Goal: Use online tool/utility: Utilize a website feature to perform a specific function

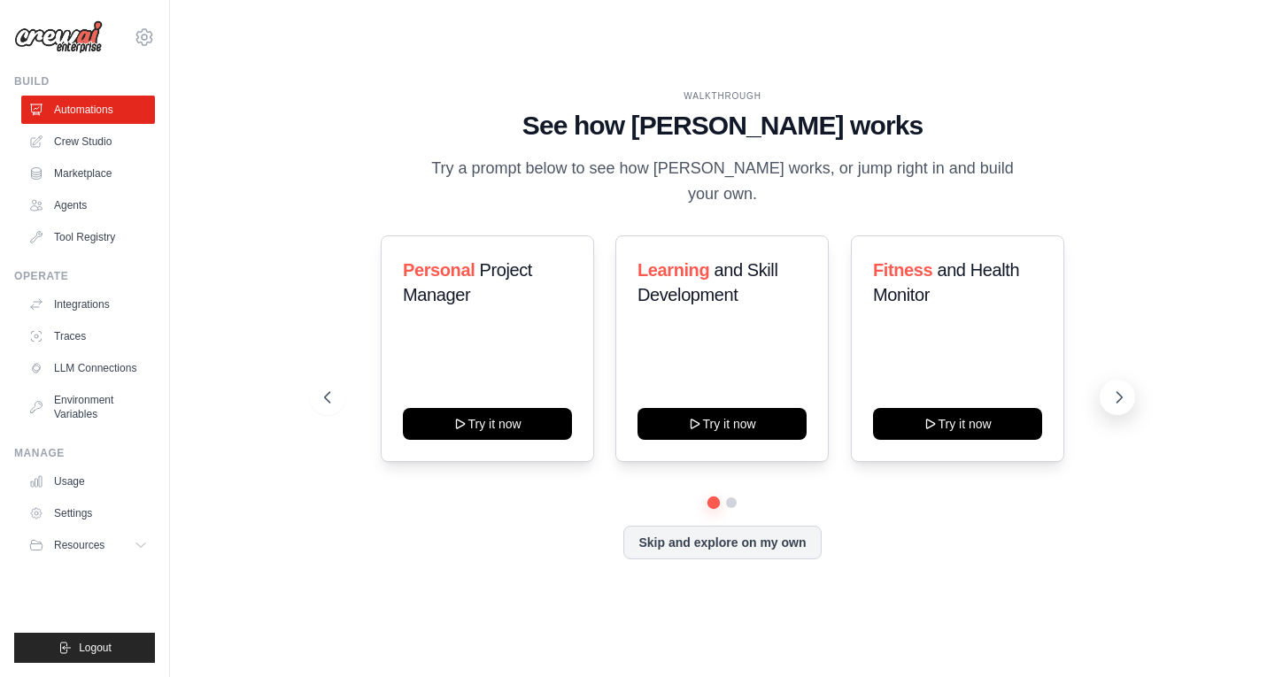
click at [1113, 389] on icon at bounding box center [1119, 398] width 18 height 18
click at [72, 145] on link "Crew Studio" at bounding box center [90, 142] width 134 height 28
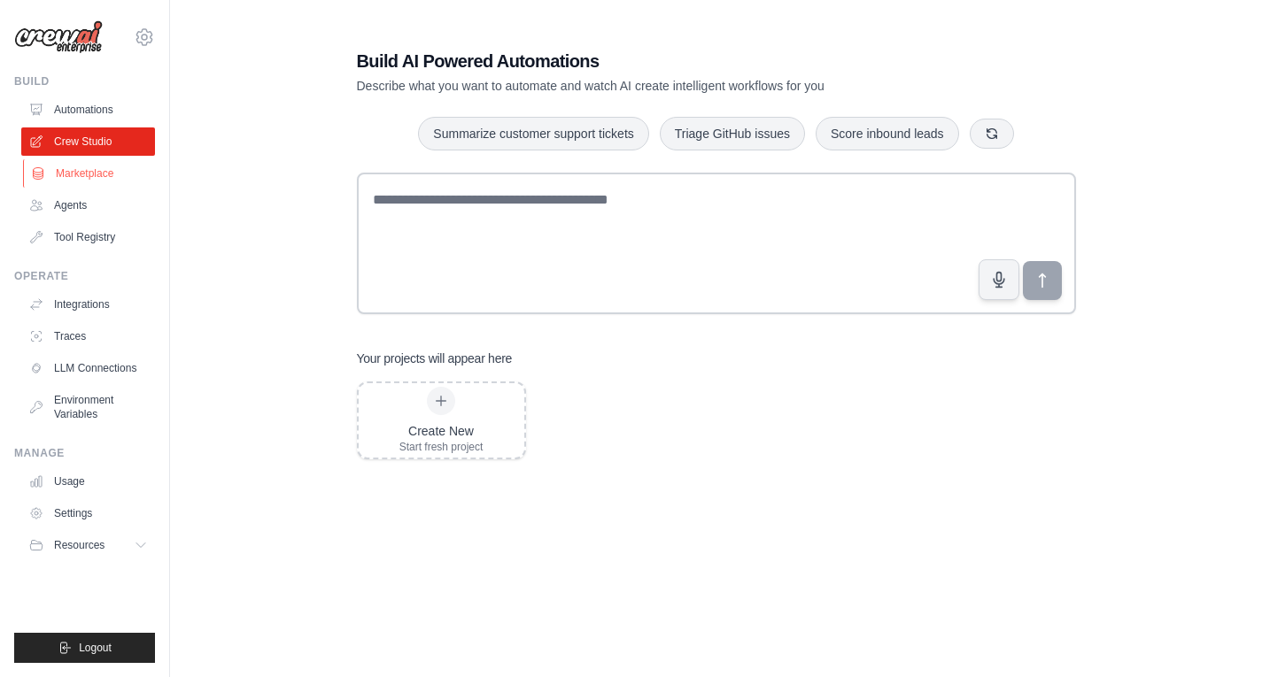
click at [112, 172] on link "Marketplace" at bounding box center [90, 173] width 134 height 28
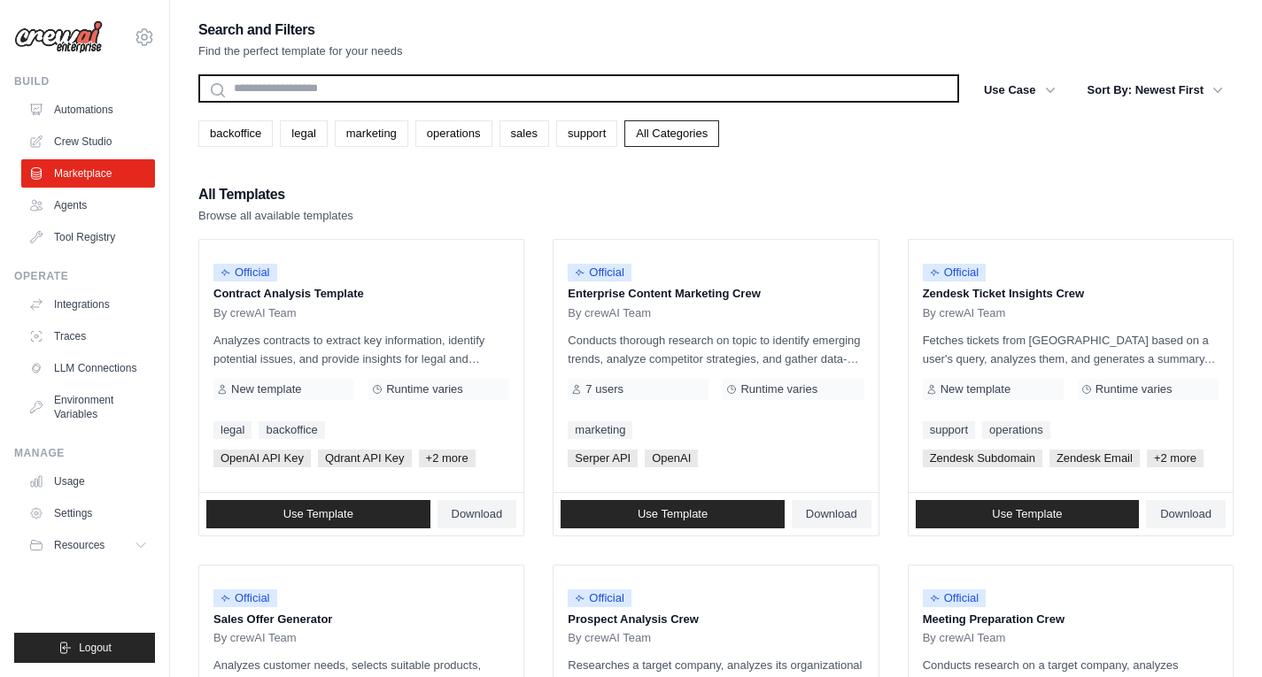
click at [510, 92] on input "text" at bounding box center [578, 88] width 761 height 28
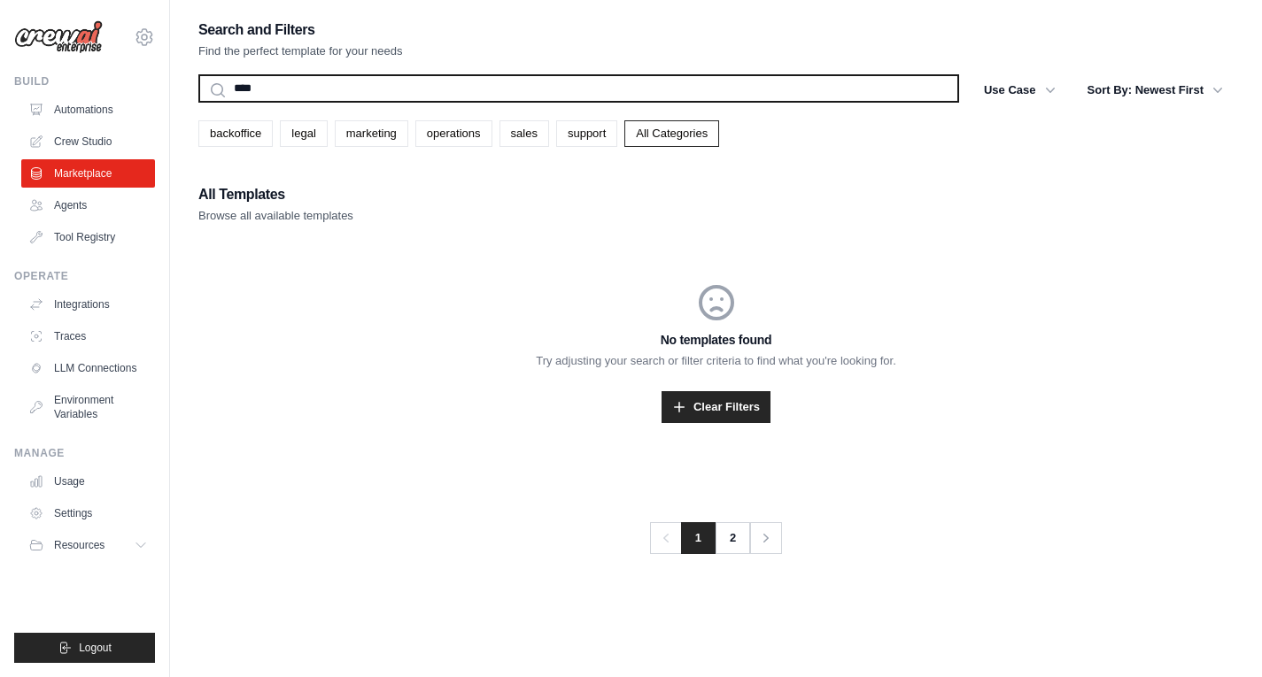
type input "****"
click at [197, 102] on button "Search" at bounding box center [197, 102] width 1 height 1
click at [510, 92] on input "****" at bounding box center [578, 88] width 761 height 28
type input "*"
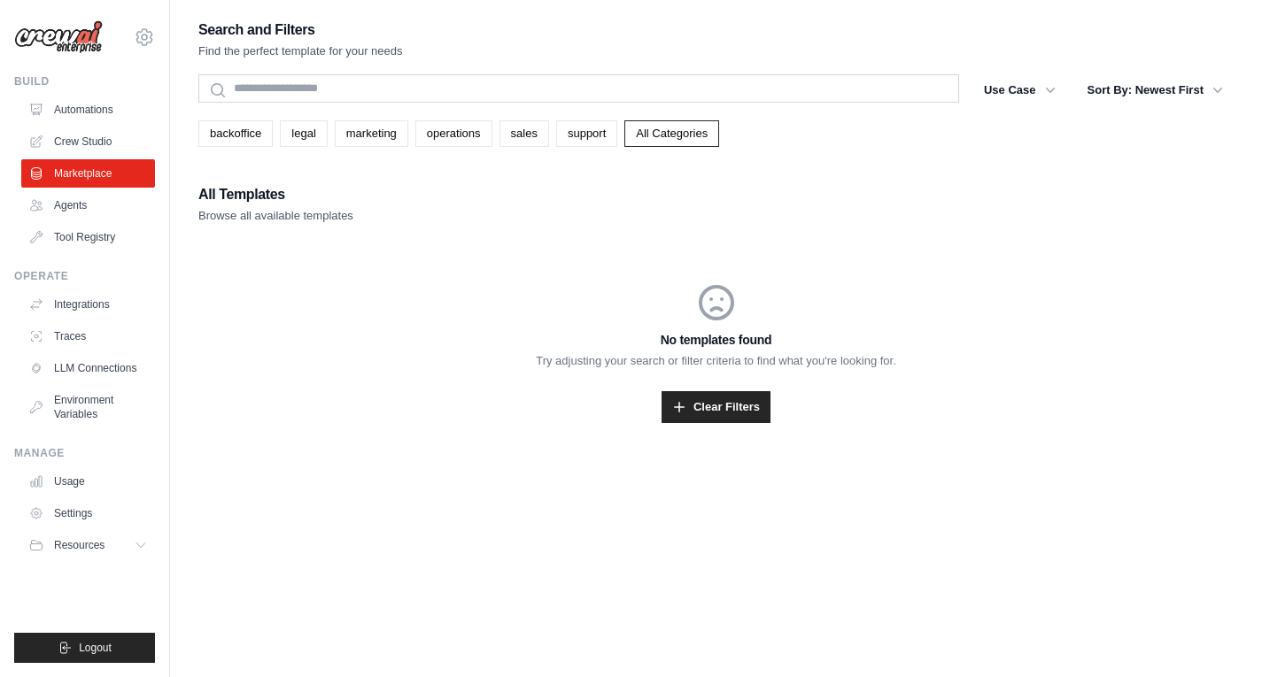
click at [452, 304] on div "No templates found Try adjusting your search or filter criteria to find what yo…" at bounding box center [715, 352] width 1035 height 227
click at [128, 175] on link "Marketplace" at bounding box center [90, 173] width 134 height 28
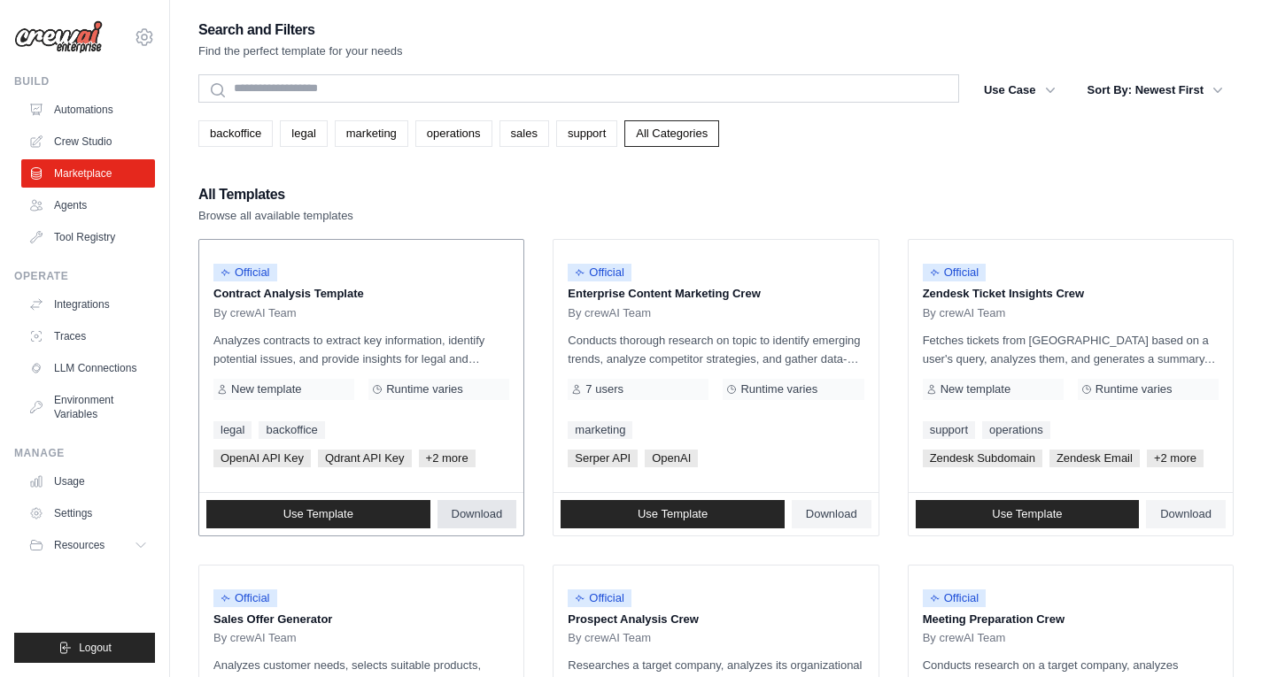
click at [468, 517] on span "Download" at bounding box center [477, 514] width 51 height 14
click at [467, 126] on link "operations" at bounding box center [453, 133] width 77 height 27
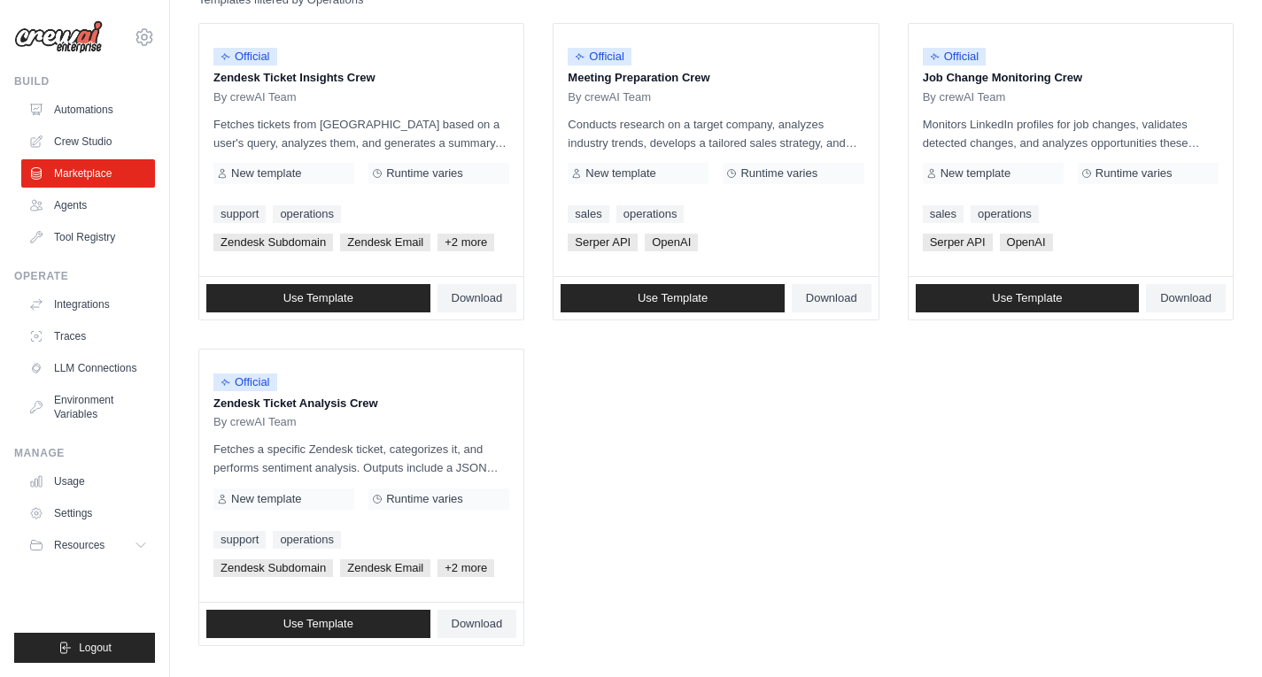
scroll to position [223, 0]
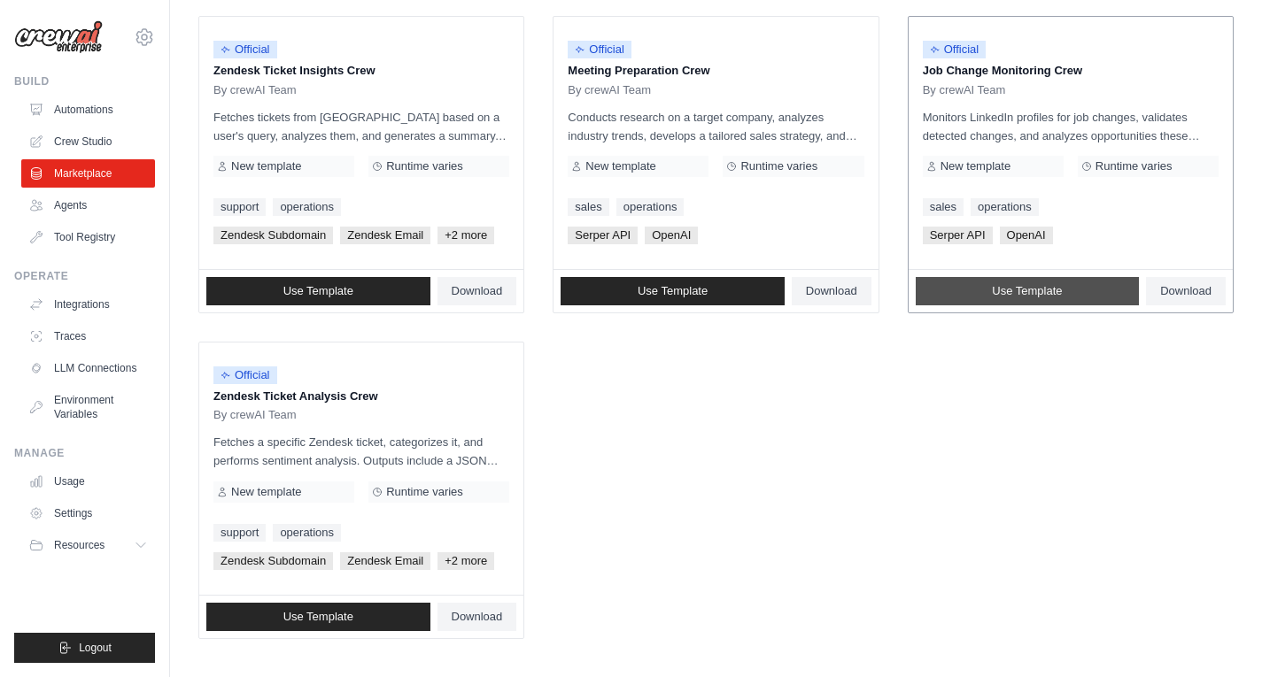
click at [1089, 282] on link "Use Template" at bounding box center [1028, 291] width 224 height 28
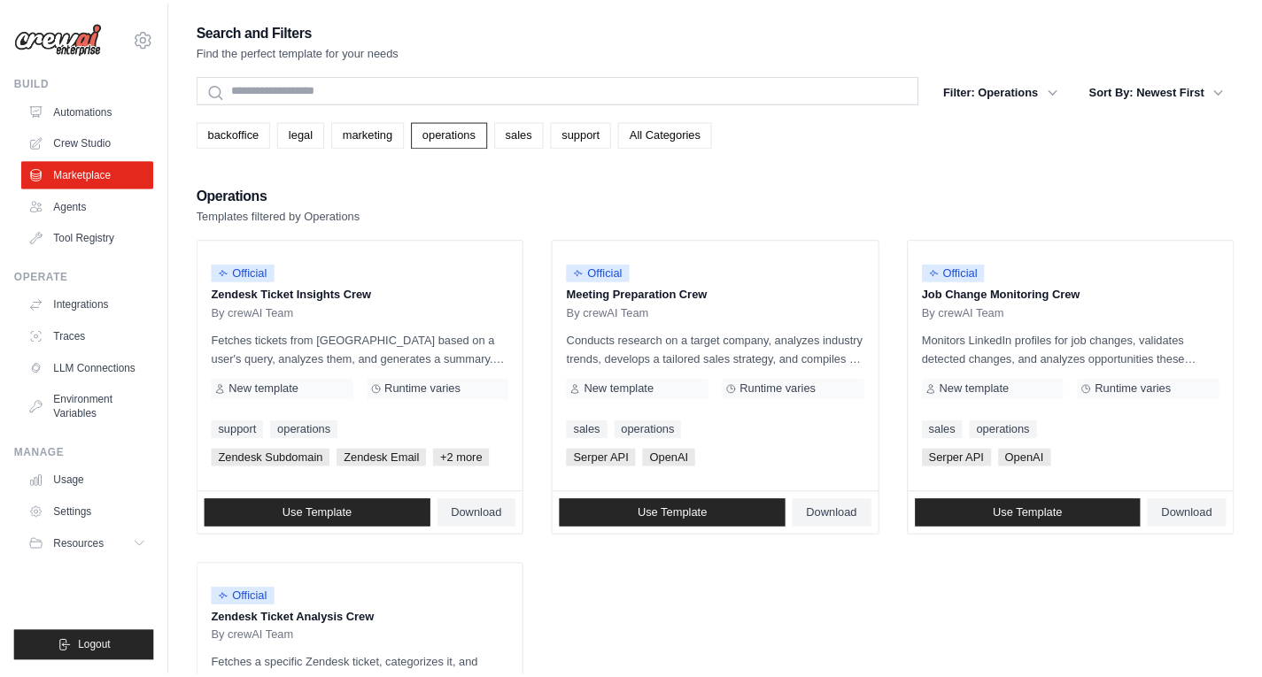
scroll to position [223, 0]
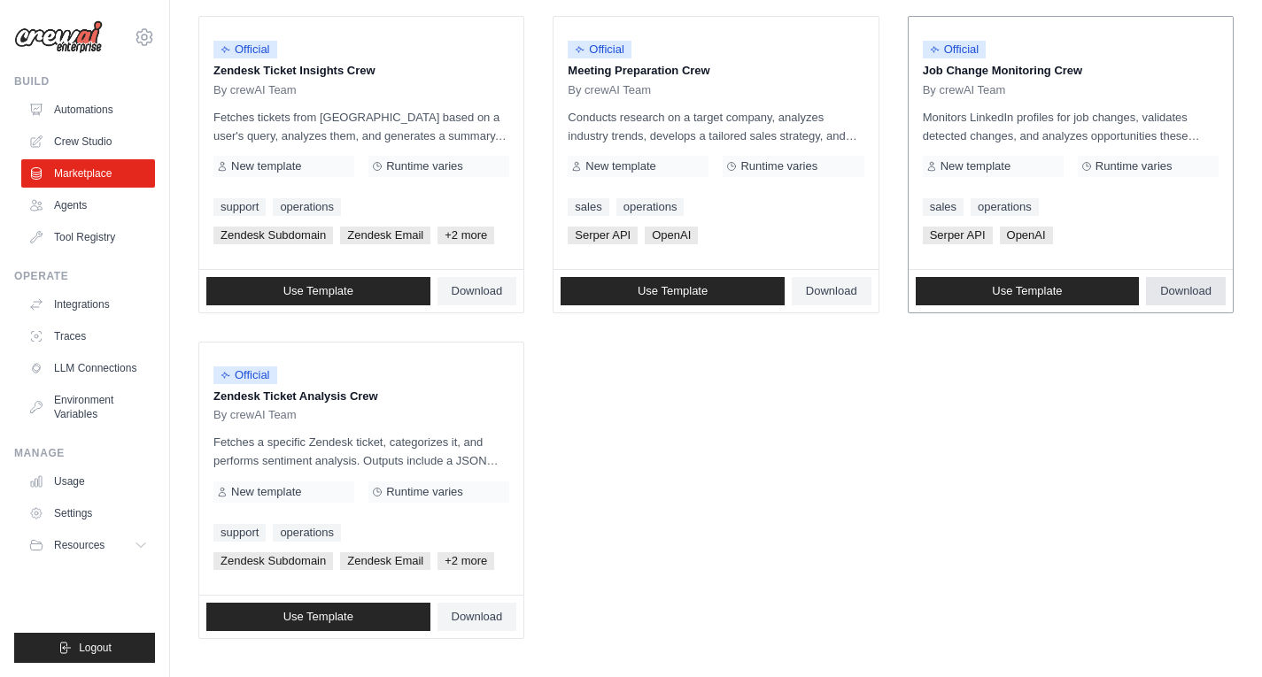
click at [1190, 300] on link "Download" at bounding box center [1186, 291] width 80 height 28
click at [97, 328] on link "Traces" at bounding box center [90, 336] width 134 height 28
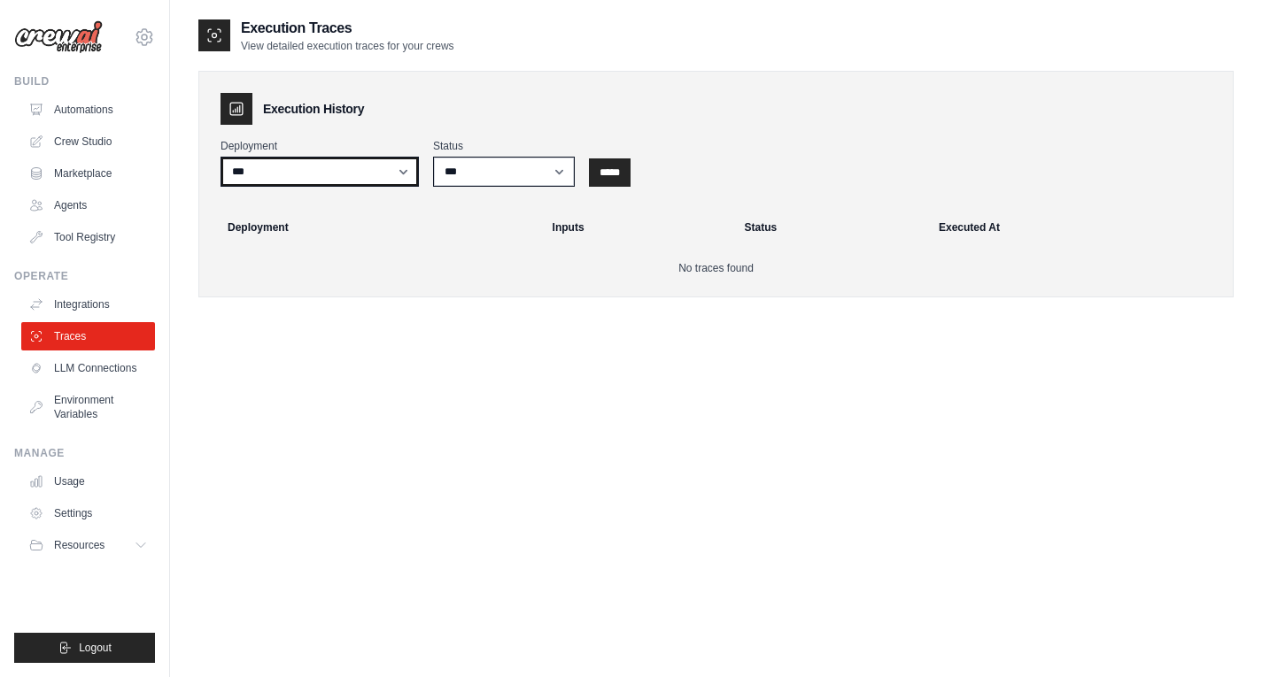
click at [404, 176] on select "***" at bounding box center [319, 172] width 198 height 30
click at [129, 553] on button "Resources" at bounding box center [90, 545] width 134 height 28
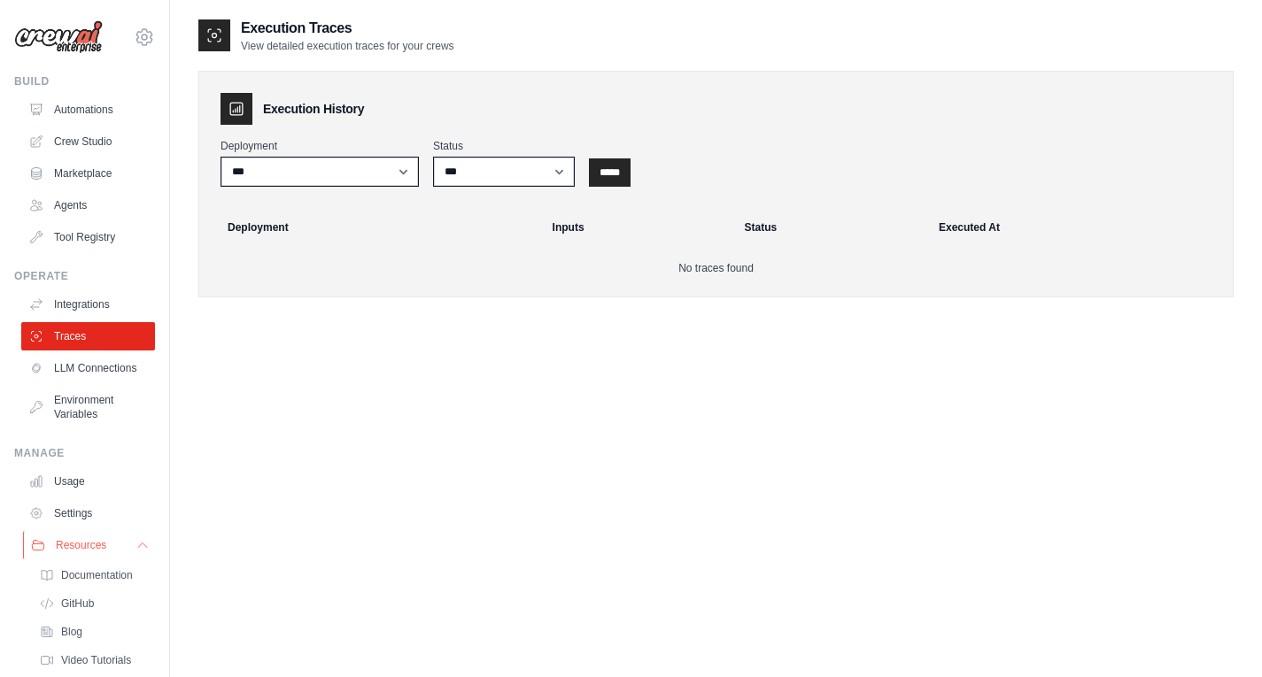
scroll to position [72, 0]
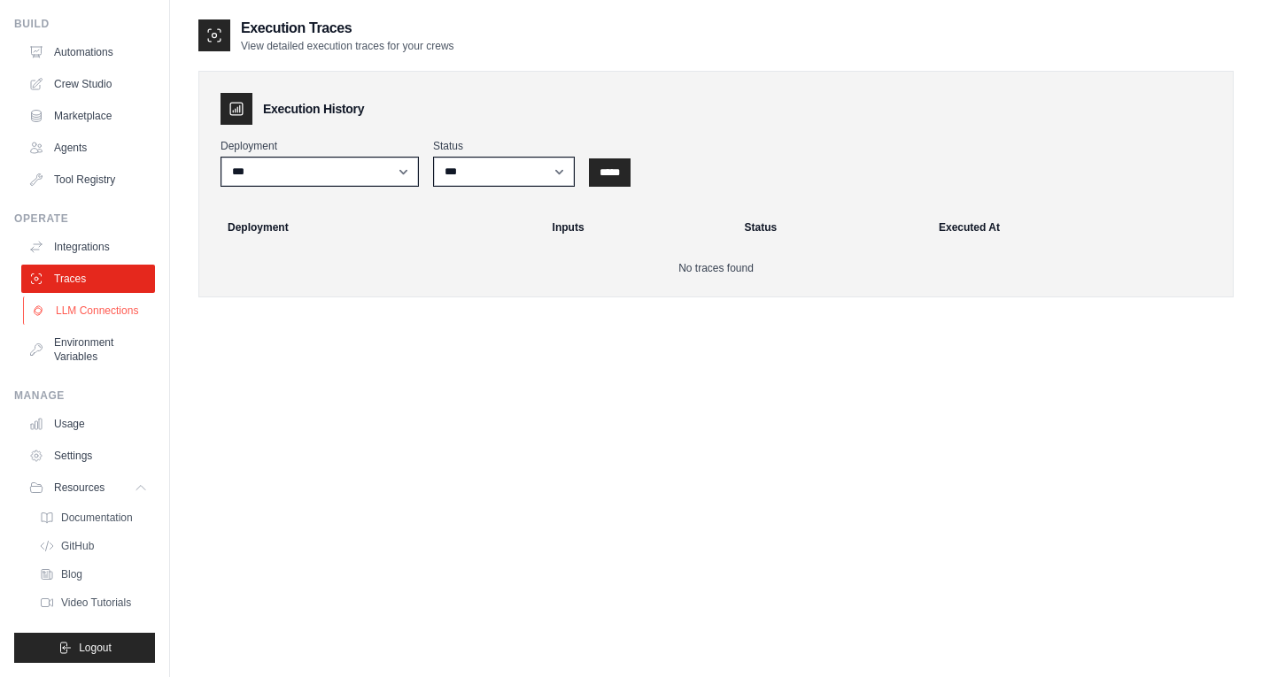
click at [65, 300] on link "LLM Connections" at bounding box center [90, 311] width 134 height 28
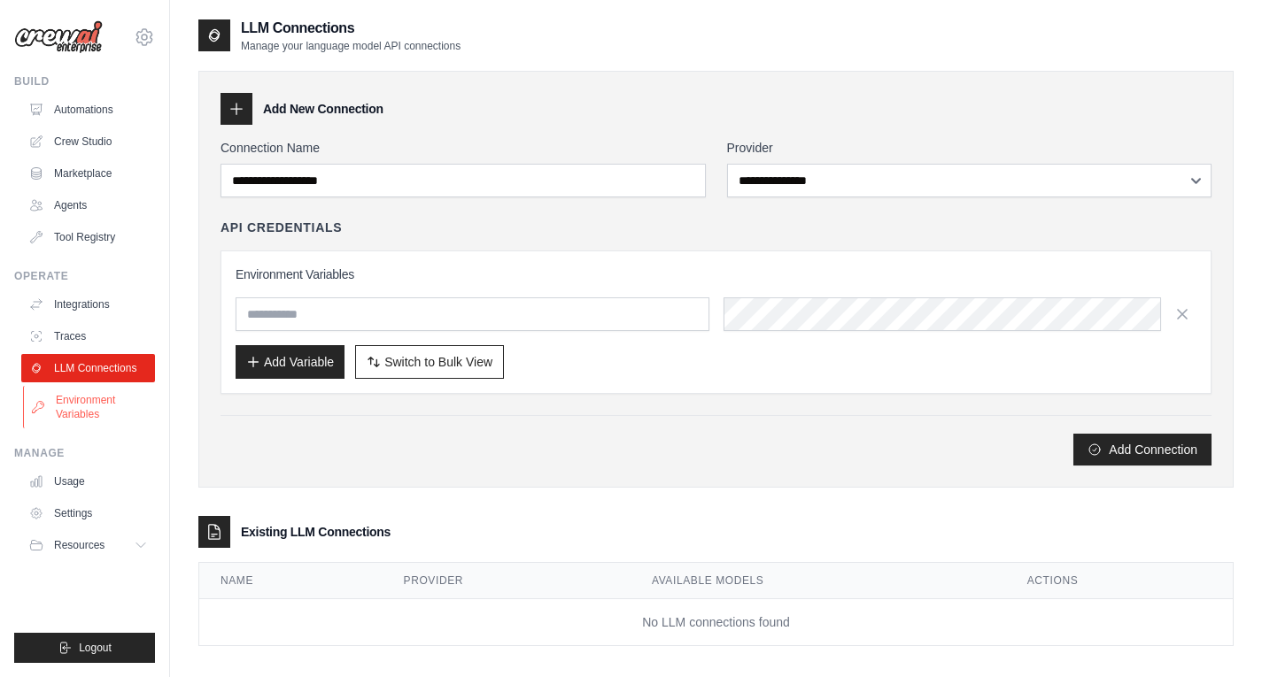
click at [104, 418] on link "Environment Variables" at bounding box center [90, 407] width 134 height 43
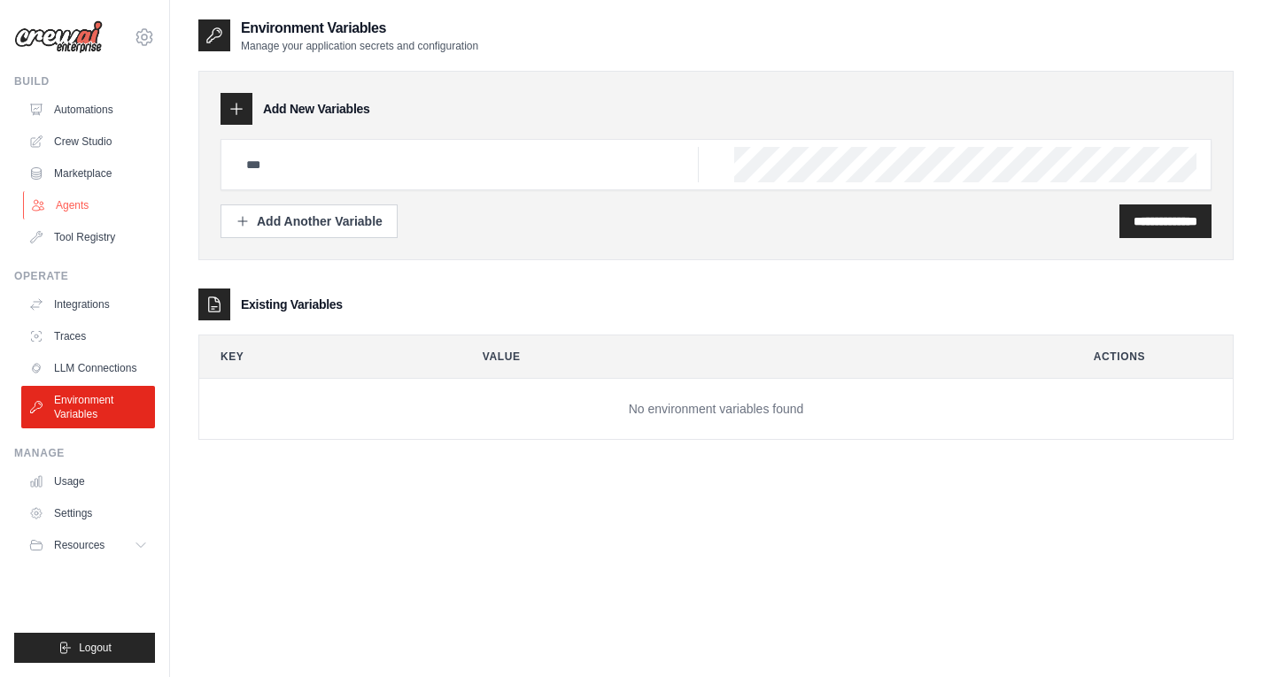
click at [89, 210] on link "Agents" at bounding box center [90, 205] width 134 height 28
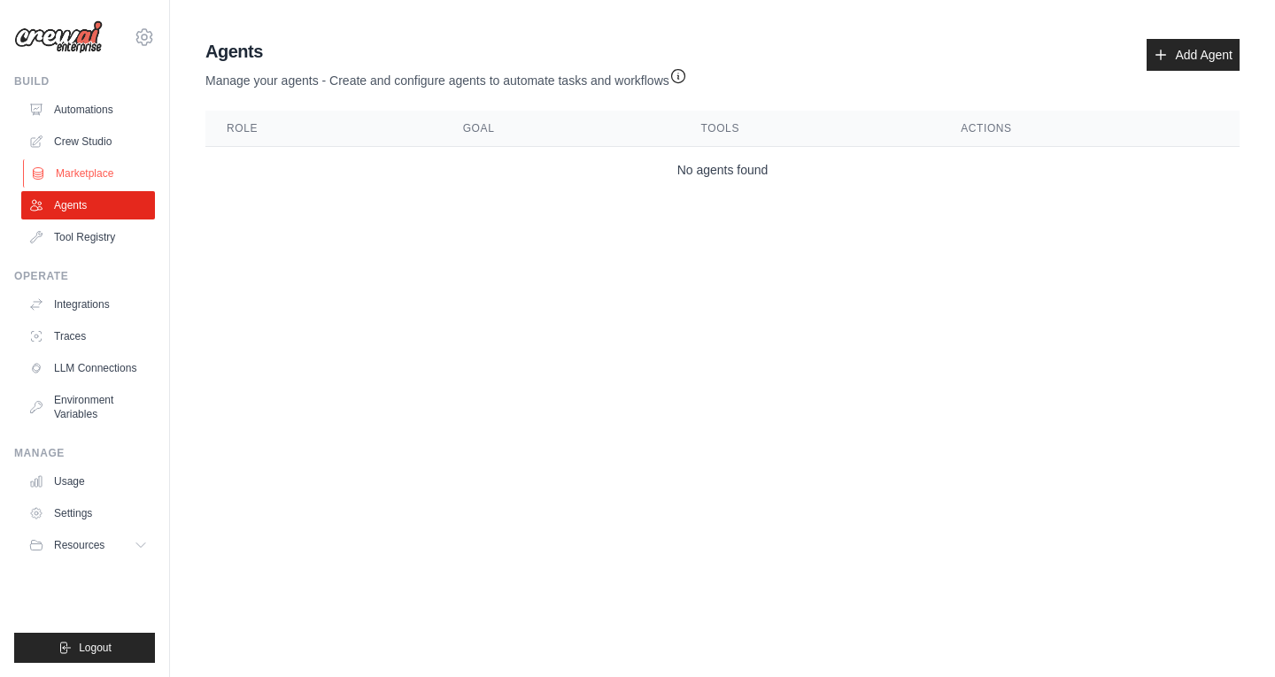
click at [92, 182] on link "Marketplace" at bounding box center [90, 173] width 134 height 28
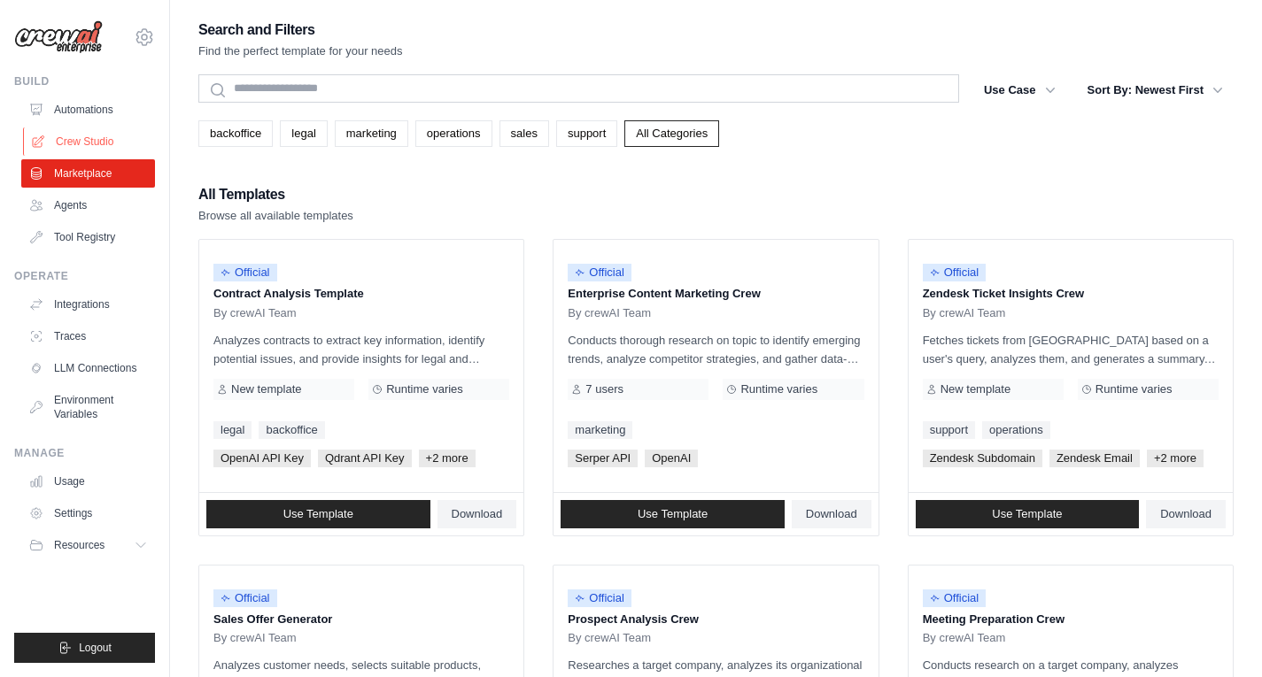
click at [106, 143] on link "Crew Studio" at bounding box center [90, 142] width 134 height 28
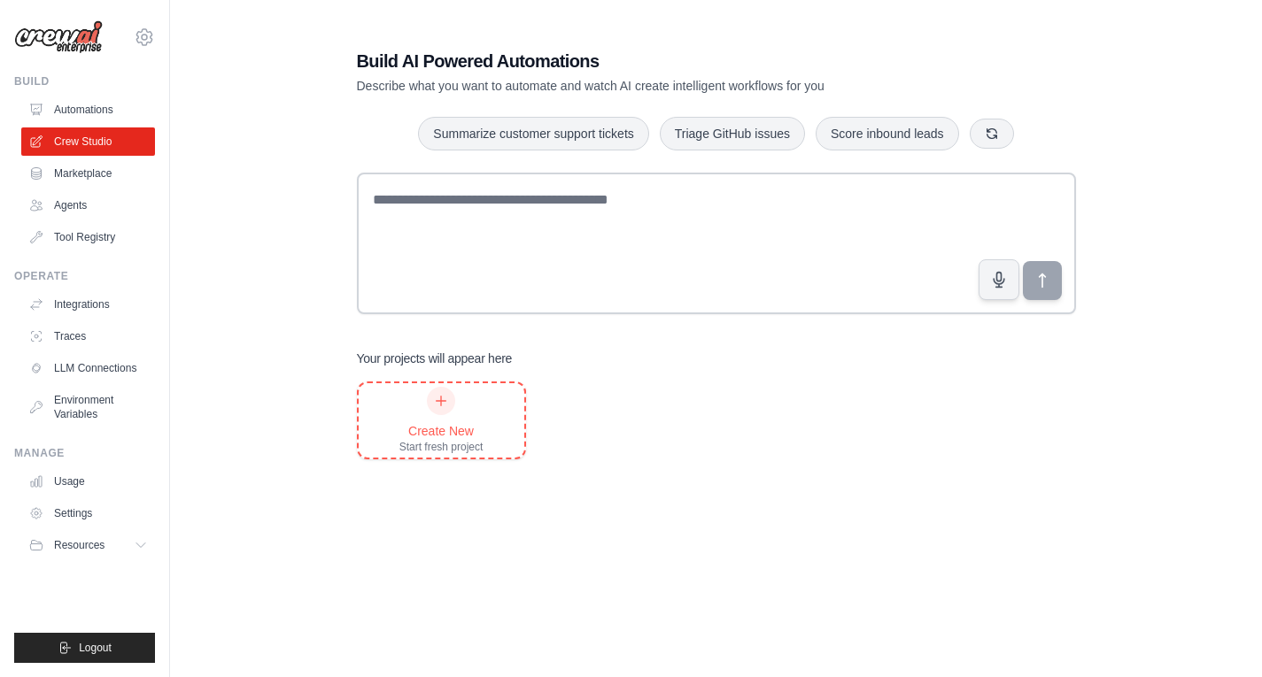
click at [449, 442] on div "Start fresh project" at bounding box center [441, 447] width 84 height 14
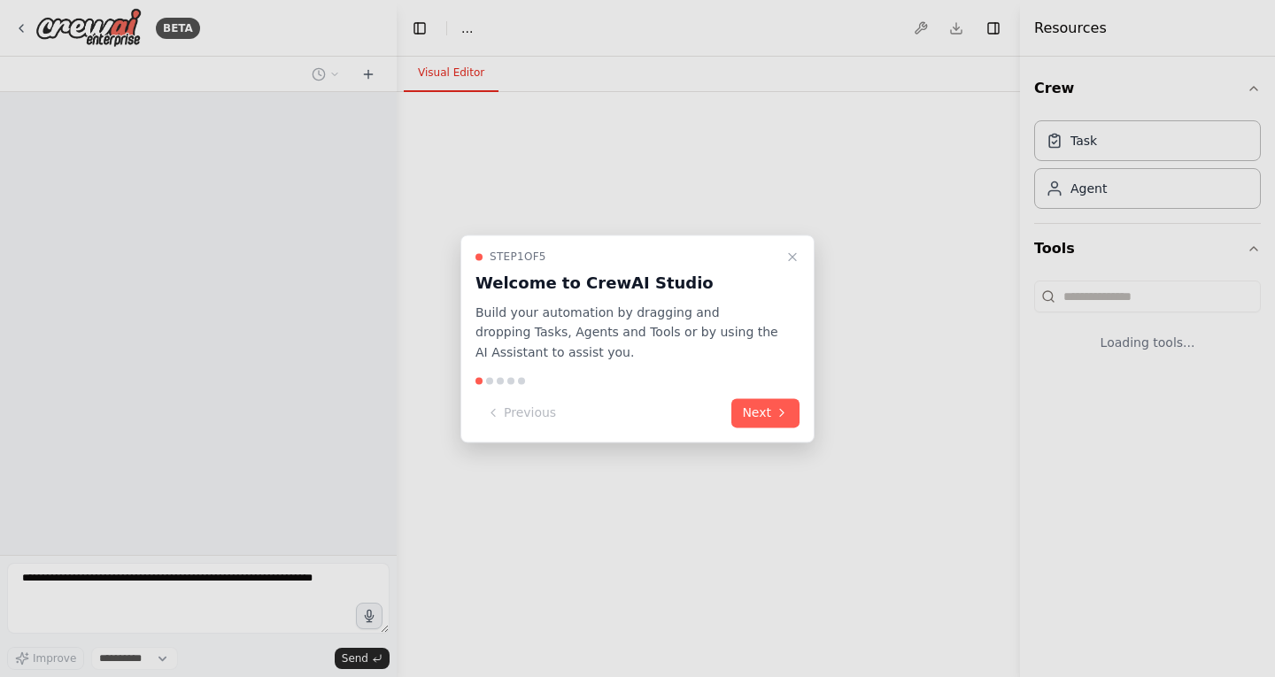
select select "****"
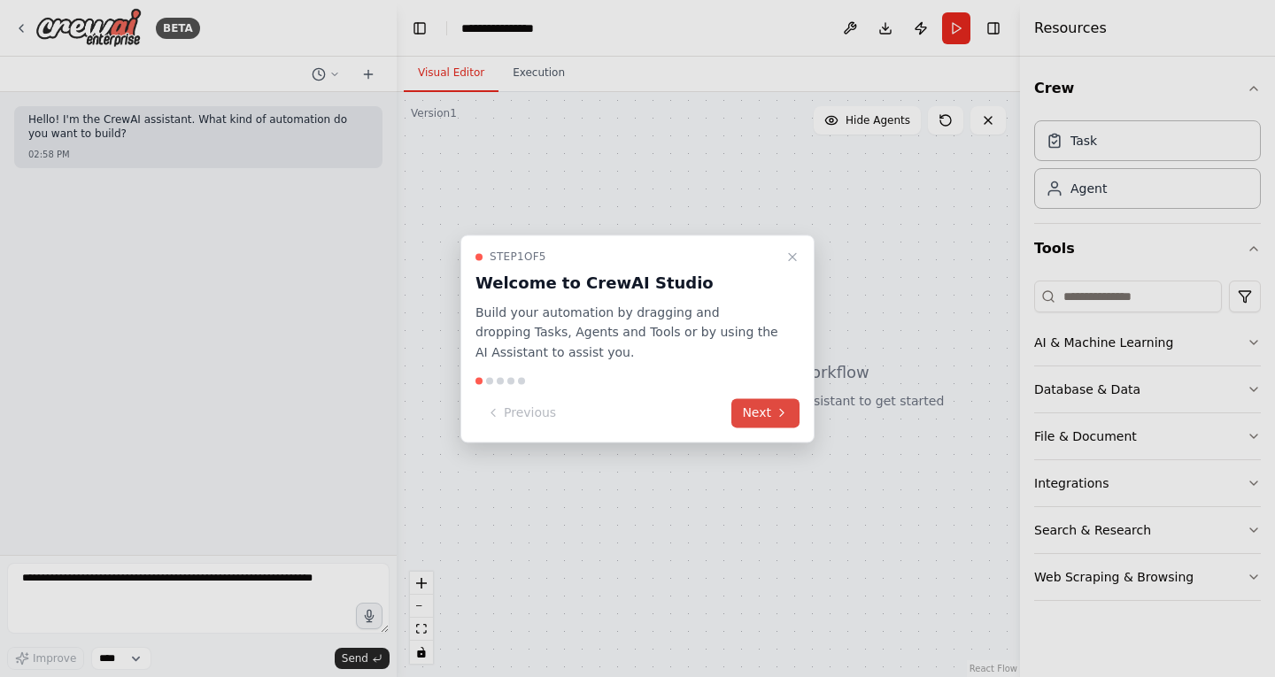
click at [763, 404] on button "Next" at bounding box center [765, 412] width 68 height 29
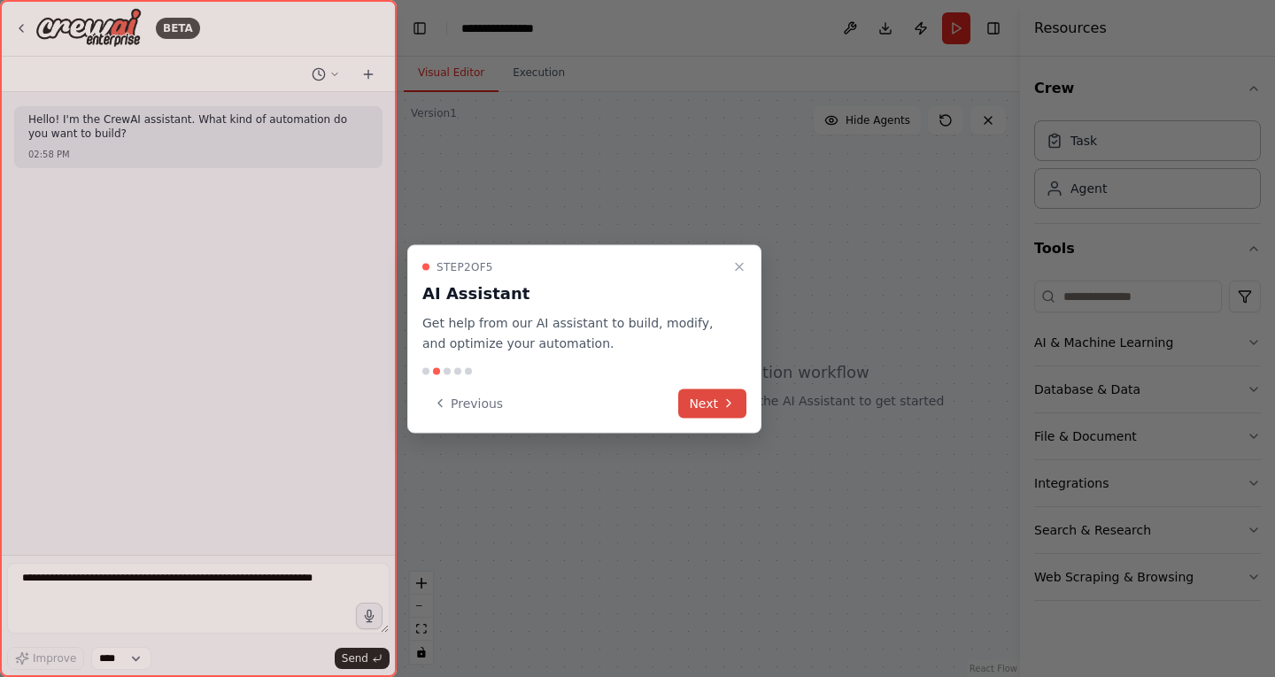
click at [704, 402] on button "Next" at bounding box center [712, 403] width 68 height 29
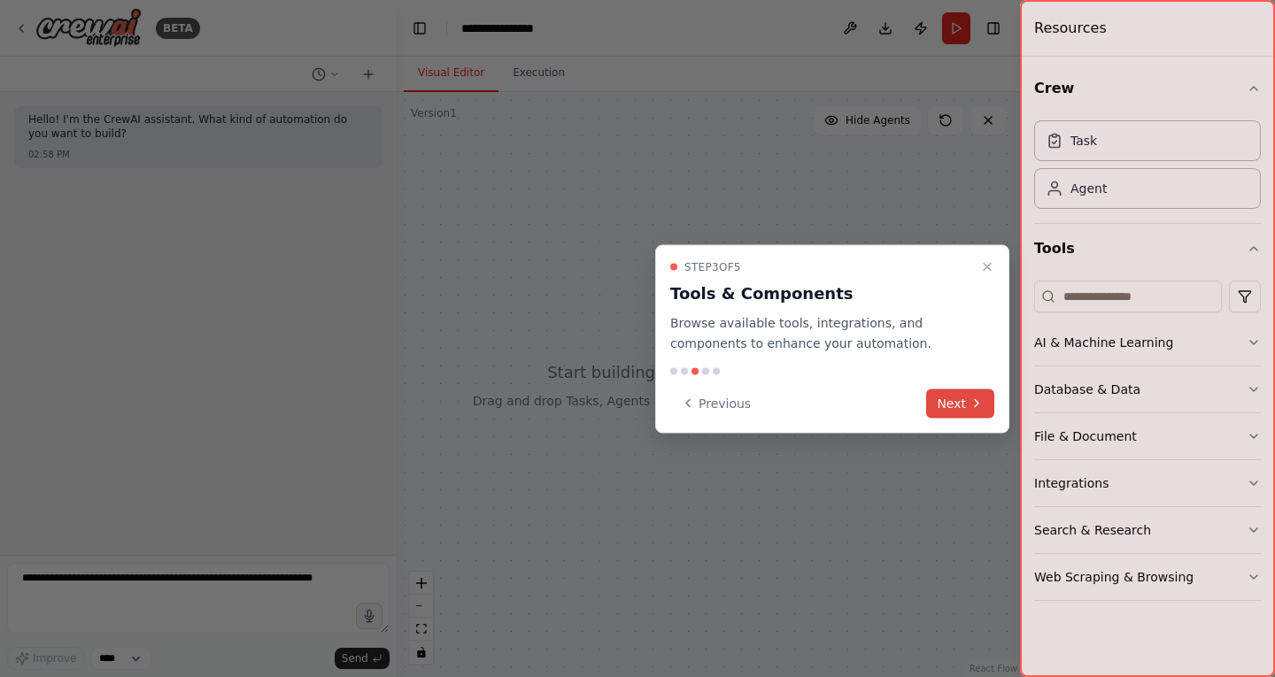
click at [975, 405] on icon at bounding box center [977, 404] width 14 height 14
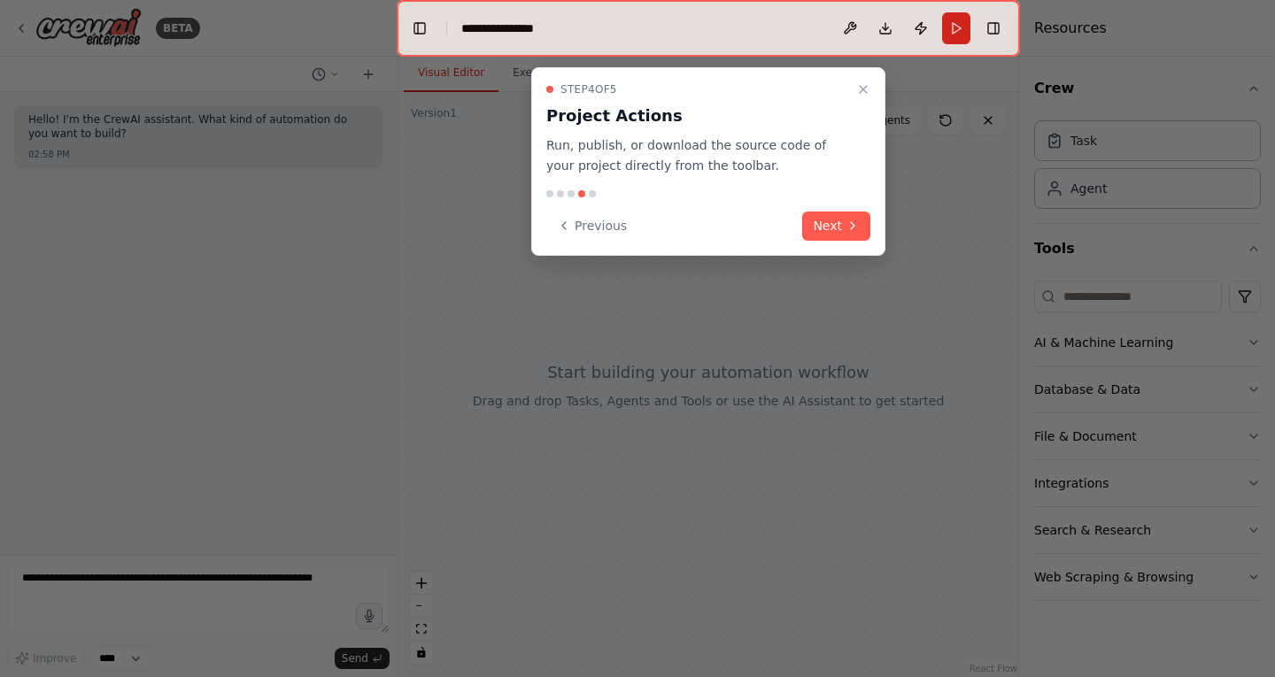
click at [862, 241] on div "Step 4 of 5 Project Actions Run, publish, or download the source code of your p…" at bounding box center [708, 161] width 354 height 189
click at [850, 222] on icon at bounding box center [853, 226] width 14 height 14
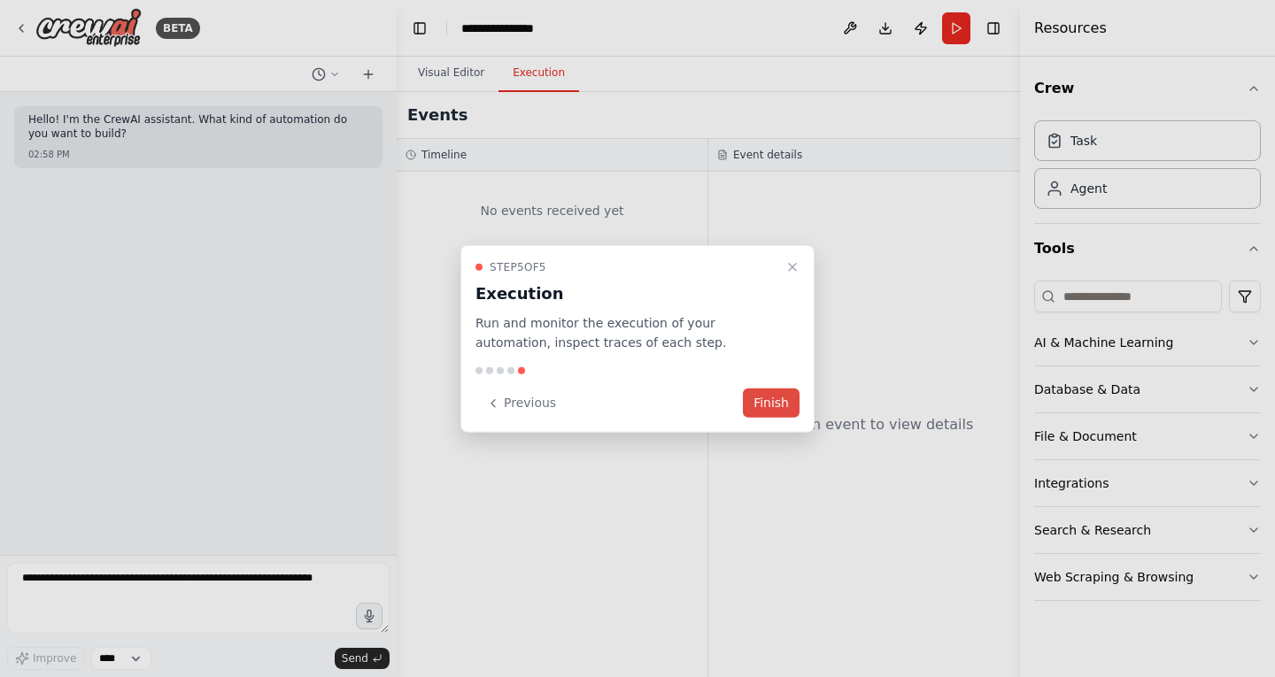
click at [782, 395] on button "Finish" at bounding box center [771, 403] width 57 height 29
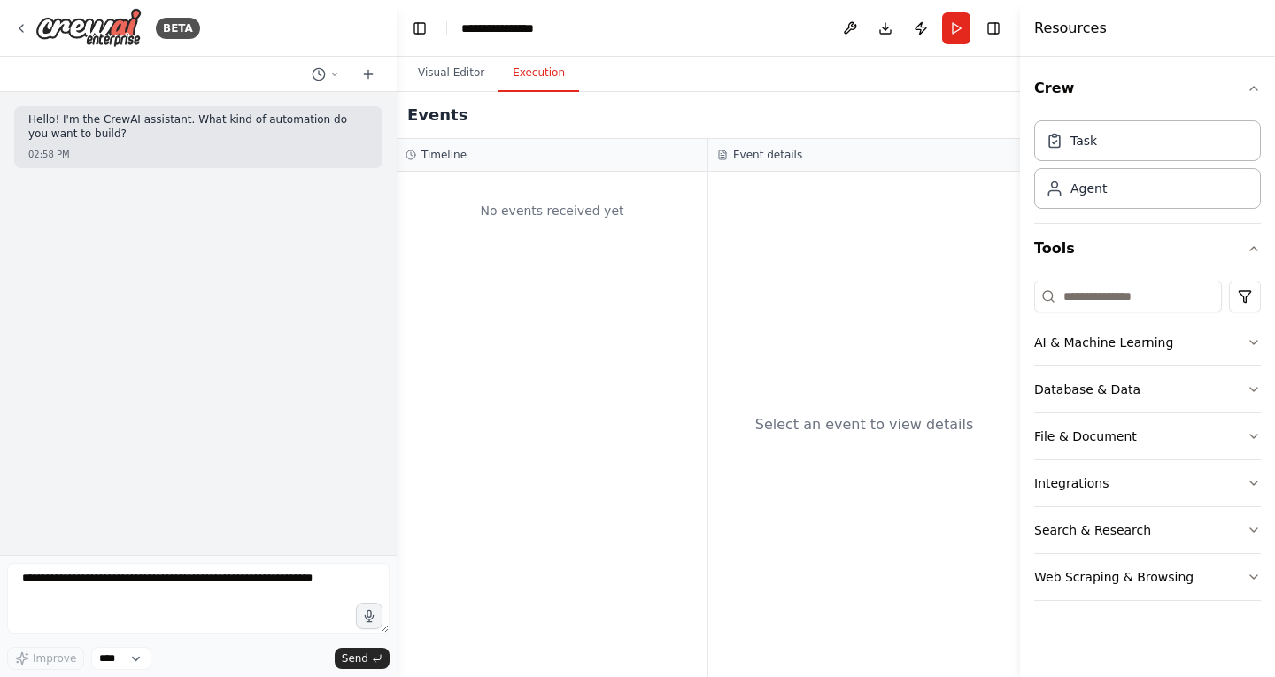
click at [512, 62] on button "Execution" at bounding box center [539, 73] width 81 height 37
click at [529, 223] on div "No events received yet" at bounding box center [552, 211] width 293 height 60
click at [522, 205] on div "No events received yet" at bounding box center [552, 211] width 293 height 60
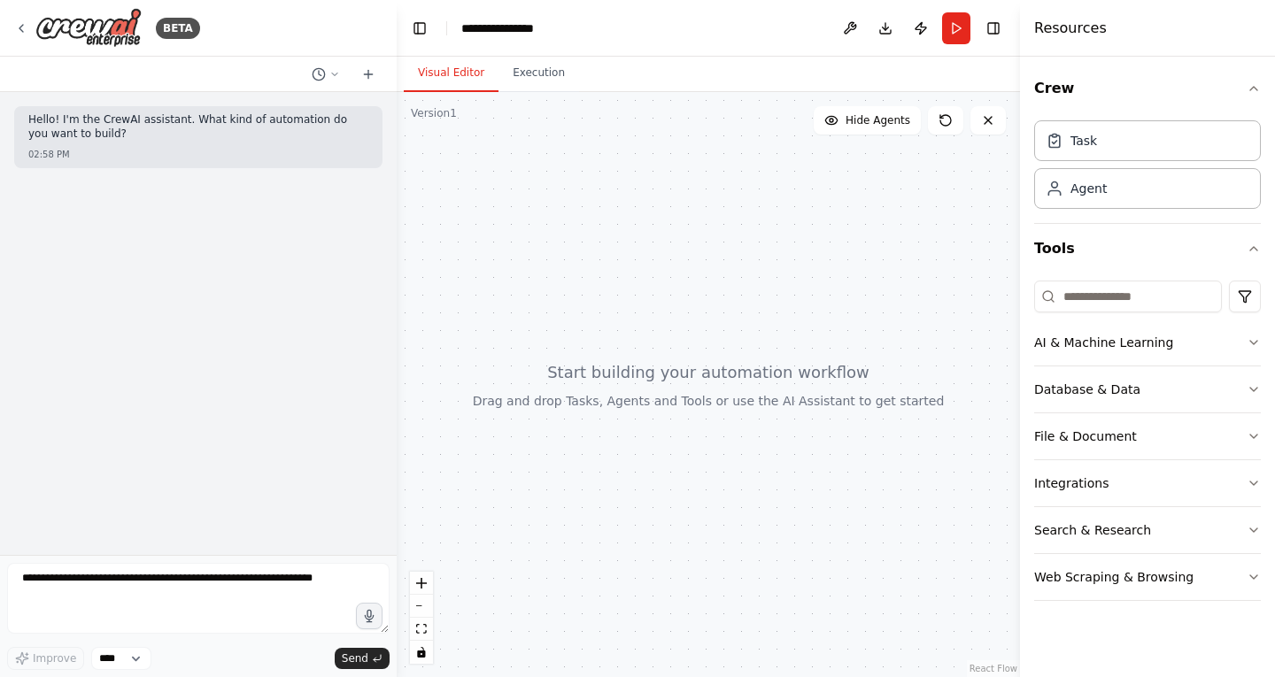
click at [439, 76] on button "Visual Editor" at bounding box center [451, 73] width 95 height 37
click at [1110, 333] on button "AI & Machine Learning" at bounding box center [1147, 343] width 227 height 46
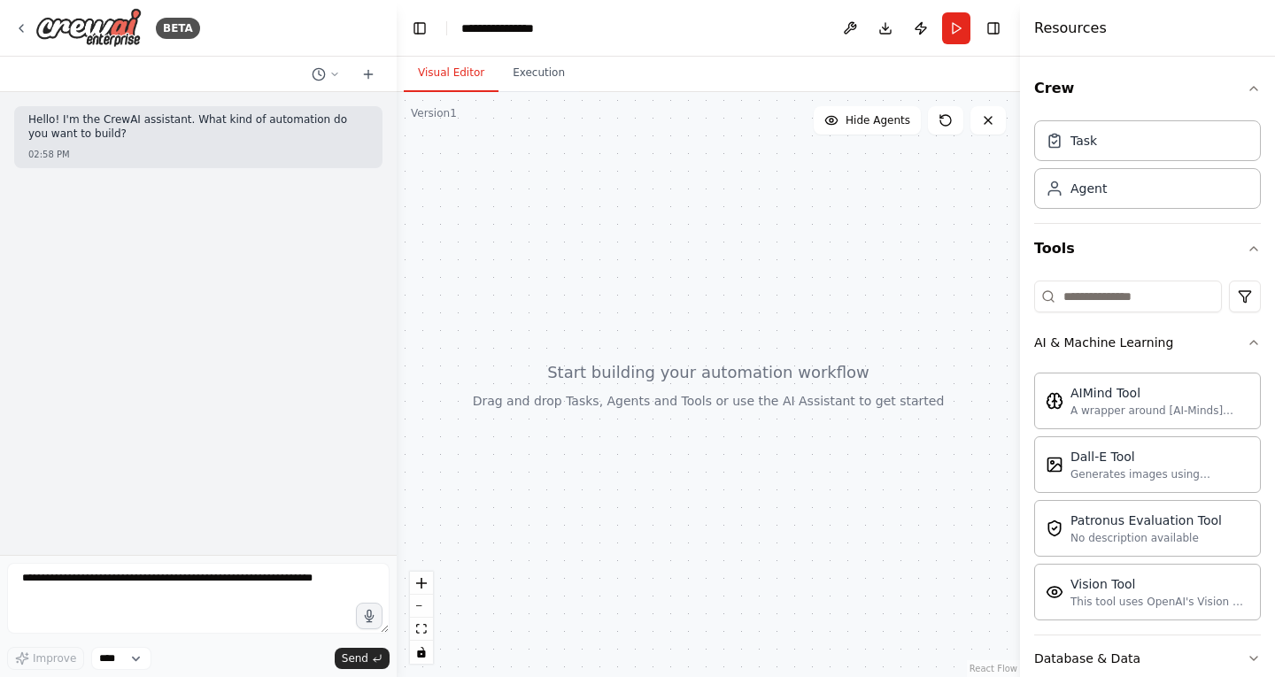
drag, startPoint x: 1129, startPoint y: 414, endPoint x: 599, endPoint y: 339, distance: 535.6
click at [1104, 188] on div "Agent" at bounding box center [1089, 188] width 36 height 18
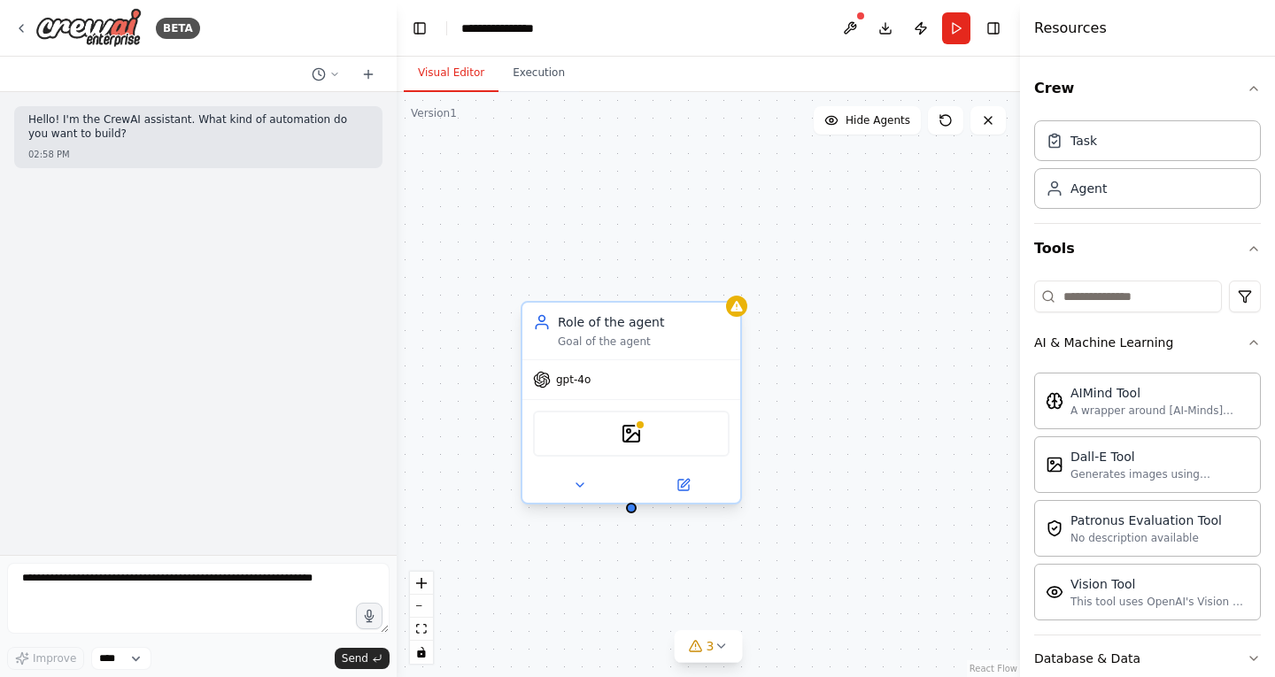
click at [561, 381] on span "gpt-4o" at bounding box center [573, 380] width 35 height 14
click at [740, 319] on div "Role of the agent Goal of the agent gpt-4o DallETool" at bounding box center [631, 403] width 221 height 204
click at [687, 485] on icon at bounding box center [683, 485] width 11 height 11
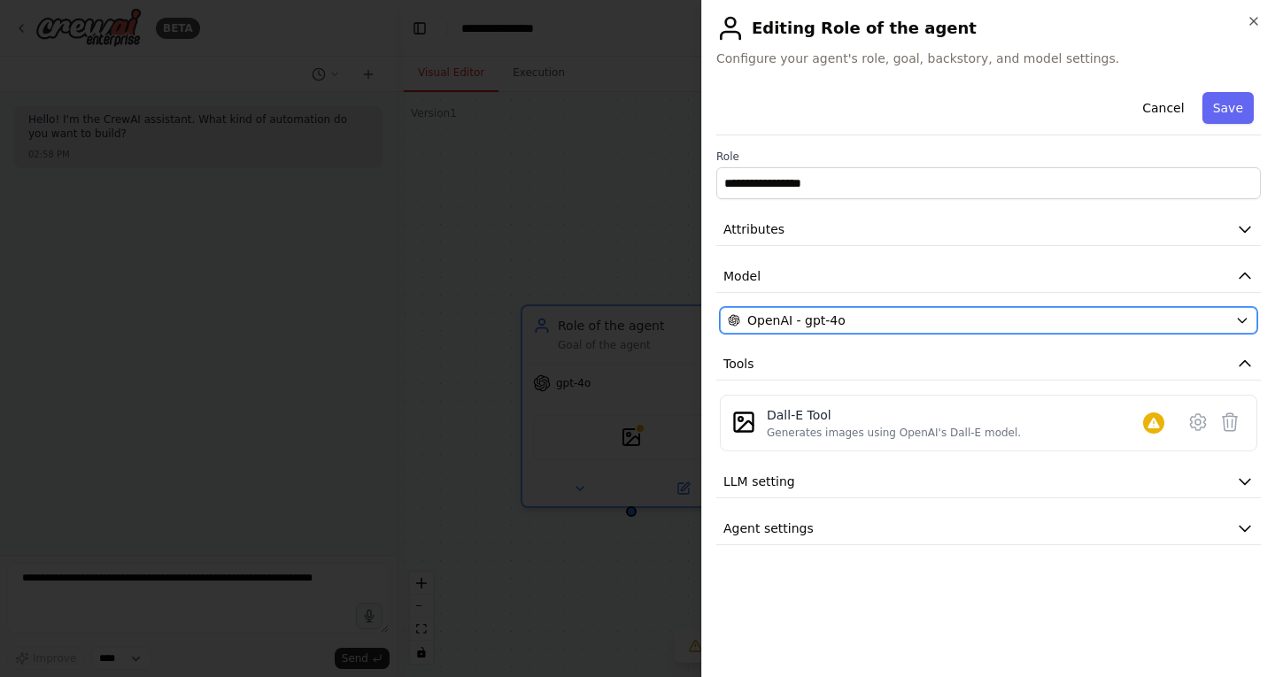
click at [839, 317] on div "OpenAI - gpt-4o" at bounding box center [978, 321] width 500 height 18
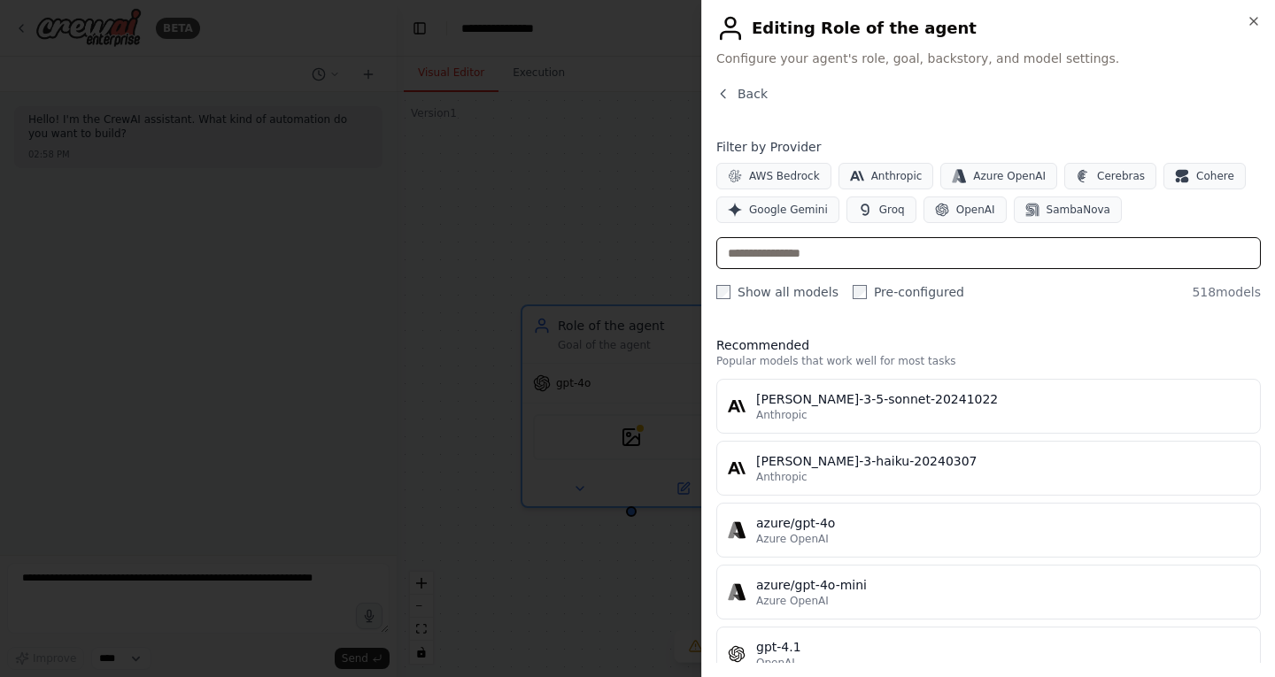
click at [828, 259] on input "text" at bounding box center [988, 253] width 545 height 32
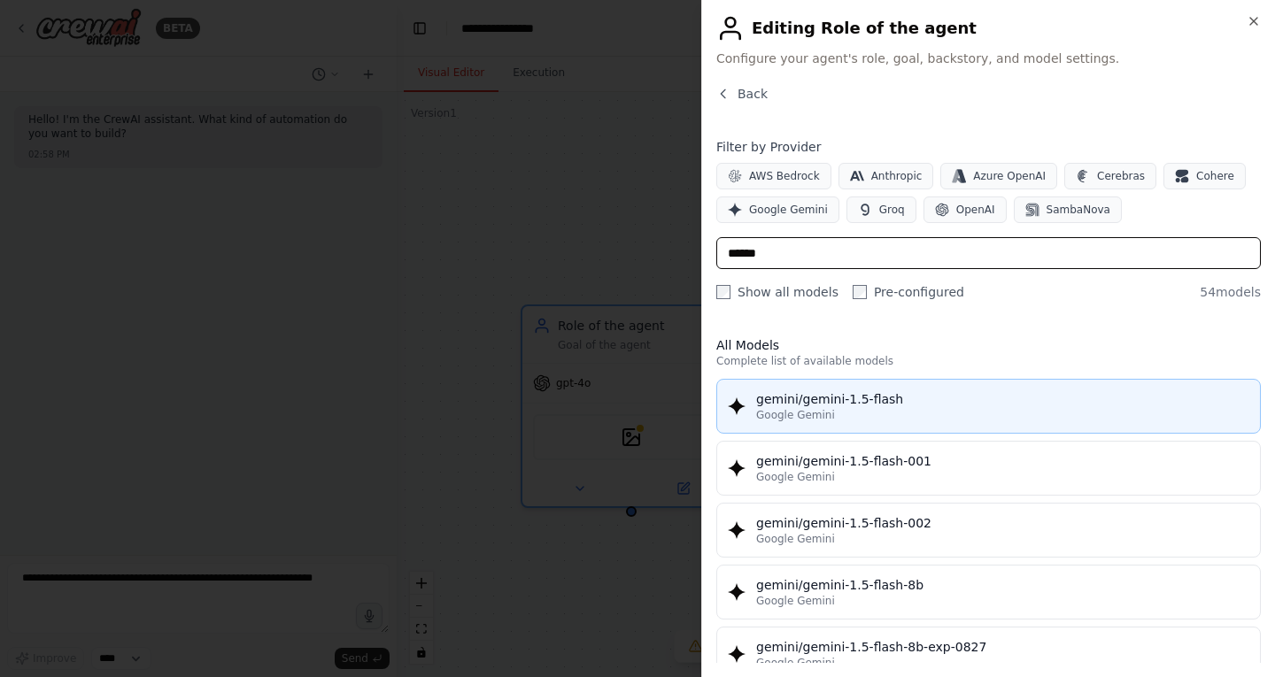
type input "******"
click at [896, 402] on div "gemini/gemini-1.5-flash" at bounding box center [1002, 399] width 493 height 18
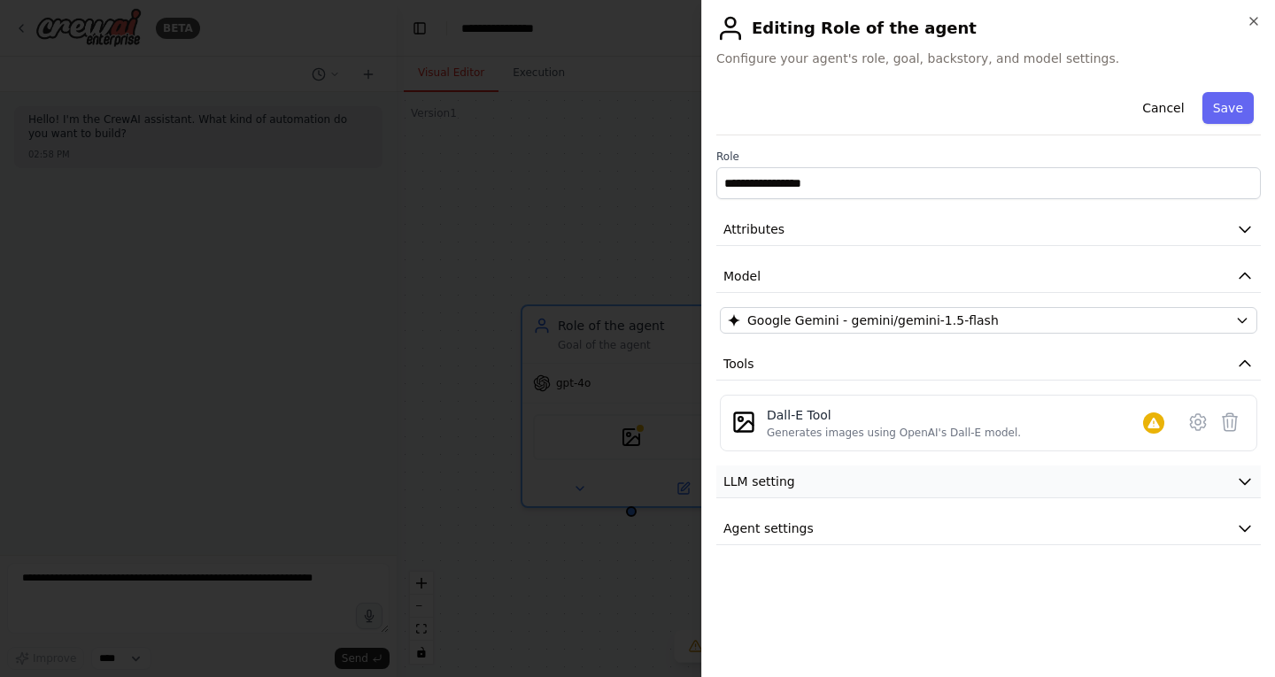
click at [975, 476] on button "LLM setting" at bounding box center [988, 482] width 545 height 33
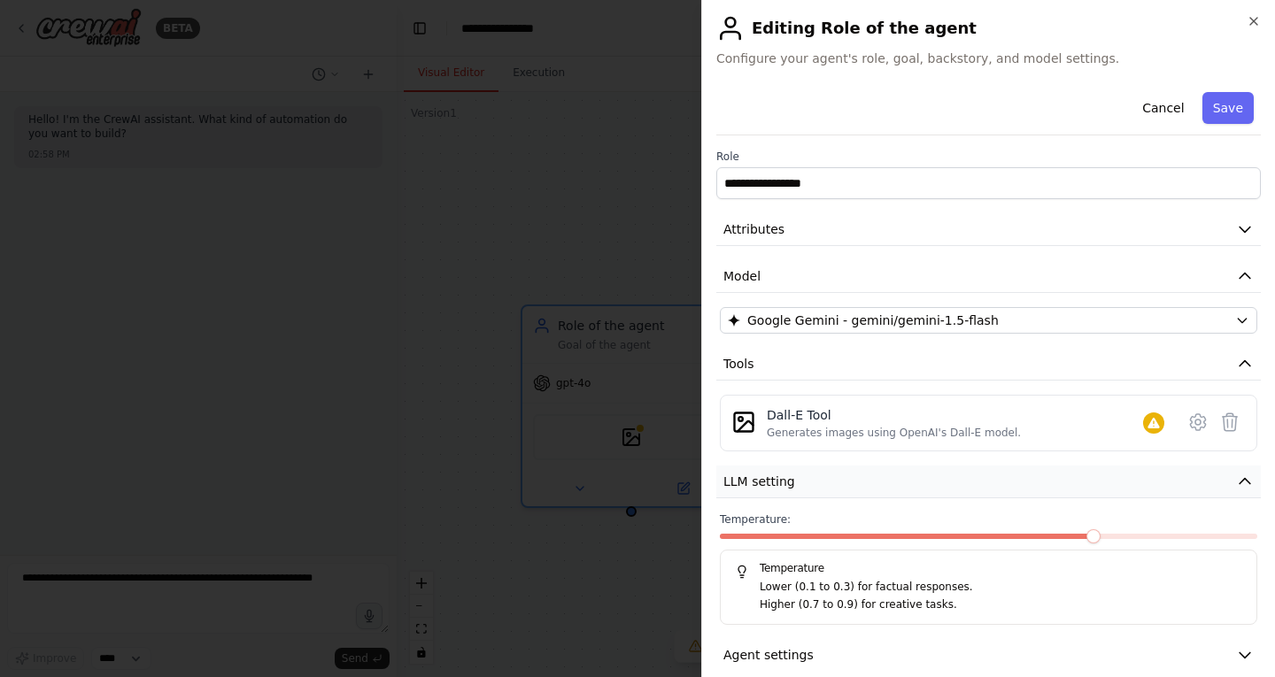
scroll to position [23, 0]
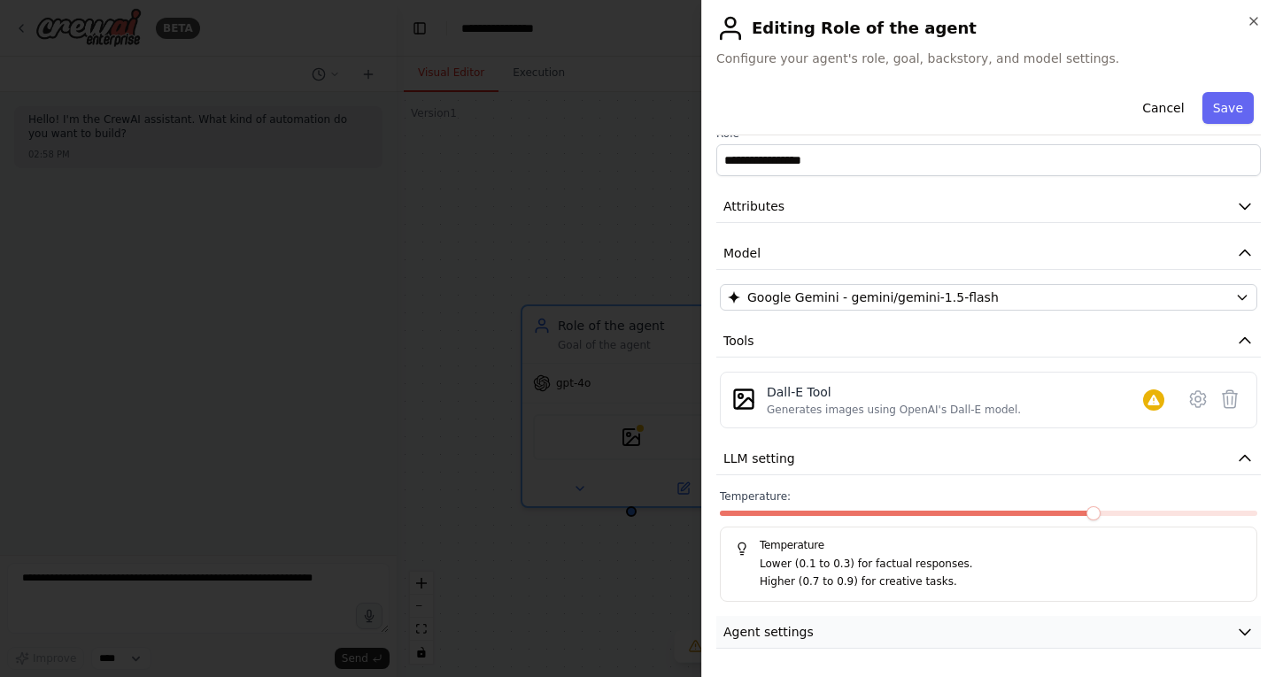
click at [984, 635] on button "Agent settings" at bounding box center [988, 632] width 545 height 33
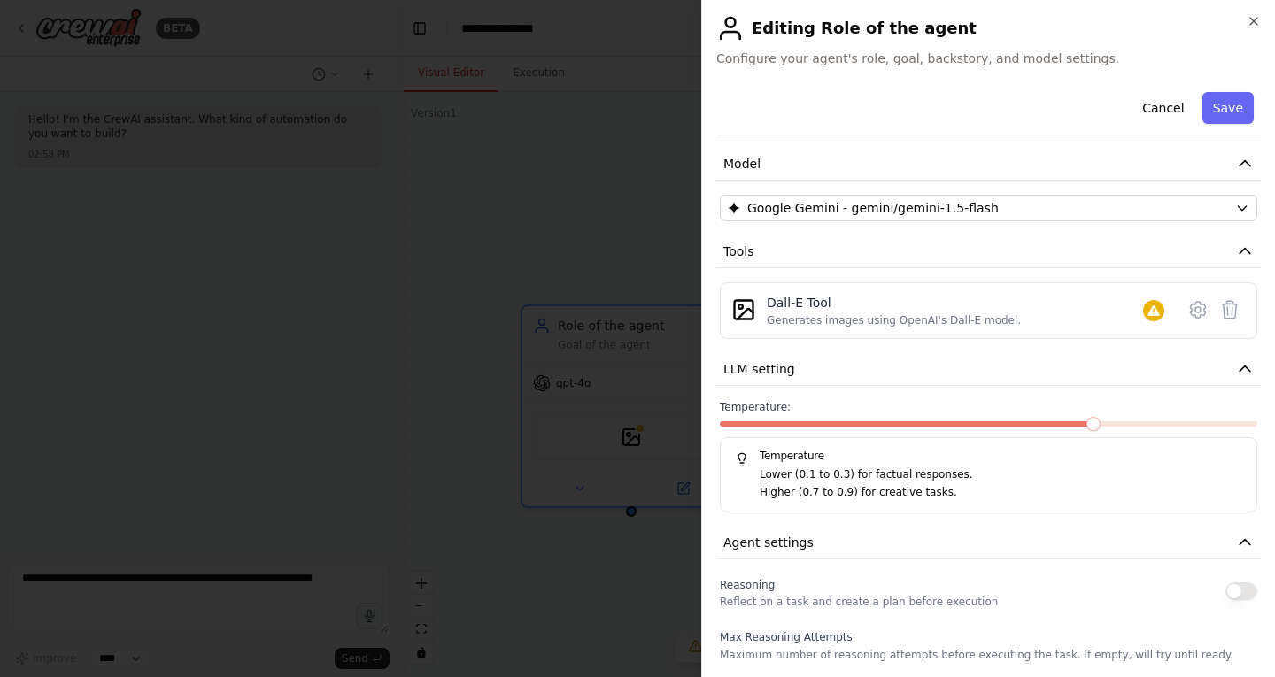
scroll to position [0, 0]
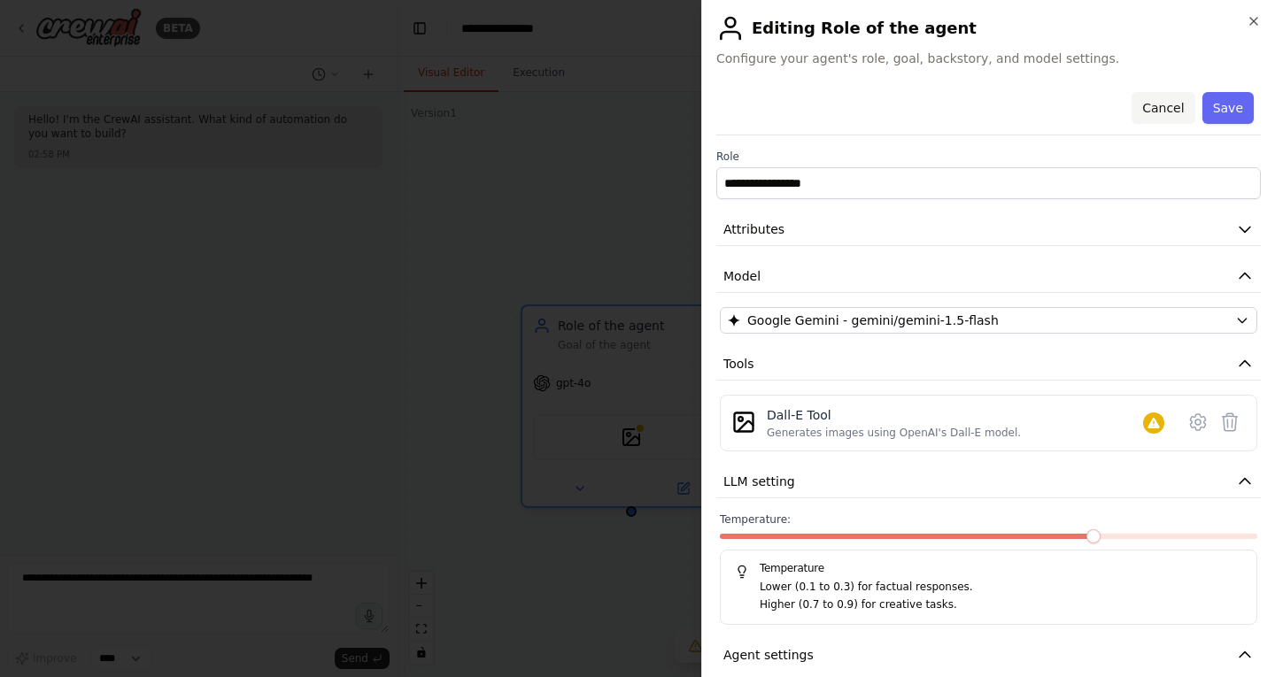
click at [1147, 115] on button "Cancel" at bounding box center [1163, 108] width 63 height 32
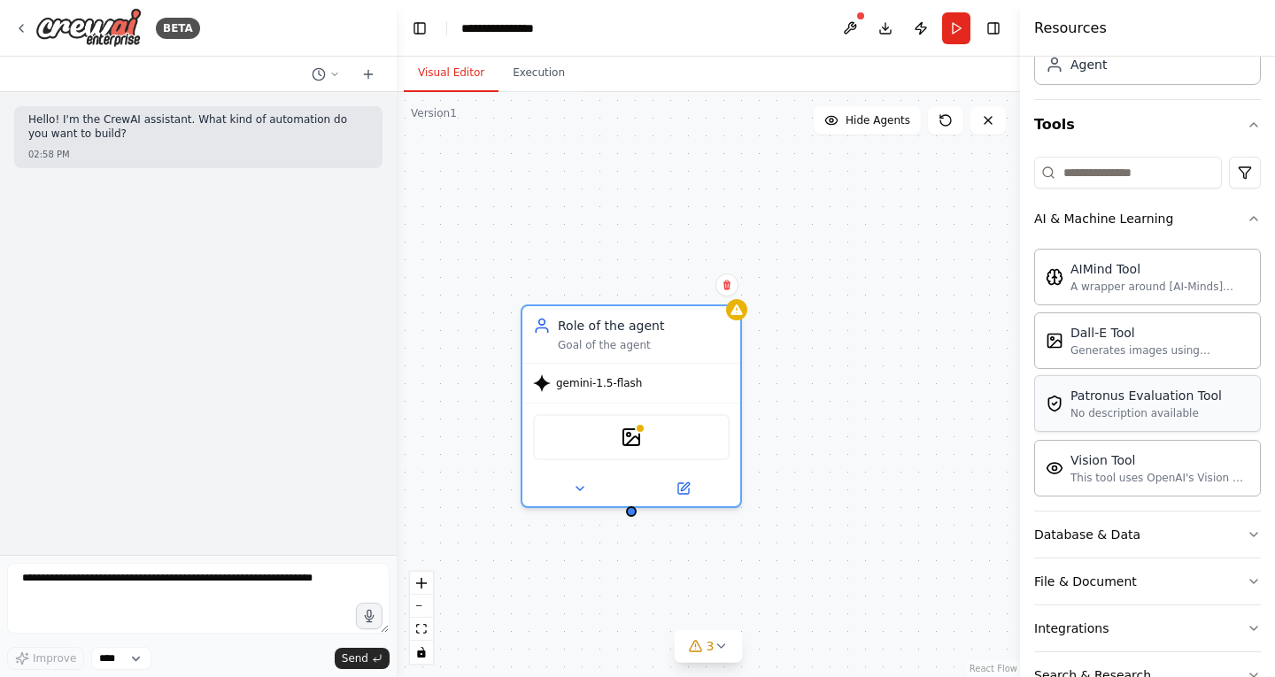
scroll to position [221, 0]
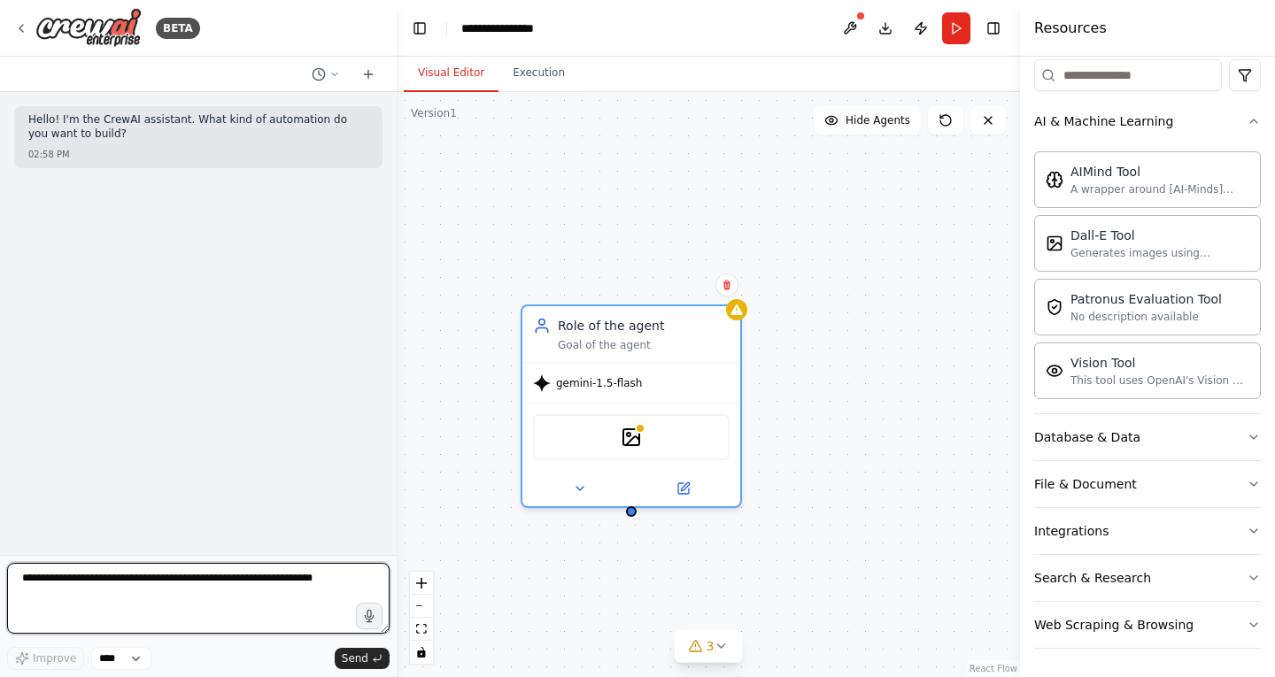
click at [322, 590] on textarea at bounding box center [198, 598] width 383 height 71
type textarea "**********"
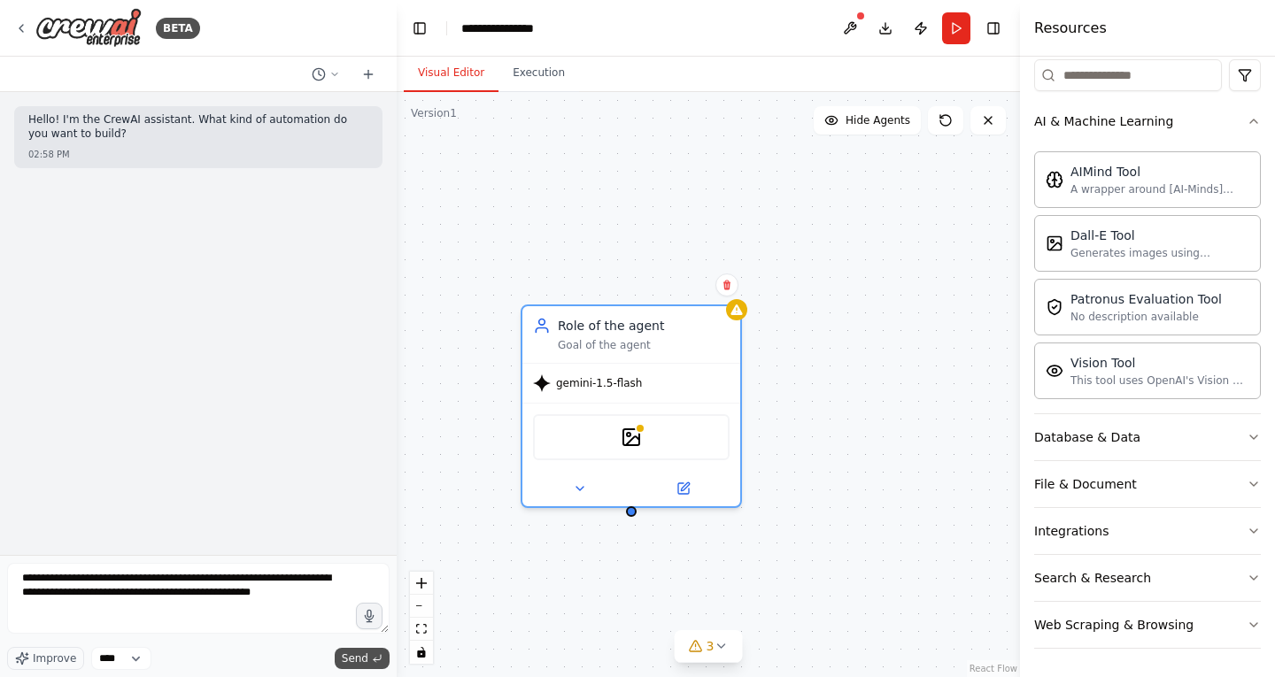
click at [361, 666] on button "Send" at bounding box center [362, 658] width 55 height 21
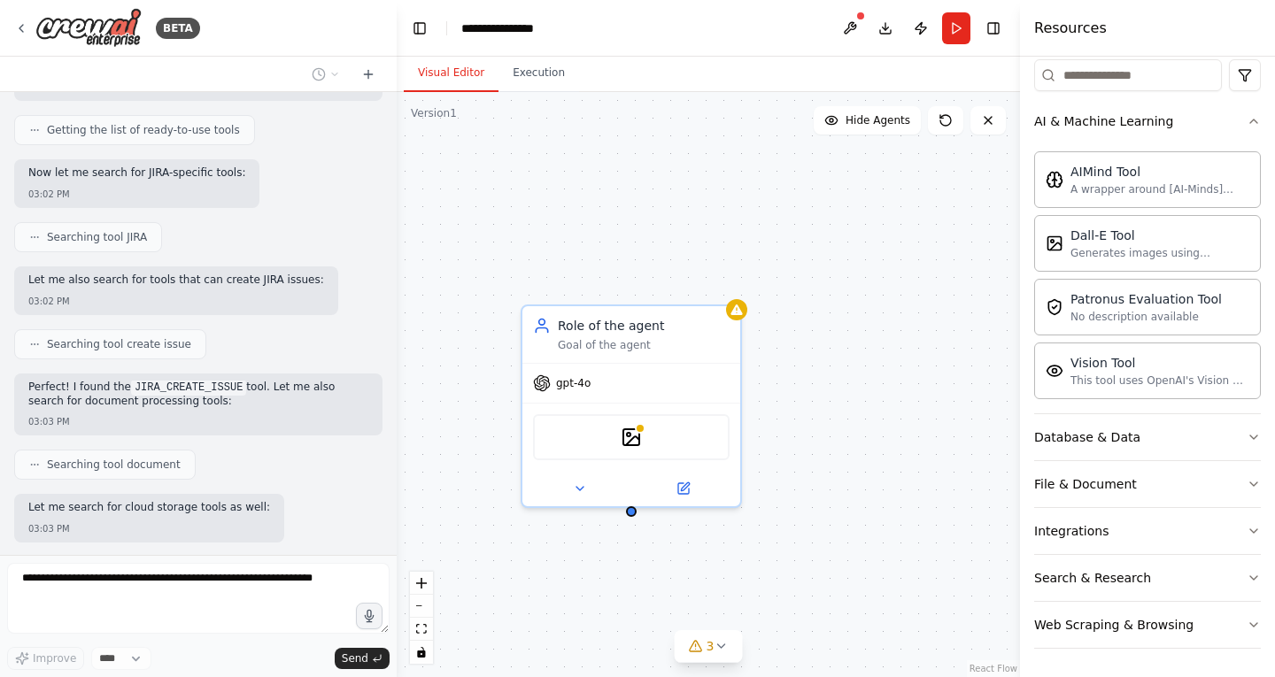
scroll to position [387, 0]
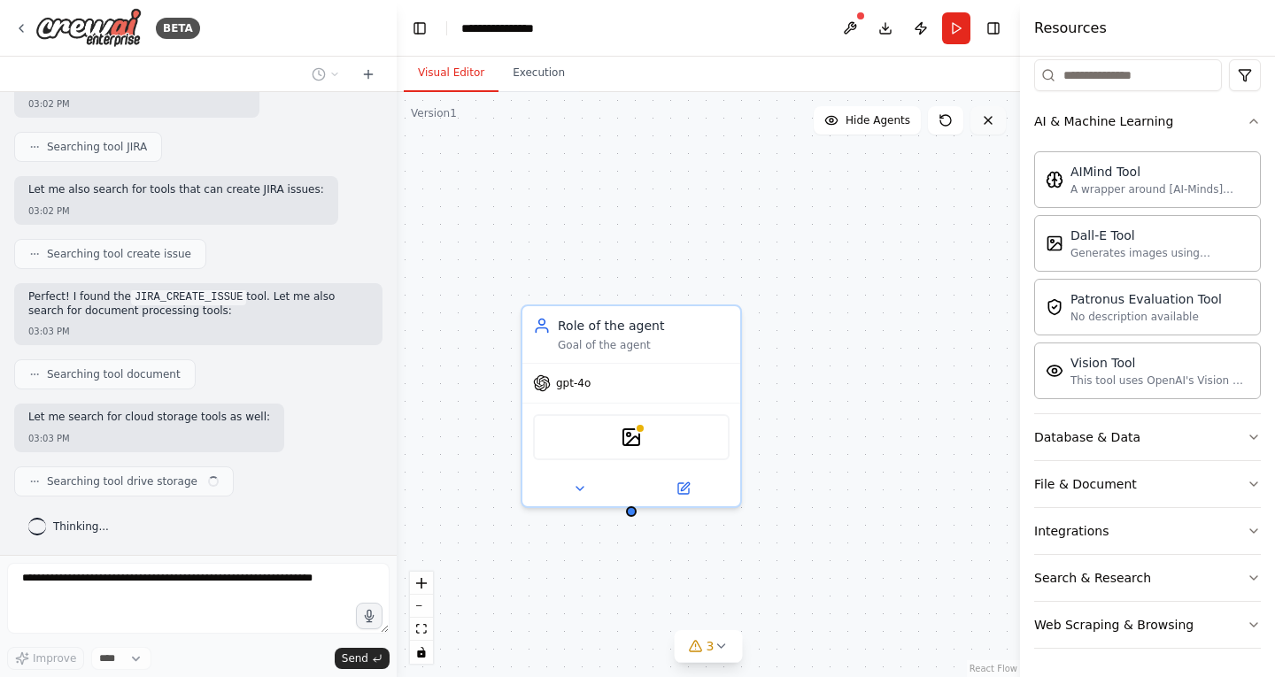
click at [994, 124] on icon at bounding box center [988, 120] width 14 height 14
click at [580, 487] on icon at bounding box center [580, 485] width 14 height 14
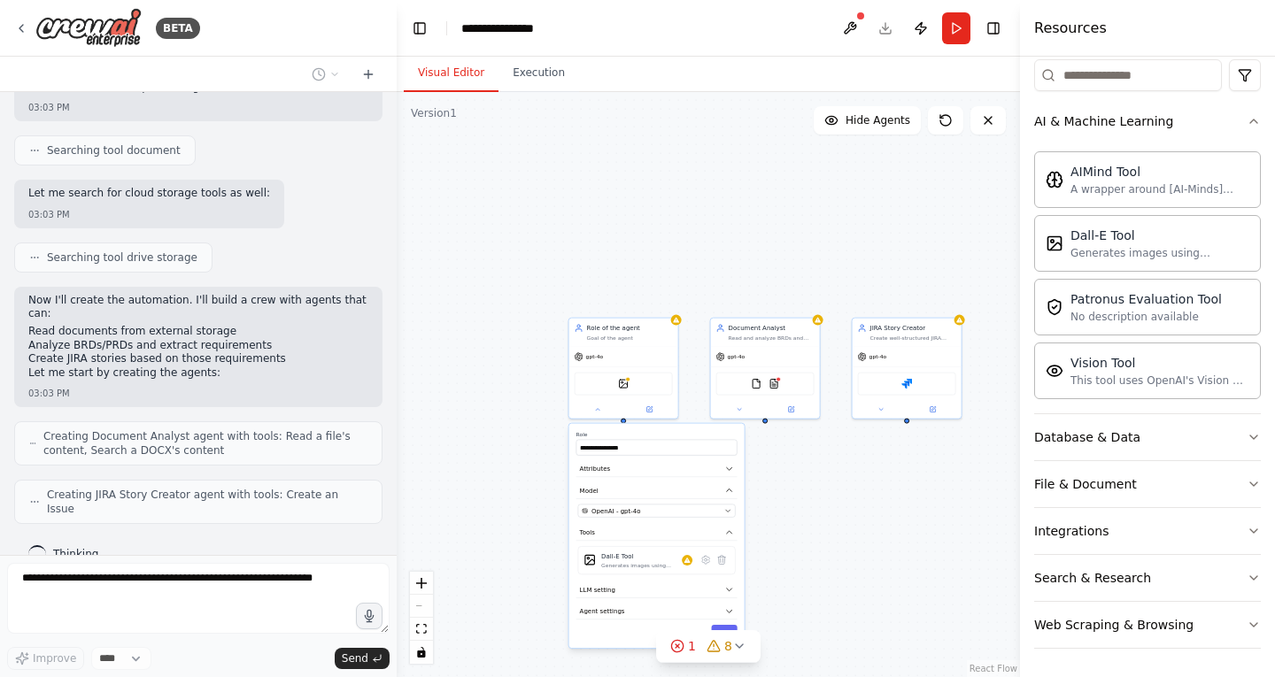
scroll to position [718, 0]
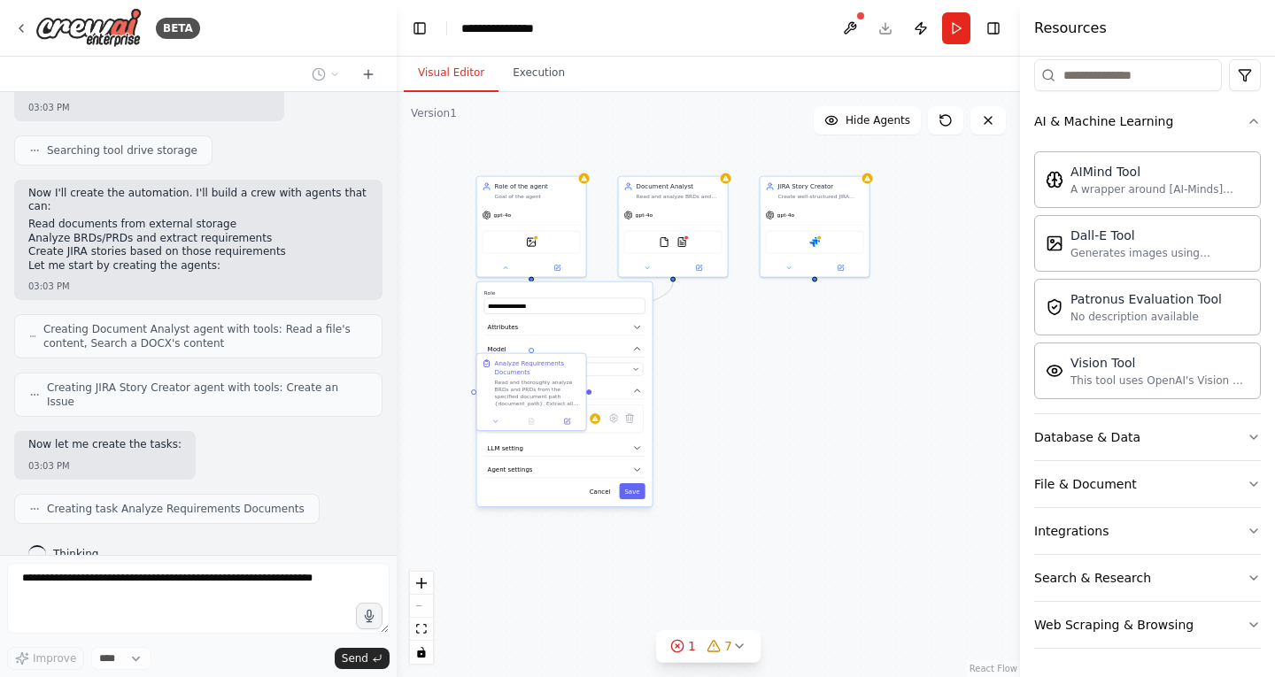
drag, startPoint x: 826, startPoint y: 553, endPoint x: 734, endPoint y: 412, distance: 168.2
click at [734, 412] on div ".deletable-edge-delete-btn { width: 20px; height: 20px; border: 0px solid #ffff…" at bounding box center [708, 384] width 623 height 585
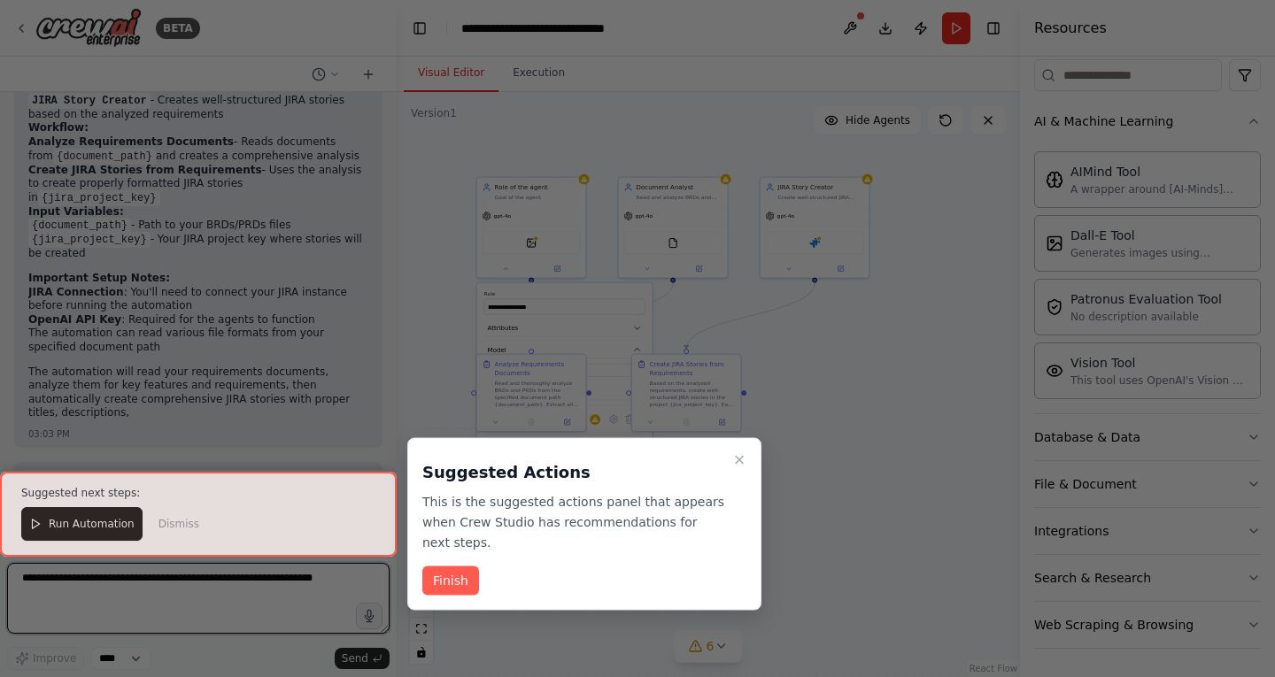
scroll to position [1721, 0]
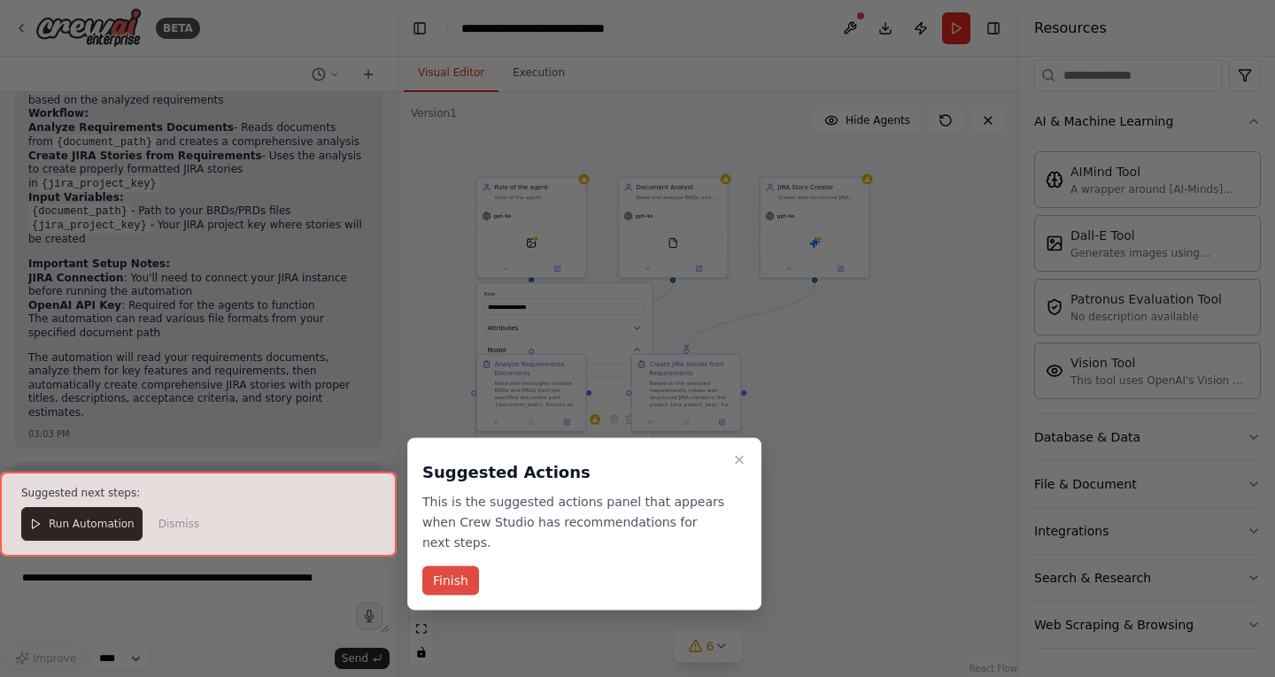
click at [454, 567] on button "Finish" at bounding box center [450, 581] width 57 height 29
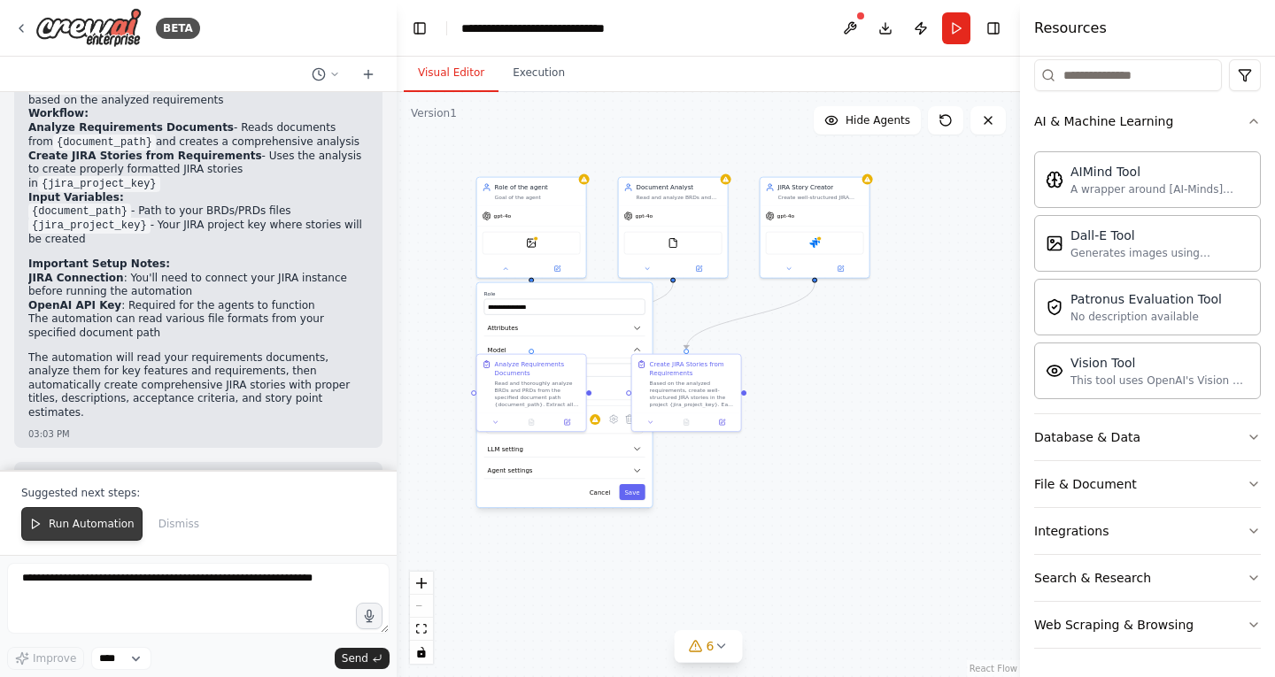
click at [83, 531] on span "Run Automation" at bounding box center [92, 524] width 86 height 14
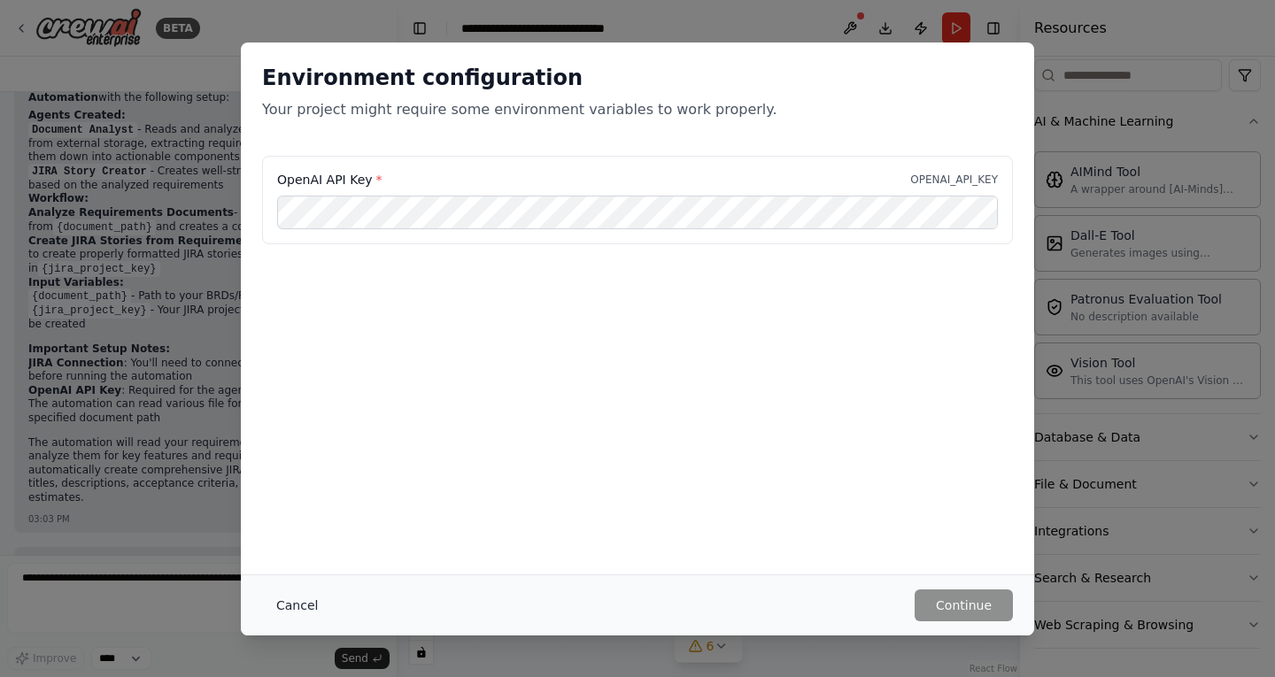
click at [288, 605] on button "Cancel" at bounding box center [297, 606] width 70 height 32
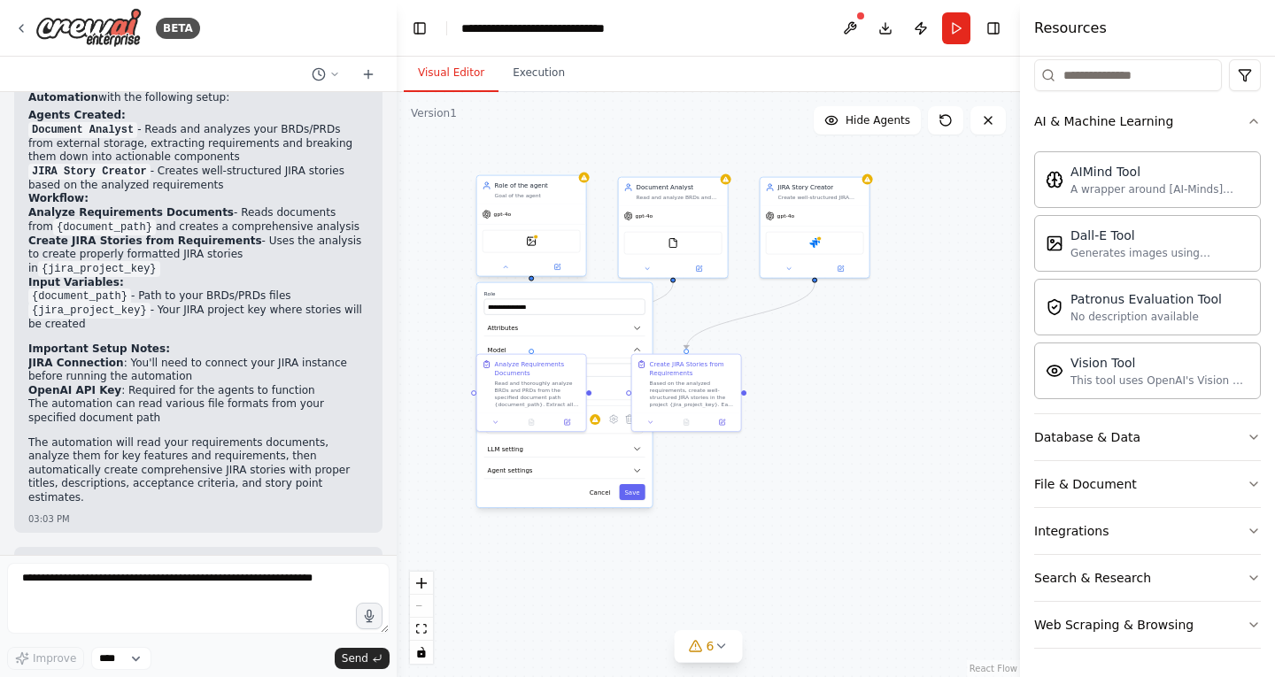
click at [504, 219] on div "gpt-4o" at bounding box center [497, 214] width 29 height 9
click at [628, 373] on div "OpenAI - gpt-4o" at bounding box center [559, 370] width 139 height 9
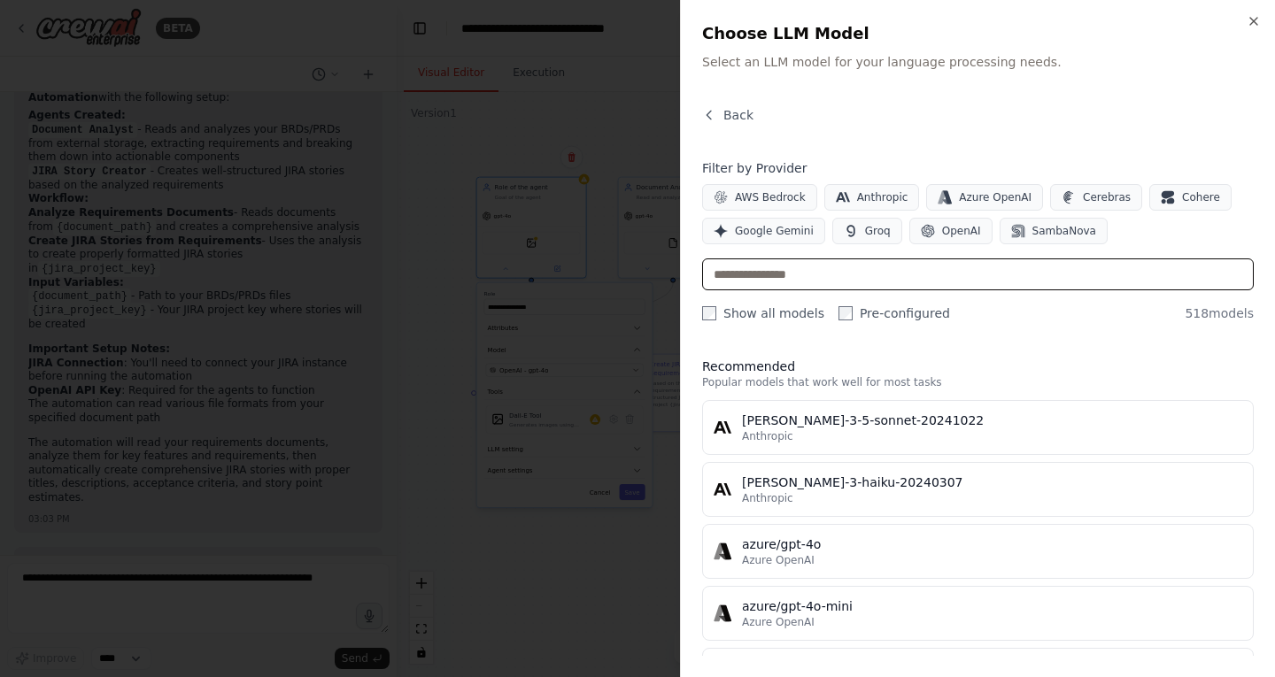
click at [823, 274] on input "text" at bounding box center [978, 275] width 552 height 32
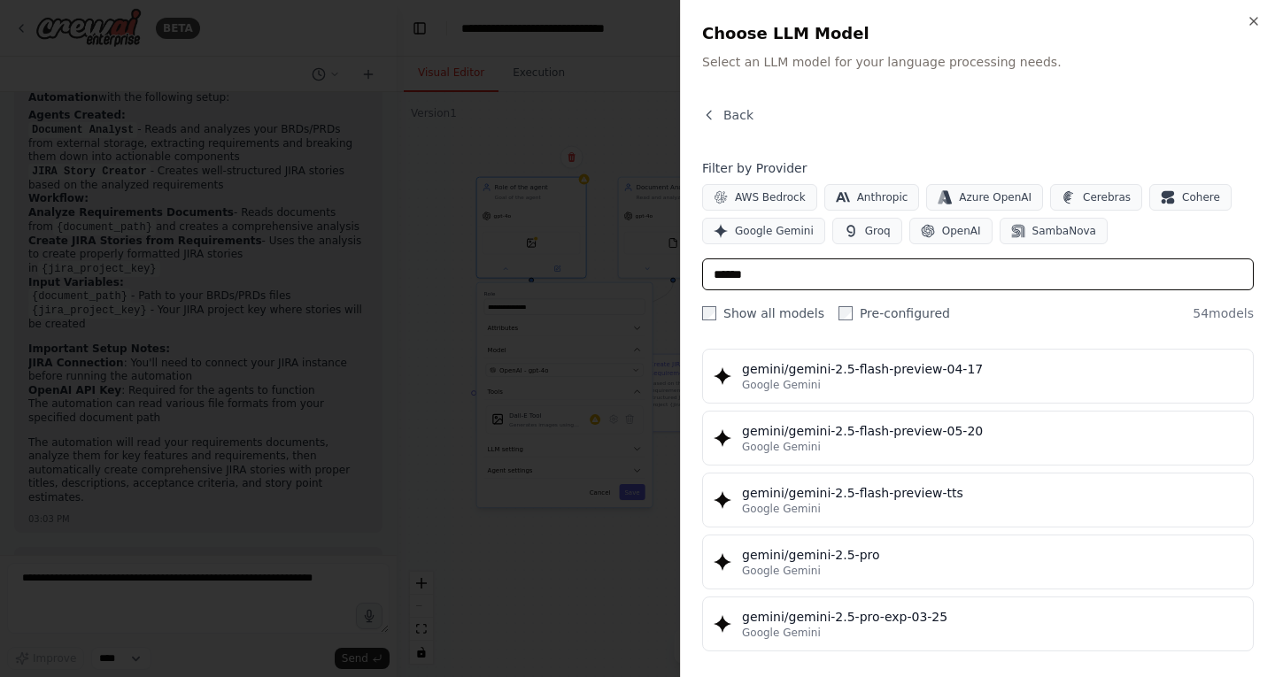
scroll to position [1843, 0]
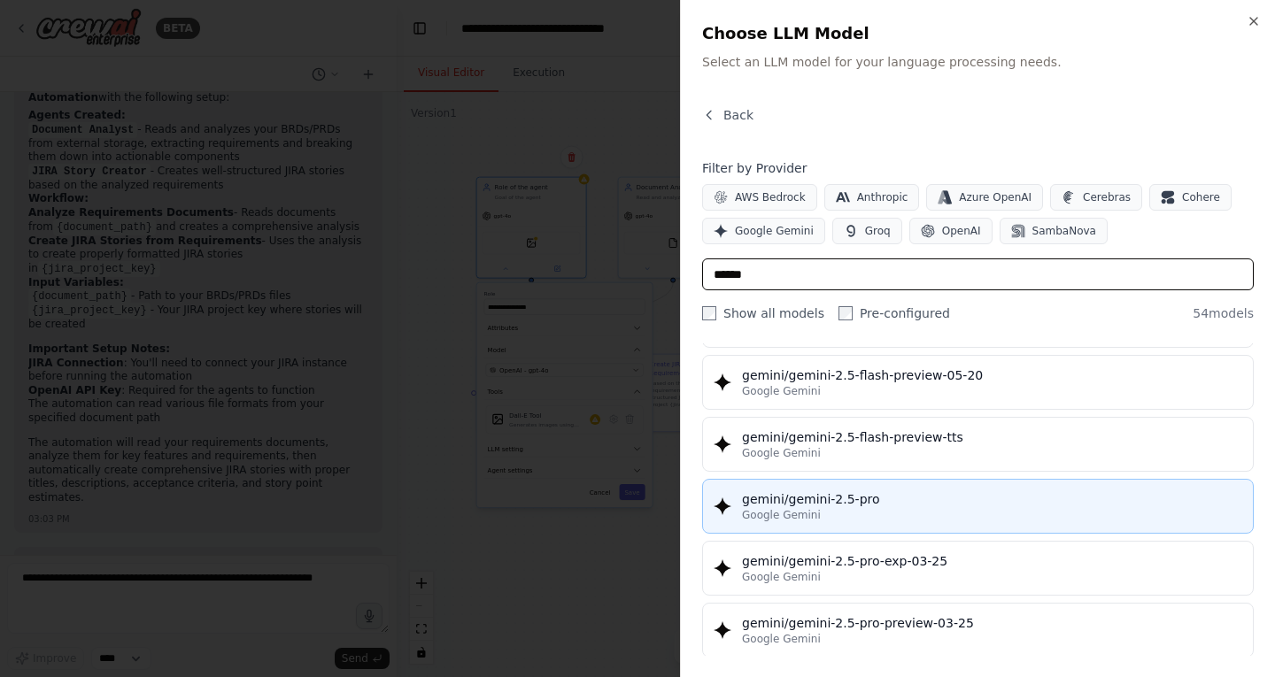
type input "******"
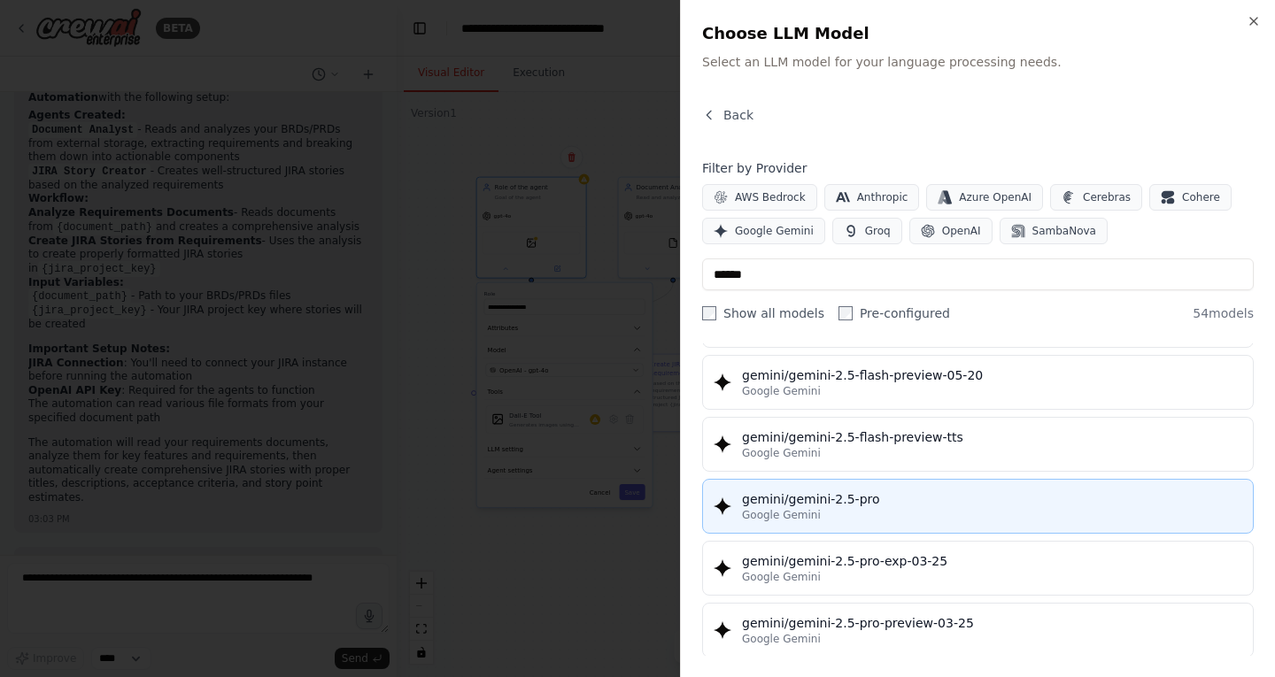
click at [891, 513] on div "Google Gemini" at bounding box center [992, 515] width 500 height 14
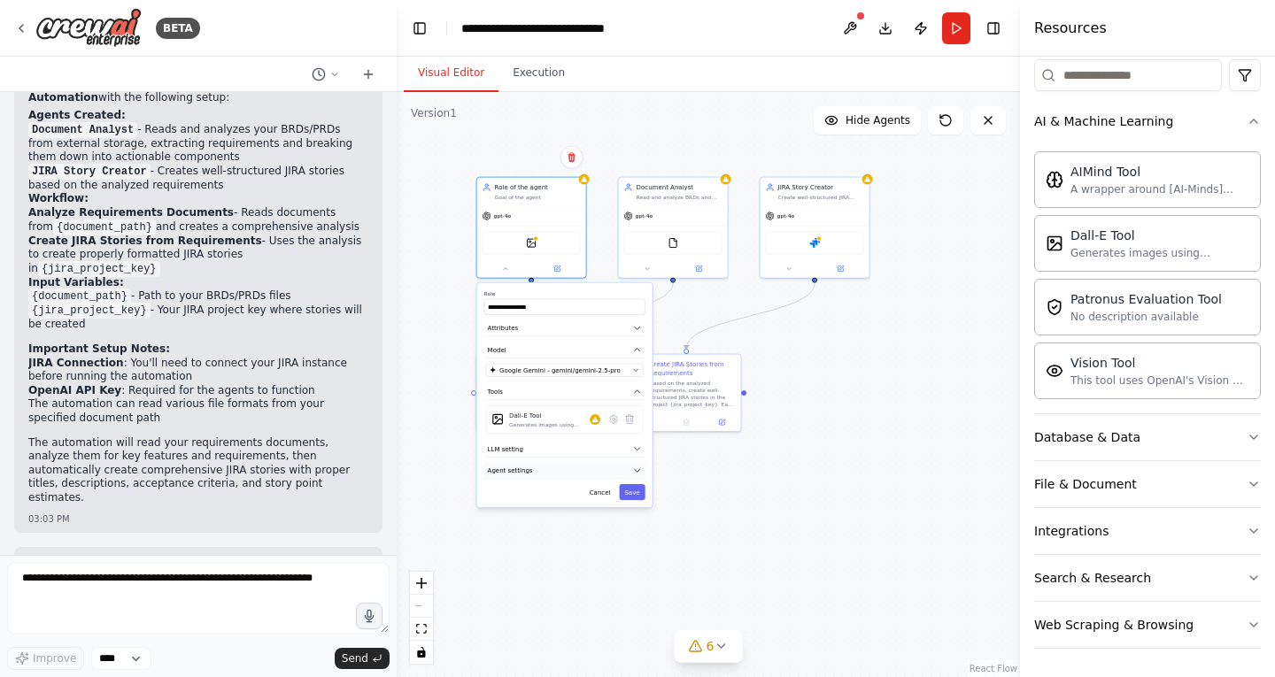
click at [607, 471] on button "Agent settings" at bounding box center [564, 471] width 161 height 17
click at [594, 450] on button "LLM setting" at bounding box center [564, 449] width 161 height 16
click at [849, 24] on button at bounding box center [850, 28] width 28 height 32
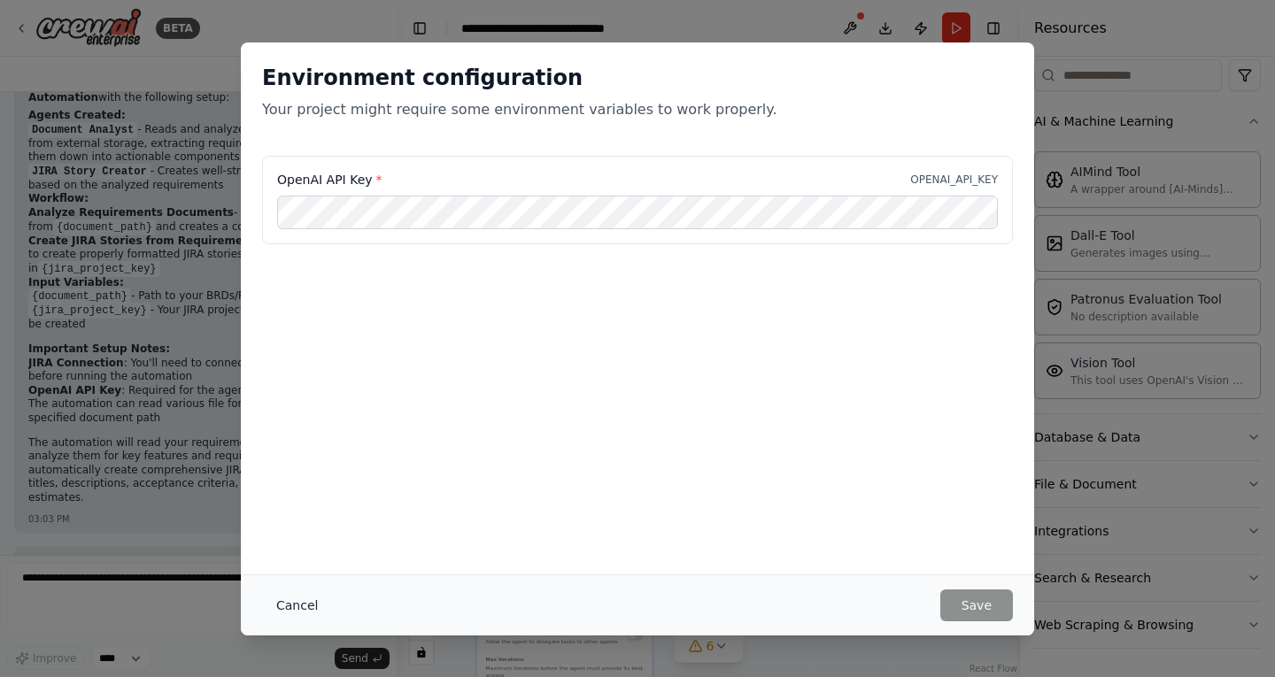
click at [298, 592] on button "Cancel" at bounding box center [297, 606] width 70 height 32
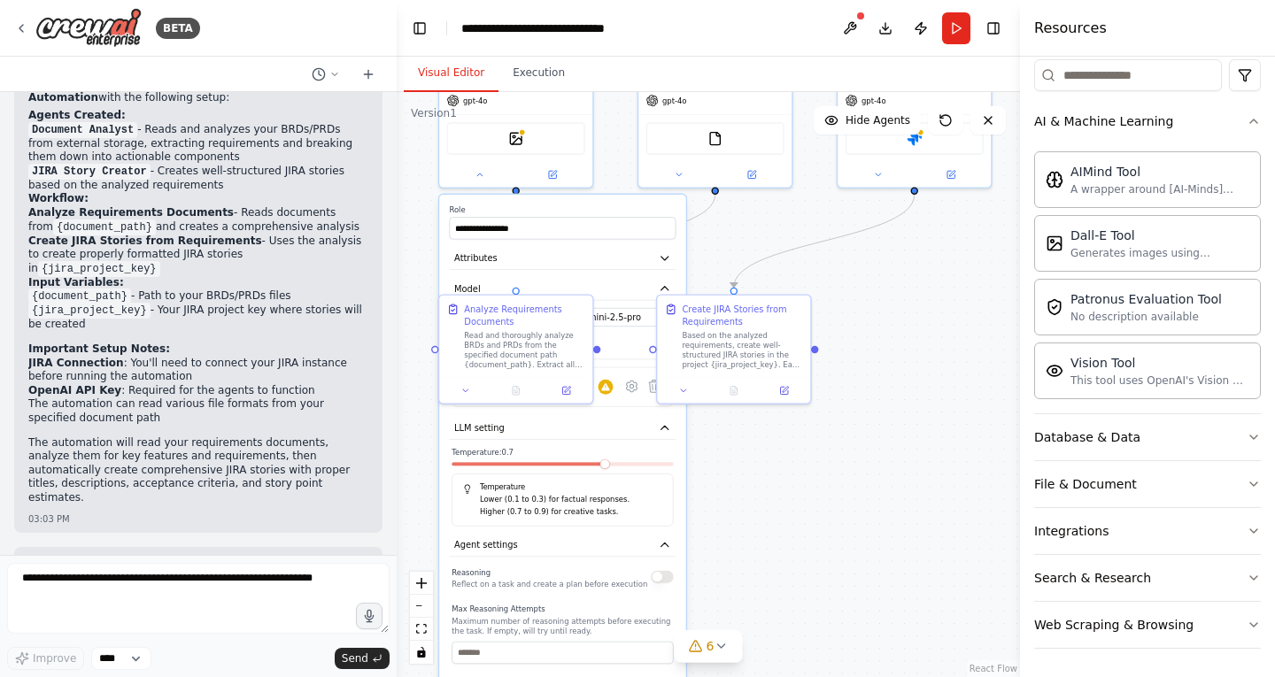
click at [769, 236] on div ".deletable-edge-delete-btn { width: 20px; height: 20px; border: 0px solid #ffff…" at bounding box center [708, 384] width 623 height 585
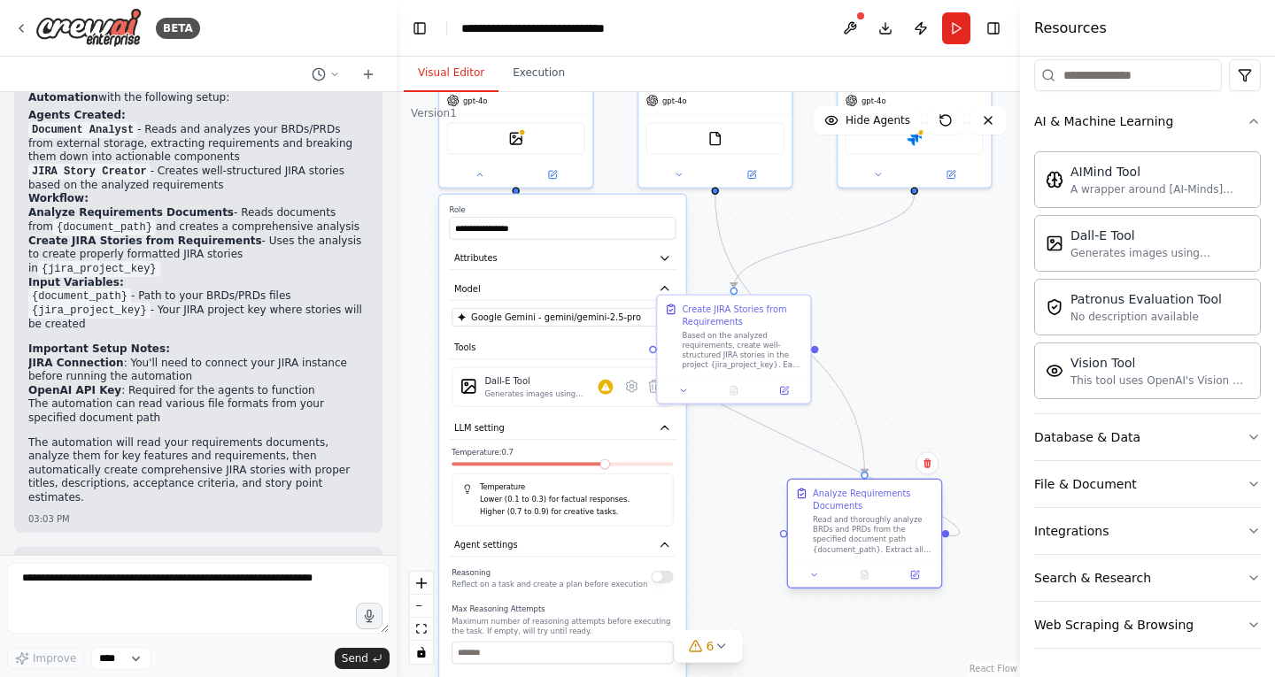
drag, startPoint x: 538, startPoint y: 305, endPoint x: 892, endPoint y: 499, distance: 403.0
click at [892, 499] on div "Analyze Requirements Documents" at bounding box center [873, 499] width 120 height 25
click at [649, 389] on icon at bounding box center [653, 386] width 15 height 15
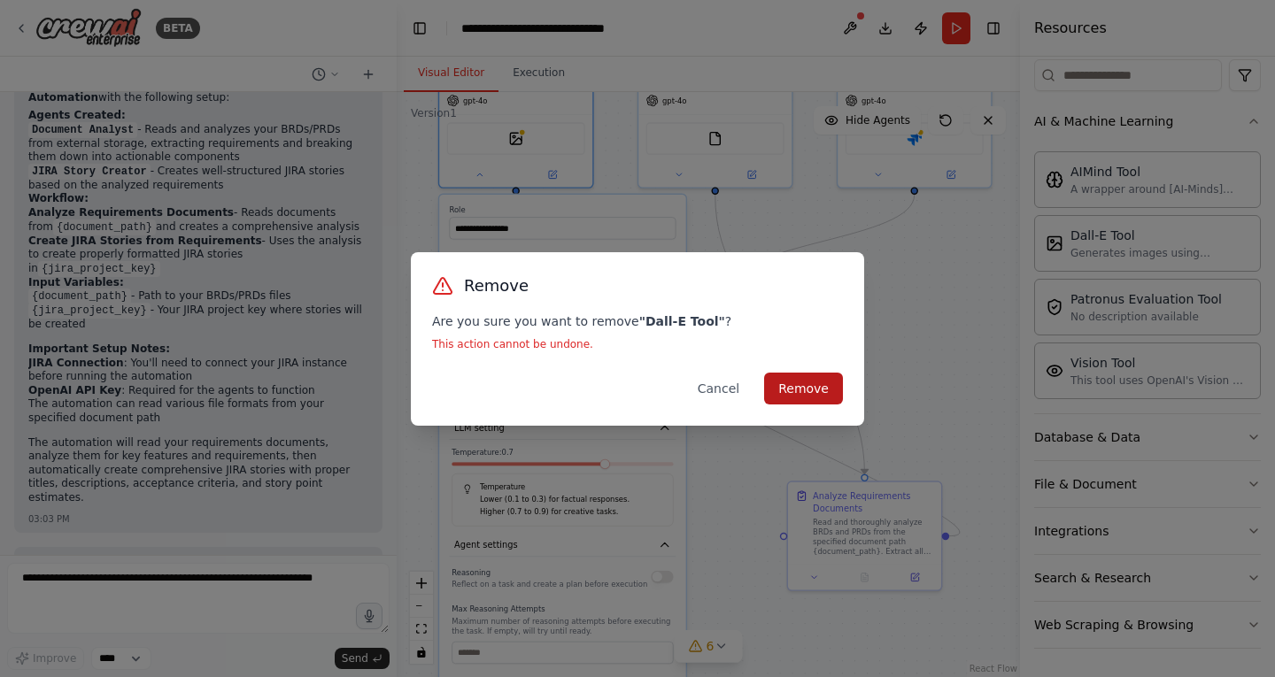
click at [804, 392] on button "Remove" at bounding box center [803, 389] width 79 height 32
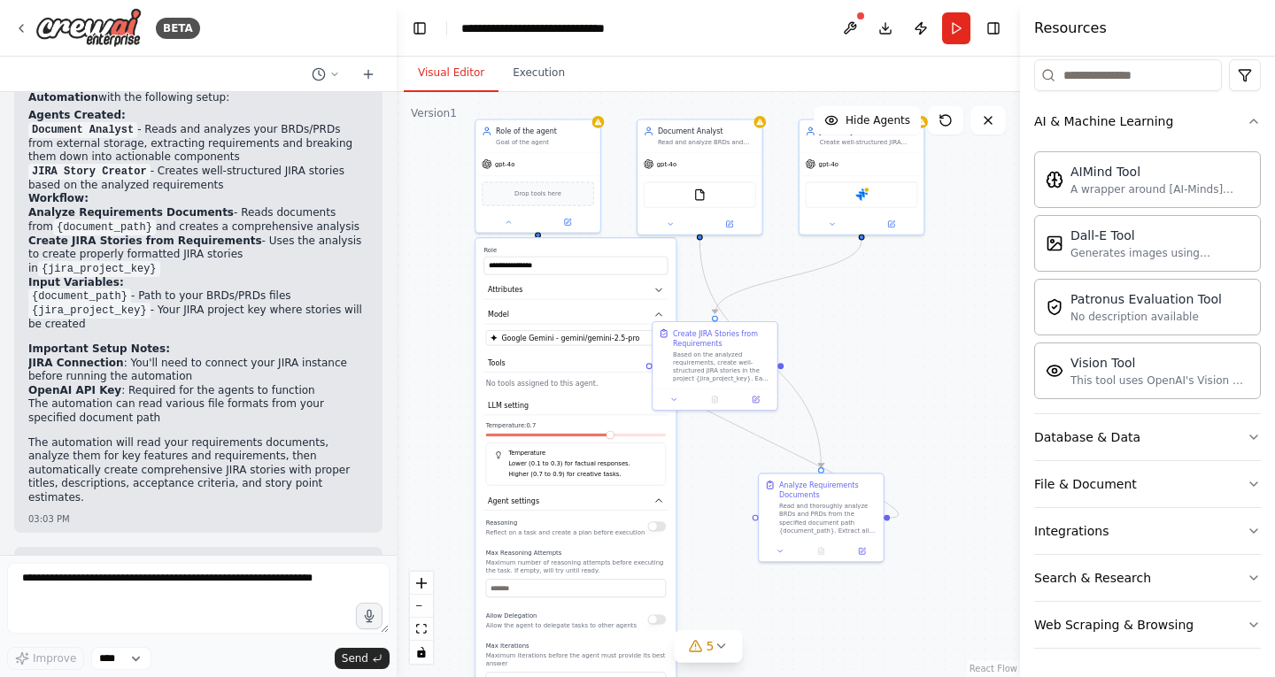
click at [462, 273] on div ".deletable-edge-delete-btn { width: 20px; height: 20px; border: 0px solid #ffff…" at bounding box center [708, 384] width 623 height 585
click at [522, 163] on div "gpt-4o" at bounding box center [537, 162] width 125 height 22
click at [664, 562] on p "Maximum number of reasoning attempts before executing the task. If empty, will …" at bounding box center [576, 567] width 180 height 16
click at [506, 225] on button at bounding box center [509, 220] width 58 height 12
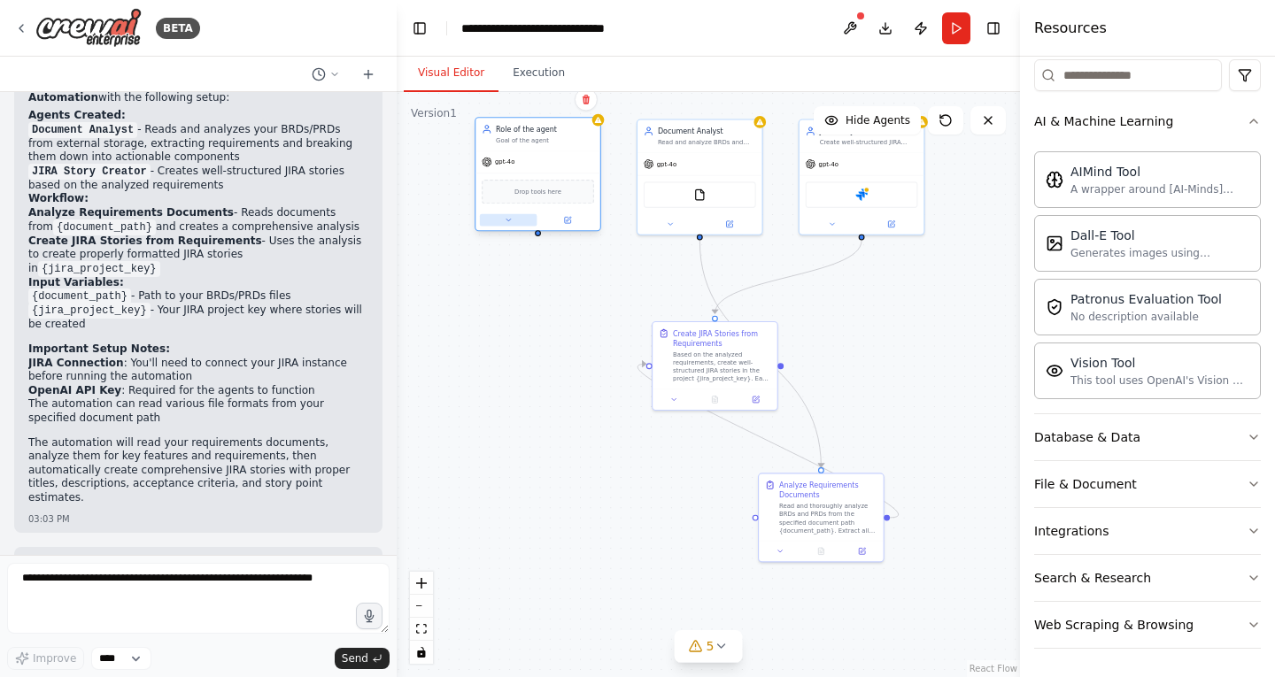
click at [506, 225] on button at bounding box center [509, 220] width 58 height 12
click at [588, 104] on icon at bounding box center [586, 99] width 11 height 11
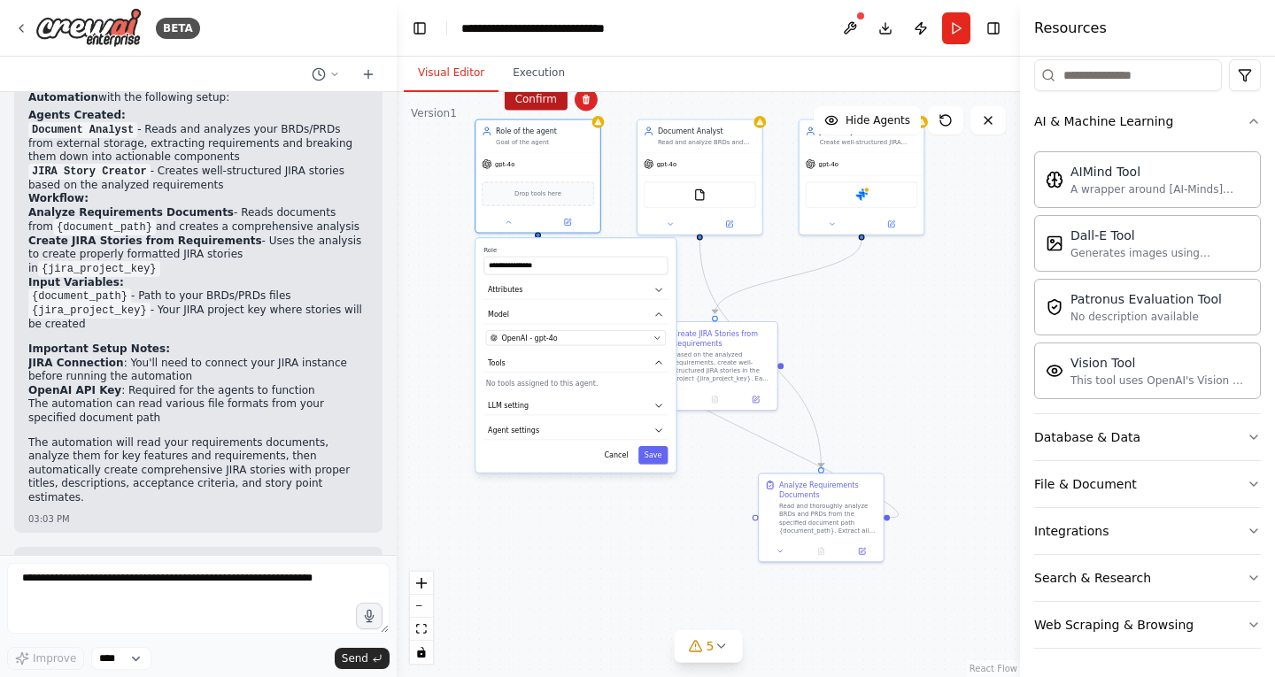
click at [541, 101] on button "Confirm" at bounding box center [536, 99] width 63 height 21
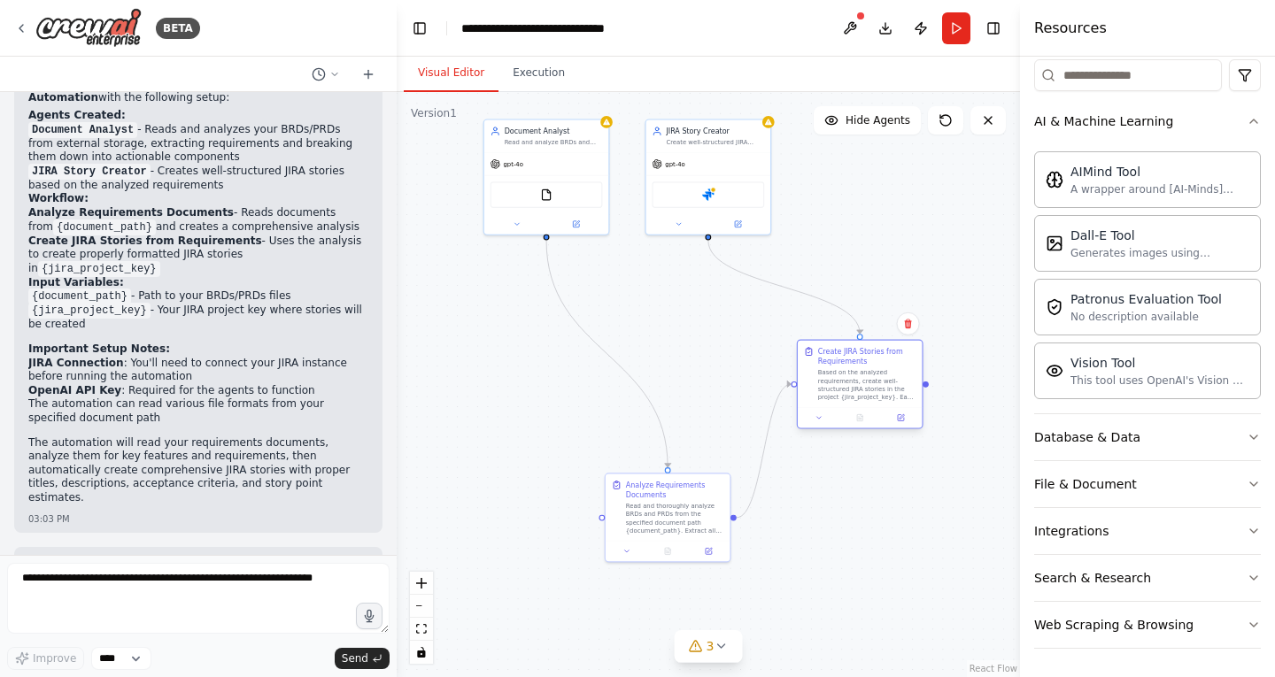
drag, startPoint x: 726, startPoint y: 360, endPoint x: 873, endPoint y: 380, distance: 148.3
click at [873, 380] on div "Based on the analyzed requirements, create well-structured JIRA stories in the …" at bounding box center [867, 385] width 98 height 33
drag, startPoint x: 690, startPoint y: 494, endPoint x: 644, endPoint y: 398, distance: 106.9
click at [644, 398] on div "Analyze Requirements Documents" at bounding box center [634, 397] width 98 height 20
click at [518, 229] on div at bounding box center [546, 223] width 125 height 20
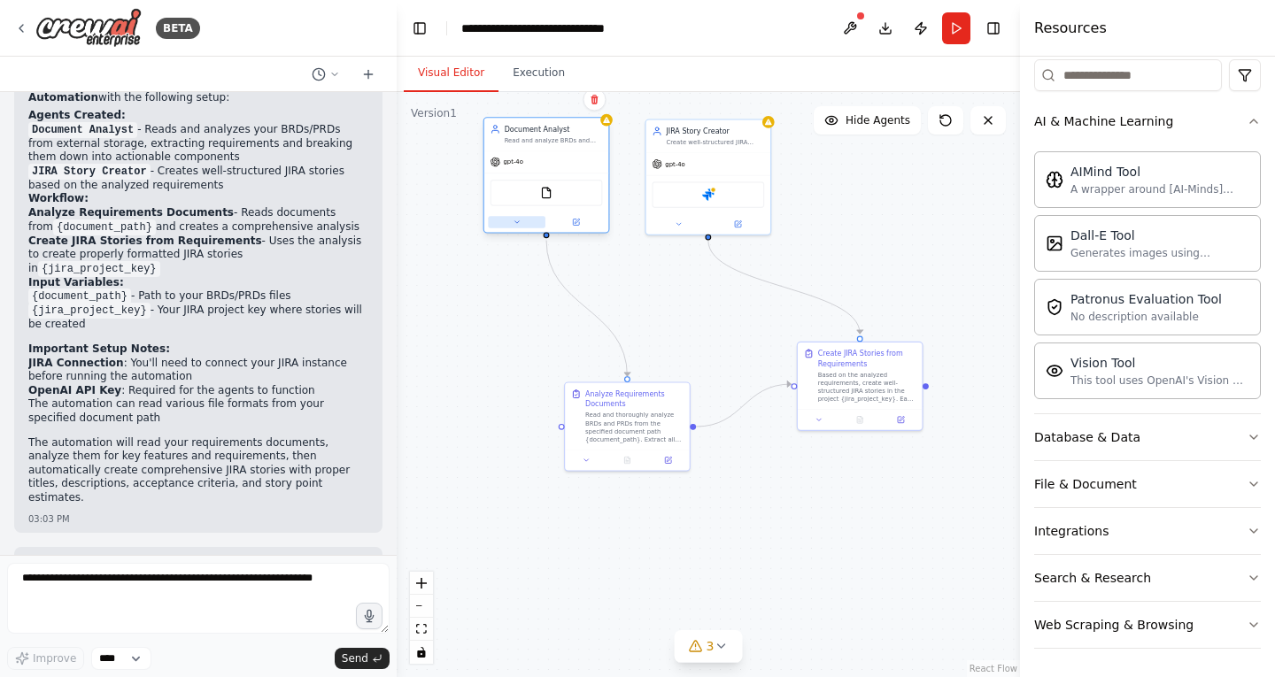
click at [517, 226] on icon at bounding box center [517, 222] width 8 height 8
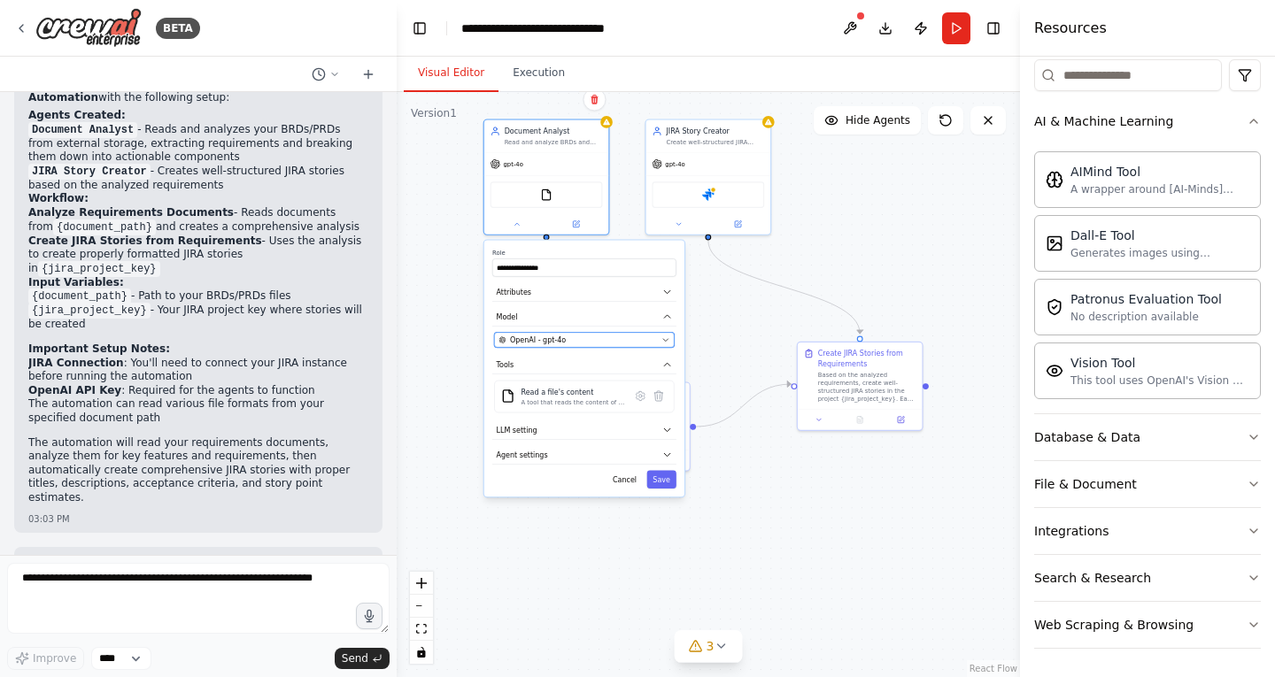
click at [667, 343] on icon "button" at bounding box center [665, 340] width 8 height 8
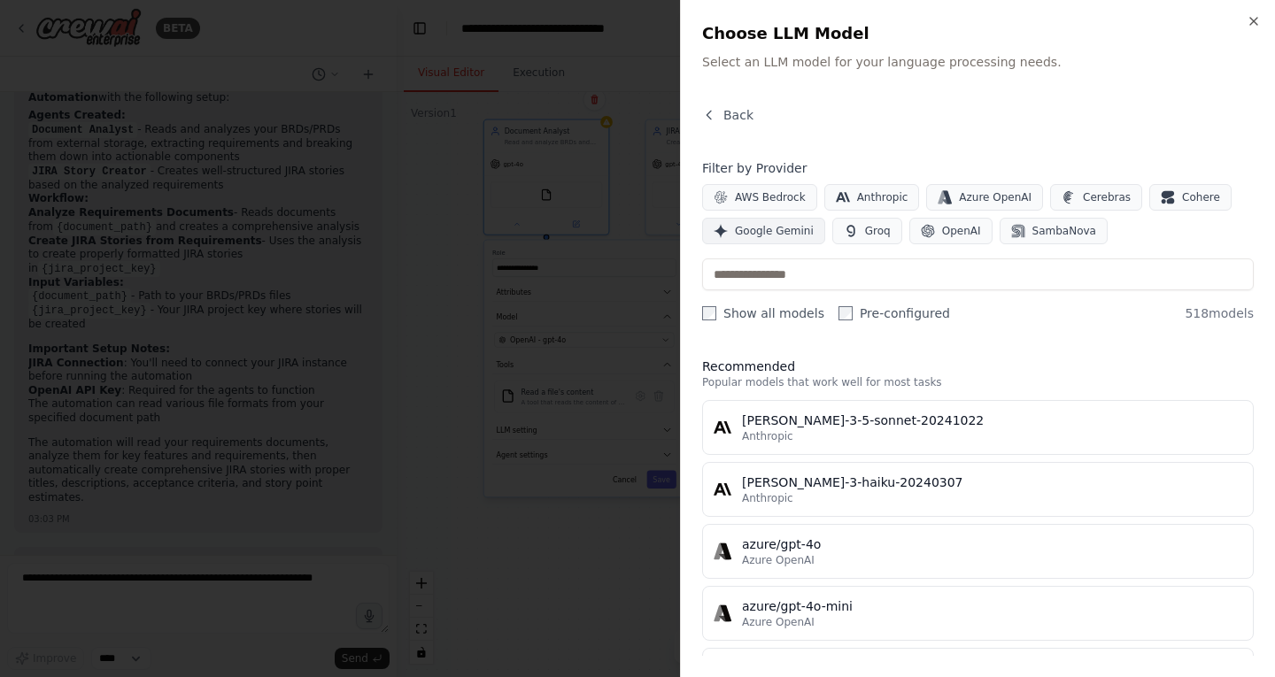
click at [792, 233] on span "Google Gemini" at bounding box center [774, 231] width 79 height 14
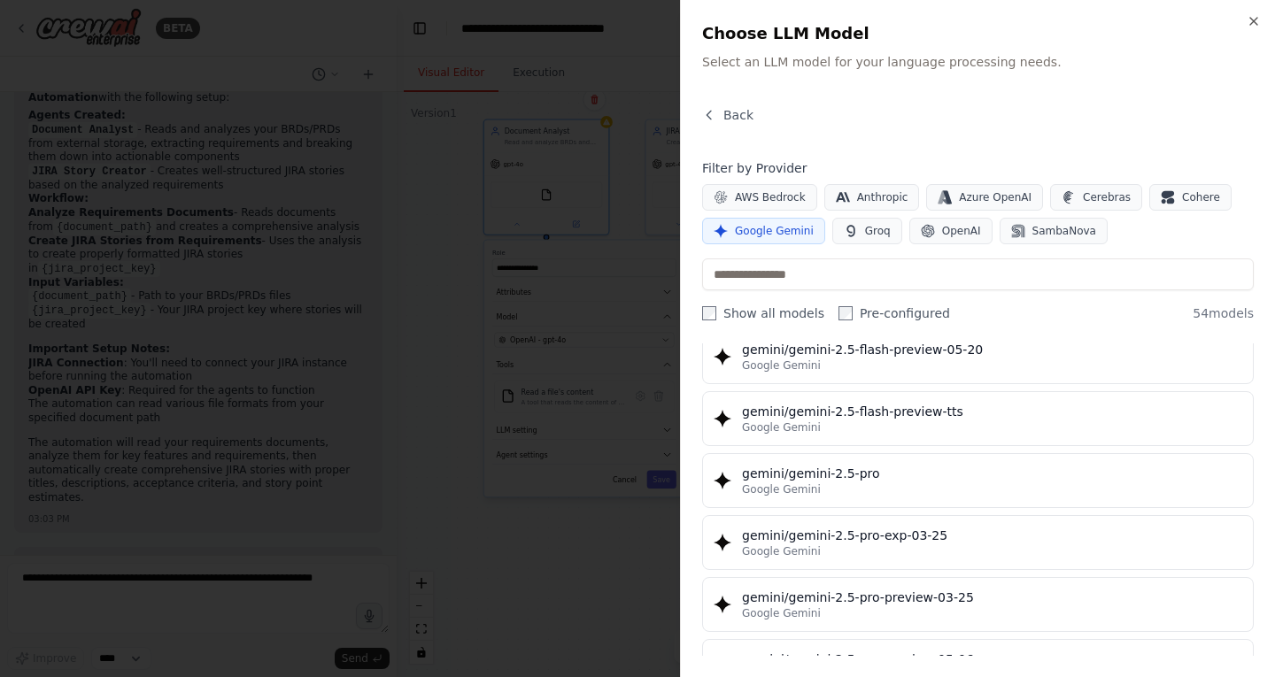
scroll to position [1869, 0]
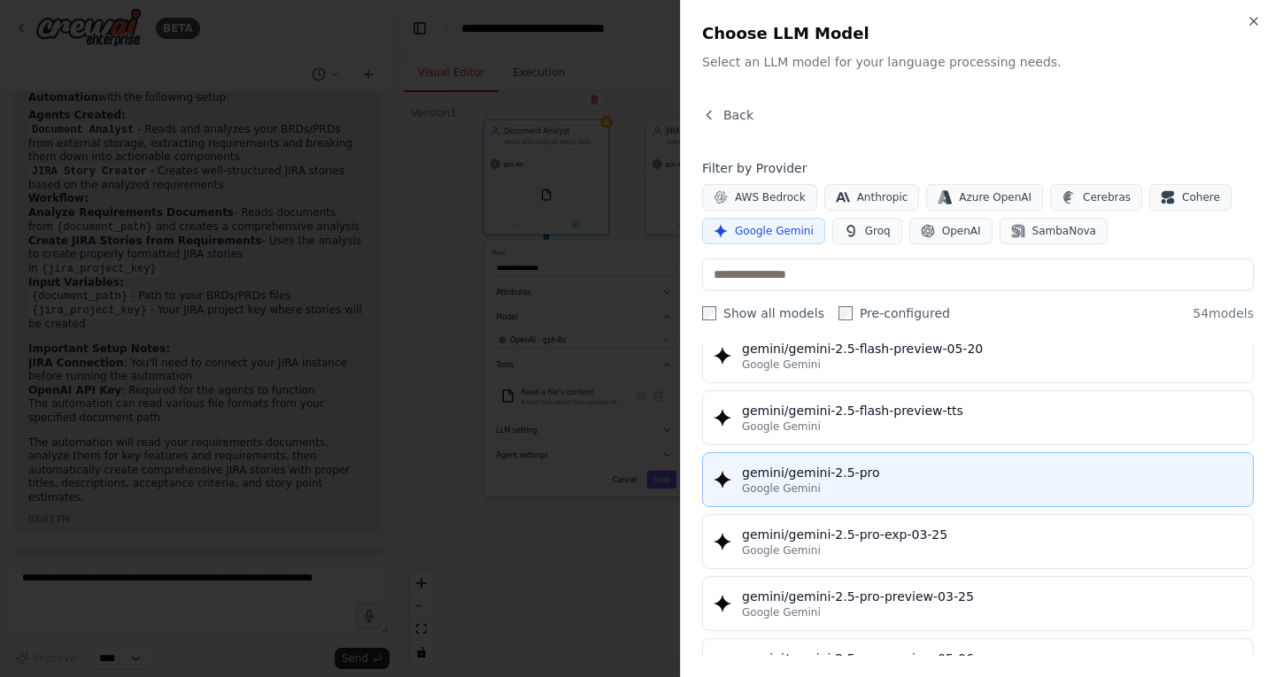
click at [829, 460] on button "gemini/gemini-2.5-pro Google Gemini" at bounding box center [978, 479] width 552 height 55
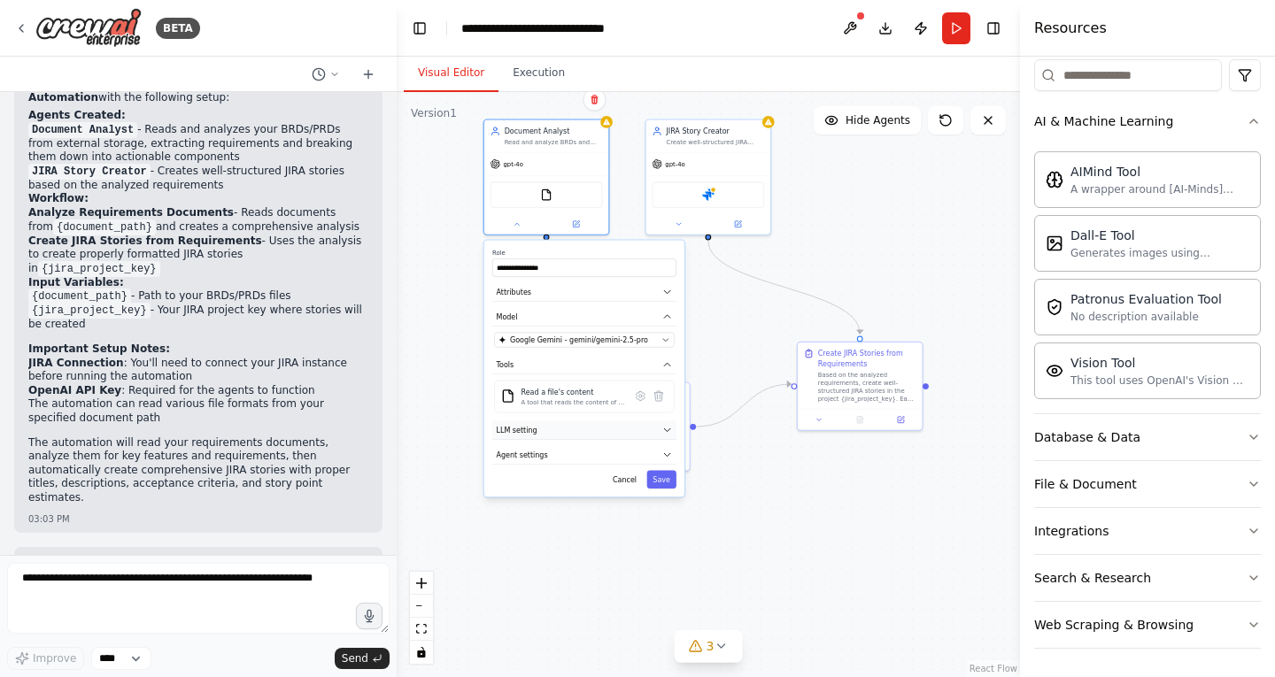
click at [660, 426] on button "LLM setting" at bounding box center [584, 430] width 184 height 19
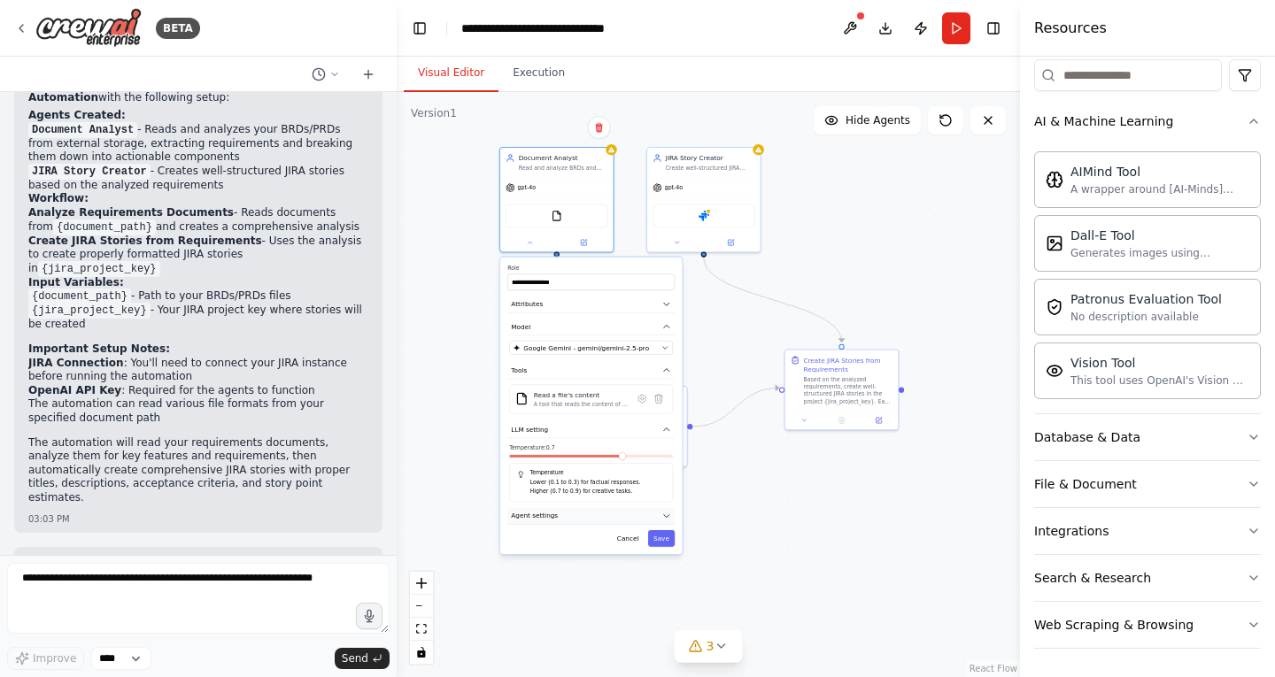
click at [659, 512] on button "Agent settings" at bounding box center [590, 516] width 167 height 17
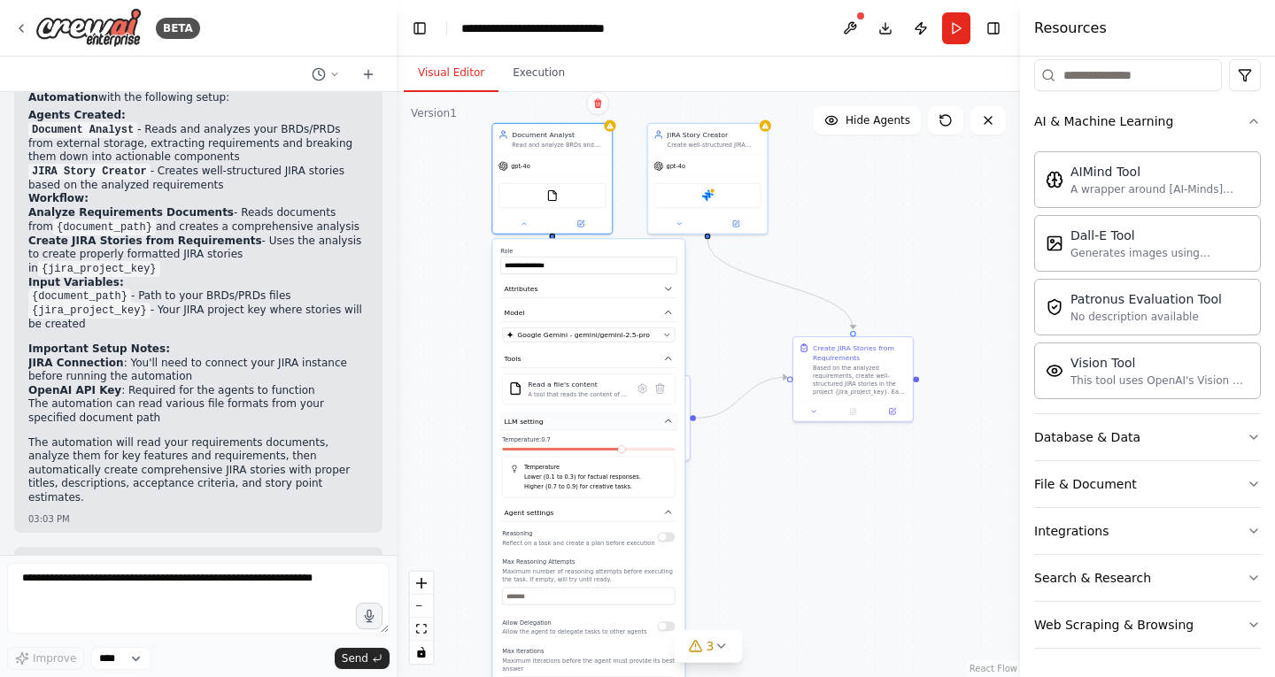
click at [669, 420] on icon "button" at bounding box center [668, 421] width 5 height 3
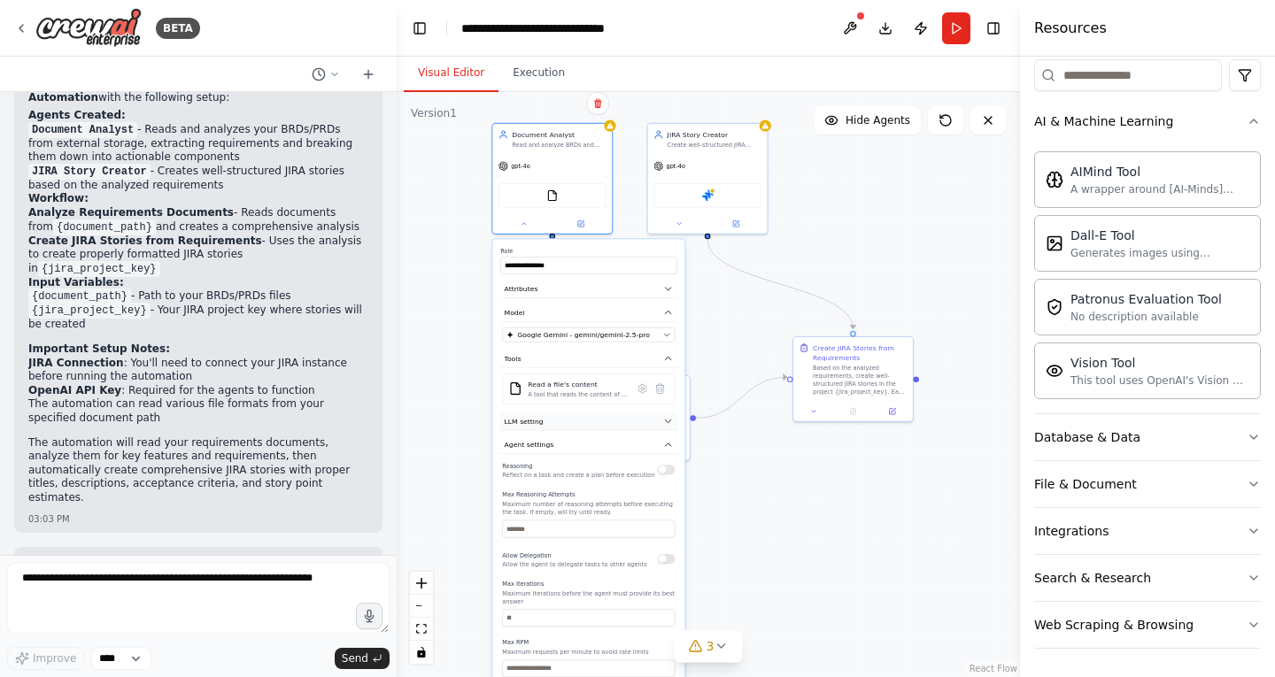
click at [667, 419] on icon "button" at bounding box center [668, 421] width 10 height 10
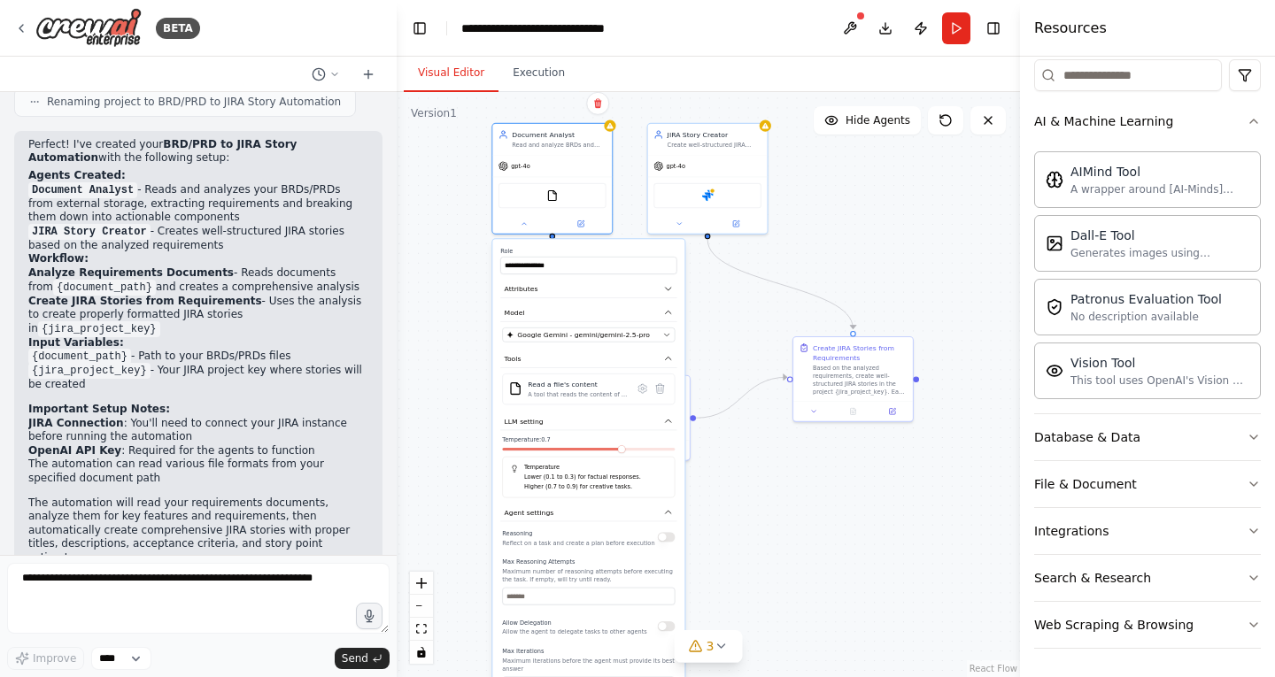
scroll to position [1636, 0]
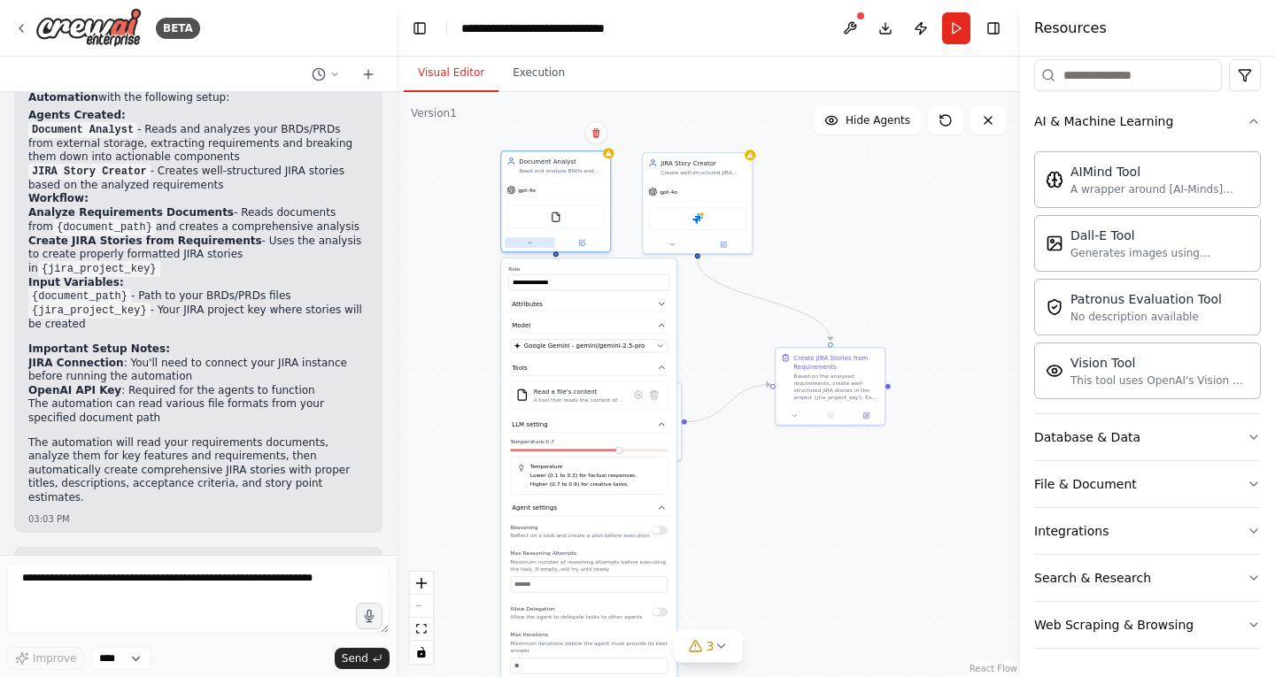
click at [532, 241] on icon at bounding box center [530, 242] width 7 height 7
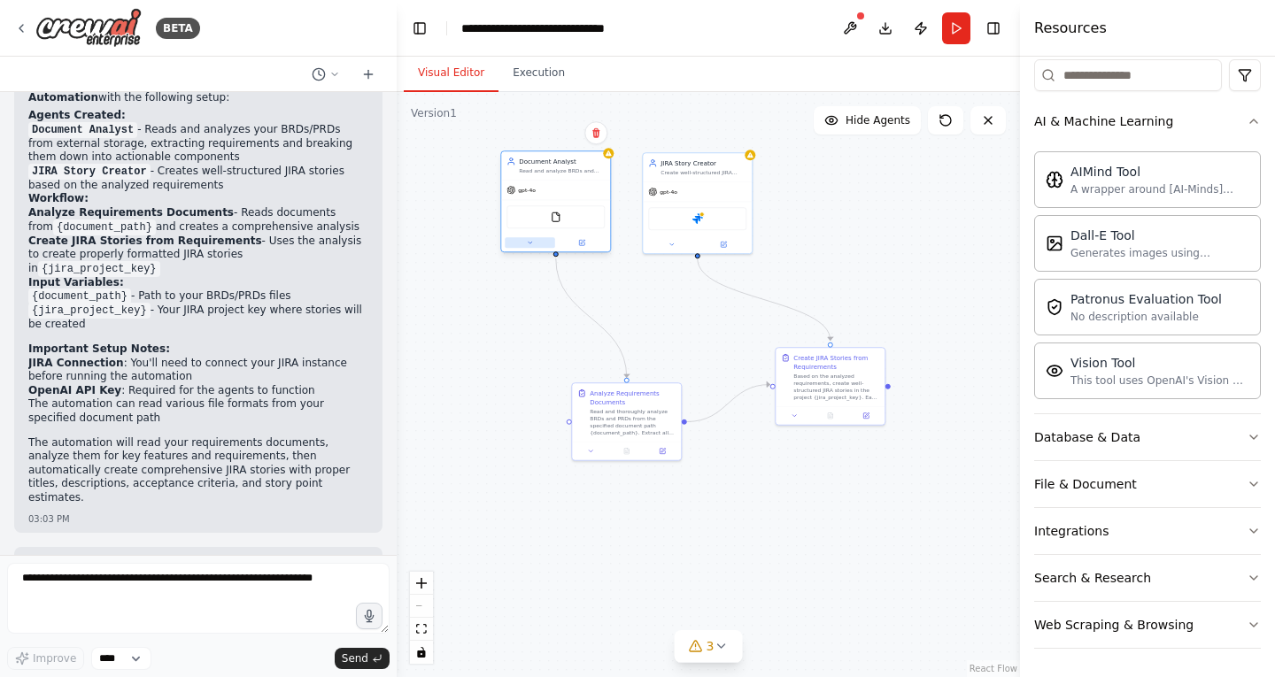
click at [532, 241] on icon at bounding box center [530, 242] width 7 height 7
click at [664, 345] on button "OpenAI - gpt-4o" at bounding box center [589, 345] width 158 height 13
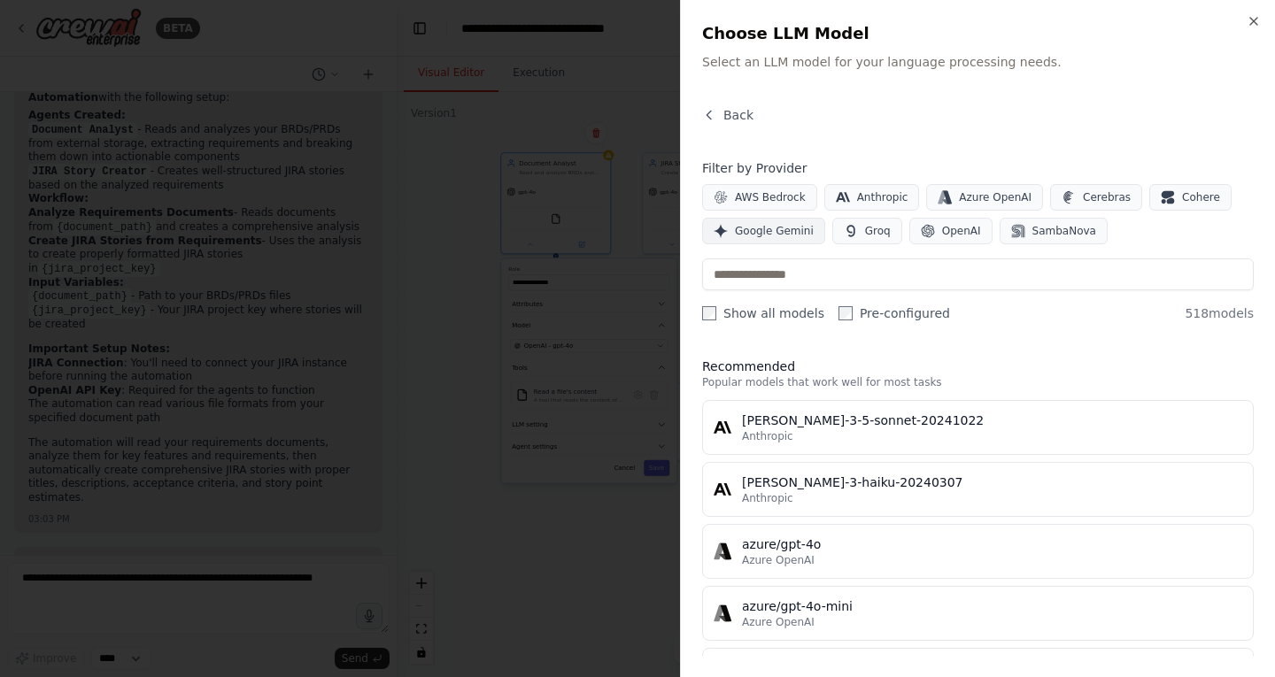
click at [784, 238] on button "Google Gemini" at bounding box center [763, 231] width 123 height 27
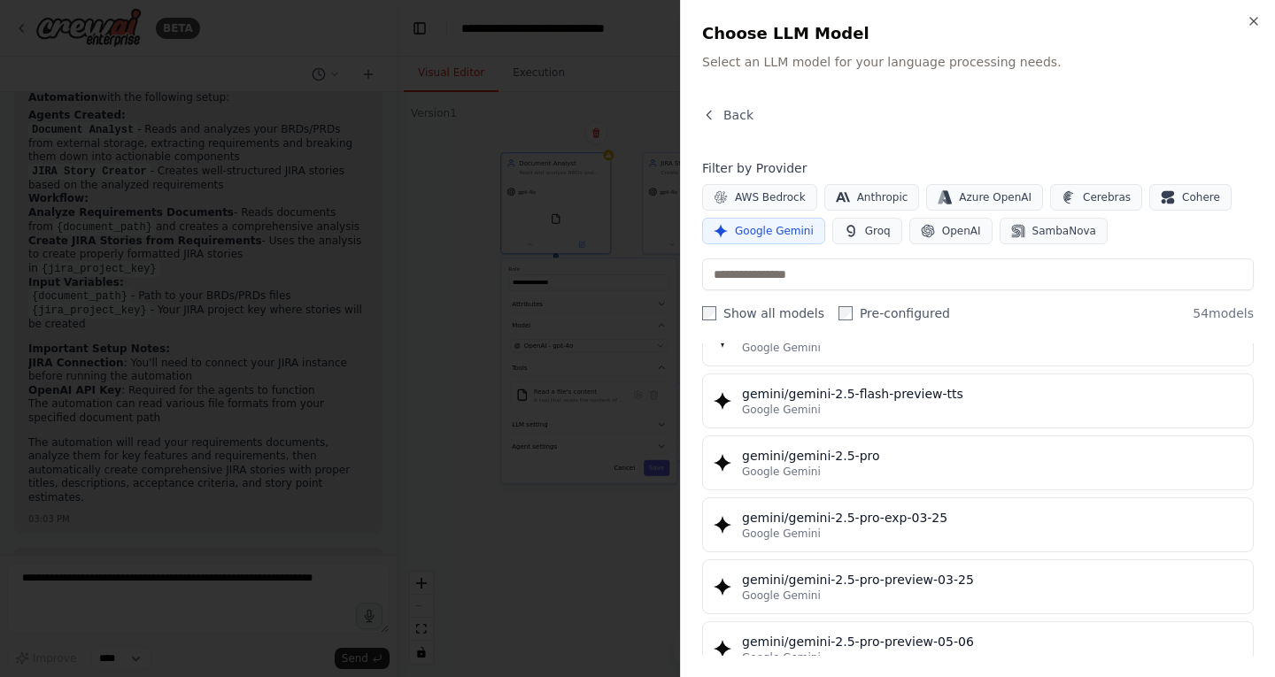
scroll to position [1885, 0]
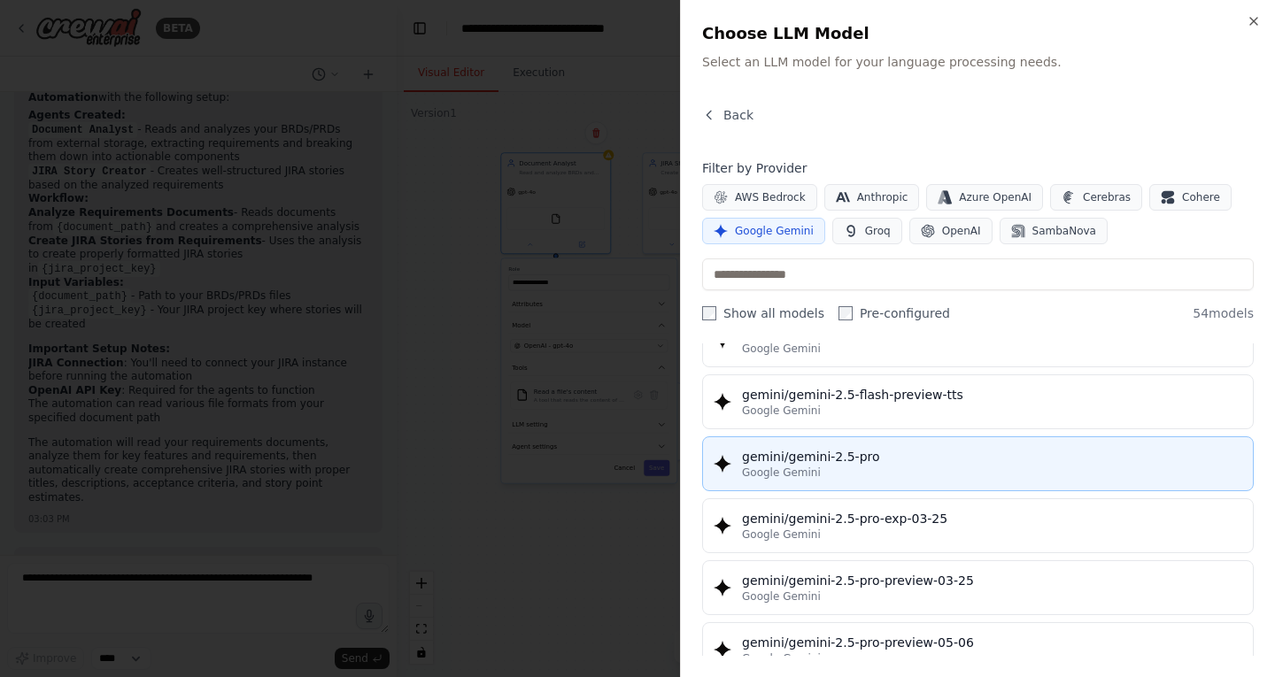
click at [808, 465] on div "gemini/gemini-2.5-pro" at bounding box center [992, 457] width 500 height 18
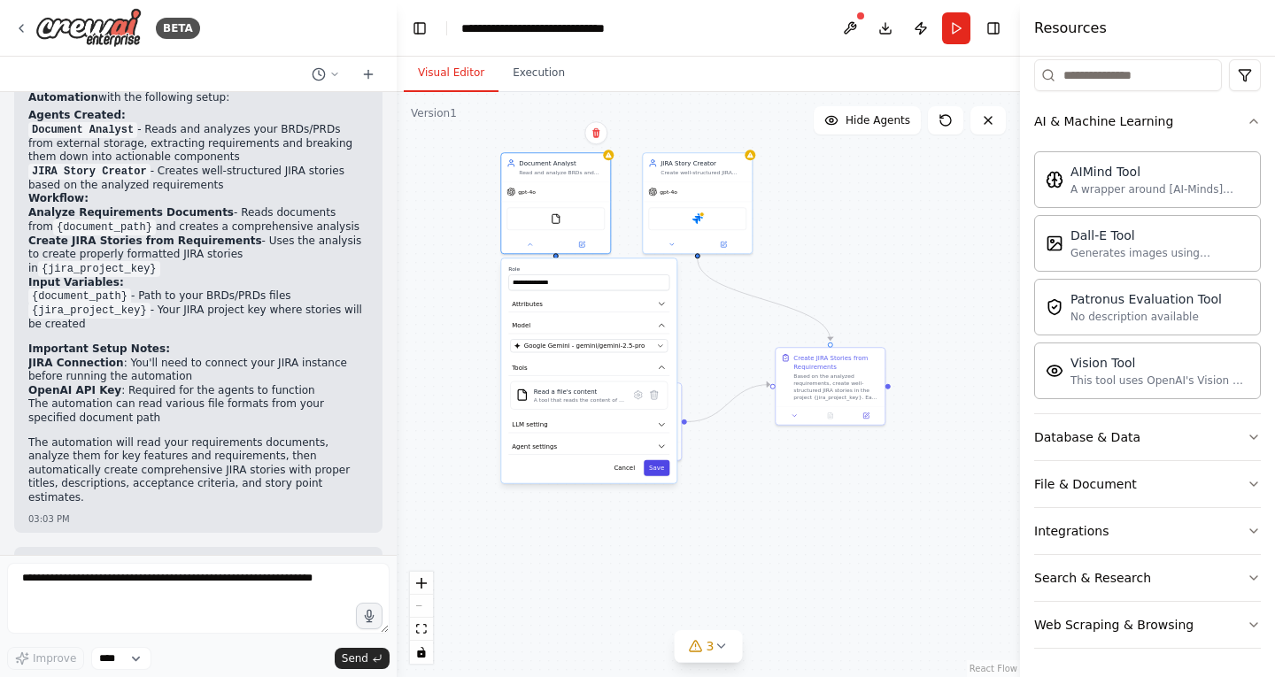
click at [663, 469] on button "Save" at bounding box center [657, 468] width 26 height 16
click at [670, 189] on span "gpt-4o" at bounding box center [669, 190] width 18 height 7
click at [663, 193] on span "gpt-4o" at bounding box center [669, 190] width 18 height 7
click at [667, 193] on span "gpt-4o" at bounding box center [669, 190] width 18 height 7
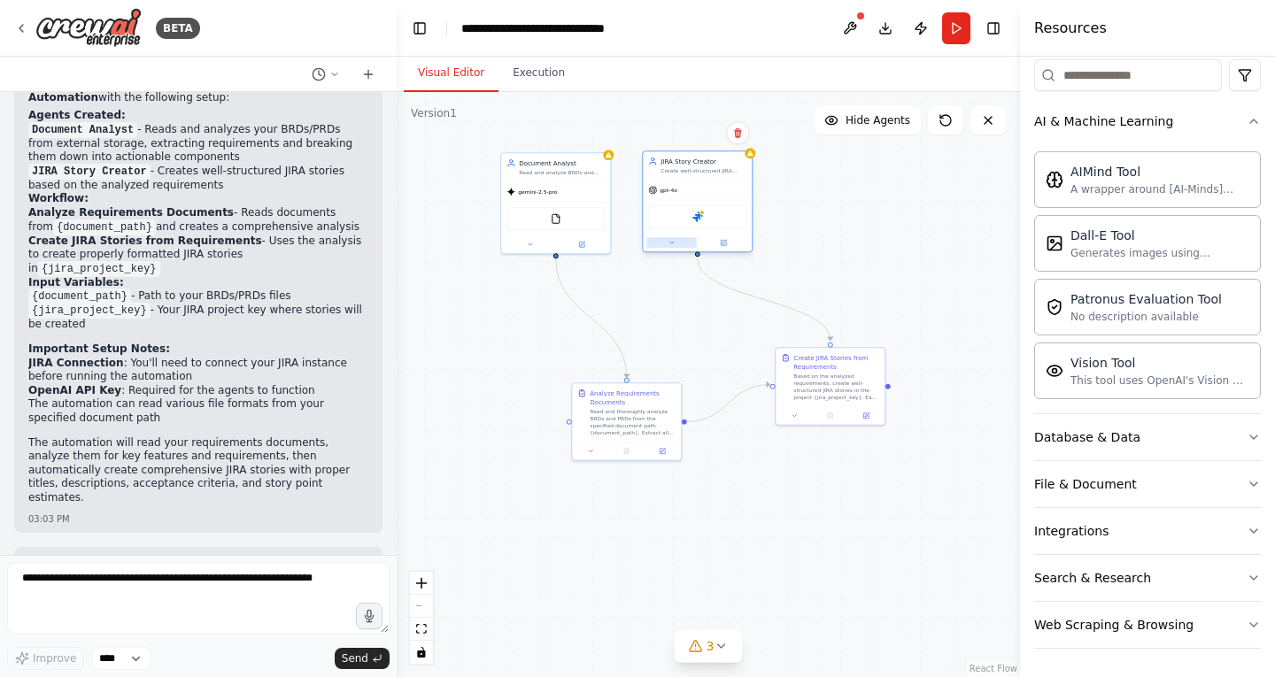
click at [671, 241] on icon at bounding box center [672, 242] width 7 height 7
click at [806, 298] on button "Attributes" at bounding box center [730, 304] width 161 height 17
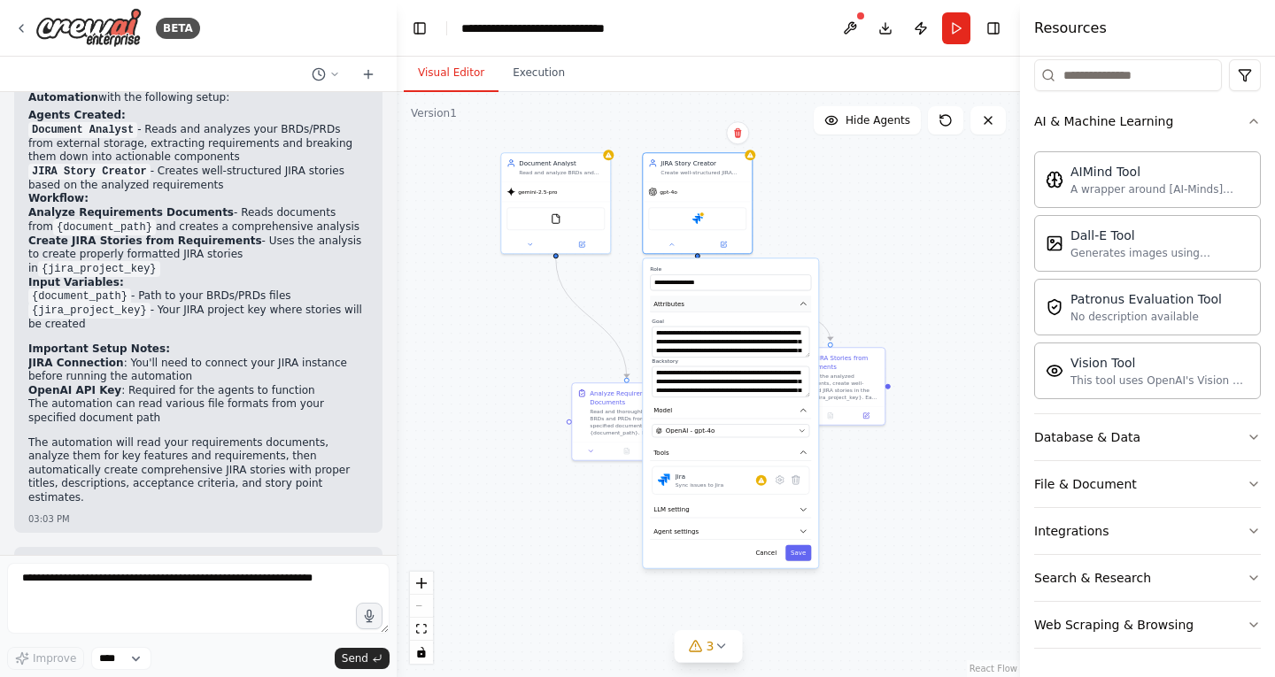
click at [806, 298] on button "Attributes" at bounding box center [730, 304] width 161 height 17
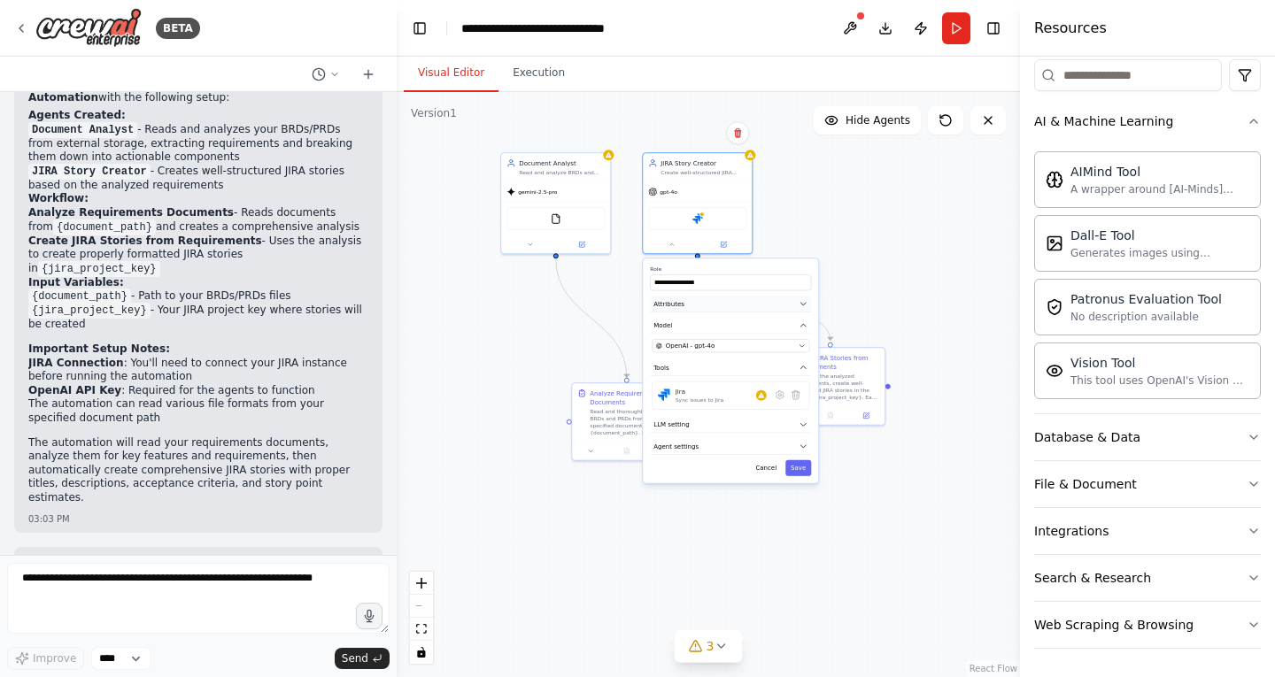
click at [806, 298] on button "Attributes" at bounding box center [730, 304] width 161 height 17
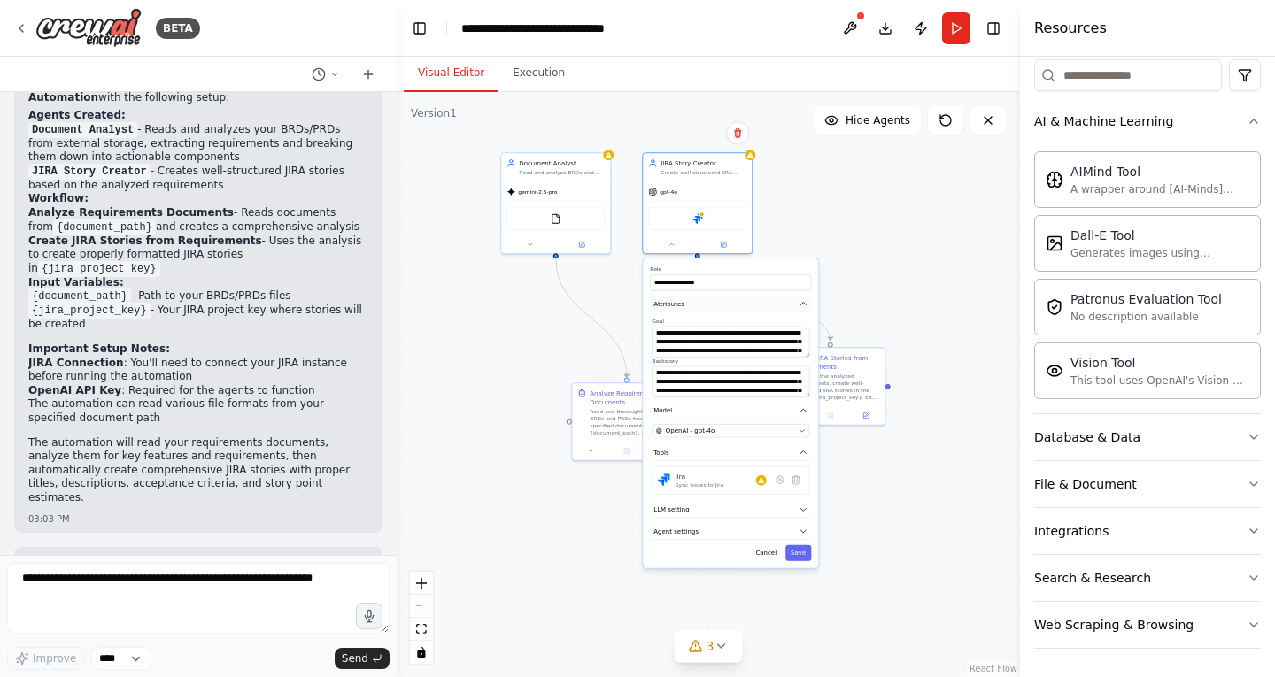
click at [806, 298] on button "Attributes" at bounding box center [730, 304] width 161 height 17
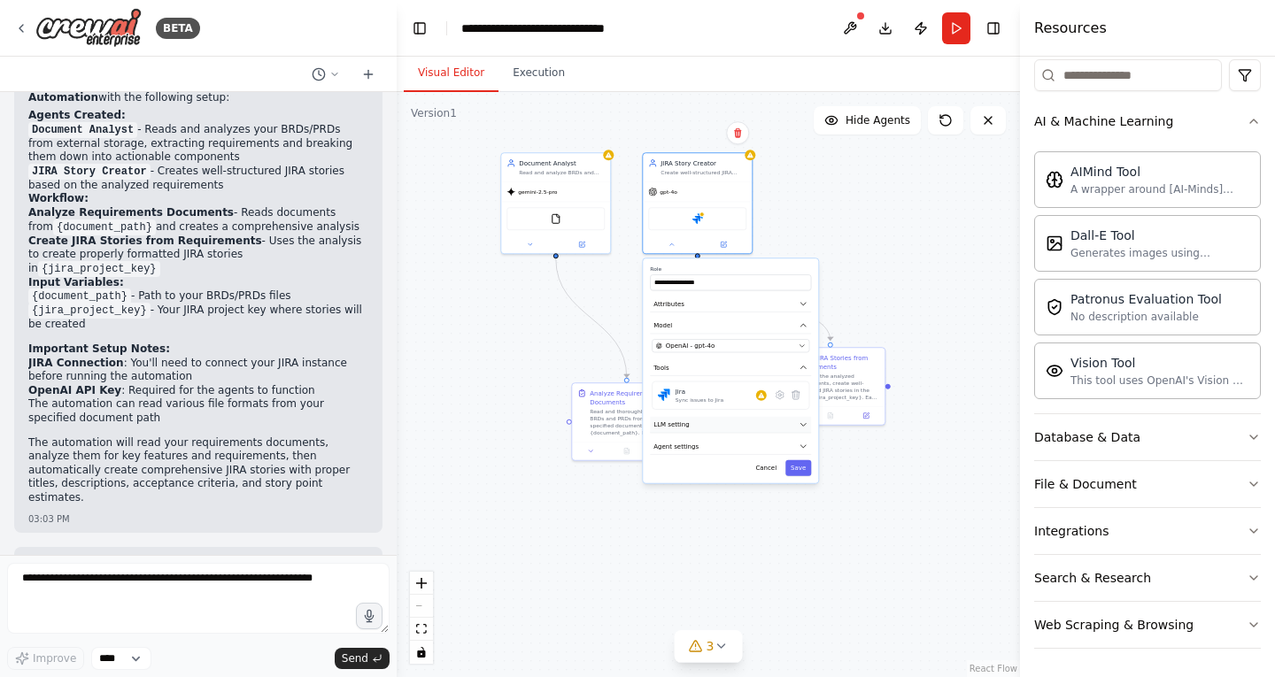
click at [738, 419] on button "LLM setting" at bounding box center [730, 425] width 161 height 17
click at [738, 512] on button "Agent settings" at bounding box center [730, 508] width 161 height 17
click at [733, 342] on div "OpenAI - gpt-4o" at bounding box center [725, 346] width 139 height 9
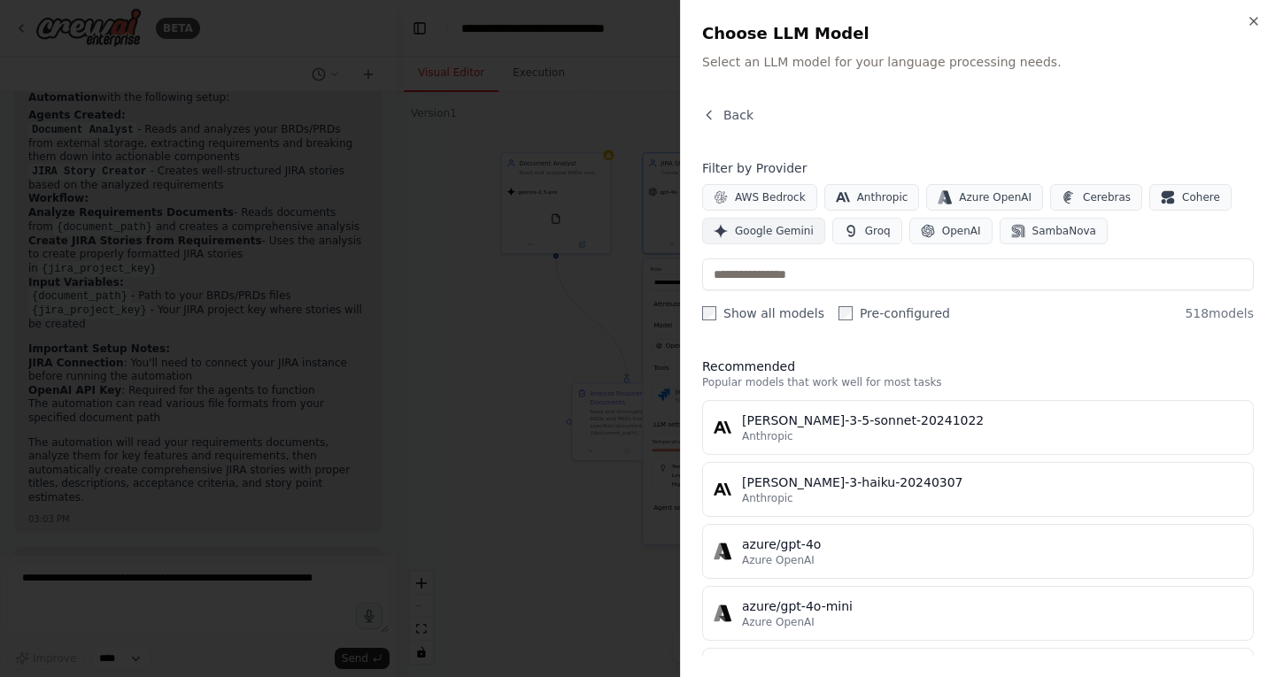
click at [799, 228] on span "Google Gemini" at bounding box center [774, 231] width 79 height 14
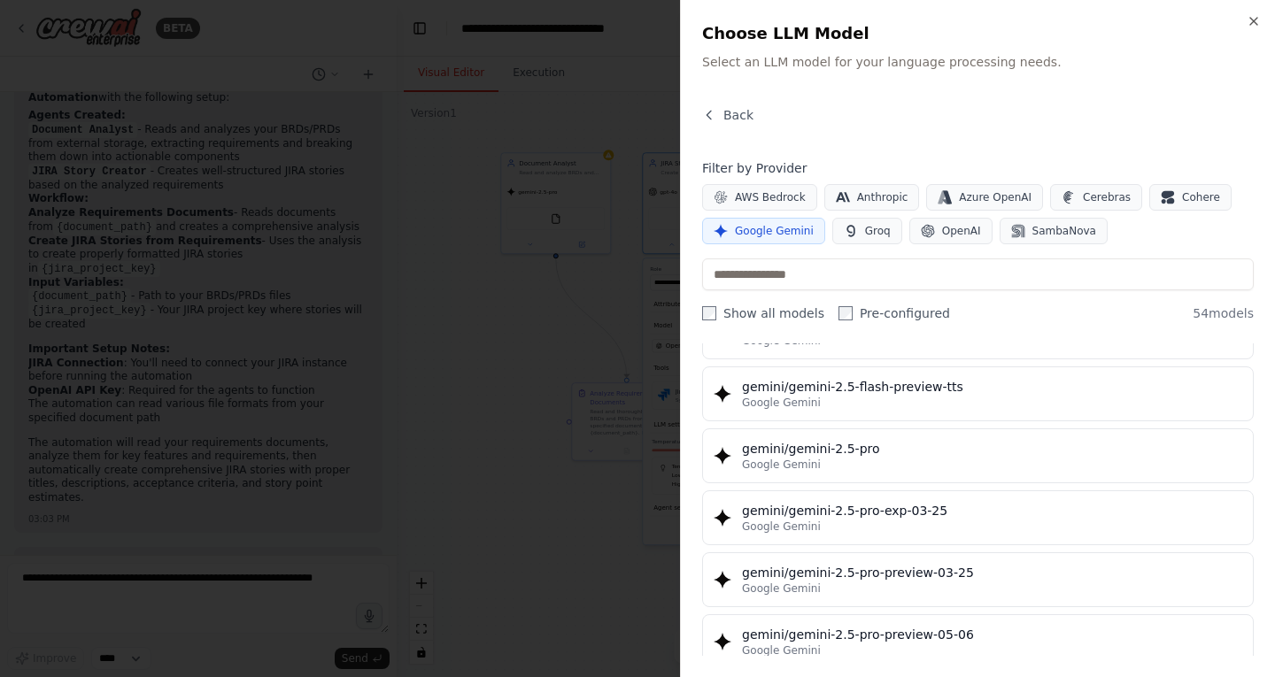
scroll to position [1892, 0]
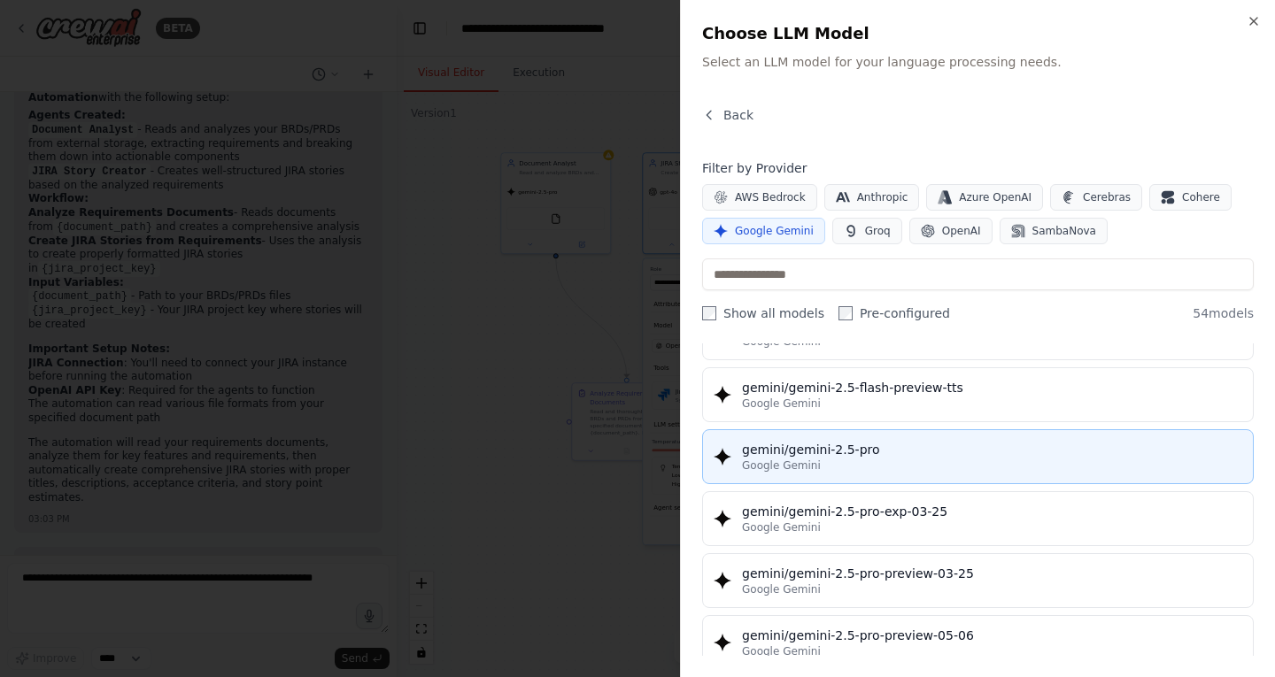
click at [865, 452] on div "gemini/gemini-2.5-pro" at bounding box center [992, 450] width 500 height 18
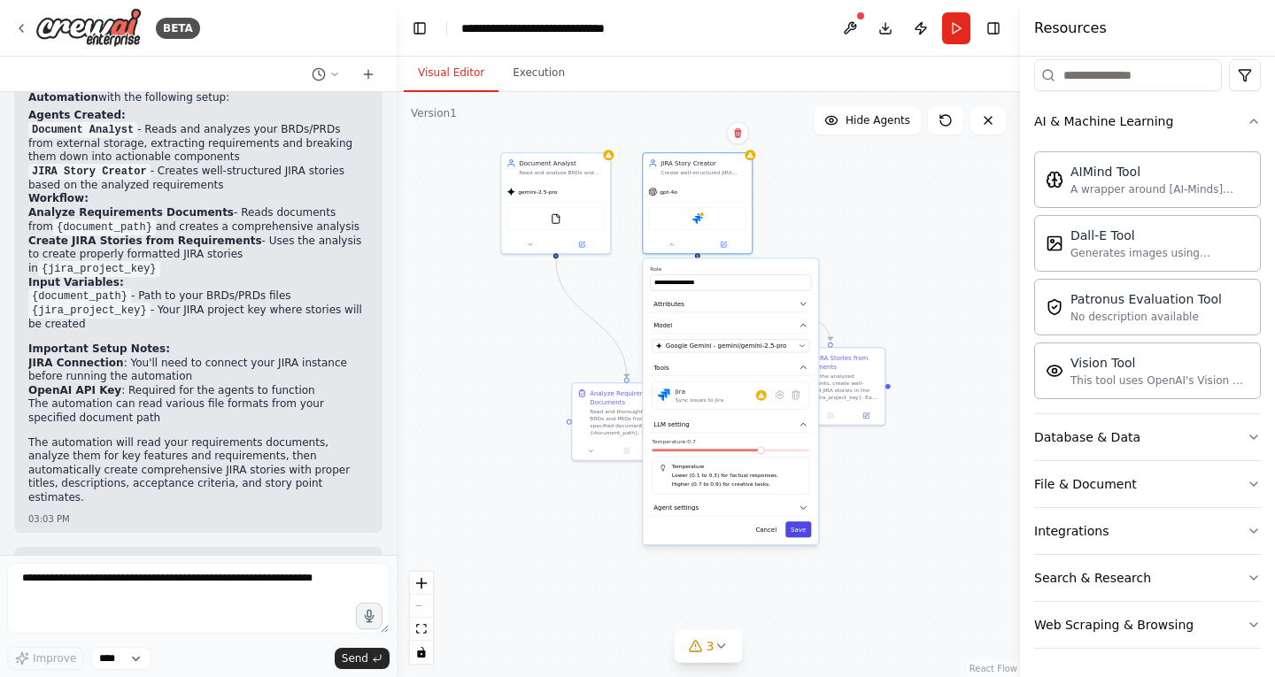
click at [808, 530] on button "Save" at bounding box center [798, 530] width 26 height 16
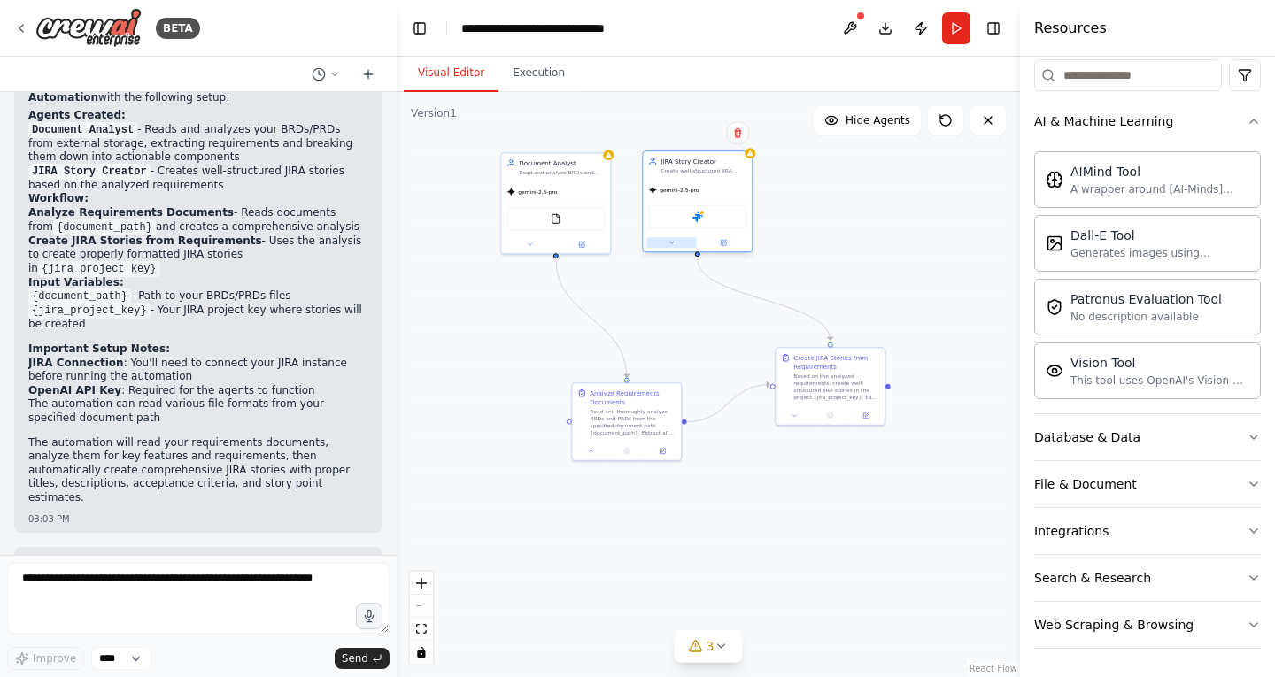
click at [674, 244] on icon at bounding box center [672, 242] width 7 height 7
click at [780, 400] on icon at bounding box center [780, 395] width 11 height 11
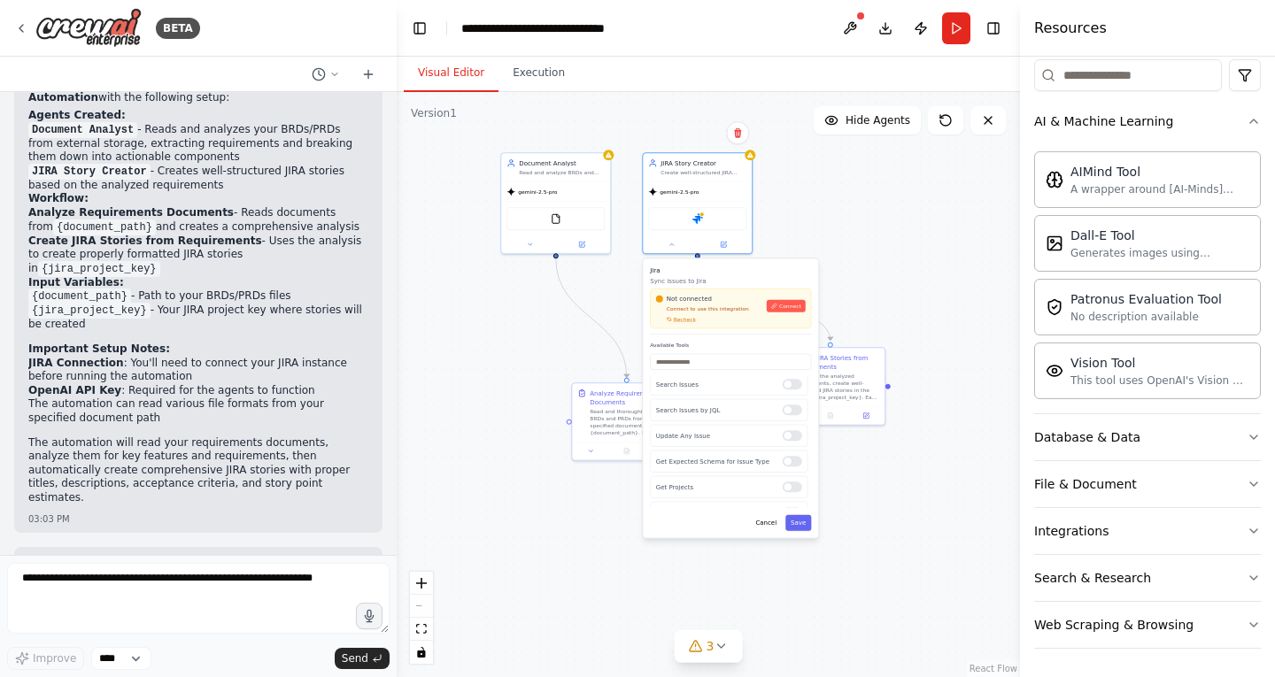
scroll to position [344, 0]
click at [807, 537] on div "Jira Sync issues to Jira Not connected Connect to use this integration Recheck …" at bounding box center [730, 398] width 175 height 279
click at [777, 315] on div "Not connected Connect to use this integration Recheck Connect" at bounding box center [731, 309] width 150 height 28
click at [783, 303] on span "Connect" at bounding box center [790, 306] width 22 height 7
click at [780, 306] on button "Connect" at bounding box center [786, 306] width 39 height 12
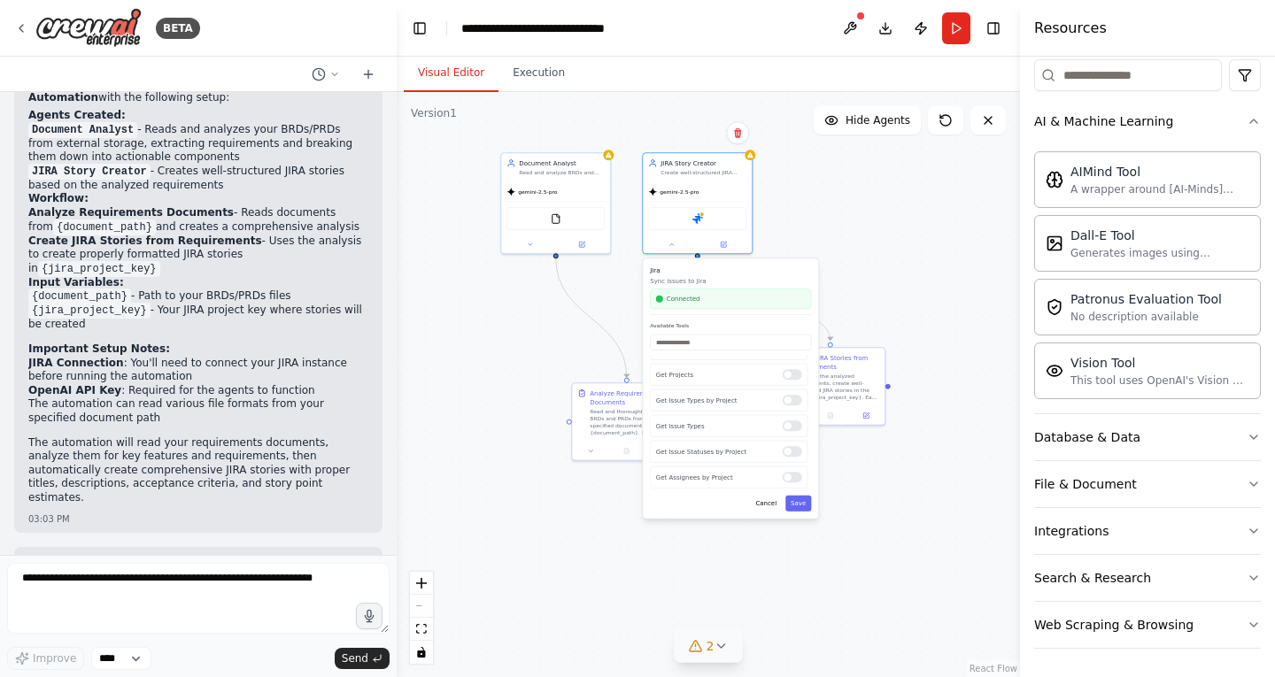
click at [724, 643] on icon at bounding box center [721, 646] width 14 height 14
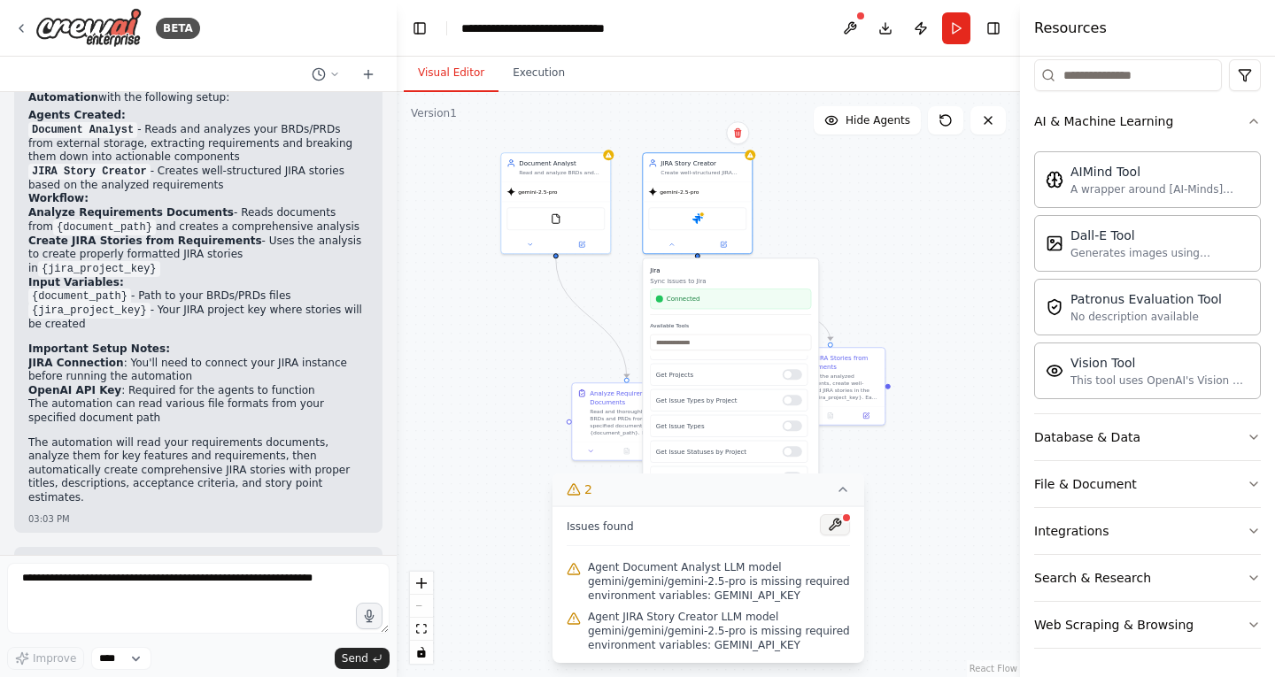
click at [834, 529] on button at bounding box center [835, 524] width 30 height 21
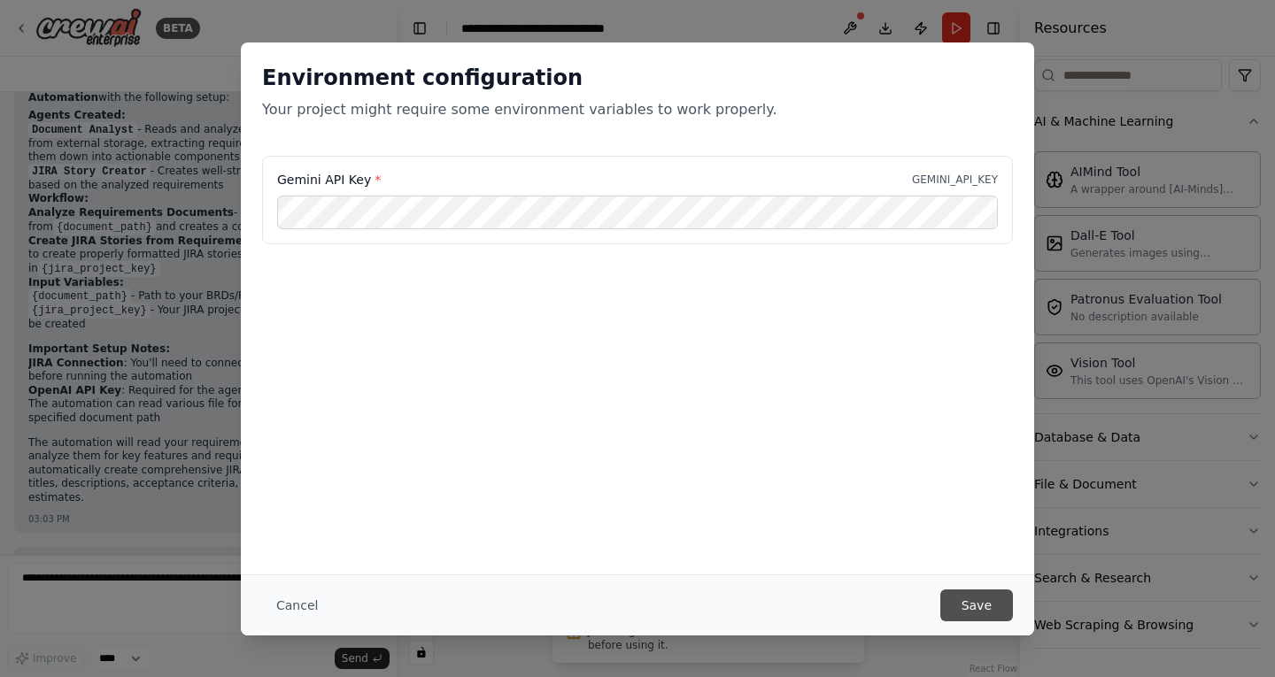
click at [985, 594] on button "Save" at bounding box center [976, 606] width 73 height 32
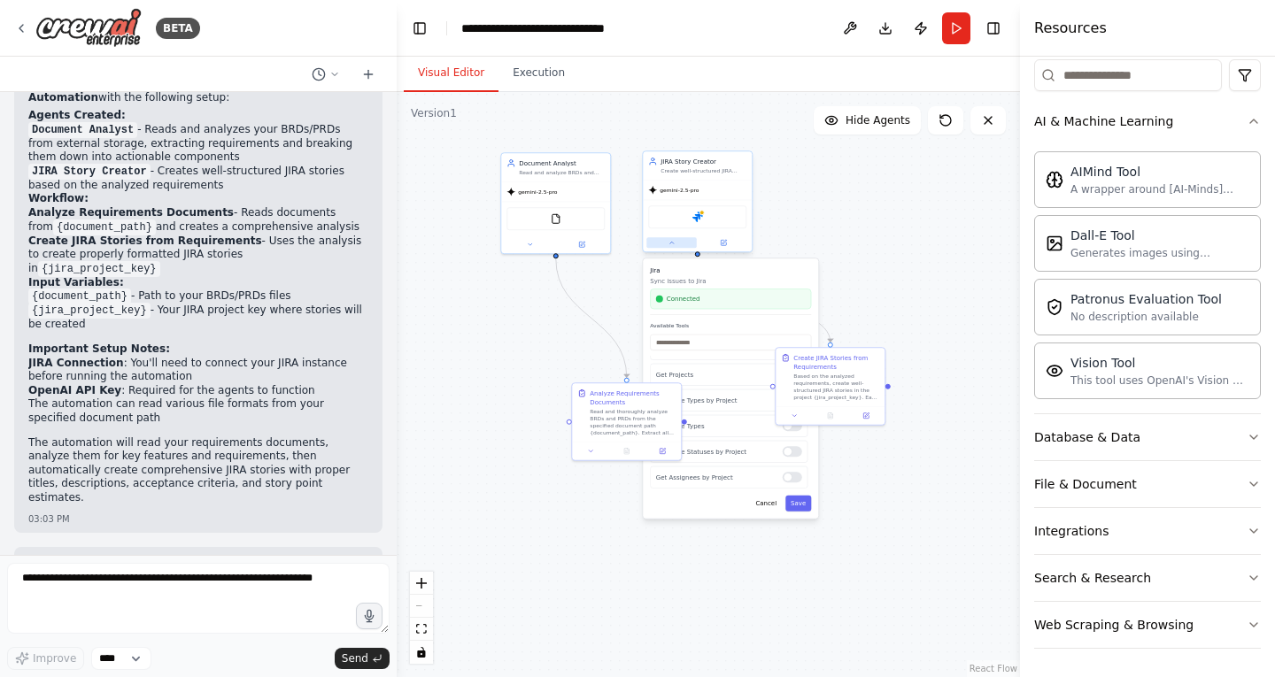
click at [670, 247] on button at bounding box center [671, 242] width 50 height 11
click at [532, 242] on icon at bounding box center [530, 242] width 7 height 7
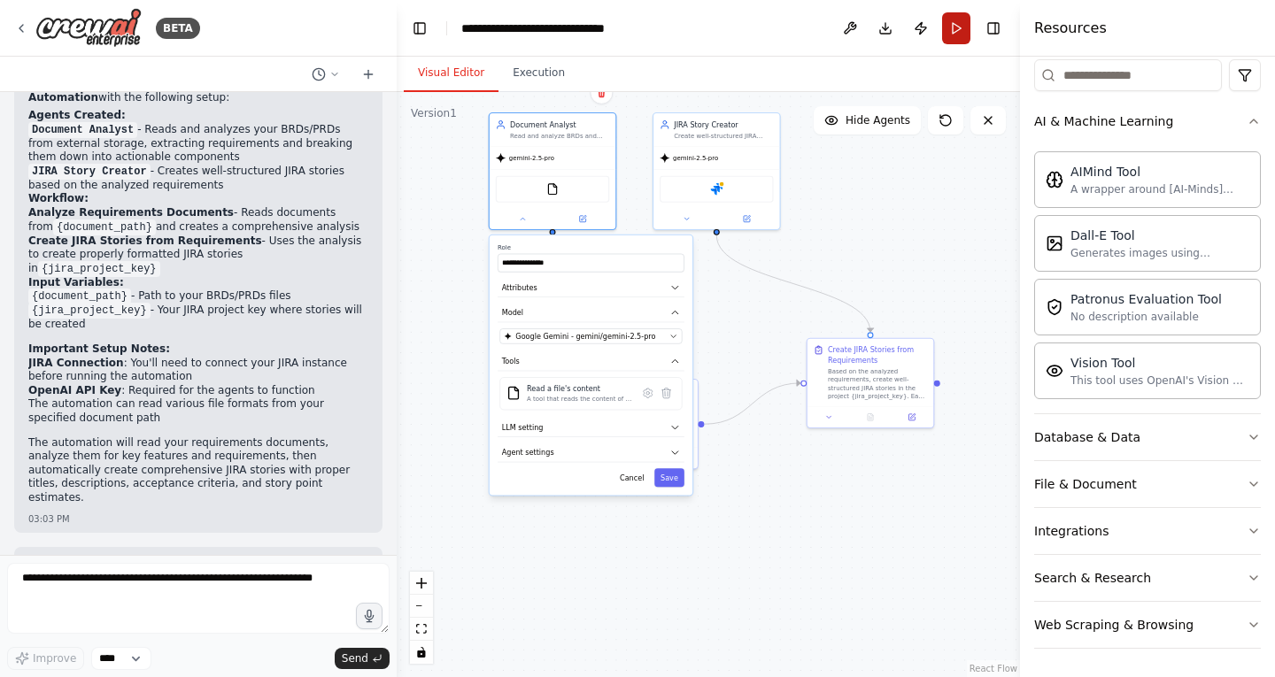
click at [955, 24] on button "Run" at bounding box center [956, 28] width 28 height 32
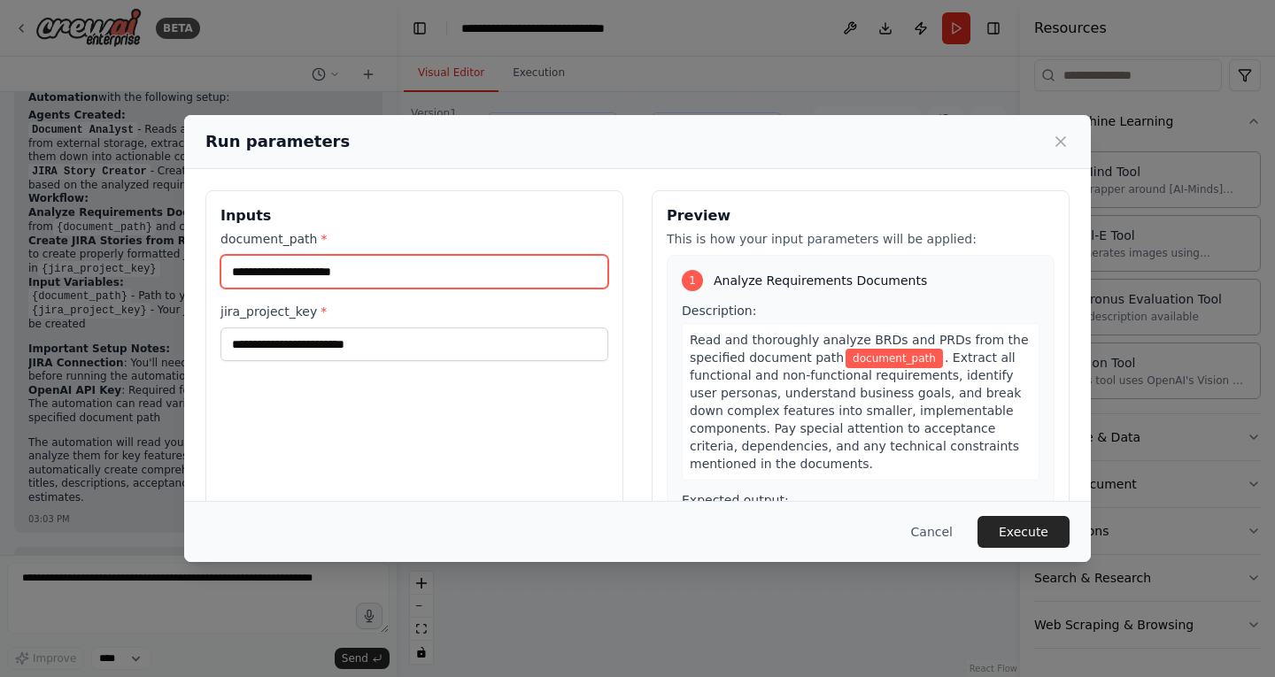
click at [437, 272] on input "document_path *" at bounding box center [414, 272] width 388 height 34
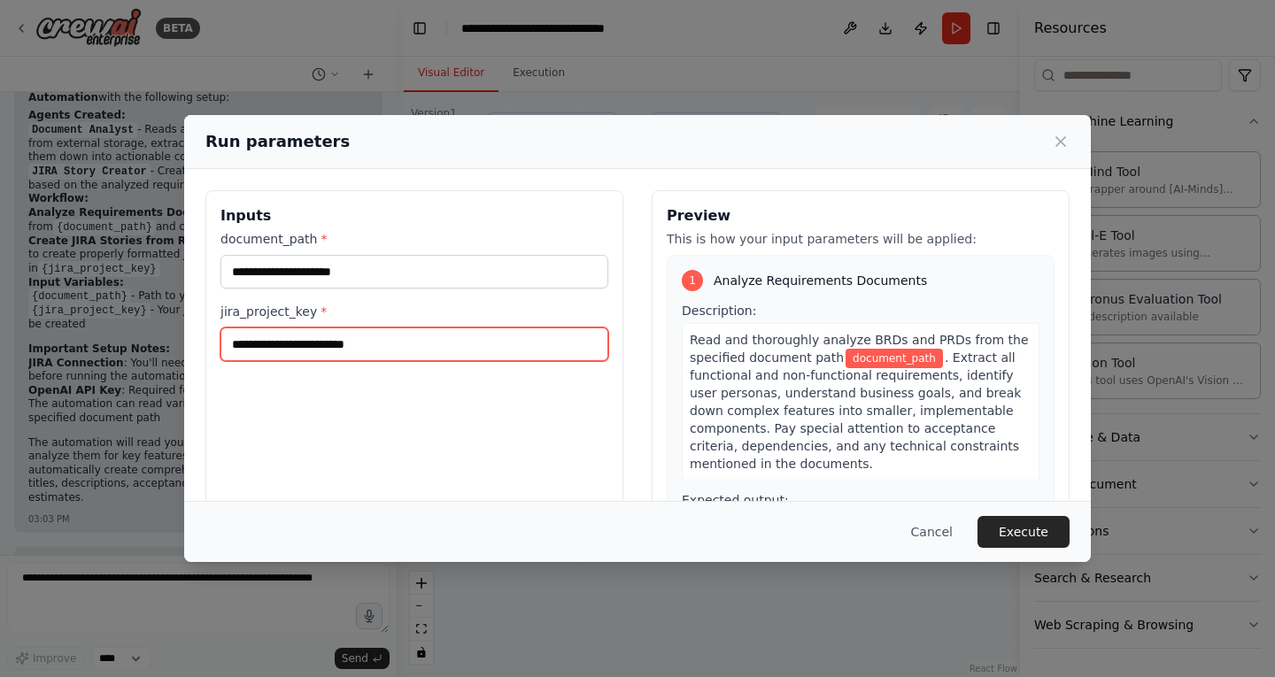
click at [530, 342] on input "jira_project_key *" at bounding box center [414, 345] width 388 height 34
paste input "***"
type input "***"
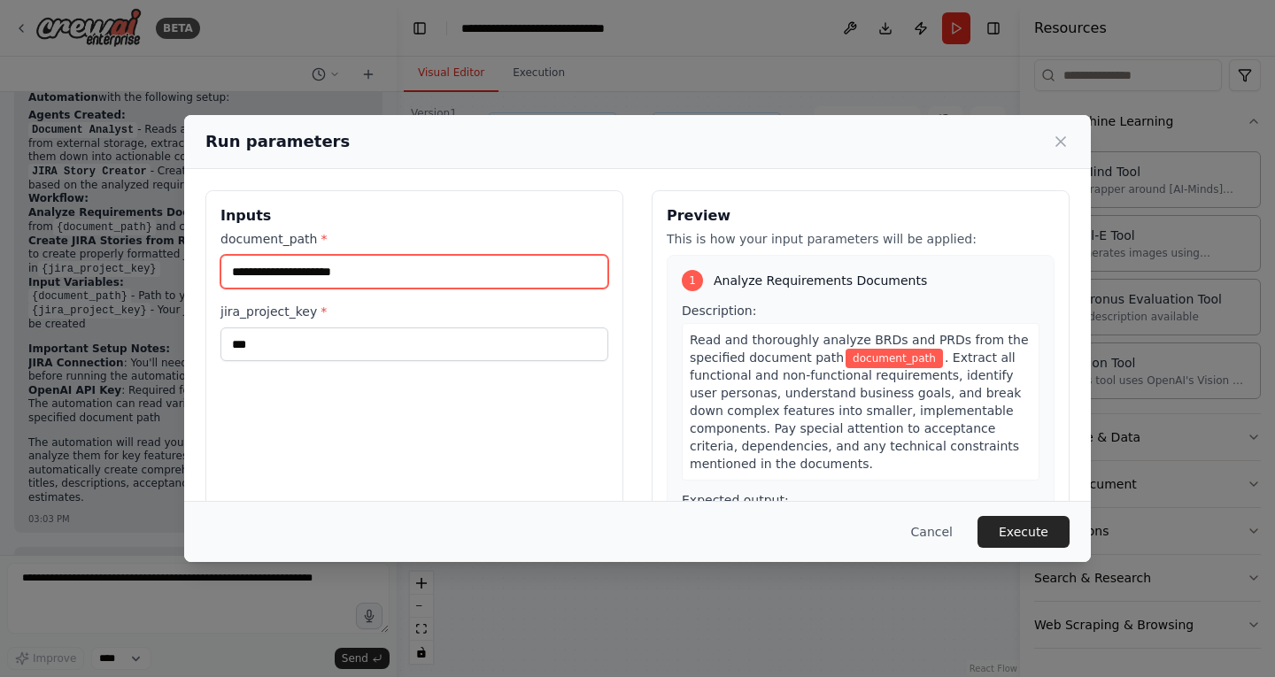
click at [465, 276] on input "document_path *" at bounding box center [414, 272] width 388 height 34
click at [1057, 137] on icon at bounding box center [1060, 141] width 9 height 9
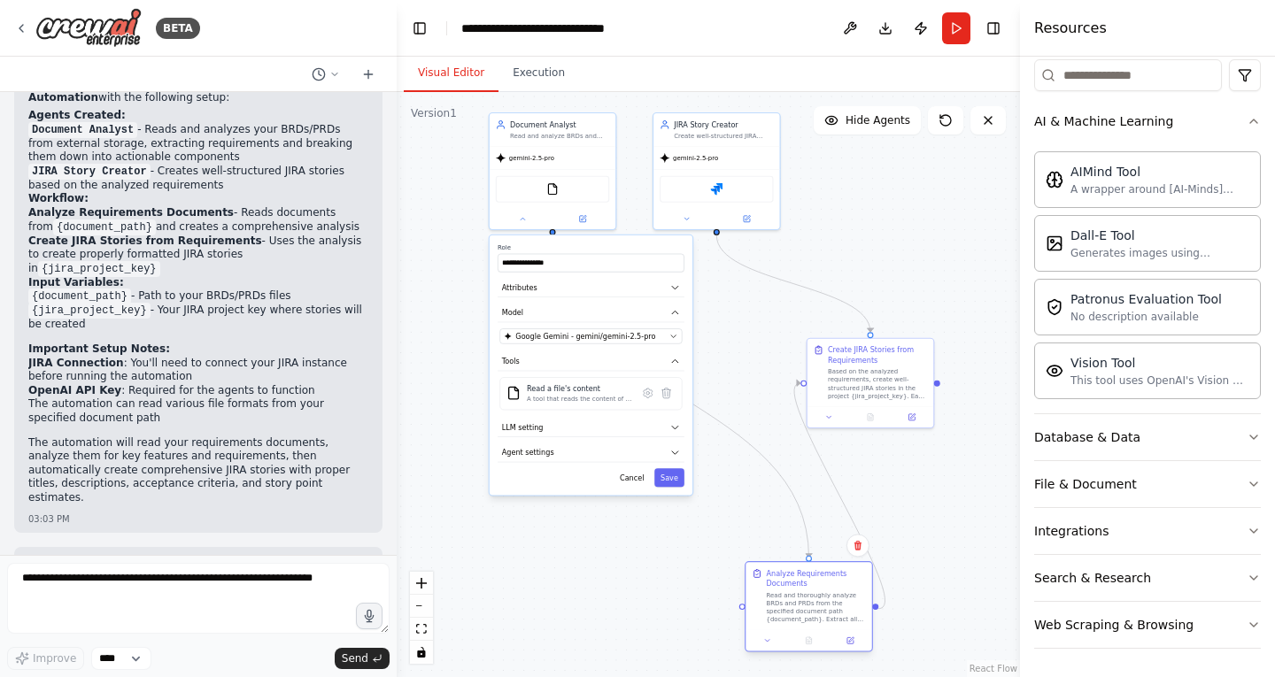
drag, startPoint x: 637, startPoint y: 401, endPoint x: 809, endPoint y: 568, distance: 240.5
click at [809, 568] on div "Analyze Requirements Documents" at bounding box center [815, 578] width 99 height 20
click at [583, 392] on div "Read a file's content" at bounding box center [579, 389] width 105 height 11
click at [961, 13] on button "Run" at bounding box center [956, 28] width 28 height 32
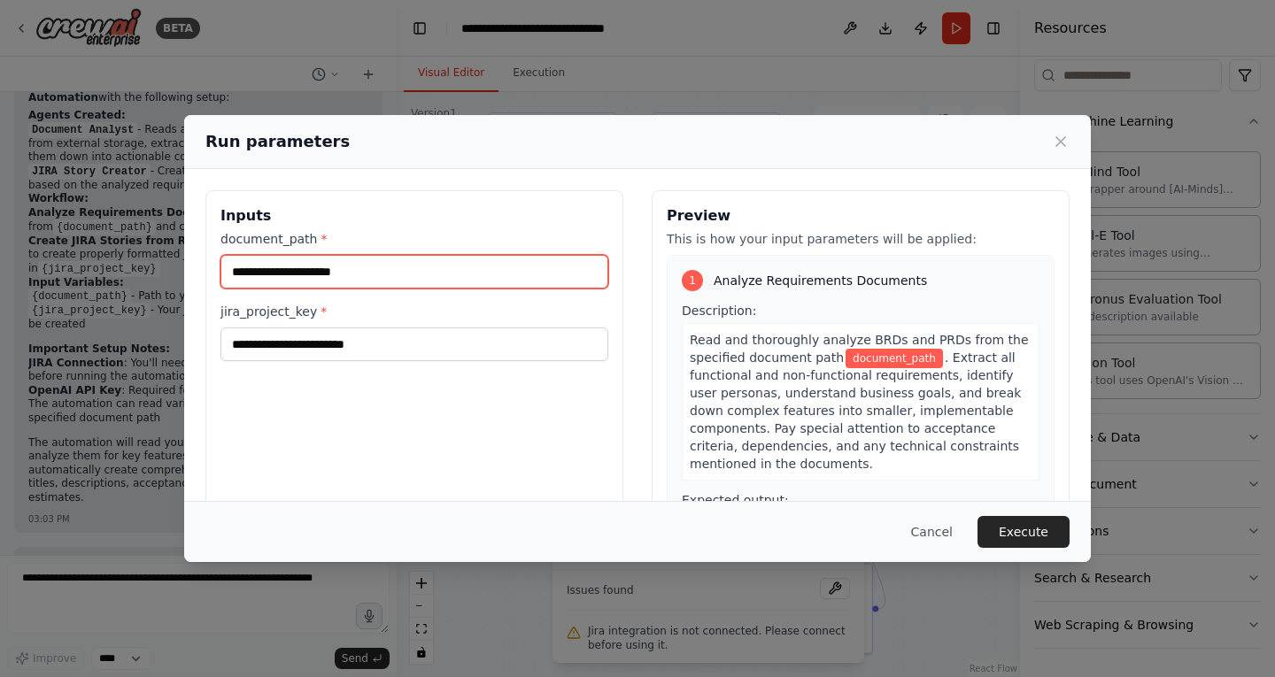
click at [481, 281] on input "document_path *" at bounding box center [414, 272] width 388 height 34
paste input "**********"
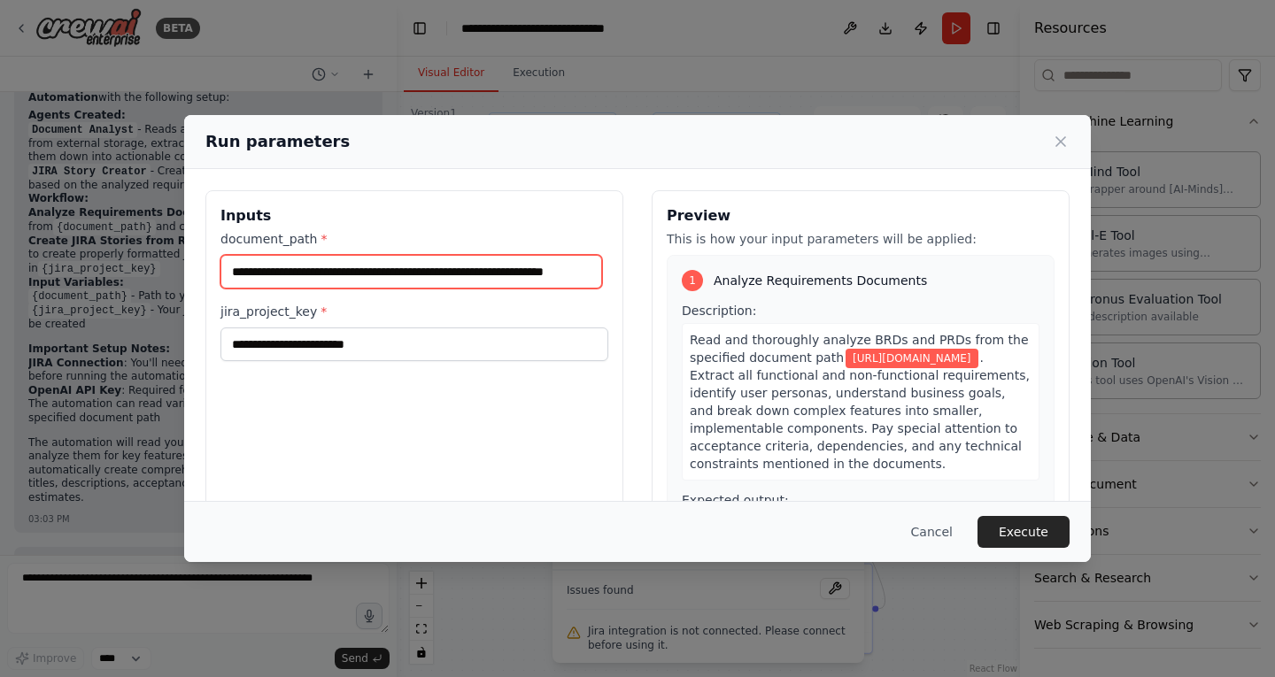
type input "**********"
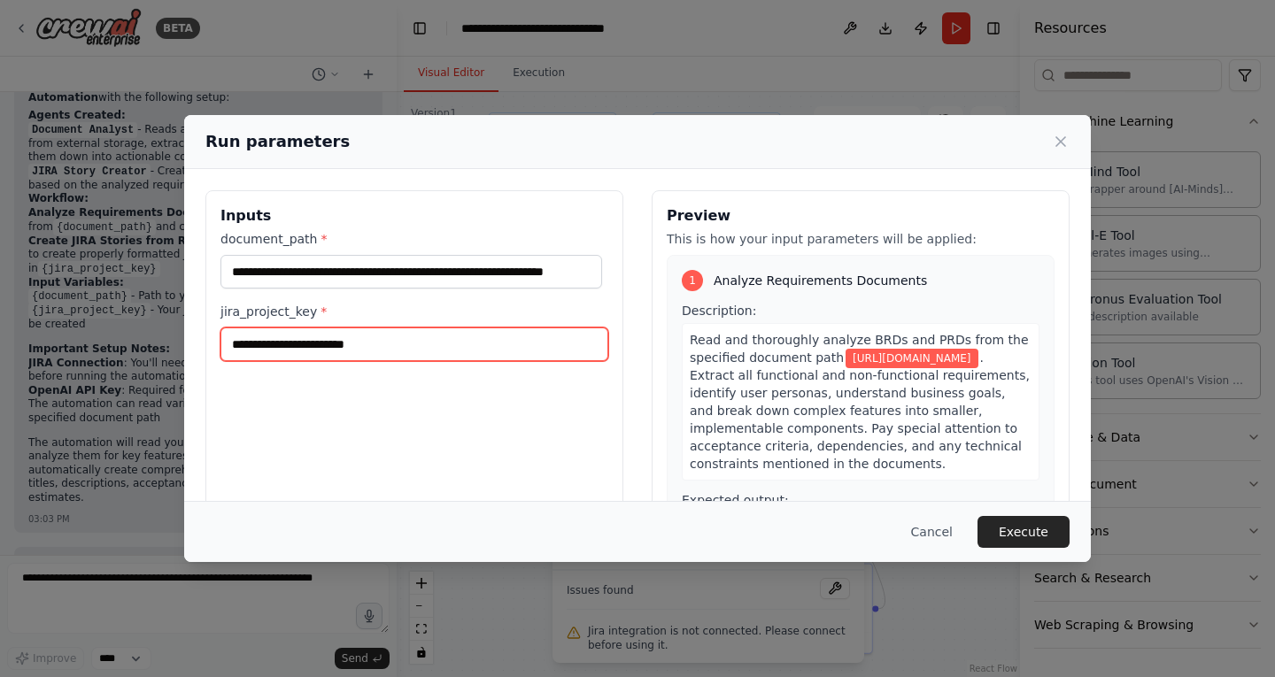
scroll to position [0, 0]
click at [447, 344] on input "jira_project_key *" at bounding box center [414, 345] width 388 height 34
type input "***"
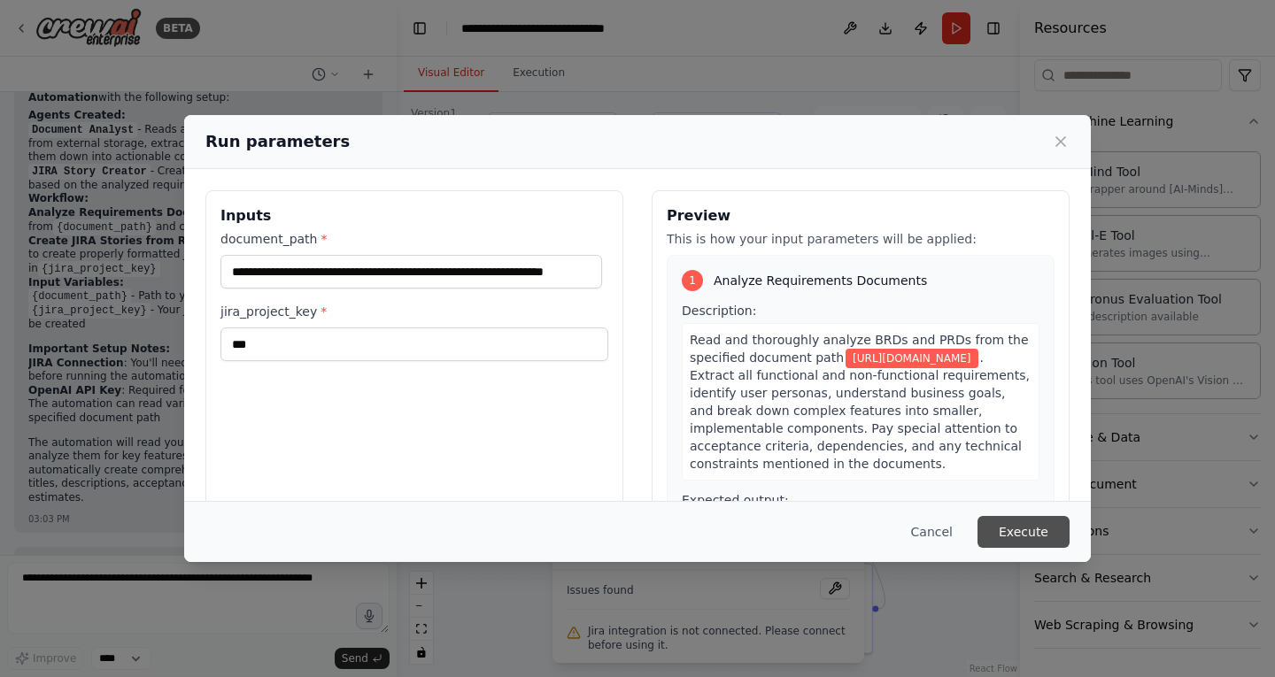
click at [1022, 535] on button "Execute" at bounding box center [1024, 532] width 92 height 32
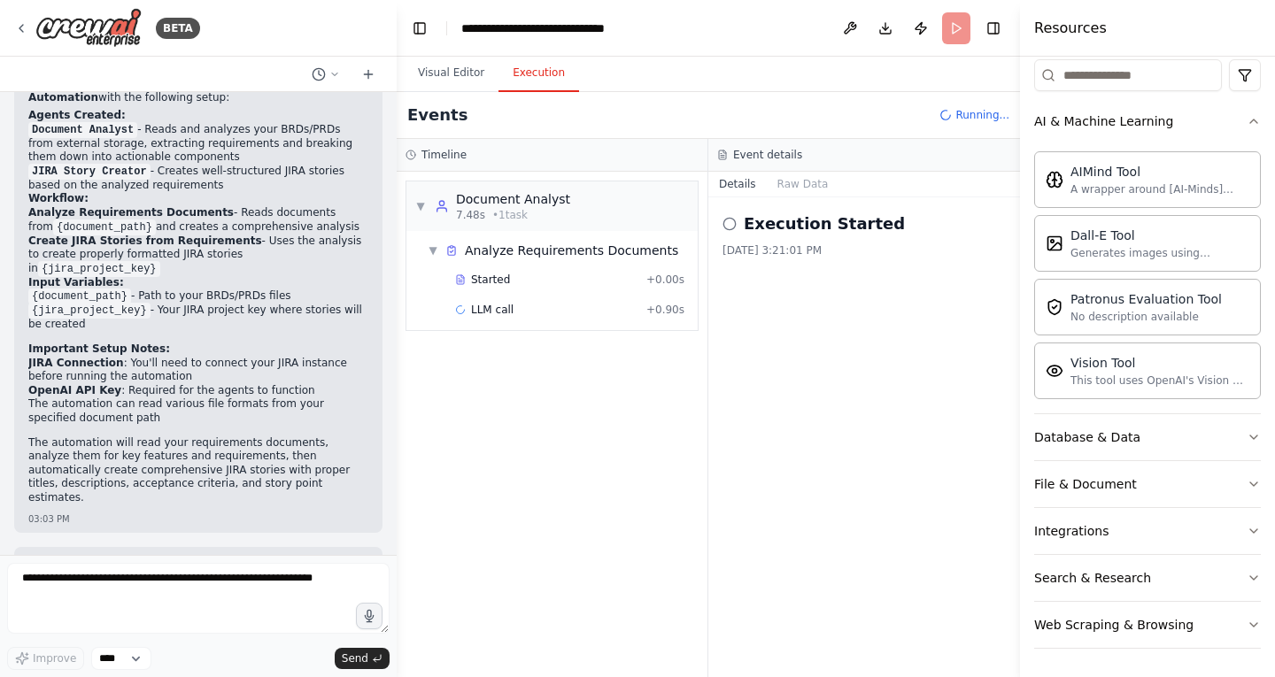
click at [538, 80] on button "Execution" at bounding box center [539, 73] width 81 height 37
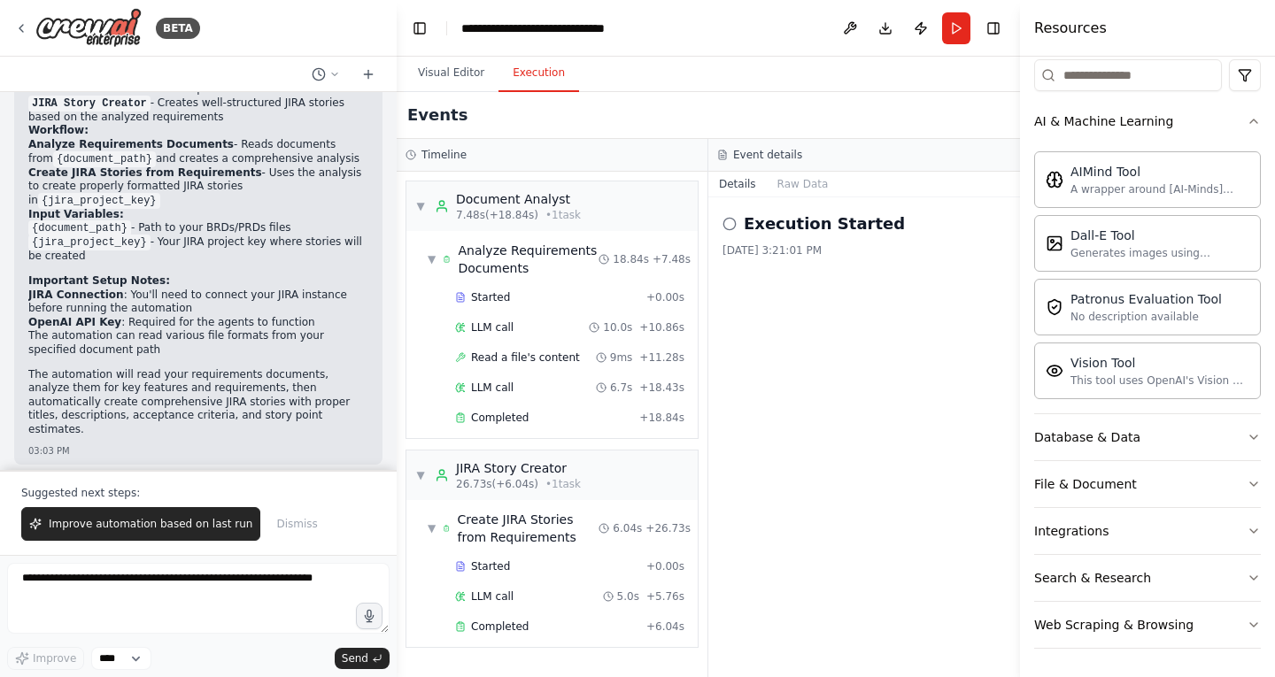
scroll to position [1721, 0]
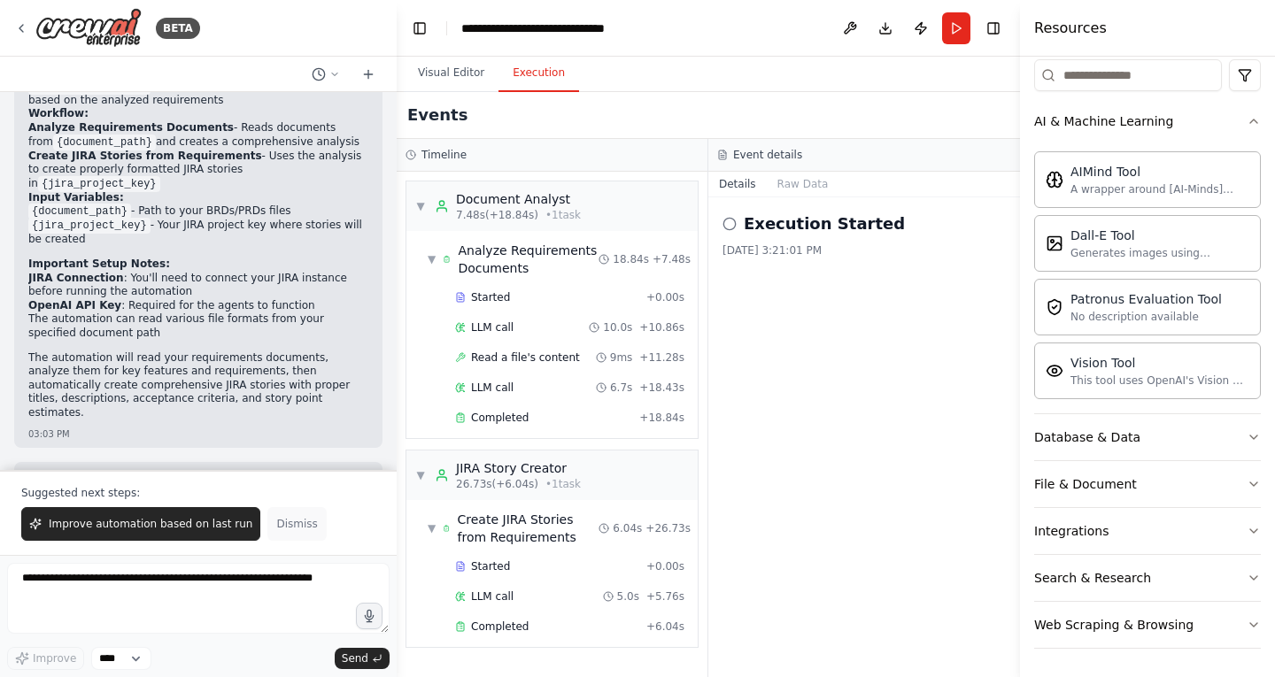
click at [276, 529] on span "Dismiss" at bounding box center [296, 524] width 41 height 14
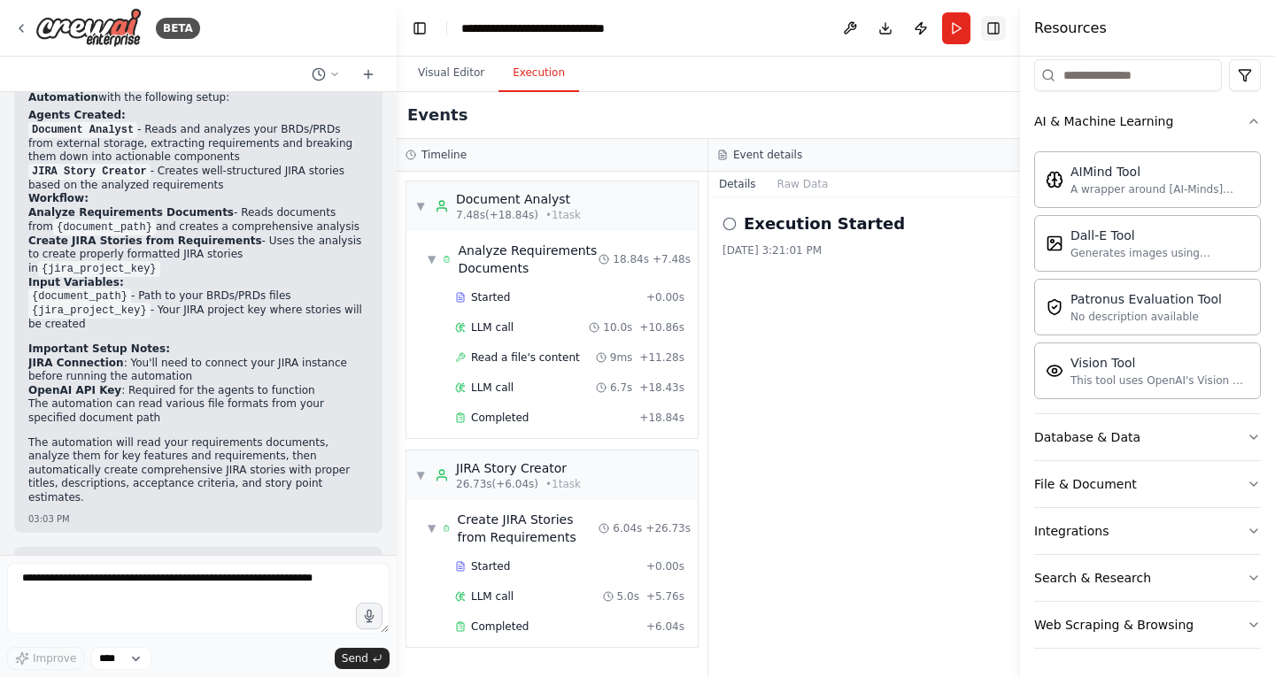
click at [997, 30] on button "Toggle Right Sidebar" at bounding box center [993, 28] width 25 height 25
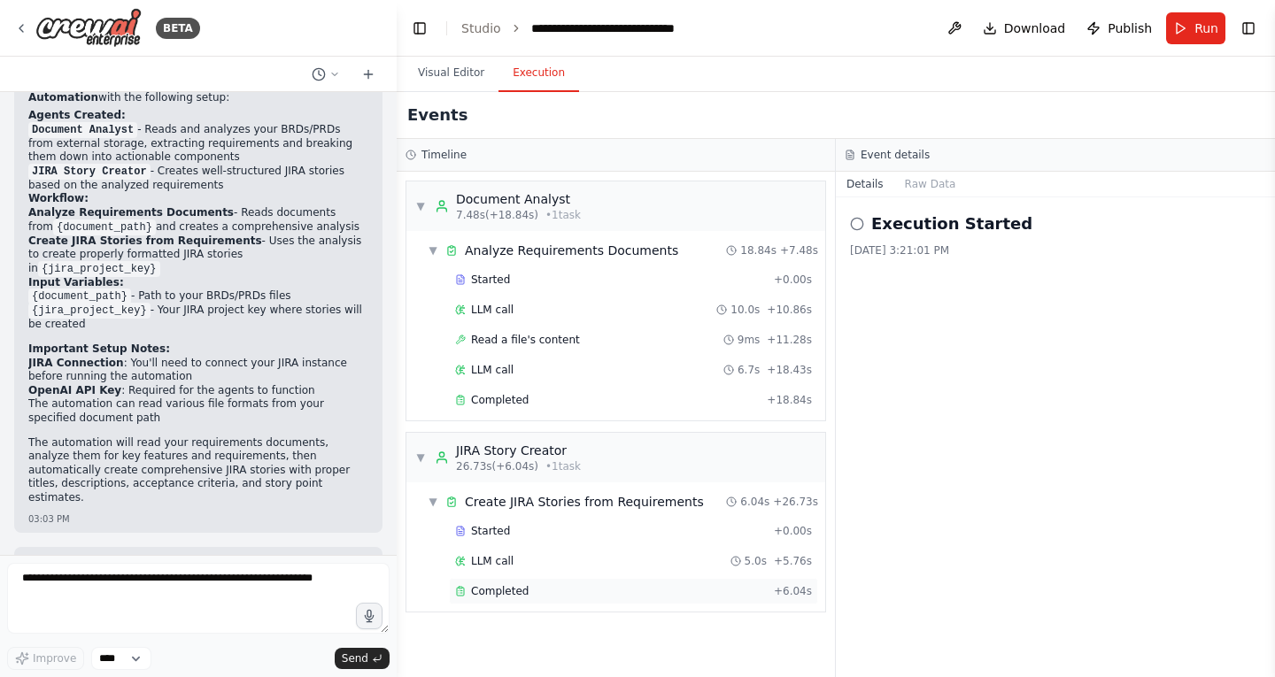
click at [499, 591] on span "Completed" at bounding box center [500, 591] width 58 height 14
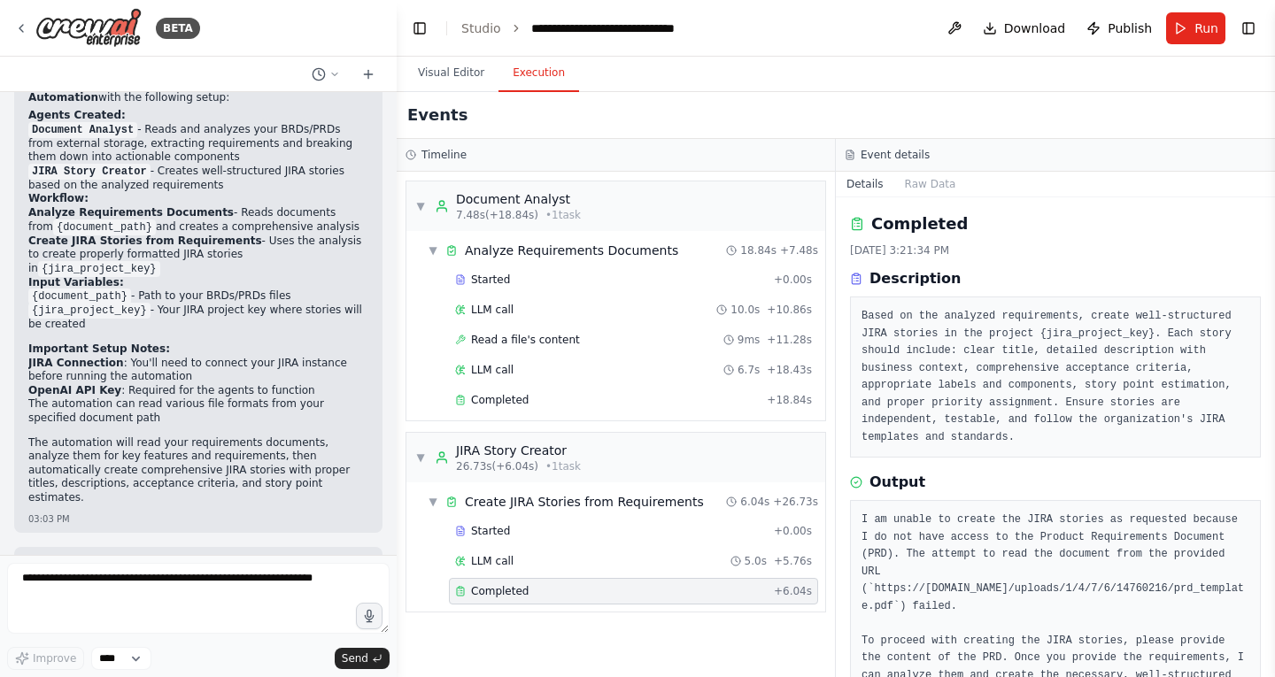
scroll to position [29, 0]
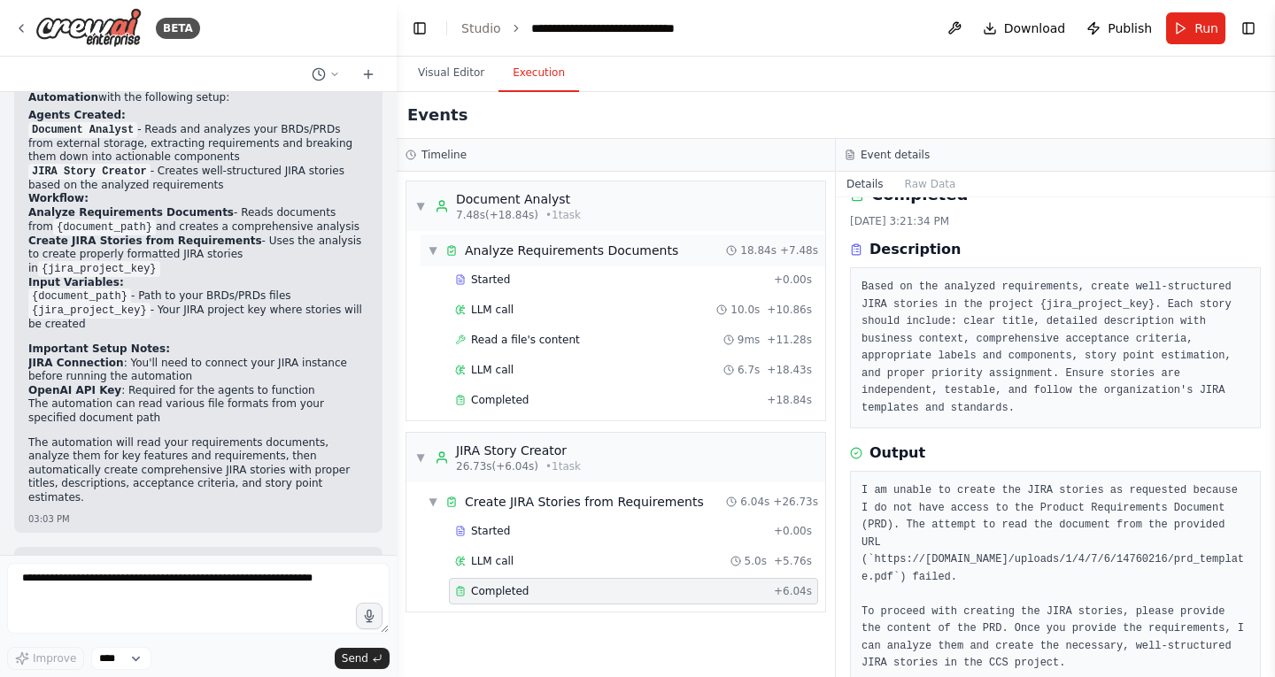
click at [607, 251] on div "Analyze Requirements Documents" at bounding box center [571, 251] width 213 height 18
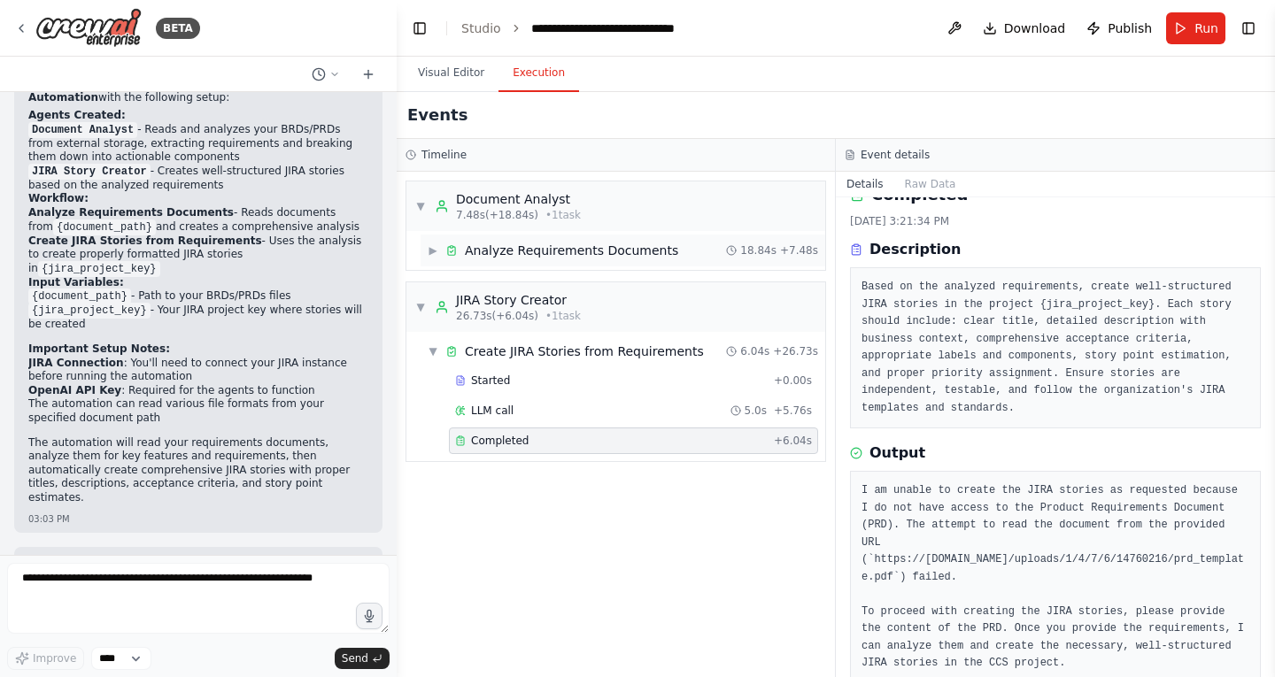
click at [607, 251] on div "Analyze Requirements Documents" at bounding box center [571, 251] width 213 height 18
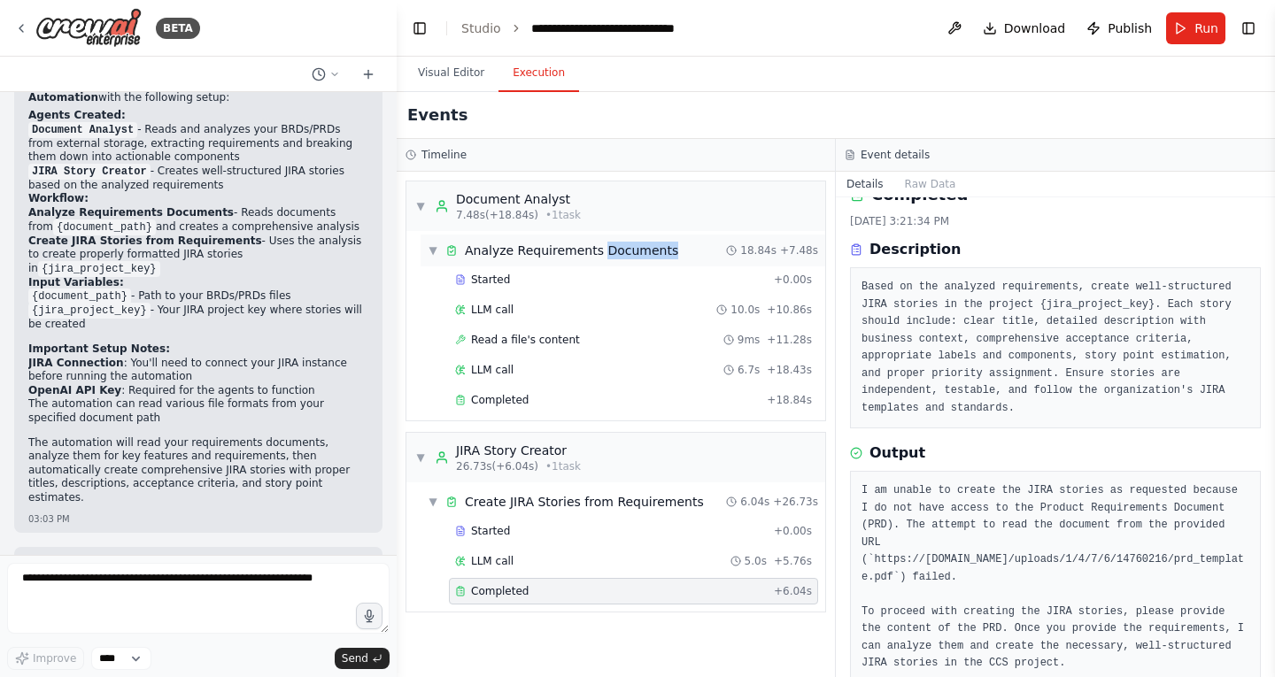
click at [607, 251] on div "Analyze Requirements Documents" at bounding box center [571, 251] width 213 height 18
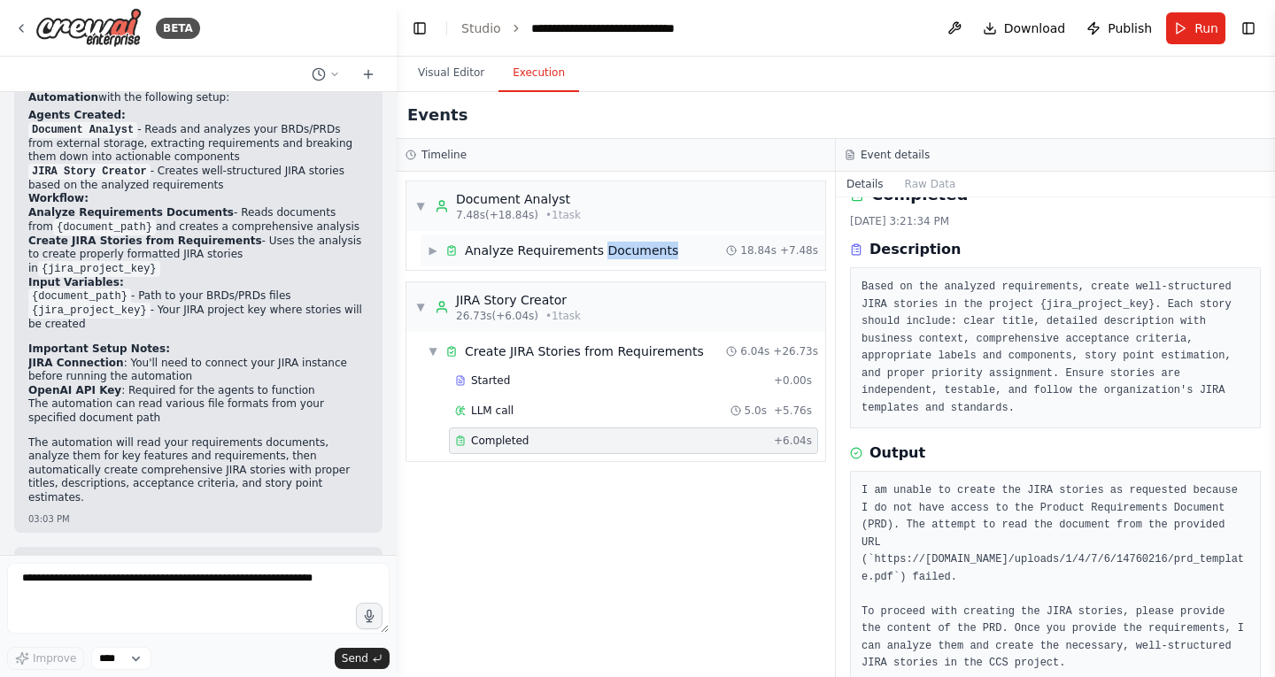
click at [607, 251] on div "Analyze Requirements Documents" at bounding box center [571, 251] width 213 height 18
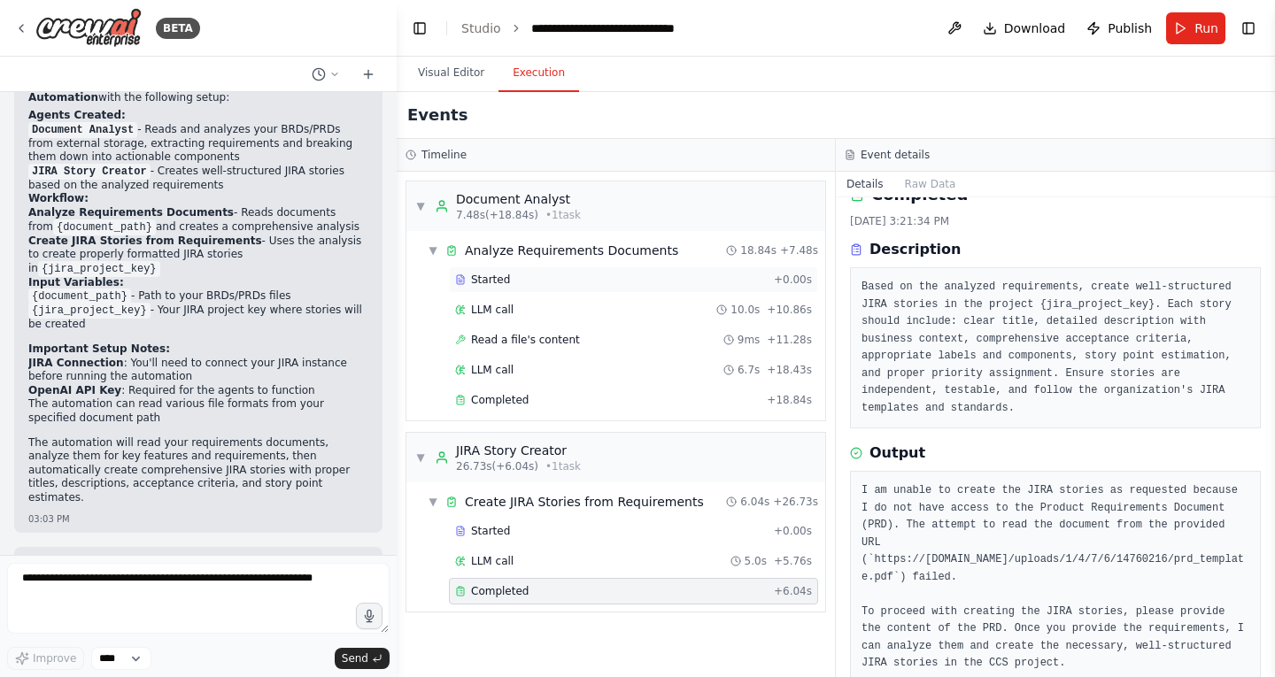
click at [526, 286] on div "Started" at bounding box center [611, 280] width 312 height 14
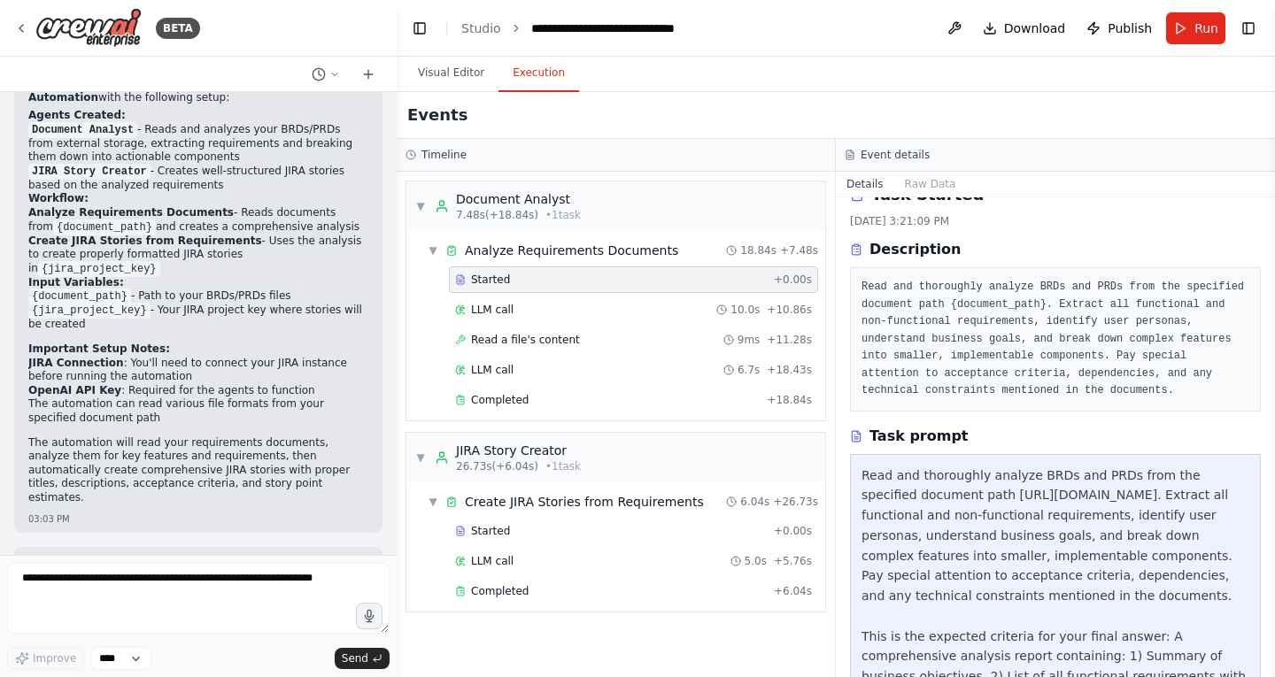
scroll to position [199, 0]
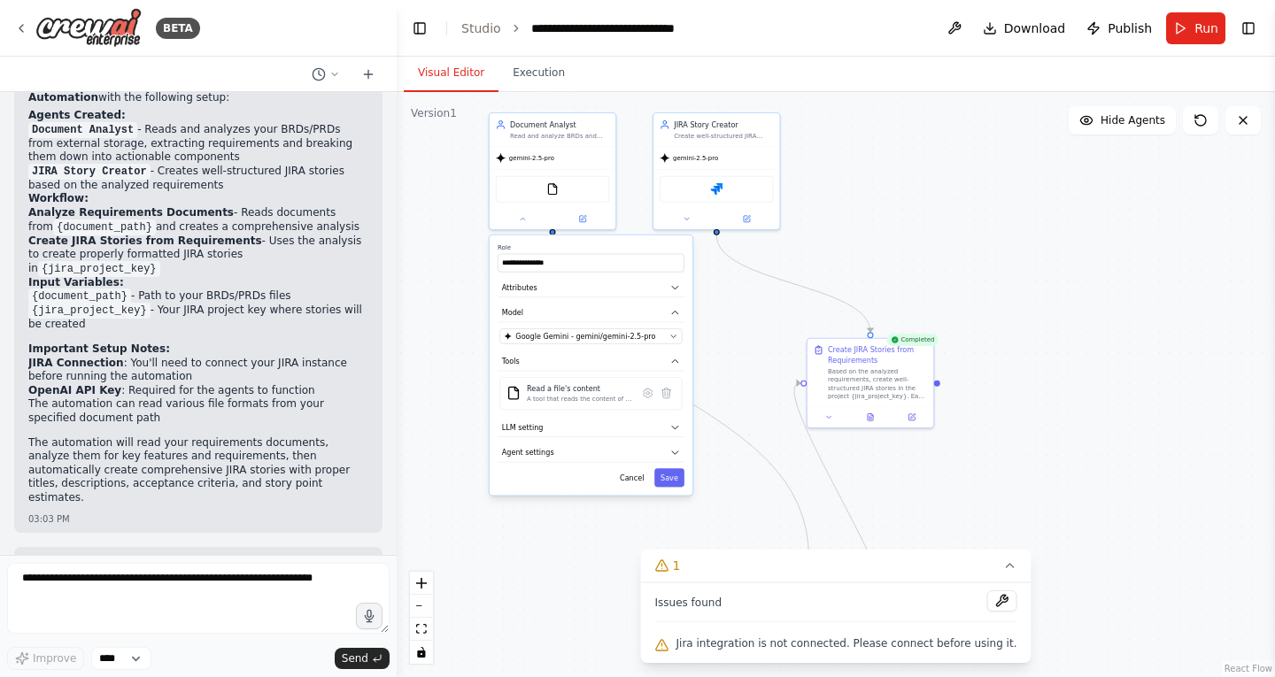
click at [463, 67] on button "Visual Editor" at bounding box center [451, 73] width 95 height 37
click at [643, 392] on icon at bounding box center [648, 393] width 12 height 12
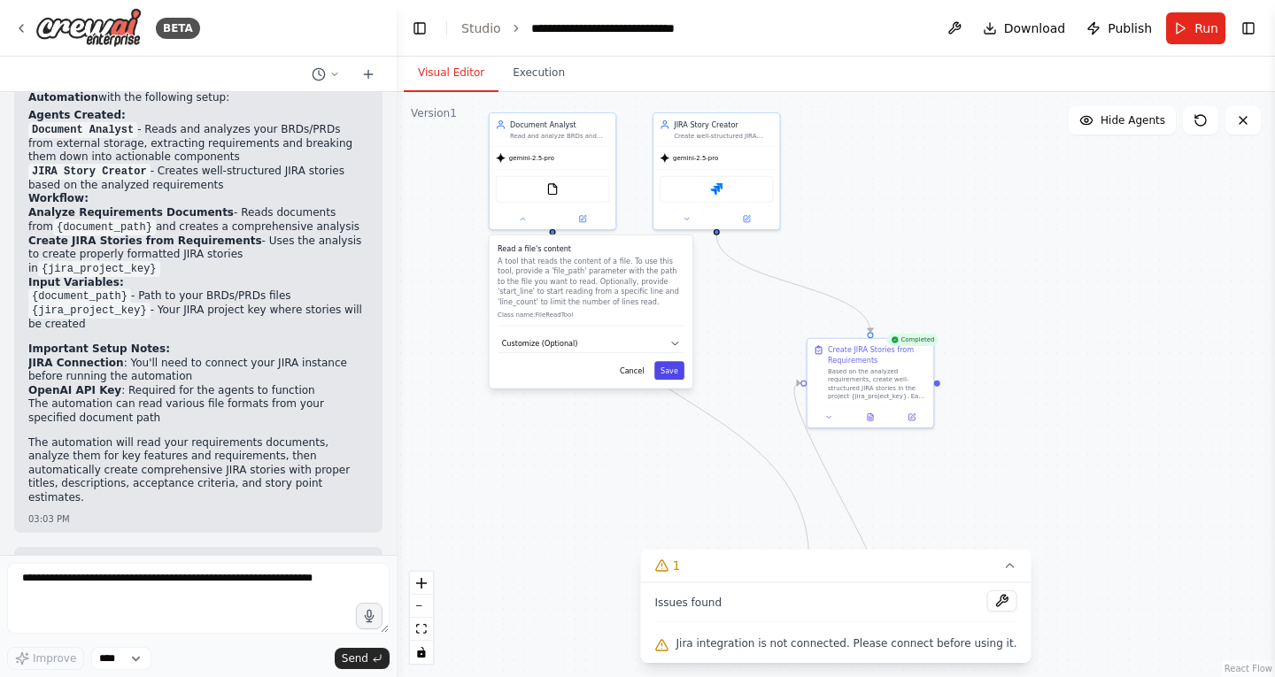
click at [680, 373] on button "Save" at bounding box center [669, 370] width 30 height 19
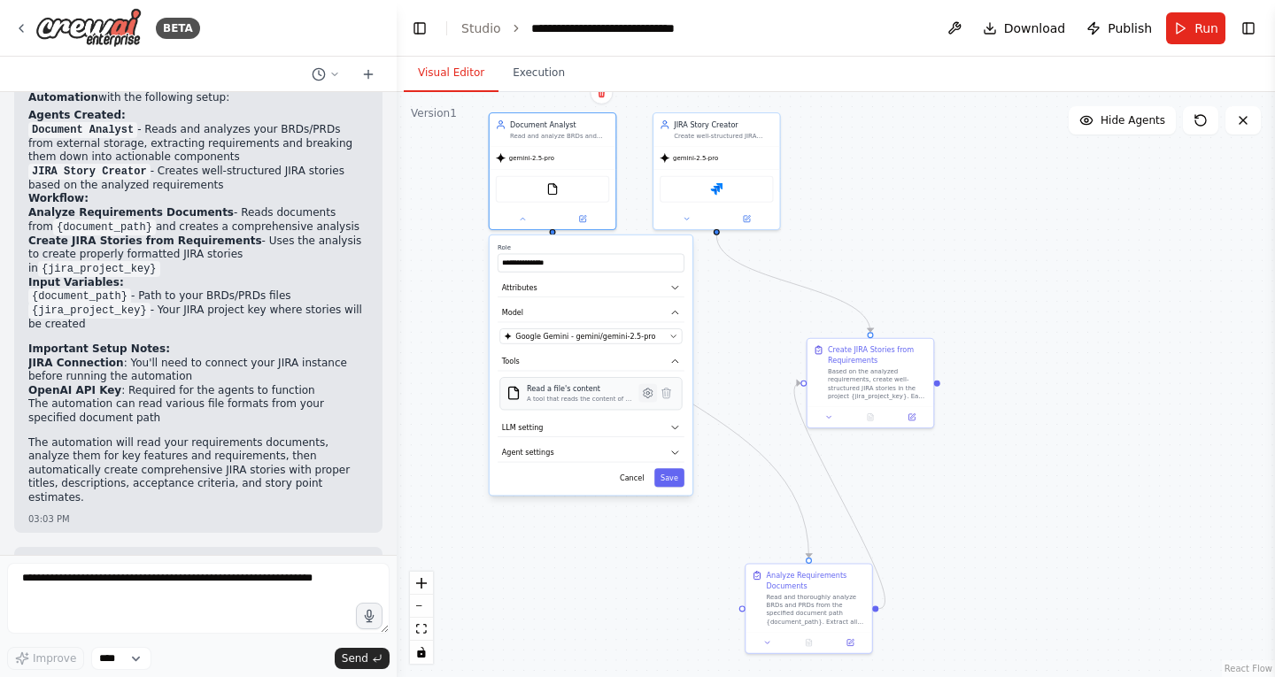
click at [651, 391] on icon at bounding box center [648, 393] width 9 height 9
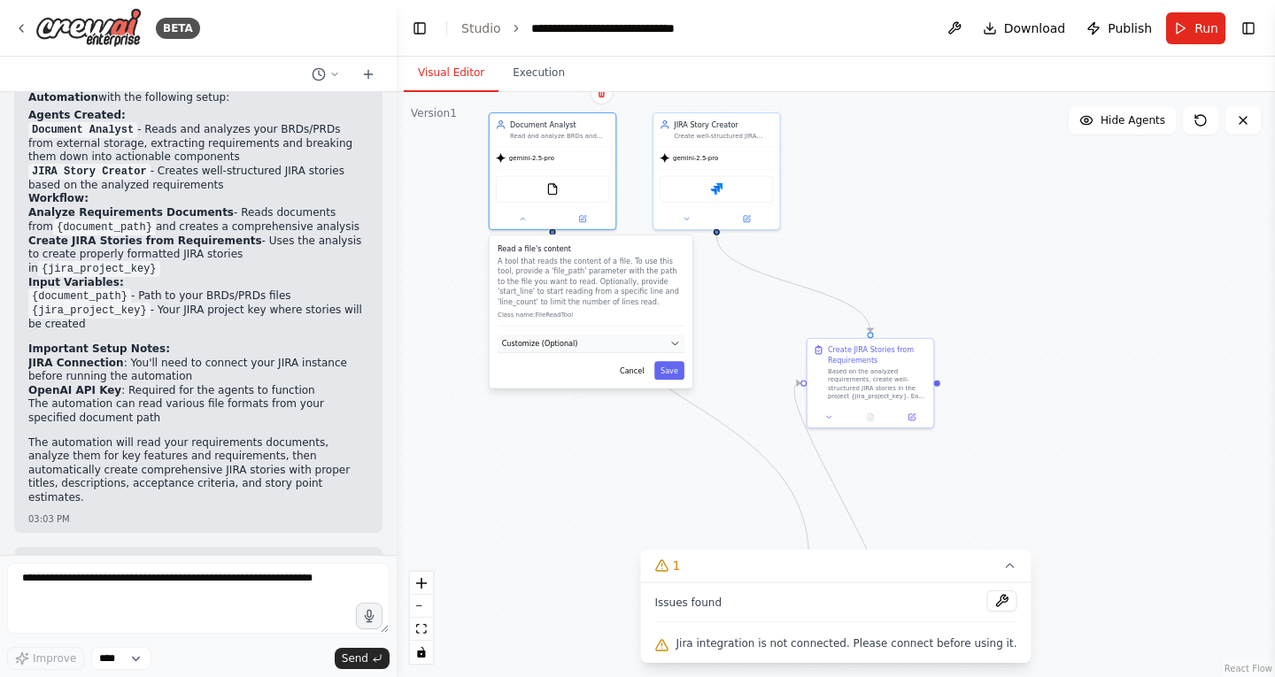
click at [586, 347] on button "Customize (Optional)" at bounding box center [591, 344] width 187 height 19
click at [573, 389] on input "text" at bounding box center [590, 381] width 182 height 19
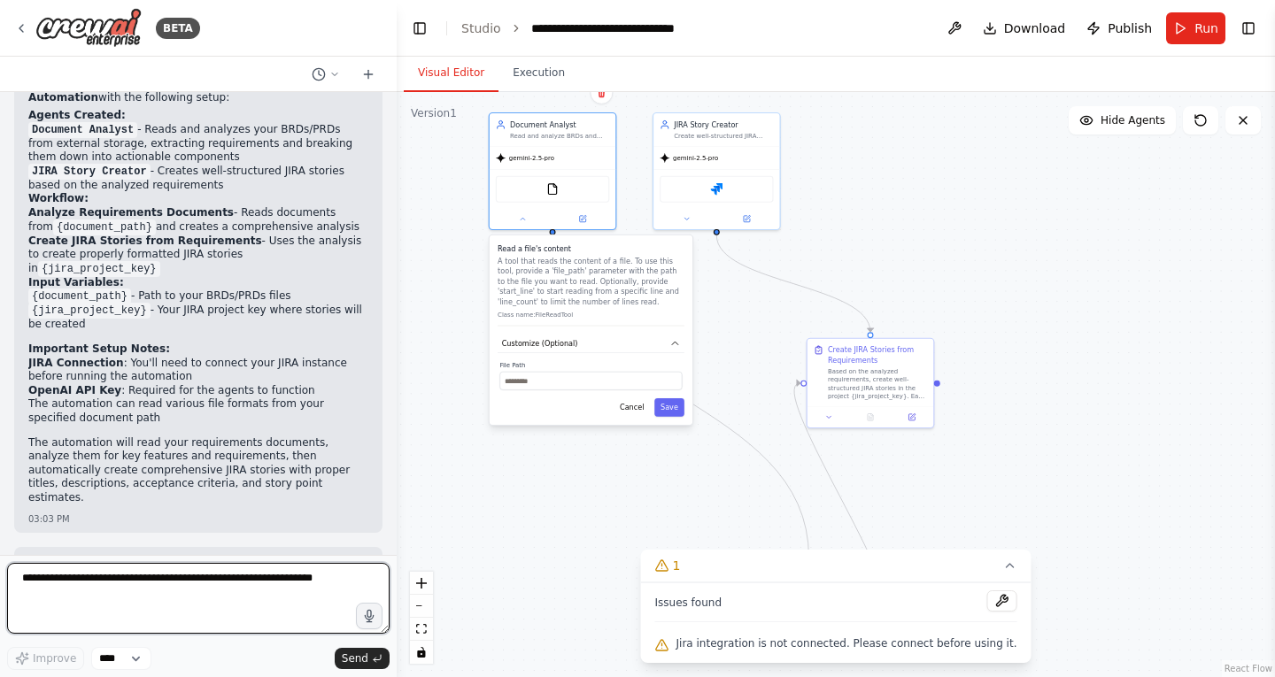
click at [180, 567] on textarea at bounding box center [198, 598] width 383 height 71
type textarea "**********"
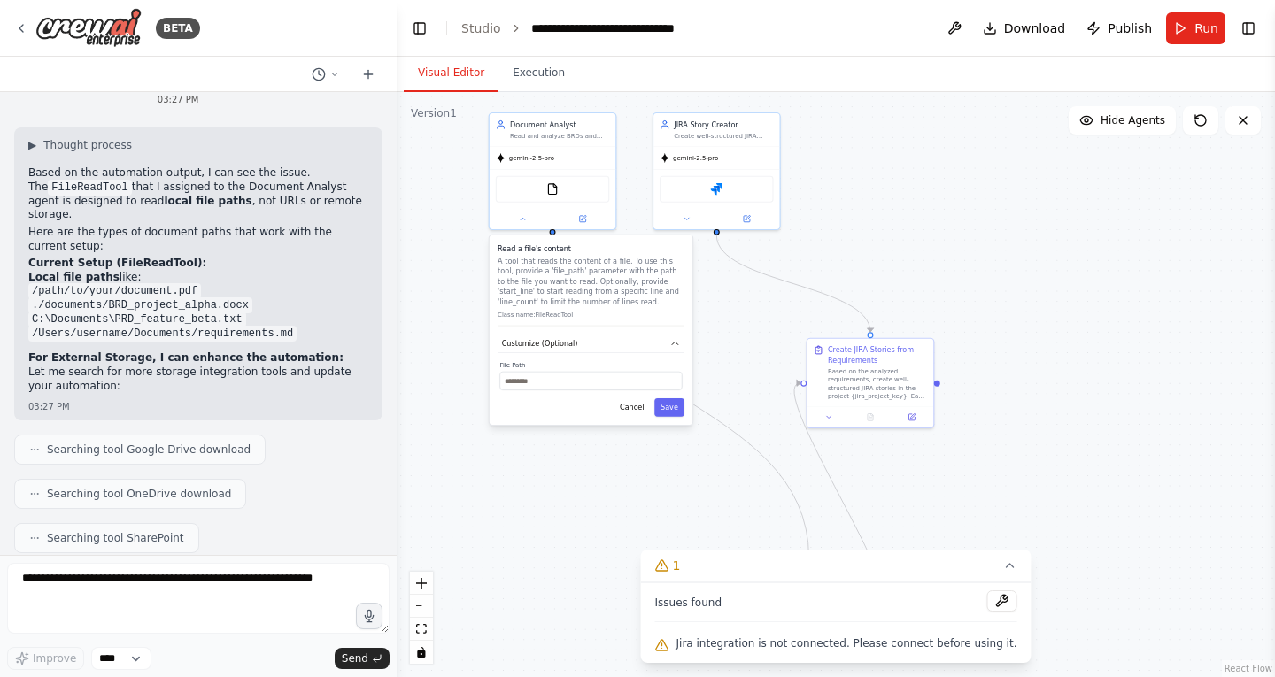
scroll to position [2193, 0]
click at [535, 381] on input "text" at bounding box center [590, 381] width 182 height 19
paste input "**********"
drag, startPoint x: 535, startPoint y: 381, endPoint x: 228, endPoint y: 411, distance: 308.7
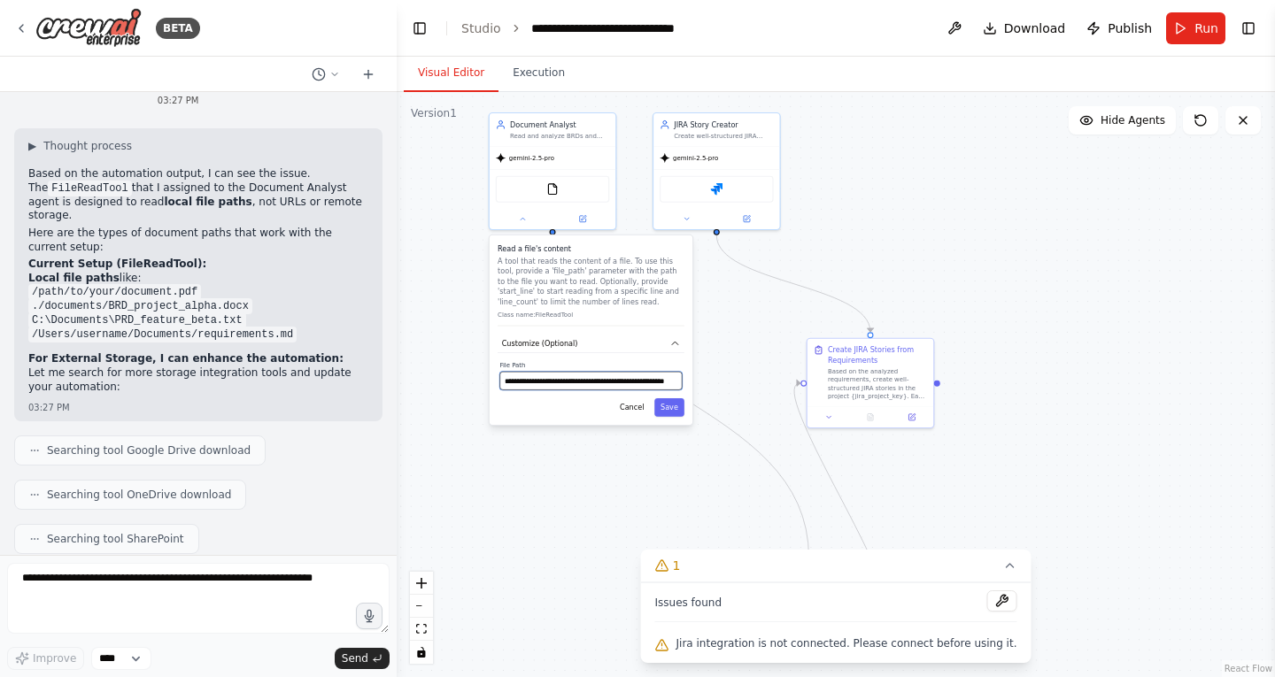
click at [228, 411] on div "BETA Hello! I'm the CrewAI assistant. What kind of automation do you want to bu…" at bounding box center [637, 338] width 1275 height 677
click at [506, 379] on input "**********" at bounding box center [590, 381] width 182 height 19
type input "**********"
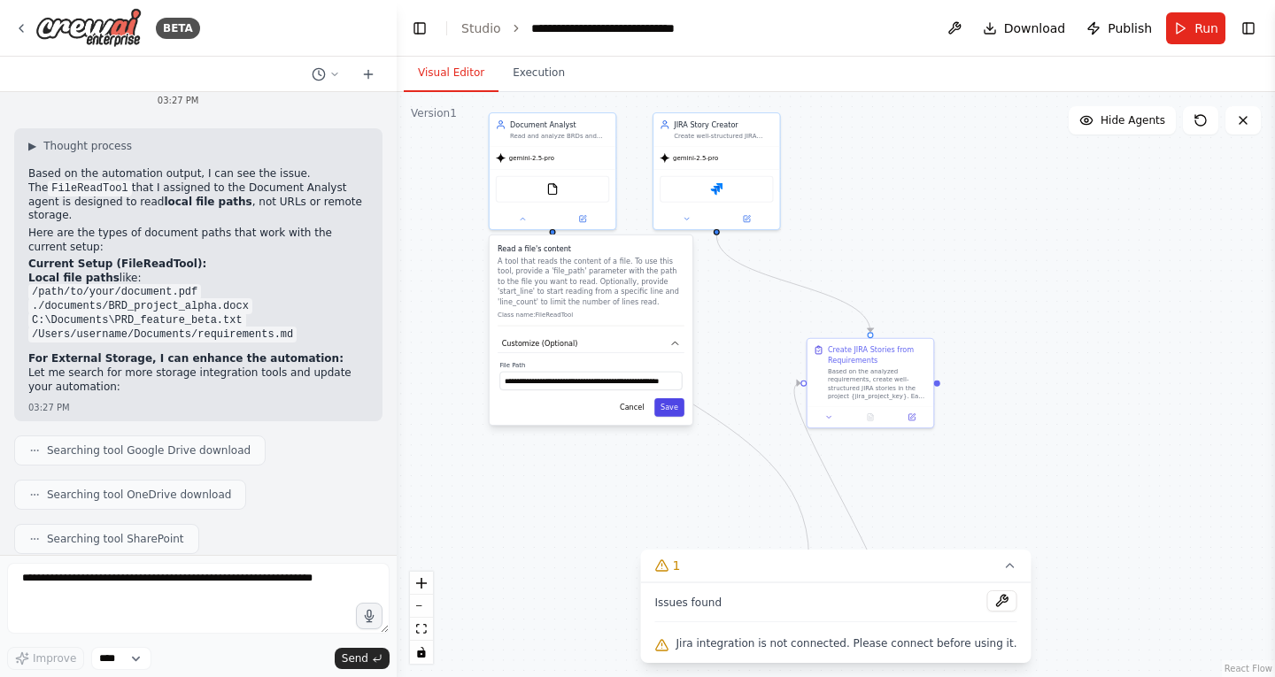
click at [665, 408] on button "Save" at bounding box center [669, 407] width 30 height 19
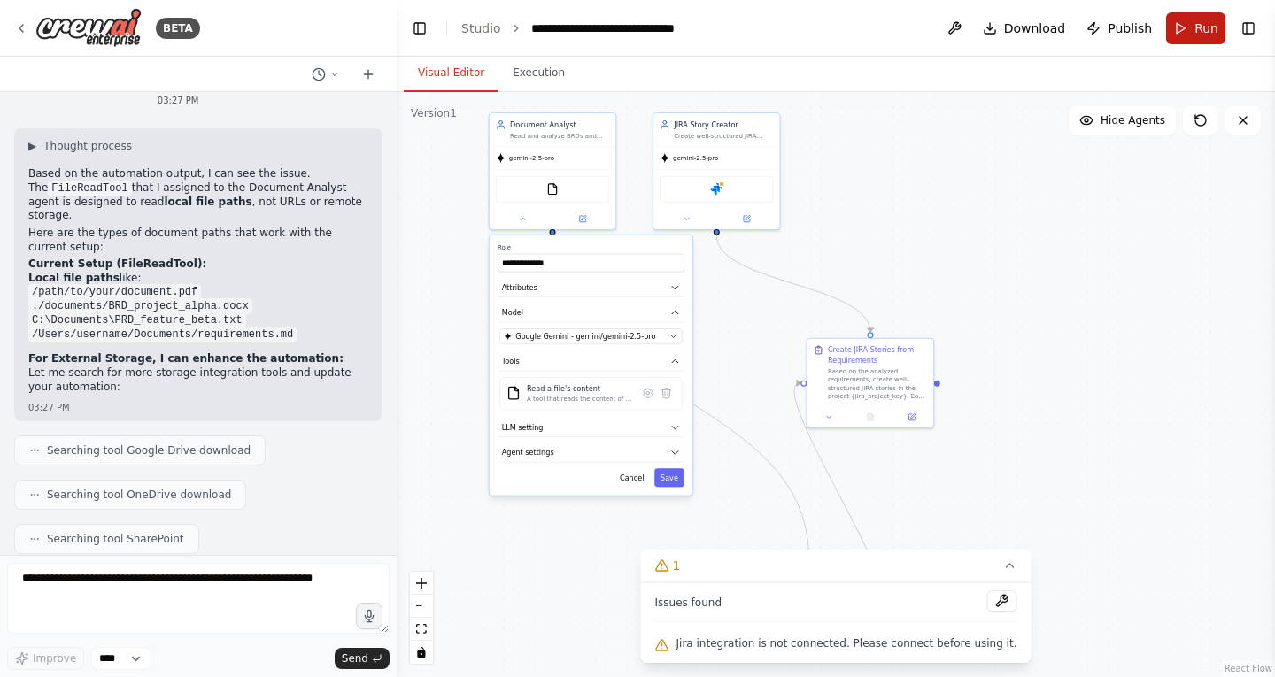
click at [1185, 28] on button "Run" at bounding box center [1195, 28] width 59 height 32
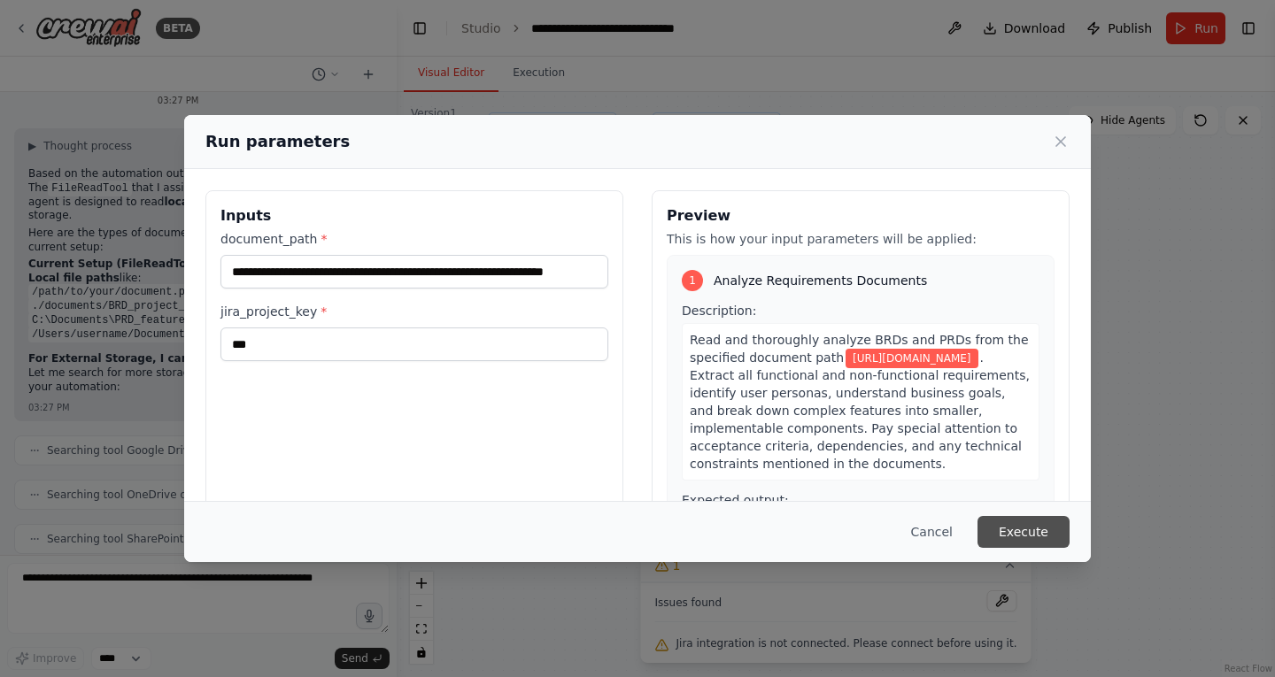
click at [1037, 534] on button "Execute" at bounding box center [1024, 532] width 92 height 32
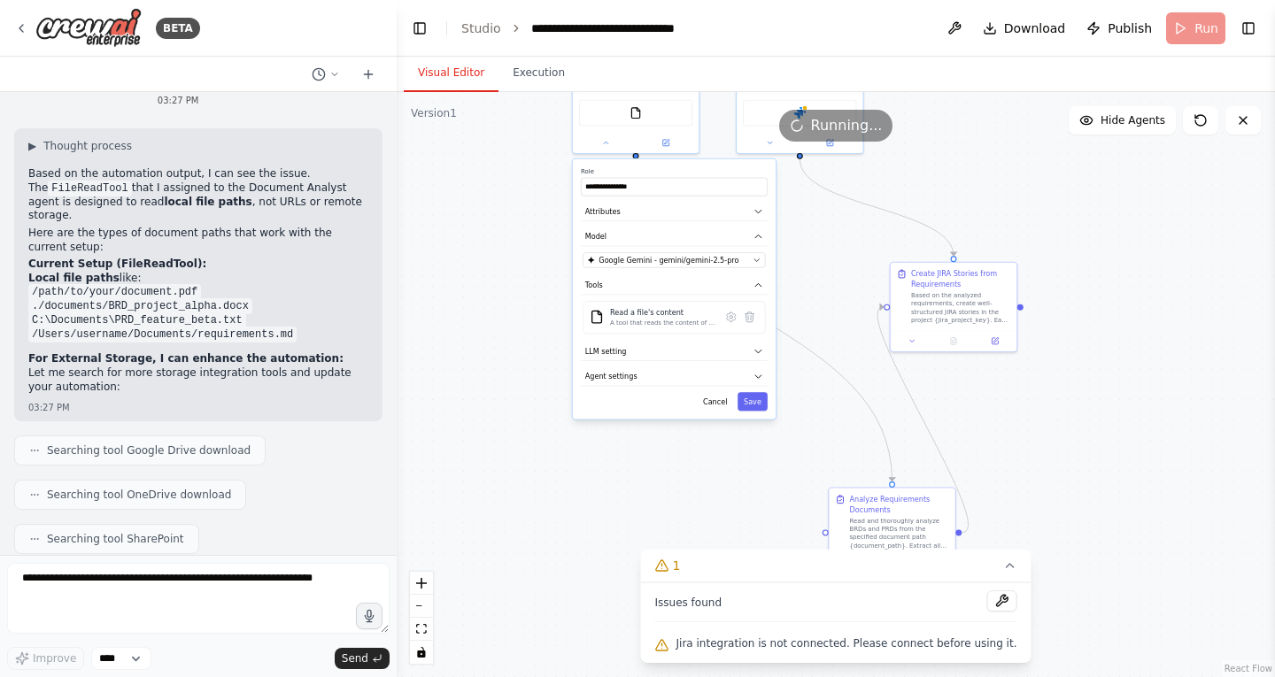
drag, startPoint x: 1037, startPoint y: 534, endPoint x: 1124, endPoint y: 479, distance: 102.7
click at [1124, 479] on div "**********" at bounding box center [836, 384] width 878 height 585
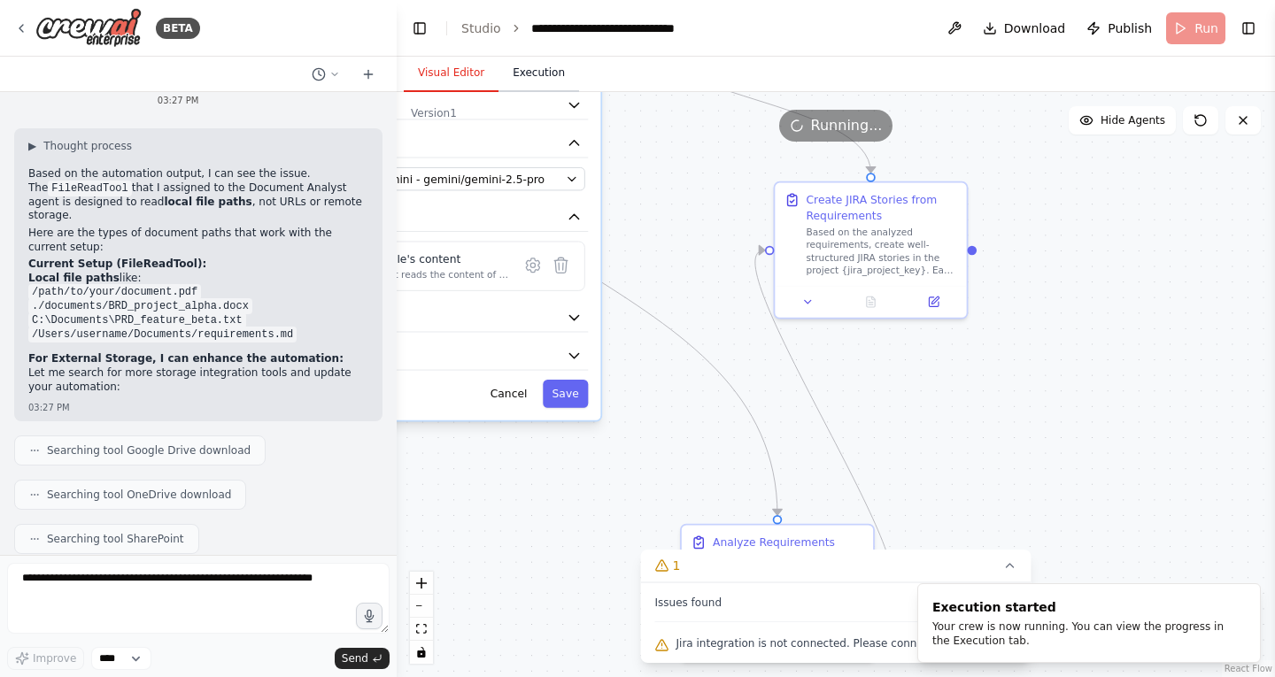
click at [553, 72] on button "Execution" at bounding box center [539, 73] width 81 height 37
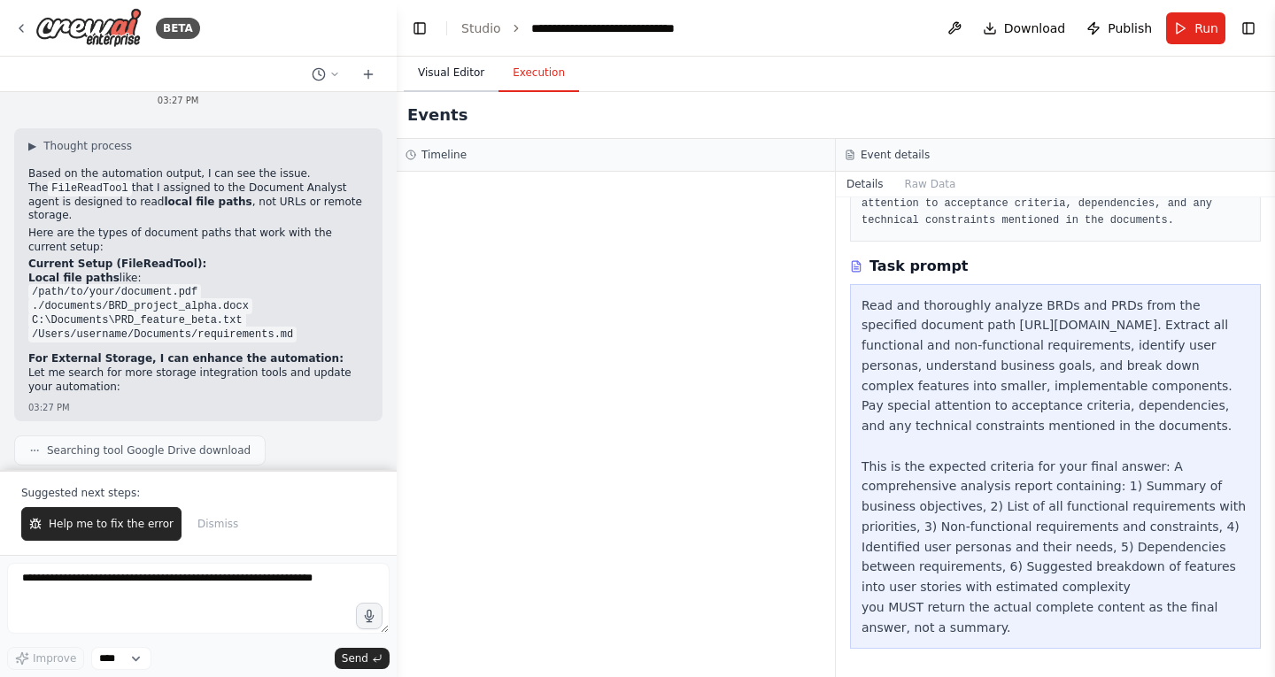
click at [458, 73] on button "Visual Editor" at bounding box center [451, 73] width 95 height 37
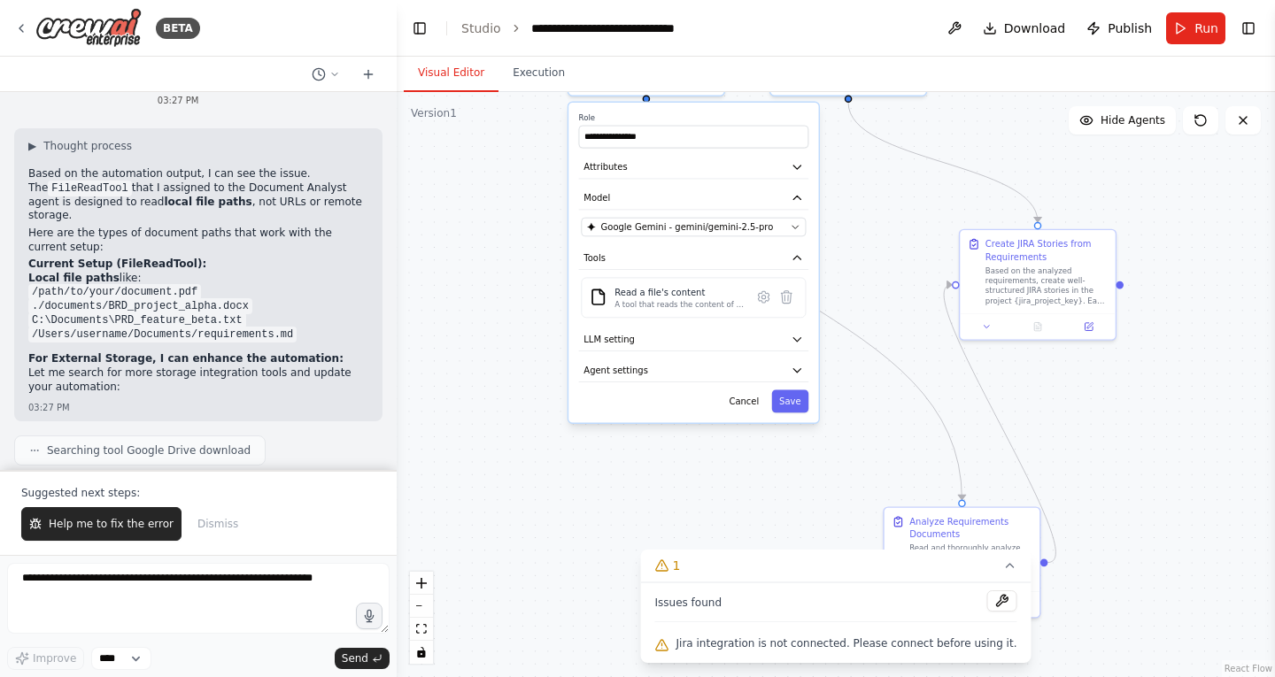
drag, startPoint x: 512, startPoint y: 460, endPoint x: 743, endPoint y: 522, distance: 239.3
click at [743, 522] on div "**********" at bounding box center [836, 384] width 878 height 585
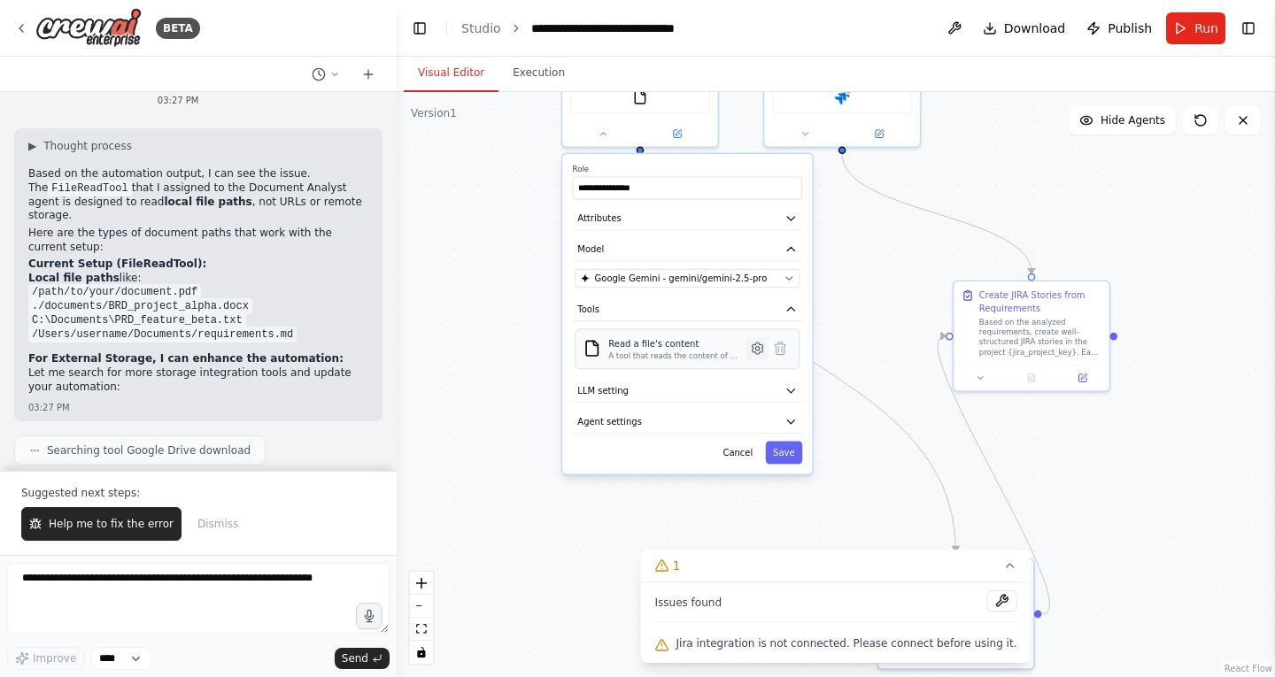
click at [754, 354] on icon at bounding box center [757, 348] width 15 height 15
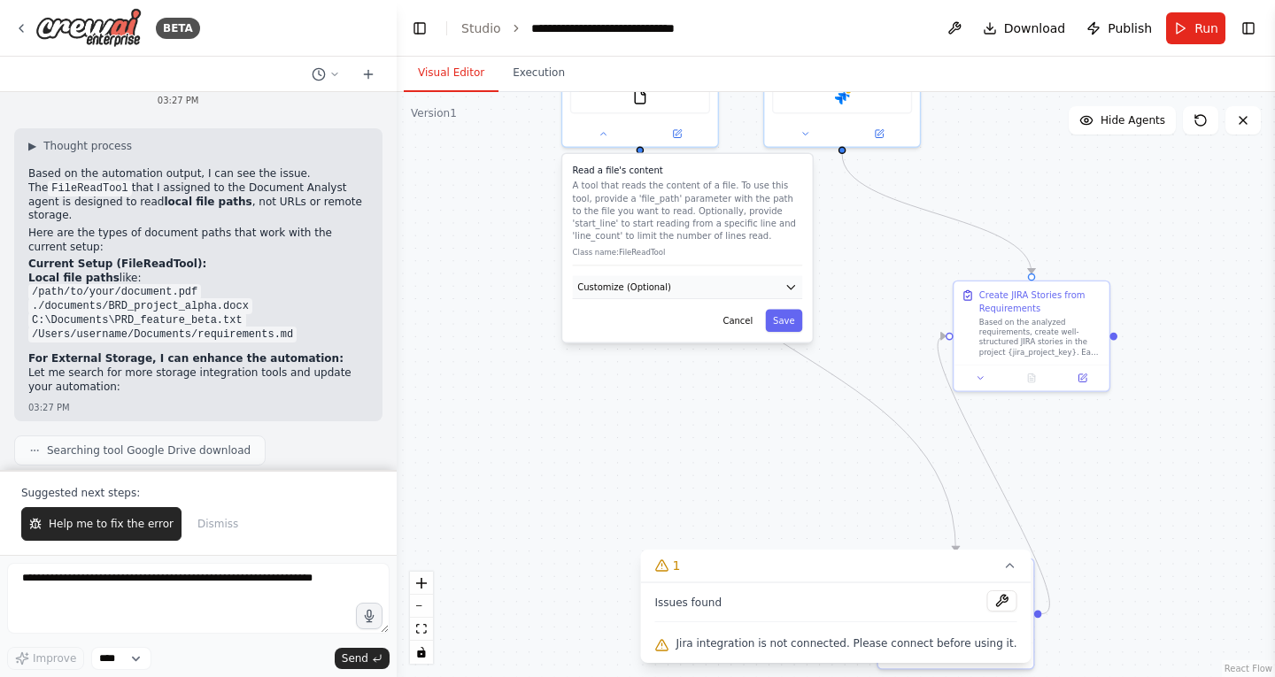
click at [738, 286] on button "Customize (Optional)" at bounding box center [688, 287] width 230 height 23
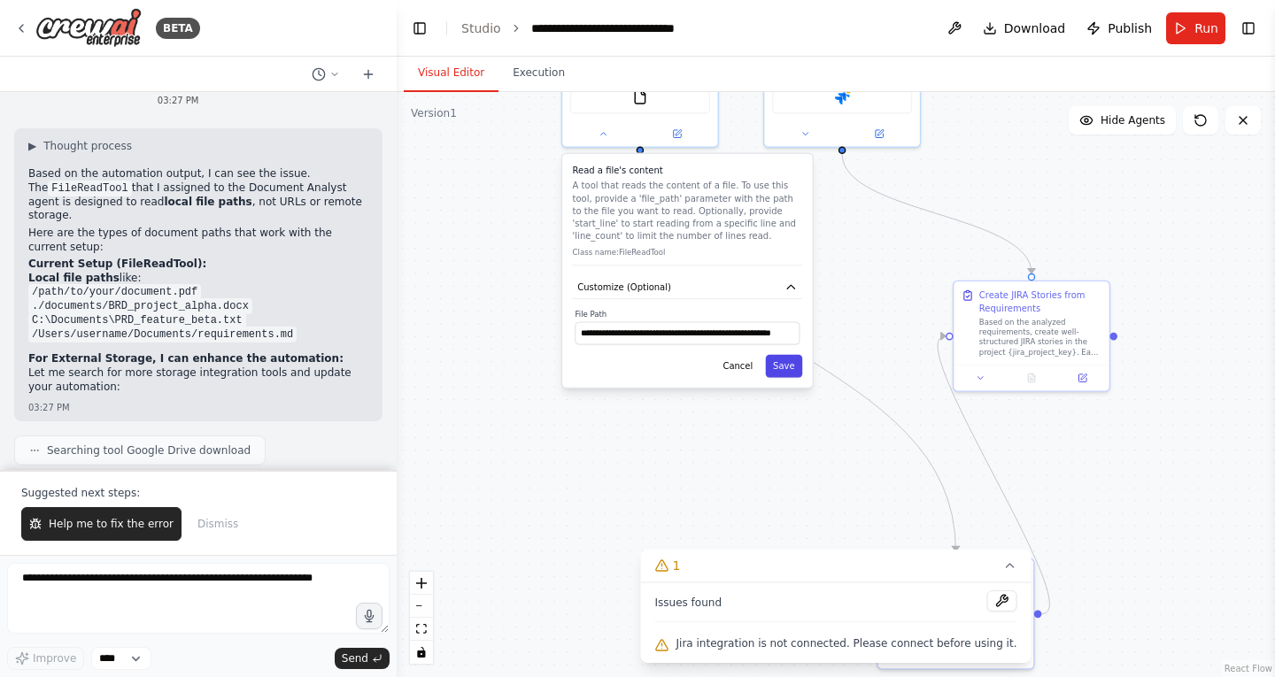
click at [788, 368] on button "Save" at bounding box center [784, 366] width 37 height 23
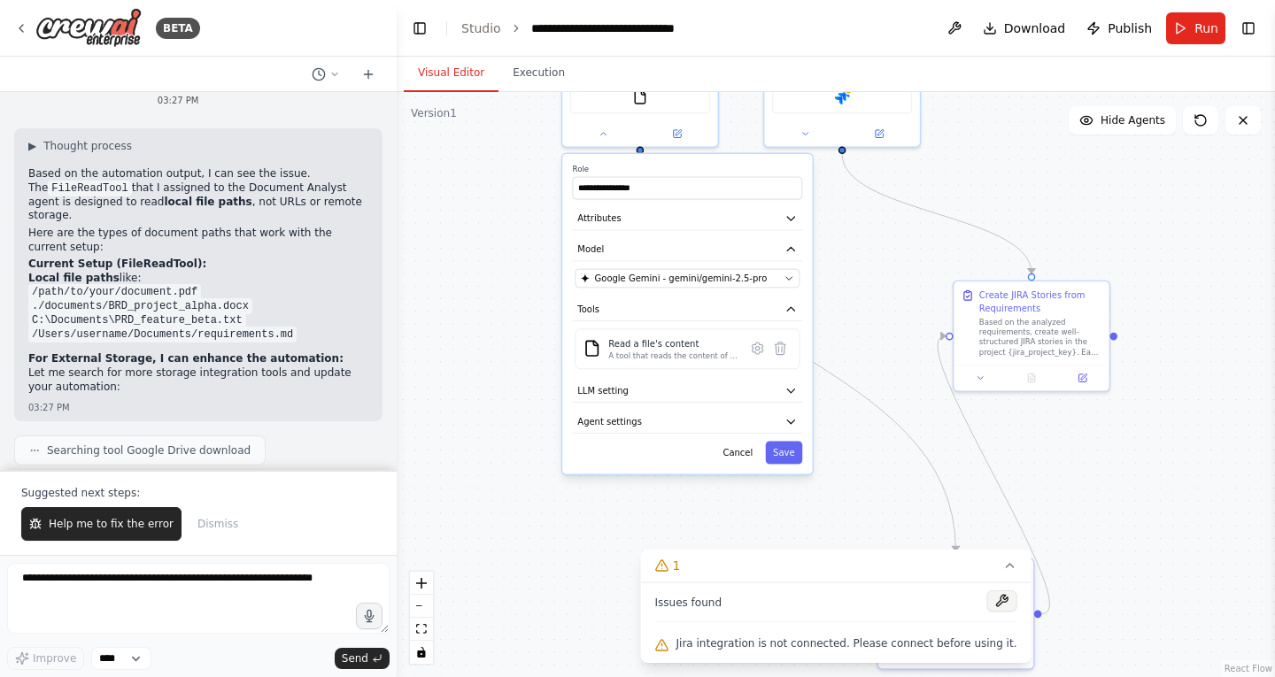
click at [986, 595] on button at bounding box center [1001, 601] width 30 height 21
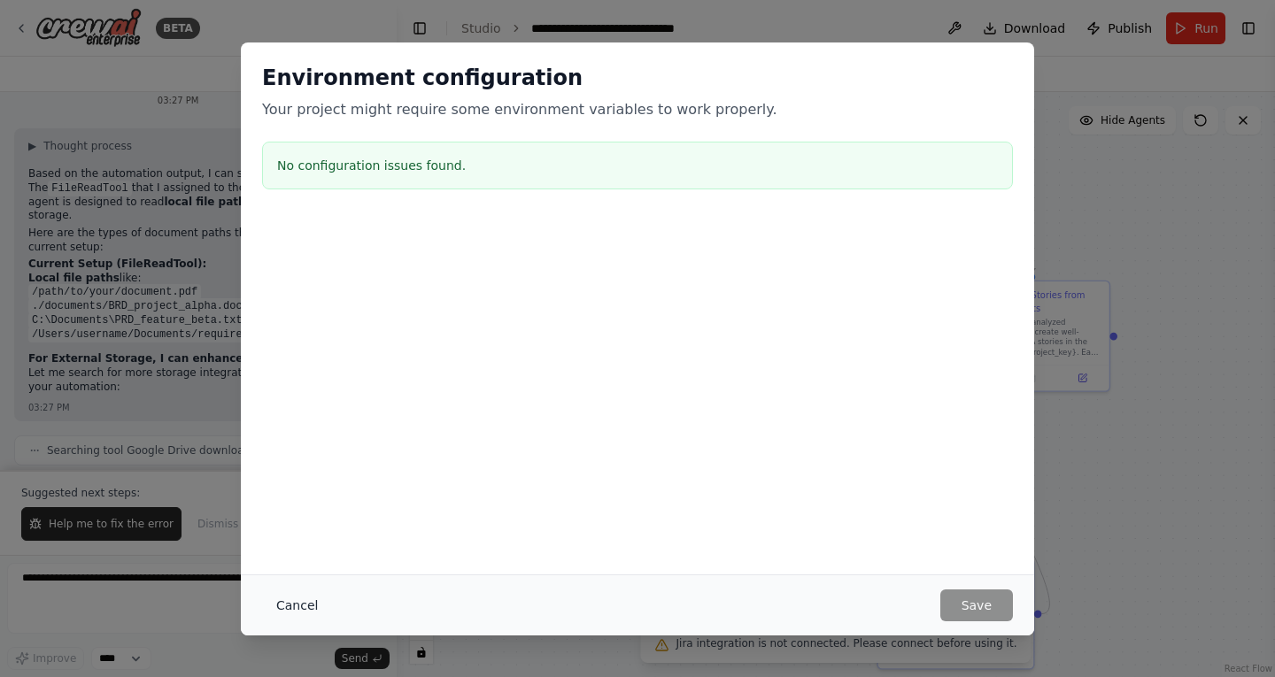
click at [299, 604] on button "Cancel" at bounding box center [297, 606] width 70 height 32
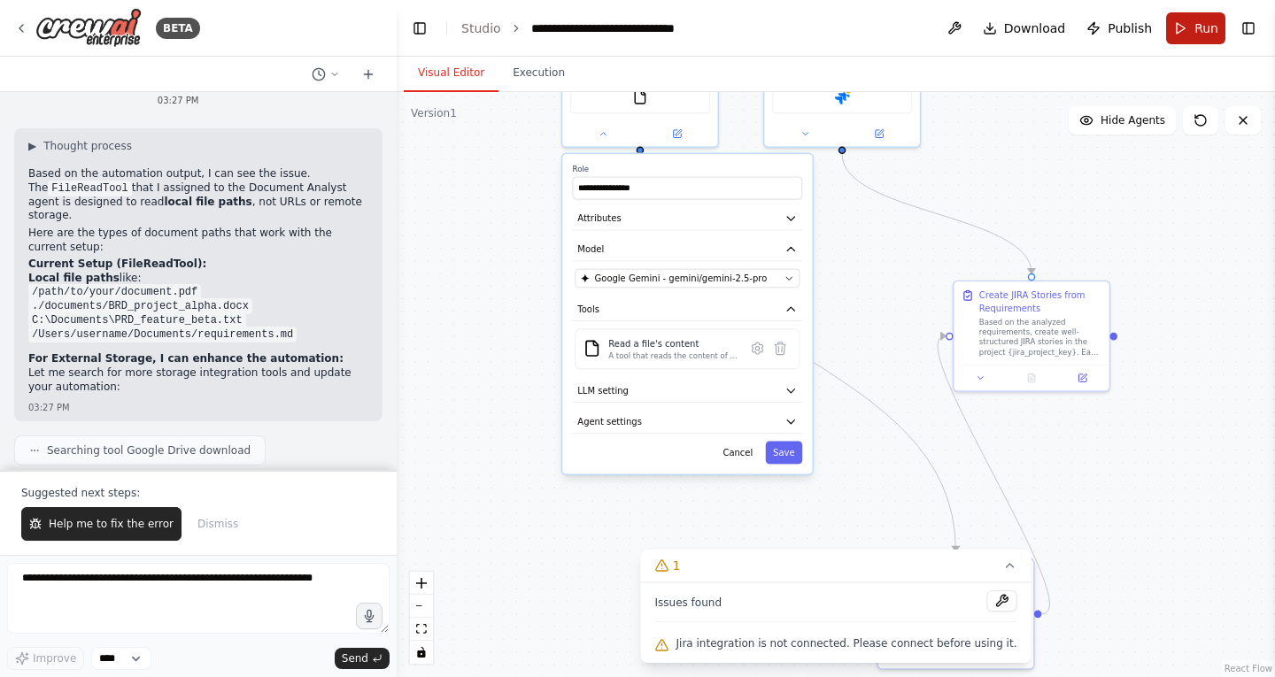
click at [1187, 35] on button "Run" at bounding box center [1195, 28] width 59 height 32
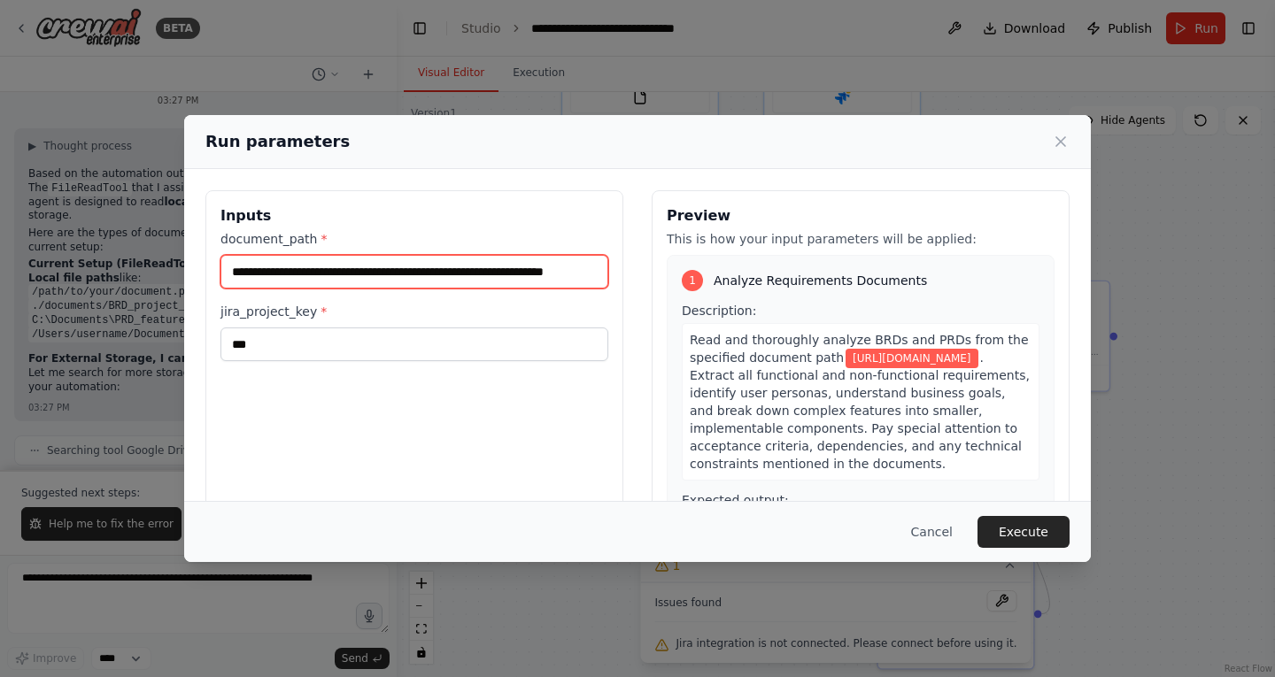
click at [441, 268] on input "**********" at bounding box center [414, 272] width 388 height 34
paste input "text"
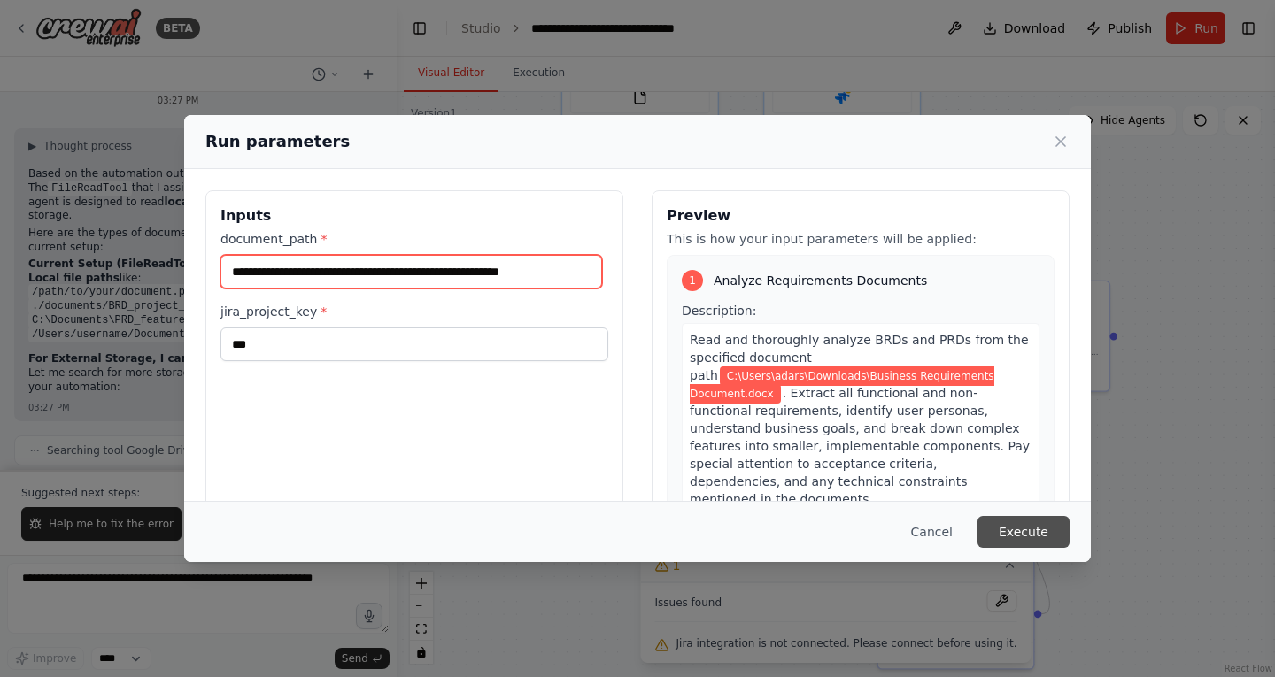
type input "**********"
click at [1016, 537] on button "Execute" at bounding box center [1024, 532] width 92 height 32
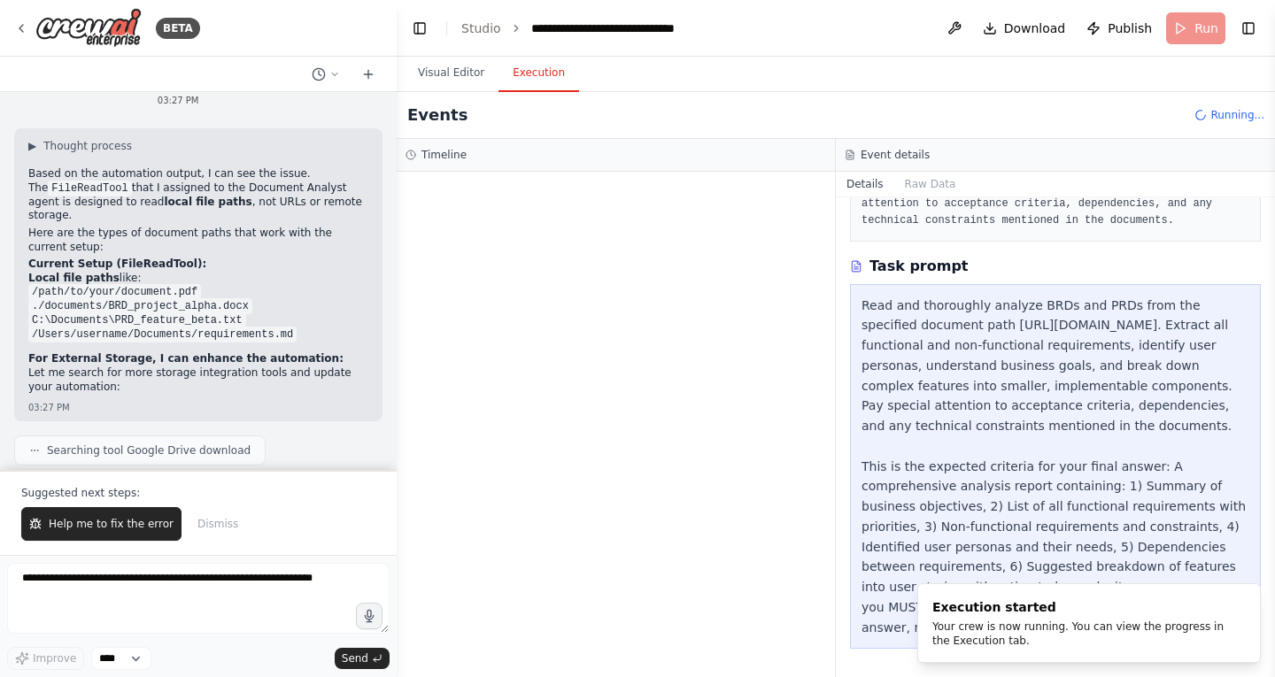
click at [519, 73] on button "Execution" at bounding box center [539, 73] width 81 height 37
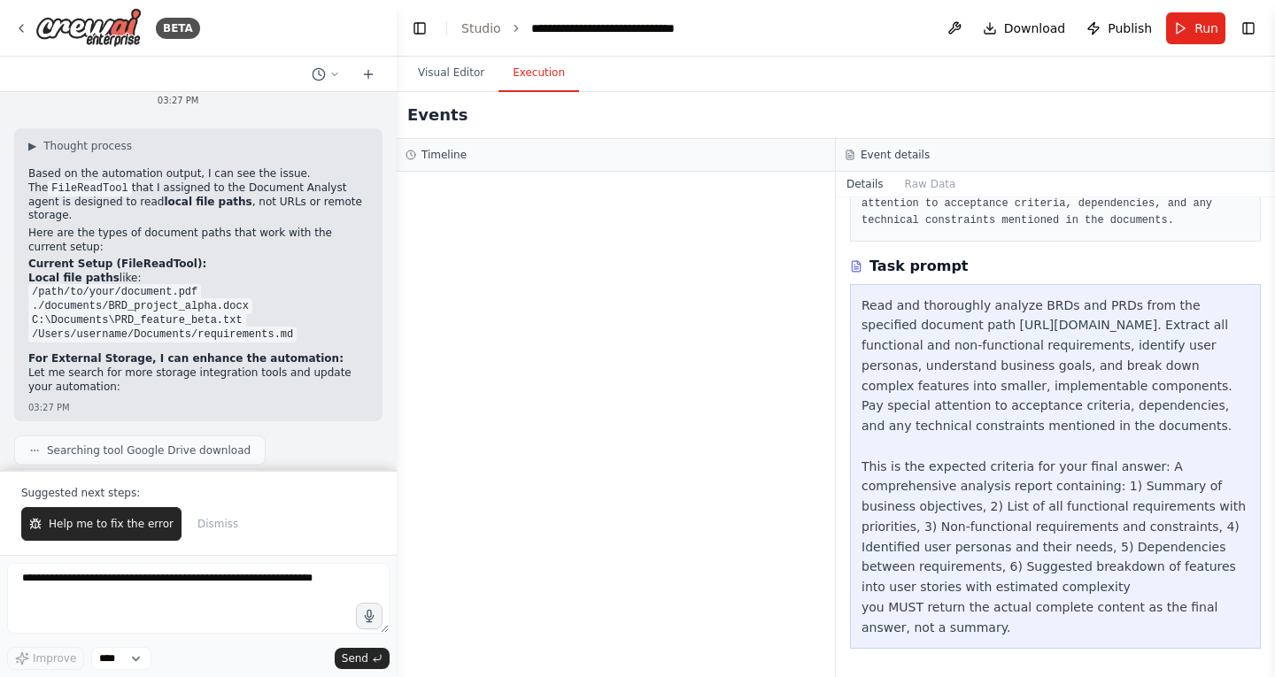
scroll to position [2502, 0]
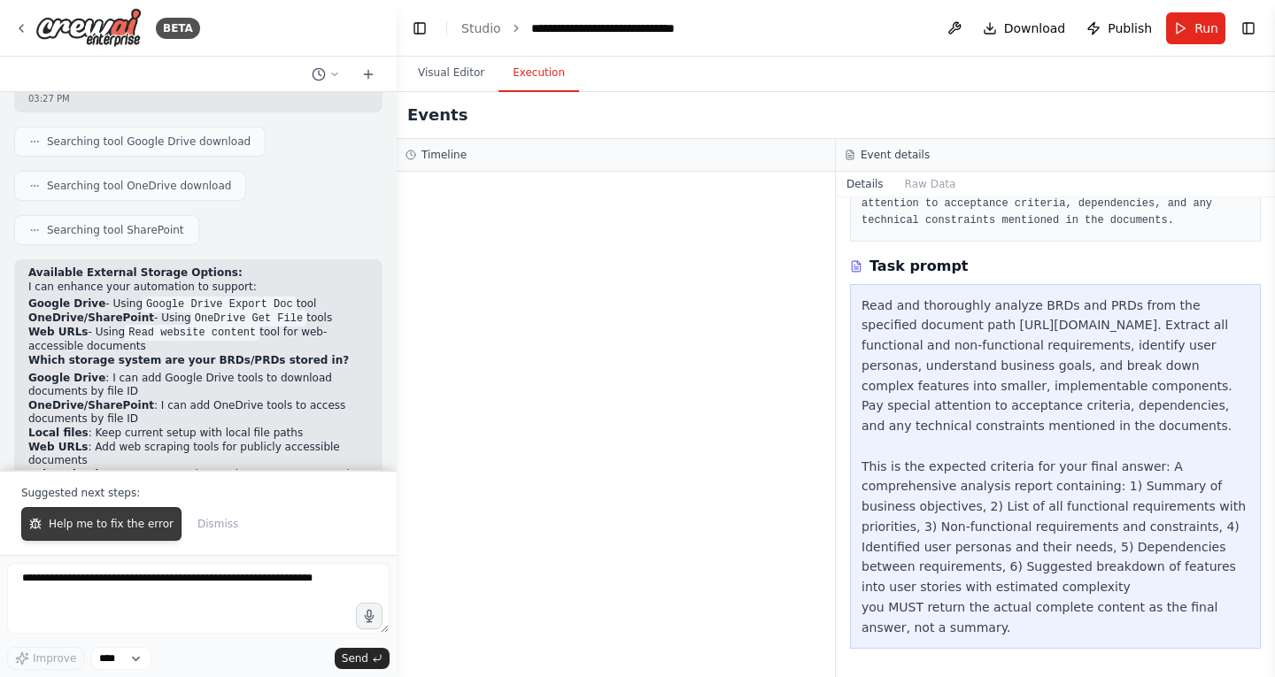
click at [124, 528] on span "Help me to fix the error" at bounding box center [111, 524] width 125 height 14
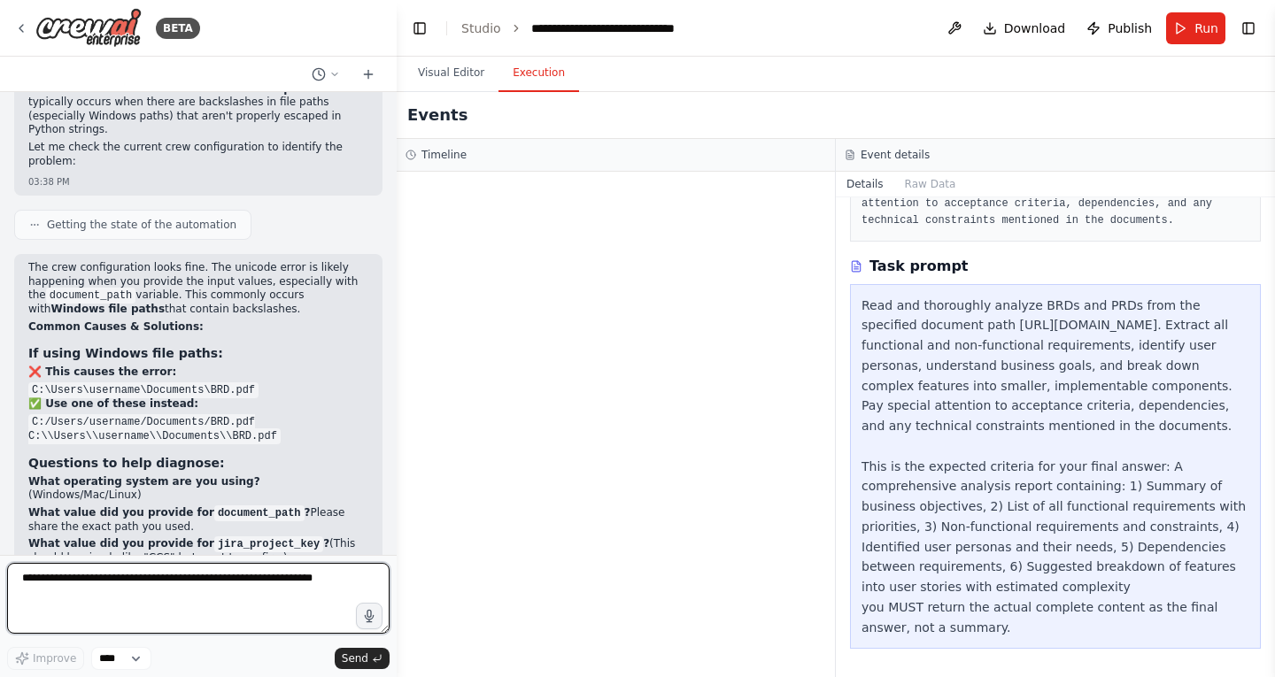
scroll to position [3035, 0]
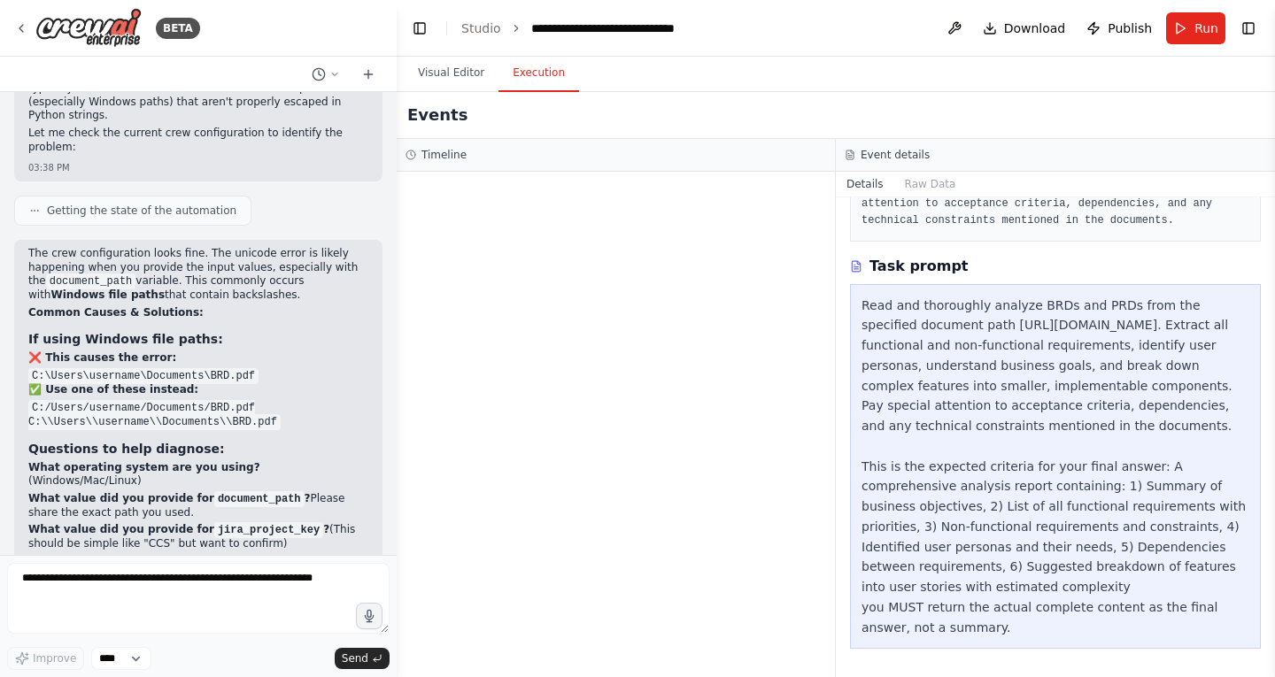
click at [247, 400] on code "C:/Users/username/Documents/BRD.pdf C:\\Users\\username\\Documents\\BRD.pdf" at bounding box center [154, 415] width 252 height 30
drag, startPoint x: 255, startPoint y: 305, endPoint x: 30, endPoint y: 299, distance: 225.0
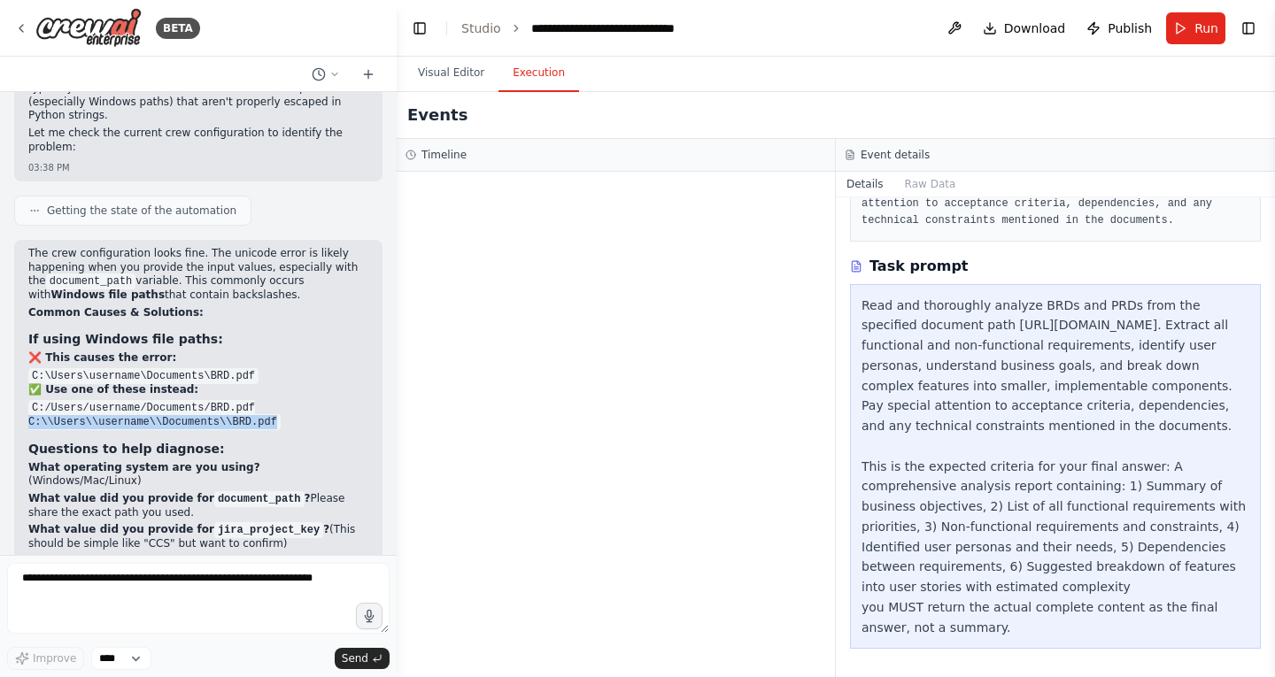
click at [30, 400] on code "C:/Users/username/Documents/BRD.pdf C:\\Users\\username\\Documents\\BRD.pdf" at bounding box center [154, 415] width 252 height 30
copy code "C:\\Users\\username\\Documents\\BRD.pdf"
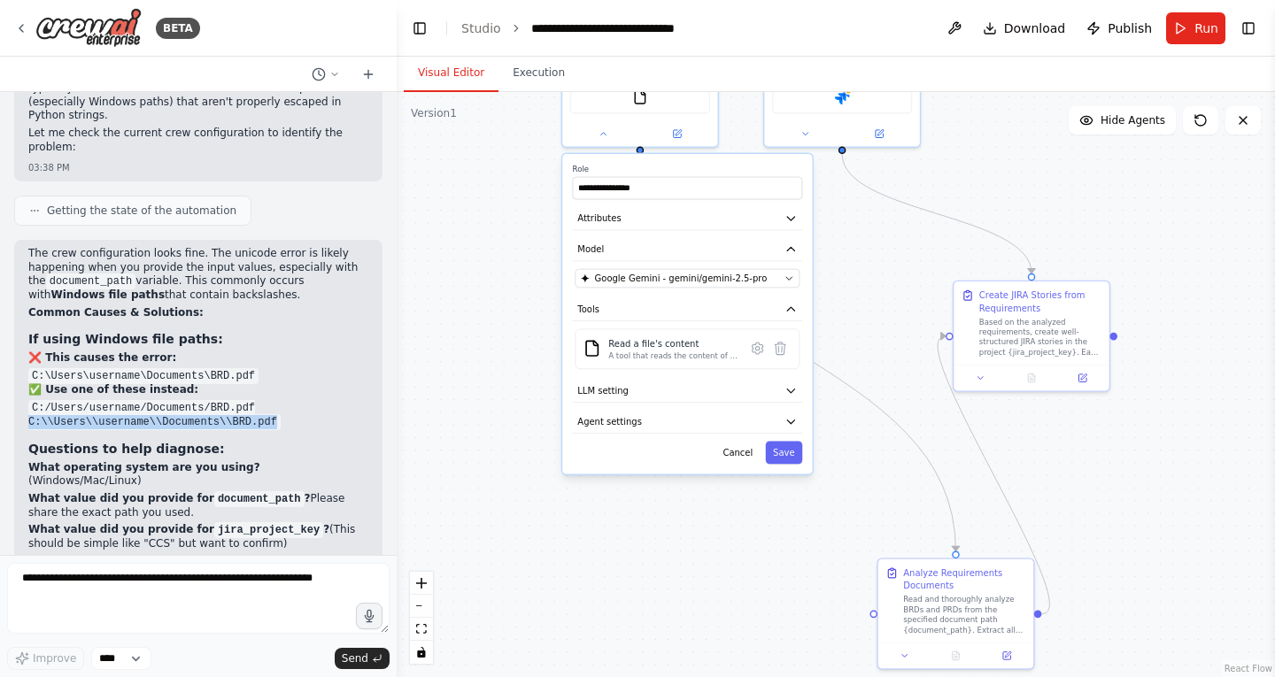
click at [462, 72] on button "Visual Editor" at bounding box center [451, 73] width 95 height 37
click at [1200, 27] on span "Run" at bounding box center [1206, 28] width 24 height 18
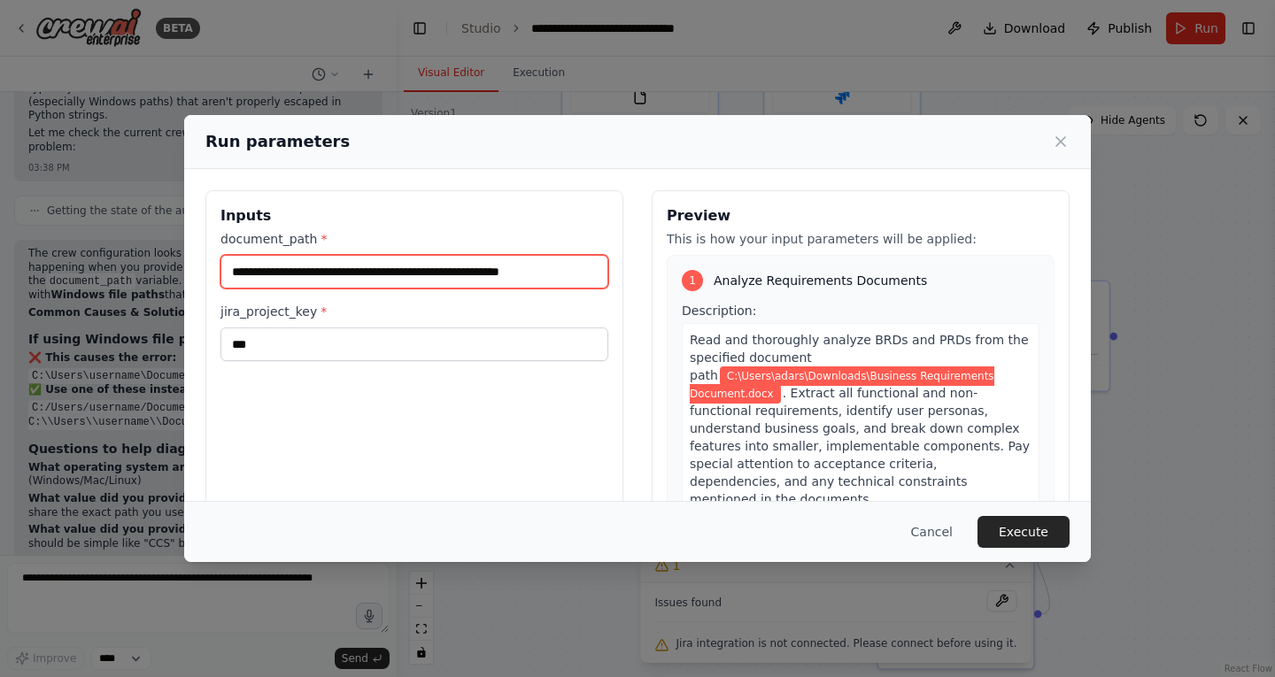
click at [396, 278] on input "**********" at bounding box center [414, 272] width 388 height 34
paste input "text"
click at [243, 273] on input "**********" at bounding box center [414, 272] width 388 height 34
paste input "text"
click at [247, 271] on input "**********" at bounding box center [414, 272] width 388 height 34
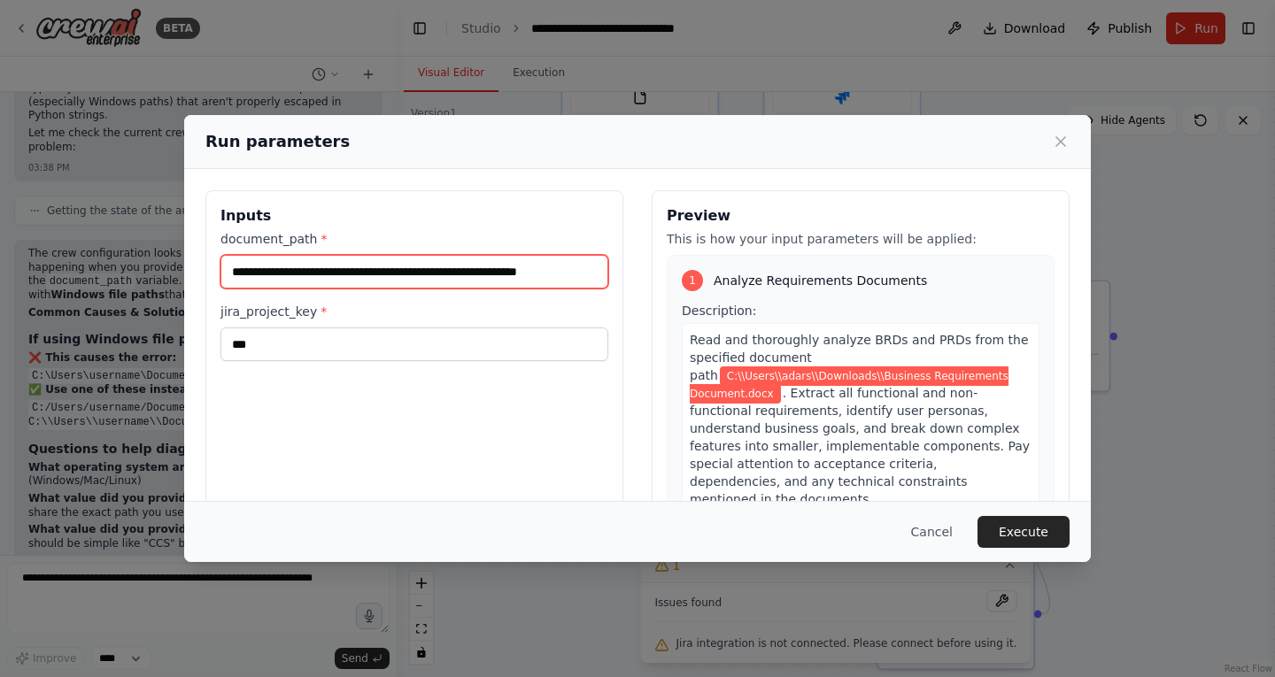
scroll to position [0, 24]
type input "**********"
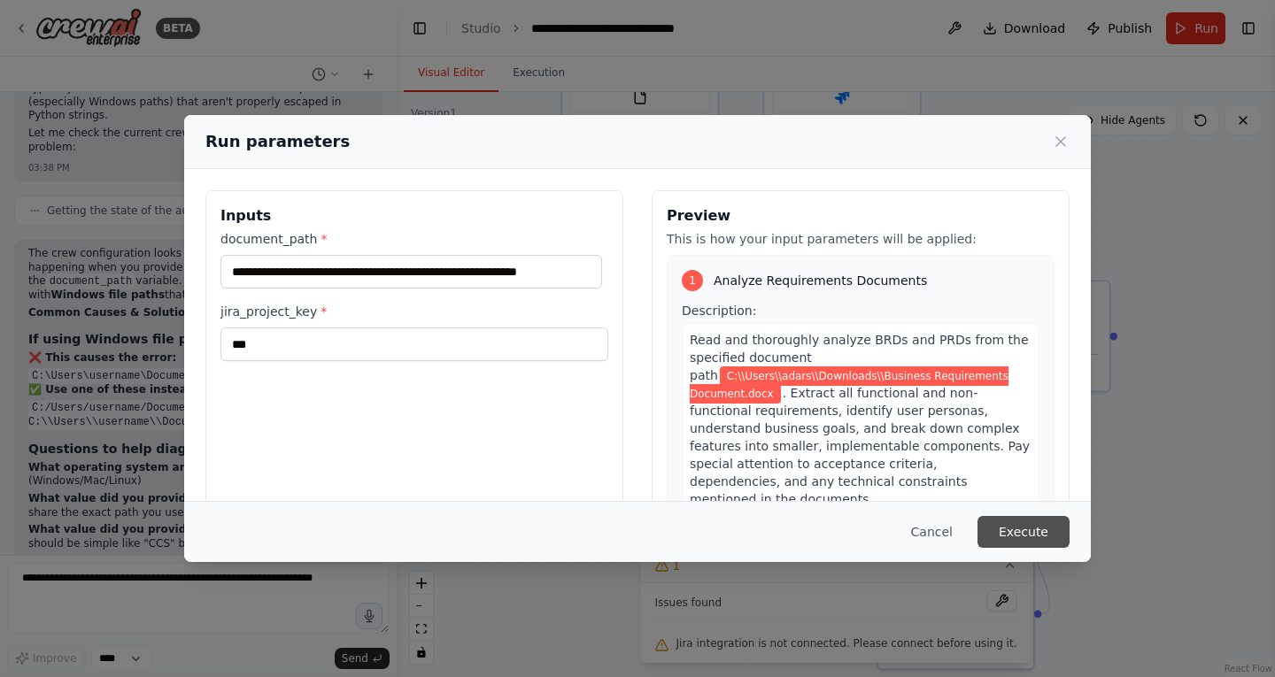
scroll to position [0, 0]
click at [1046, 535] on button "Execute" at bounding box center [1024, 532] width 92 height 32
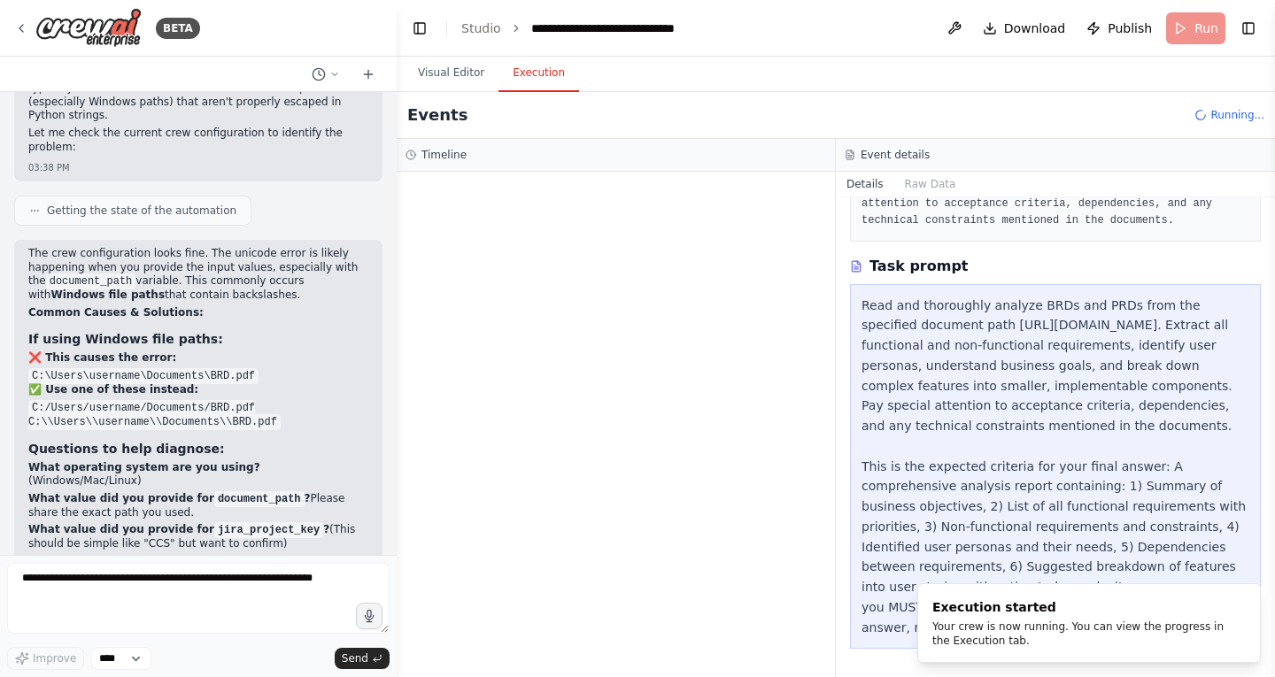
click at [524, 75] on button "Execution" at bounding box center [539, 73] width 81 height 37
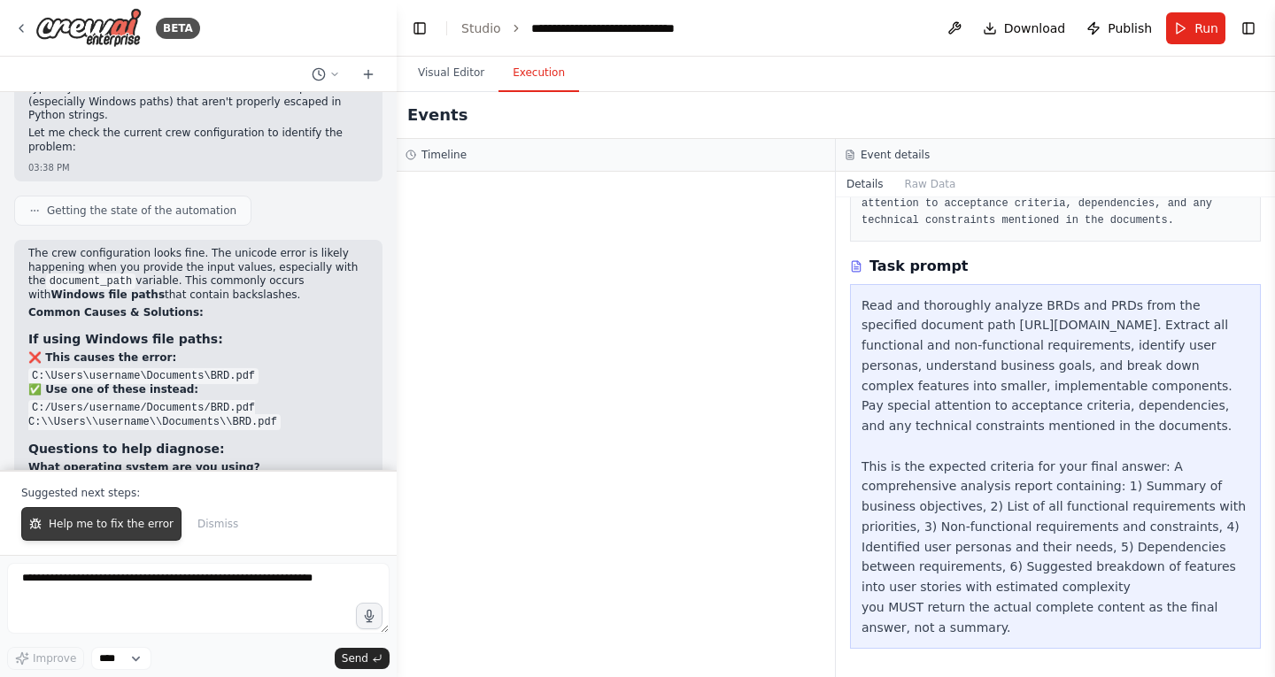
click at [112, 527] on span "Help me to fix the error" at bounding box center [111, 524] width 125 height 14
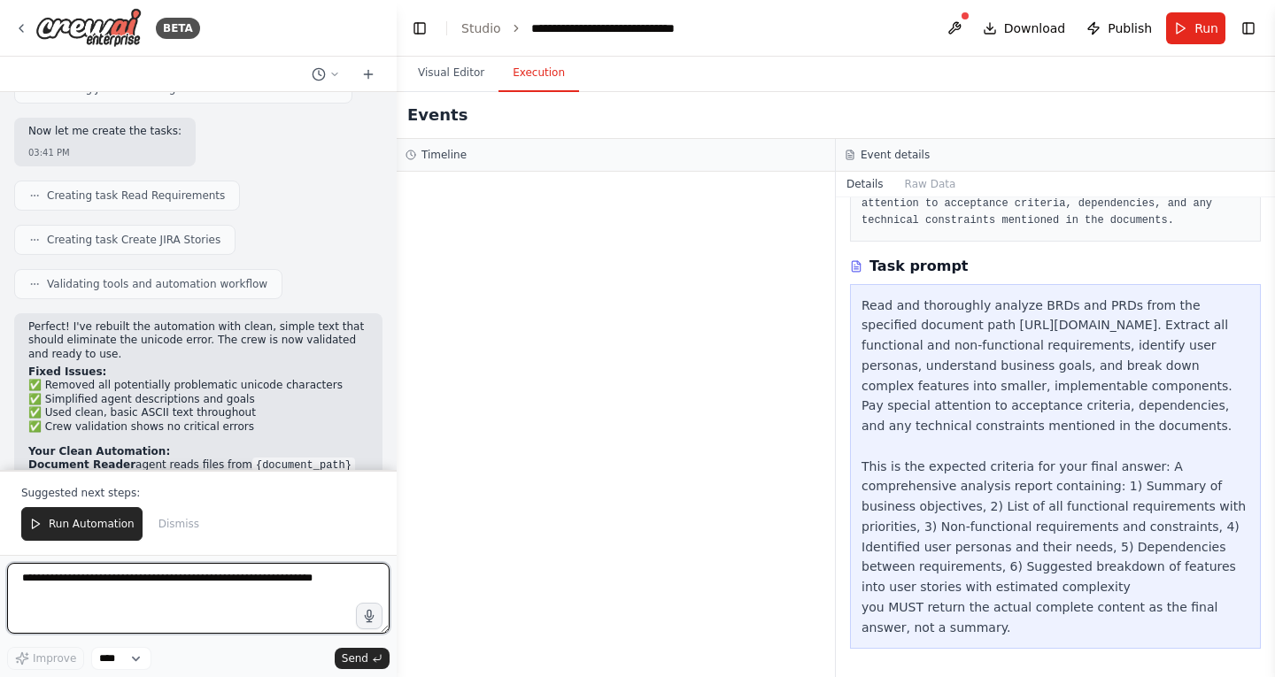
scroll to position [4154, 0]
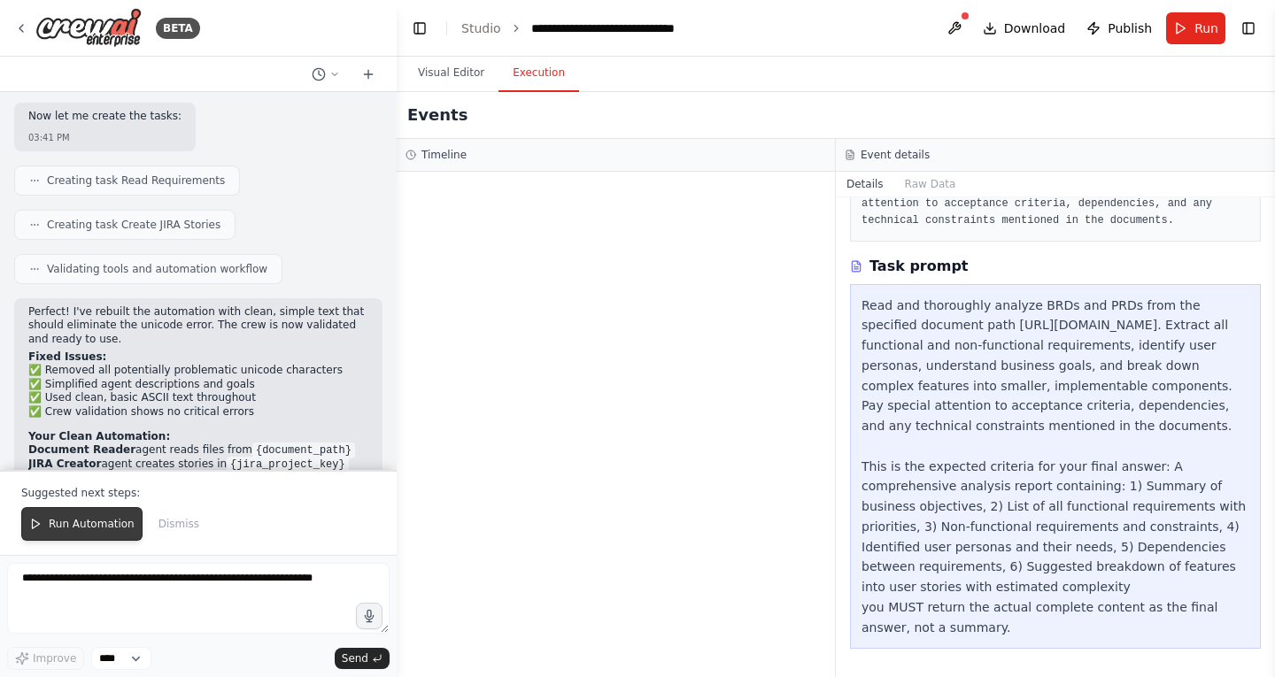
click at [94, 525] on span "Run Automation" at bounding box center [92, 524] width 86 height 14
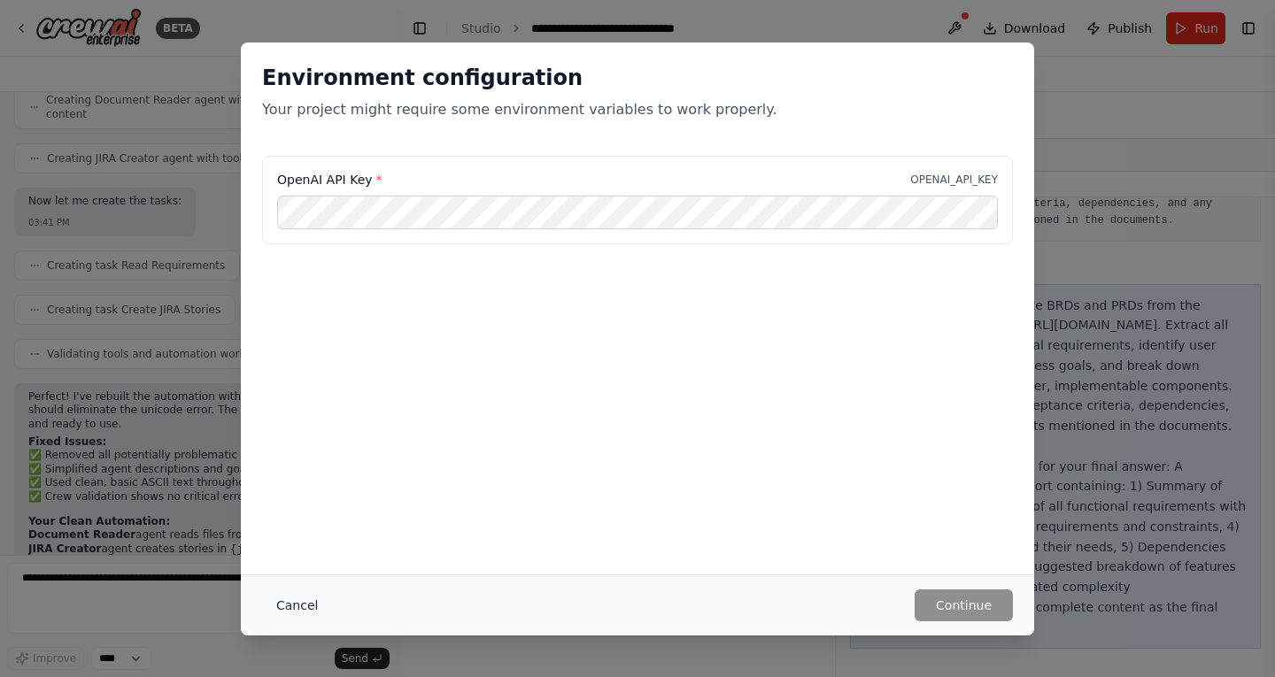
click at [292, 598] on button "Cancel" at bounding box center [297, 606] width 70 height 32
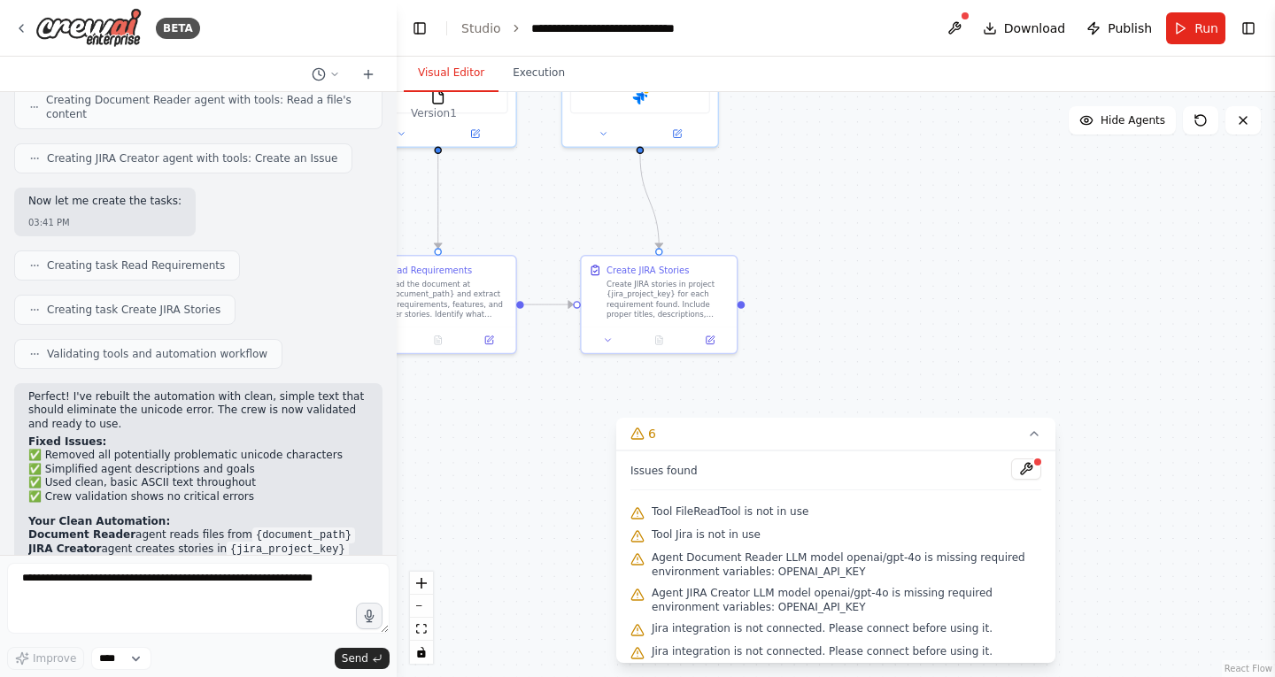
click at [469, 74] on button "Visual Editor" at bounding box center [451, 73] width 95 height 37
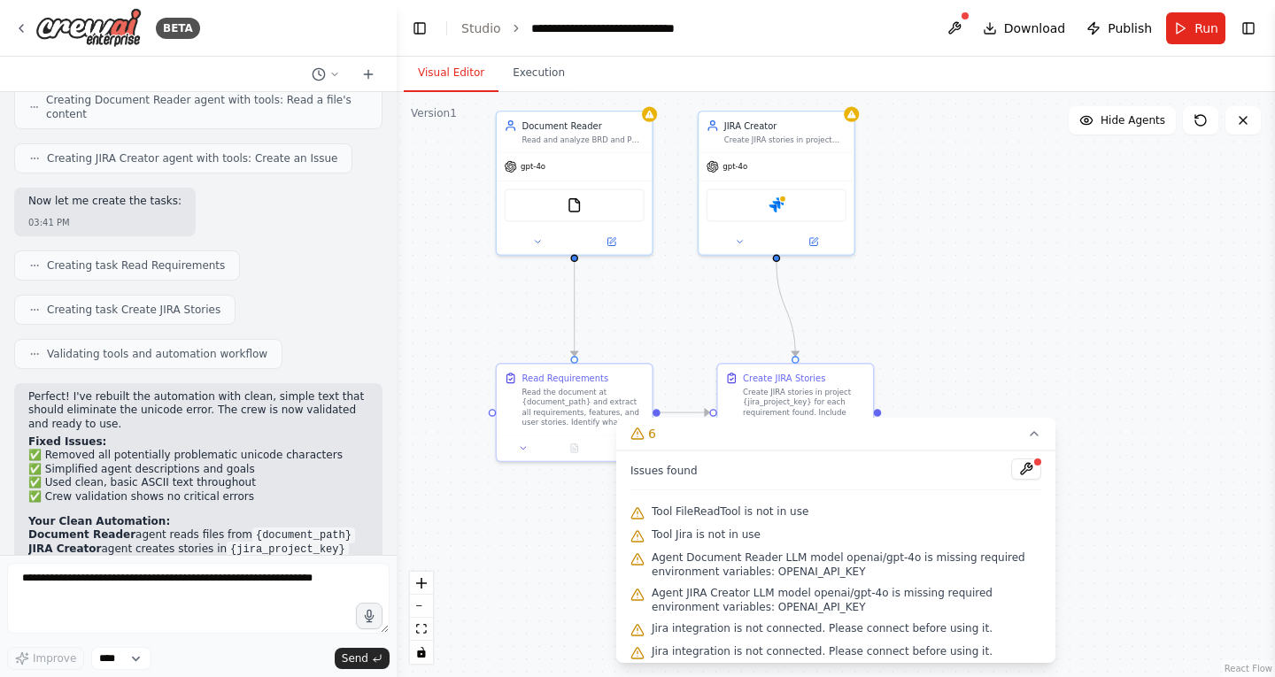
drag, startPoint x: 898, startPoint y: 339, endPoint x: 1032, endPoint y: 457, distance: 178.8
click at [1032, 457] on div "Version 1 Show Tools Hide Agents .deletable-edge-delete-btn { width: 20px; heig…" at bounding box center [836, 384] width 878 height 585
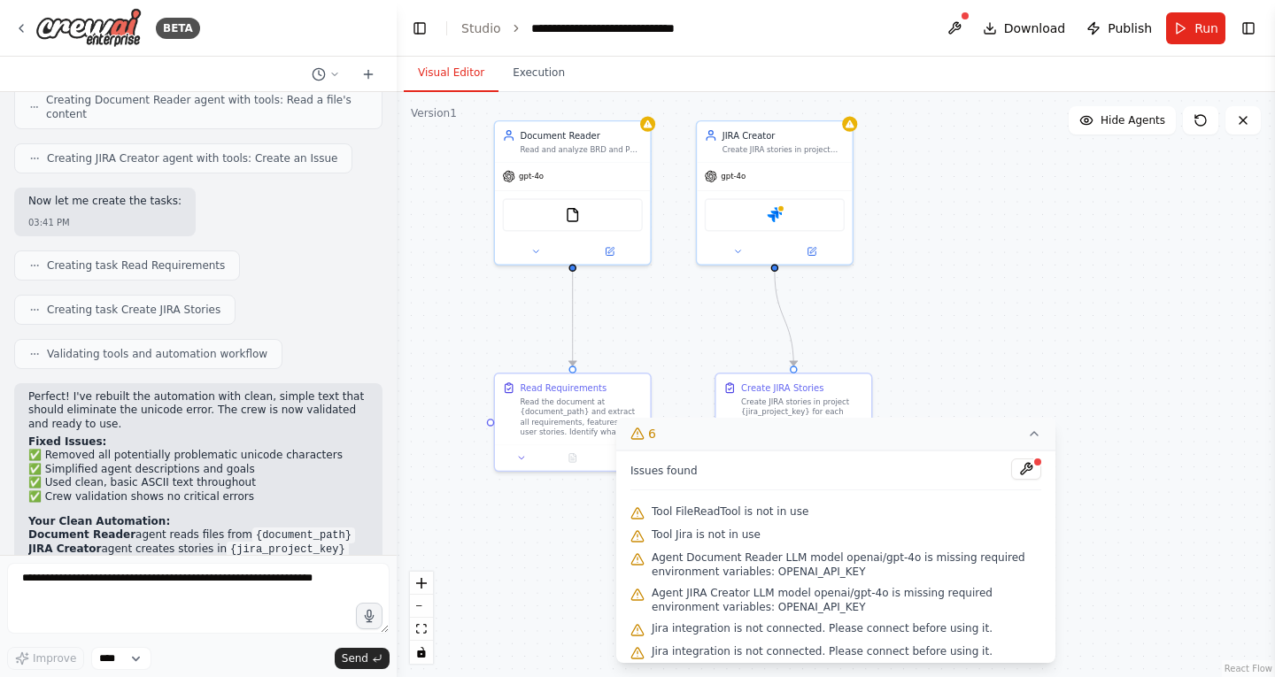
click at [1029, 433] on icon at bounding box center [1034, 434] width 14 height 14
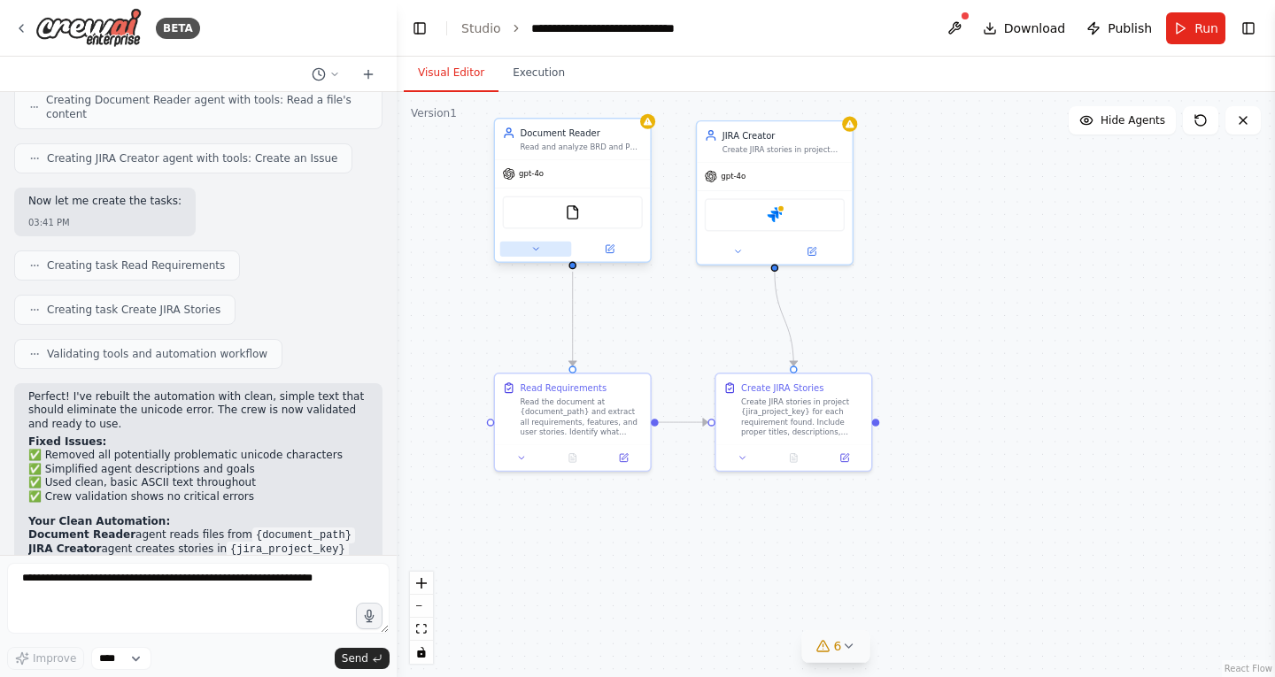
click at [528, 247] on button at bounding box center [536, 249] width 72 height 15
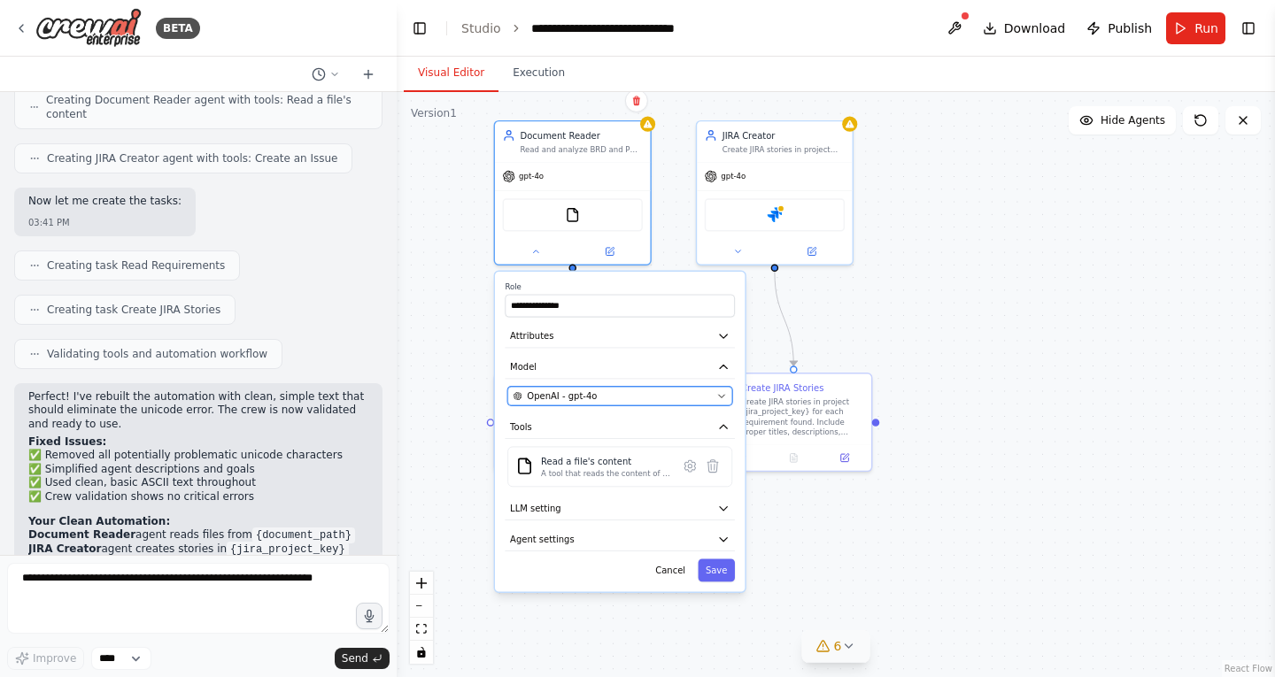
click at [723, 398] on icon "button" at bounding box center [721, 396] width 10 height 10
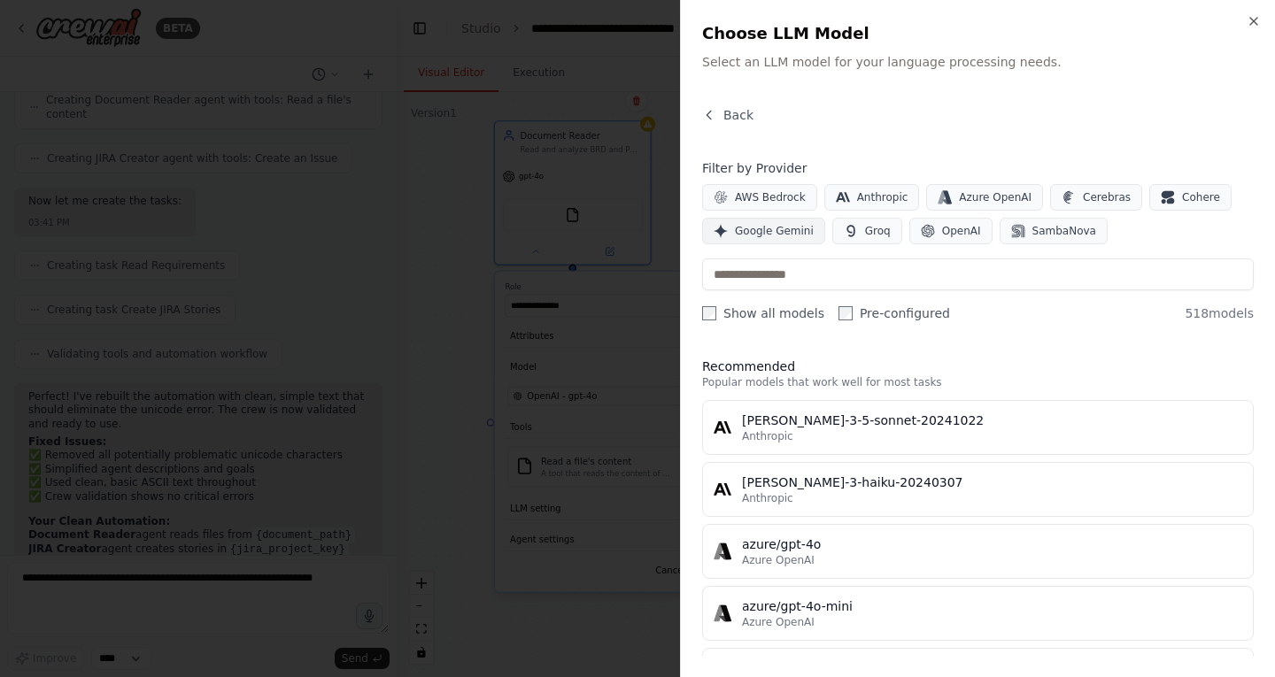
click at [771, 229] on span "Google Gemini" at bounding box center [774, 231] width 79 height 14
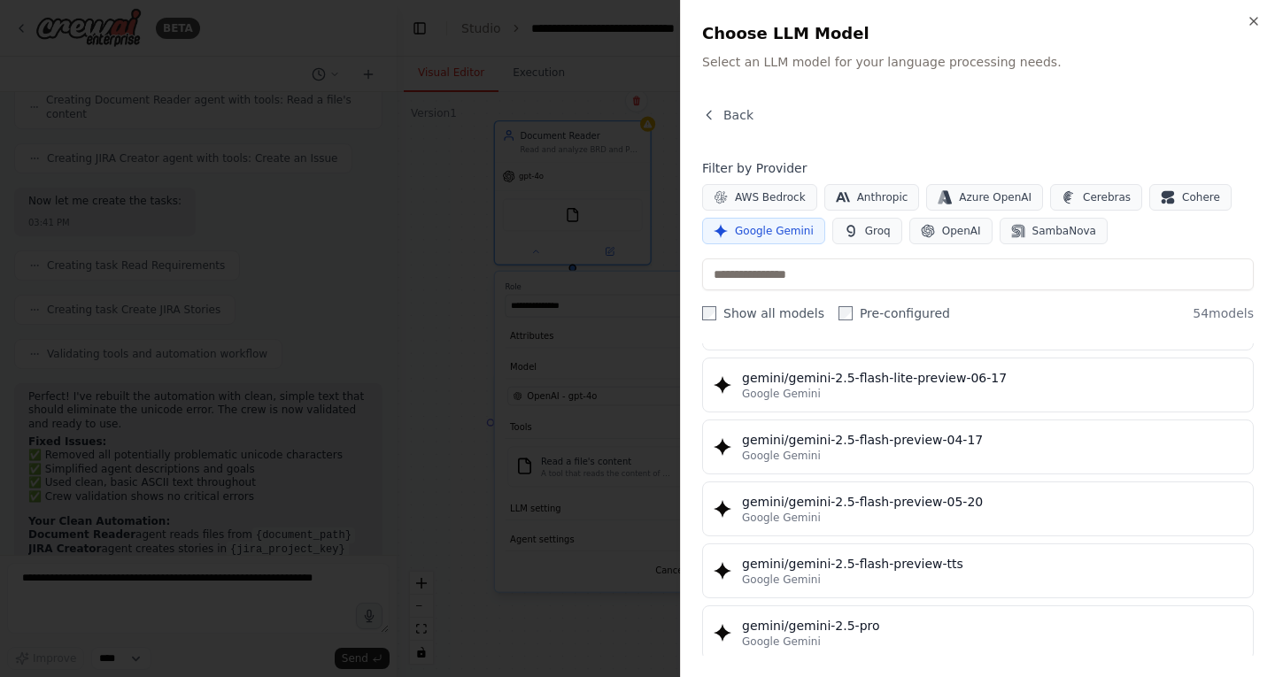
scroll to position [1797, 0]
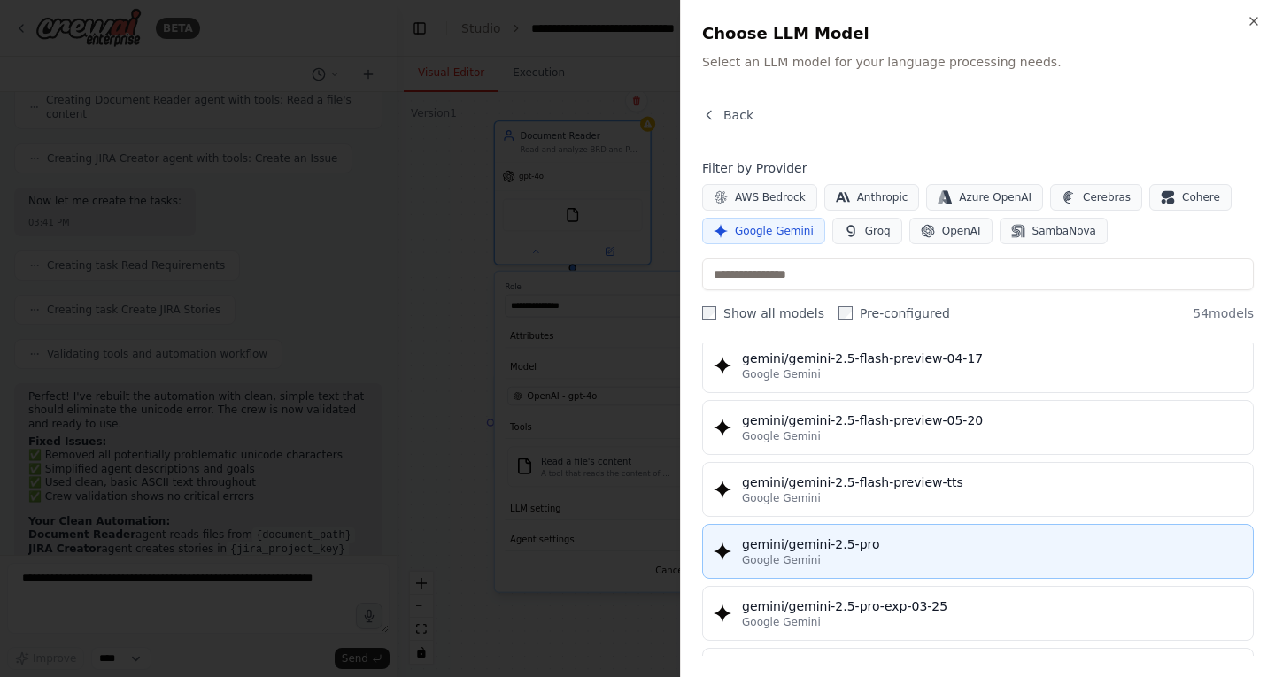
click at [908, 559] on div "Google Gemini" at bounding box center [992, 560] width 500 height 14
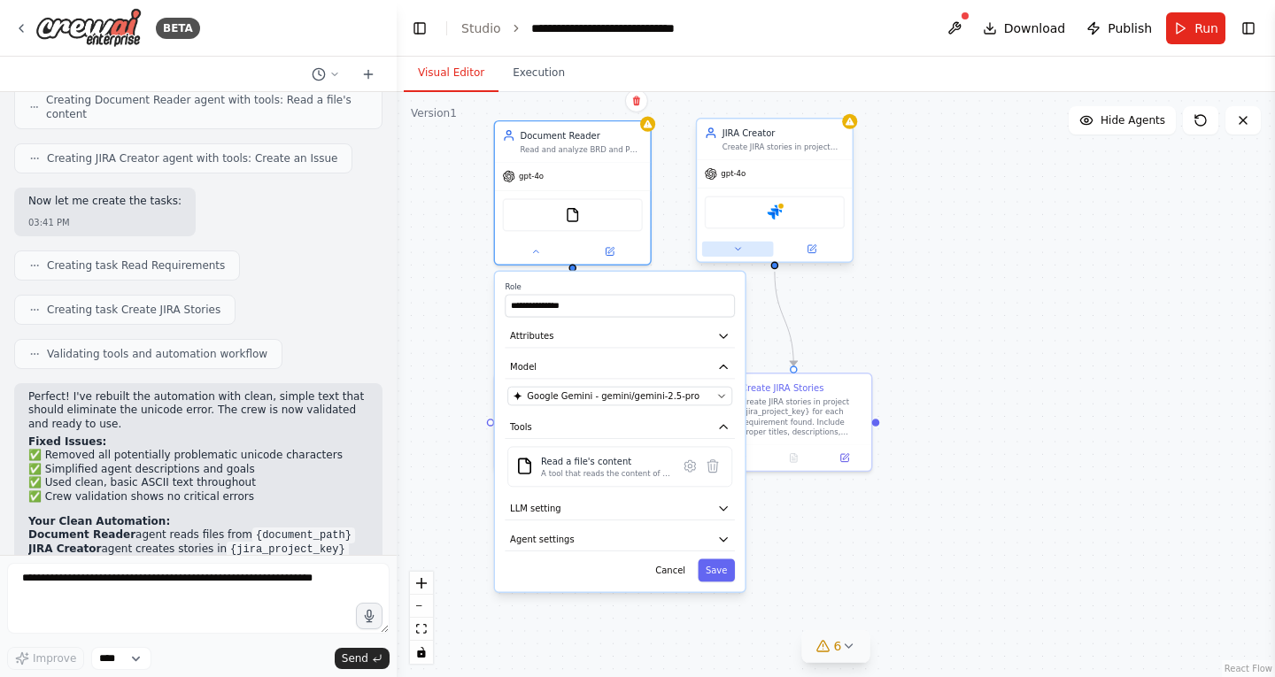
click at [738, 251] on icon at bounding box center [737, 249] width 10 height 10
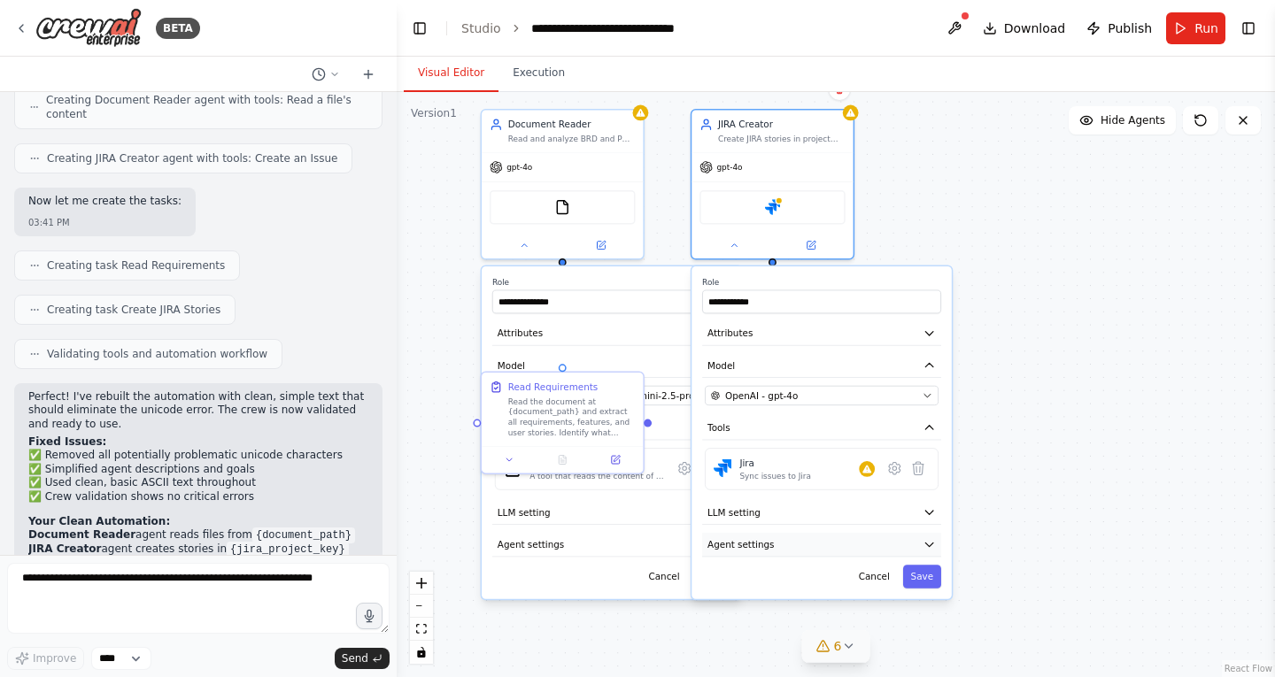
click at [832, 539] on button "Agent settings" at bounding box center [821, 545] width 239 height 24
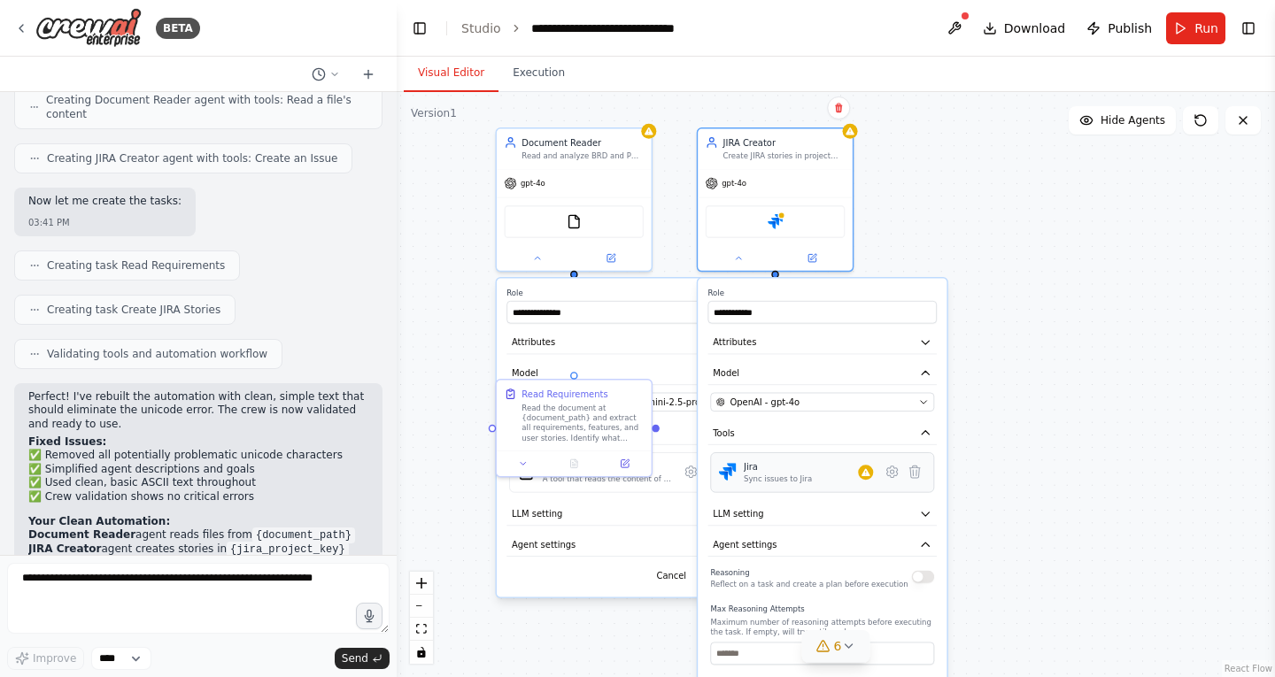
click at [839, 480] on div "Jira Sync issues to Jira" at bounding box center [808, 472] width 129 height 24
click at [893, 483] on button at bounding box center [892, 471] width 23 height 23
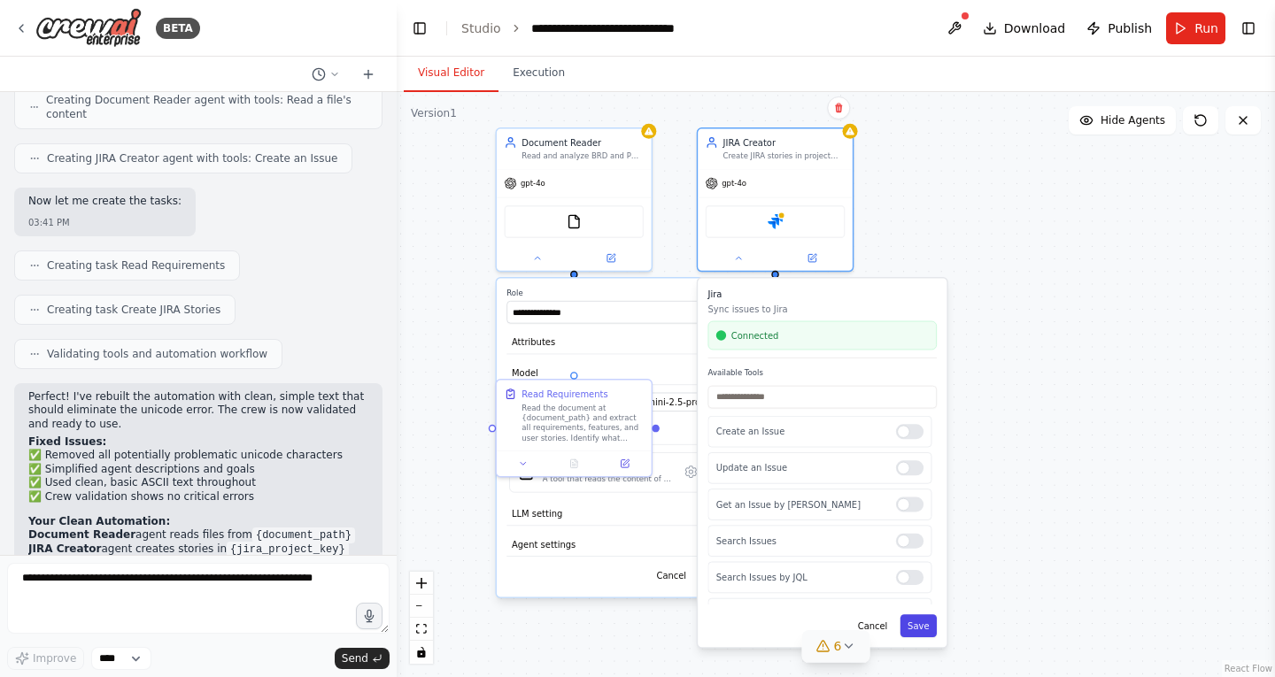
click at [925, 629] on button "Save" at bounding box center [919, 626] width 36 height 23
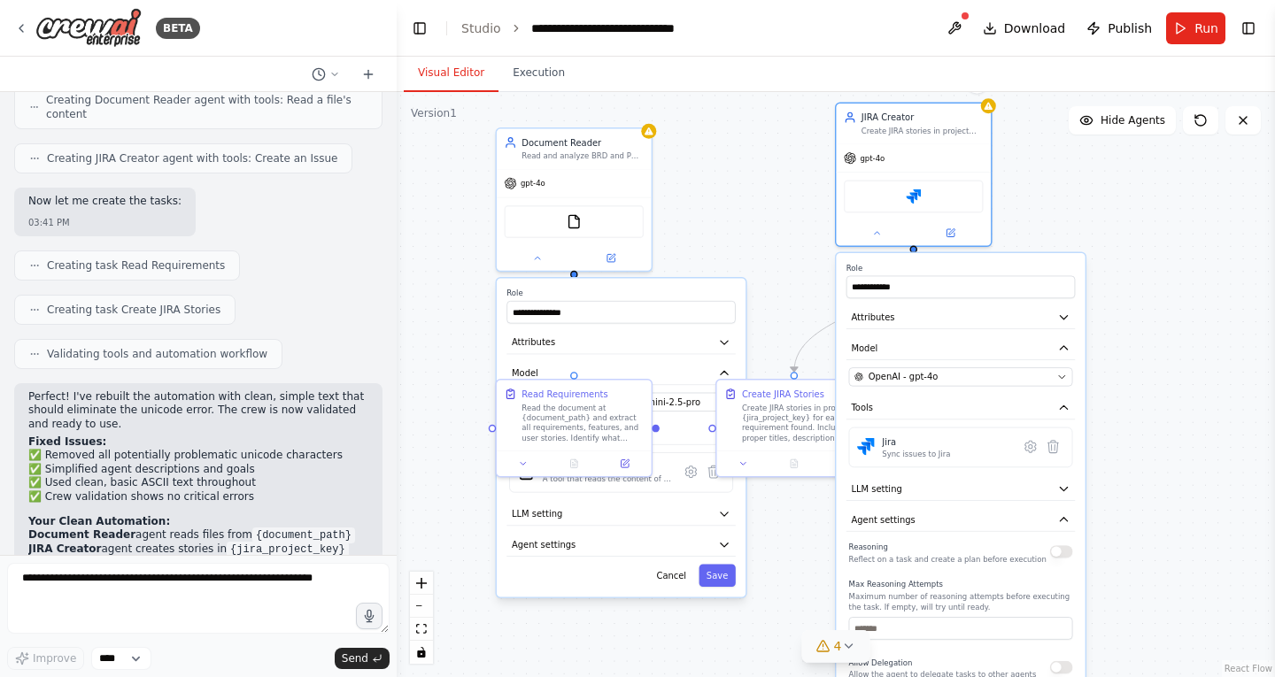
drag, startPoint x: 834, startPoint y: 287, endPoint x: 1009, endPoint y: 259, distance: 176.7
click at [1009, 259] on div "**********" at bounding box center [960, 590] width 249 height 674
click at [721, 584] on button "Save" at bounding box center [717, 576] width 36 height 23
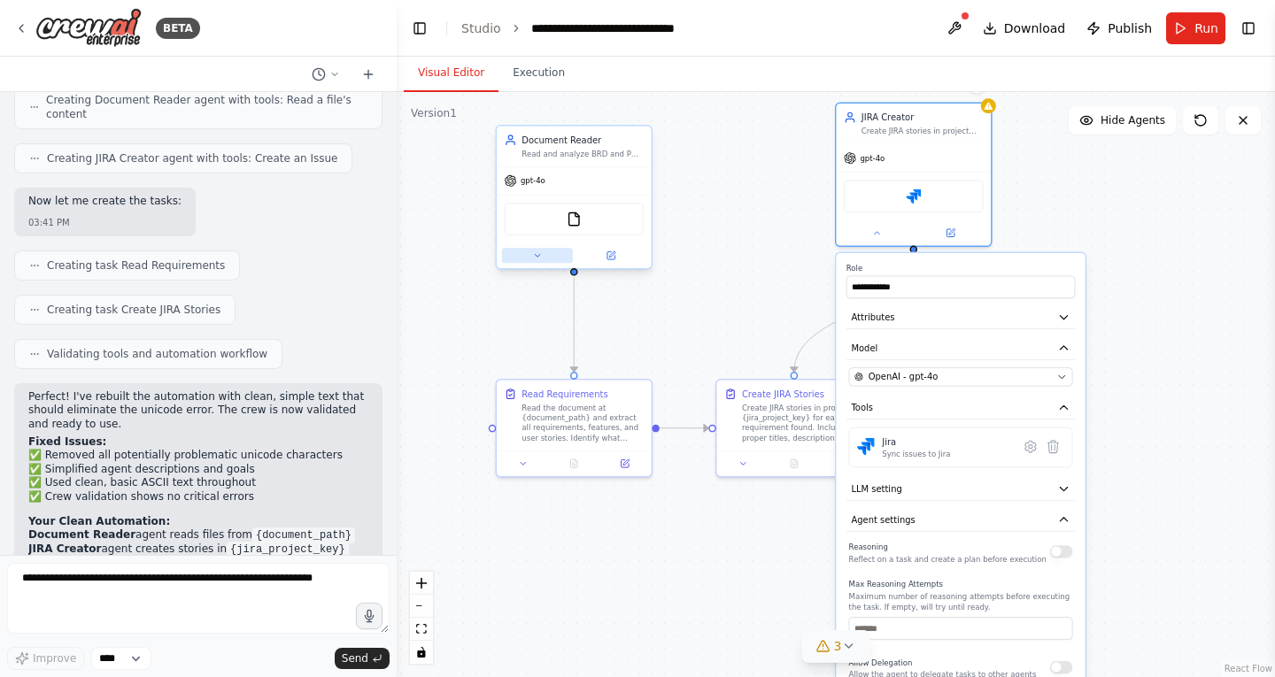
click at [537, 259] on icon at bounding box center [537, 256] width 10 height 10
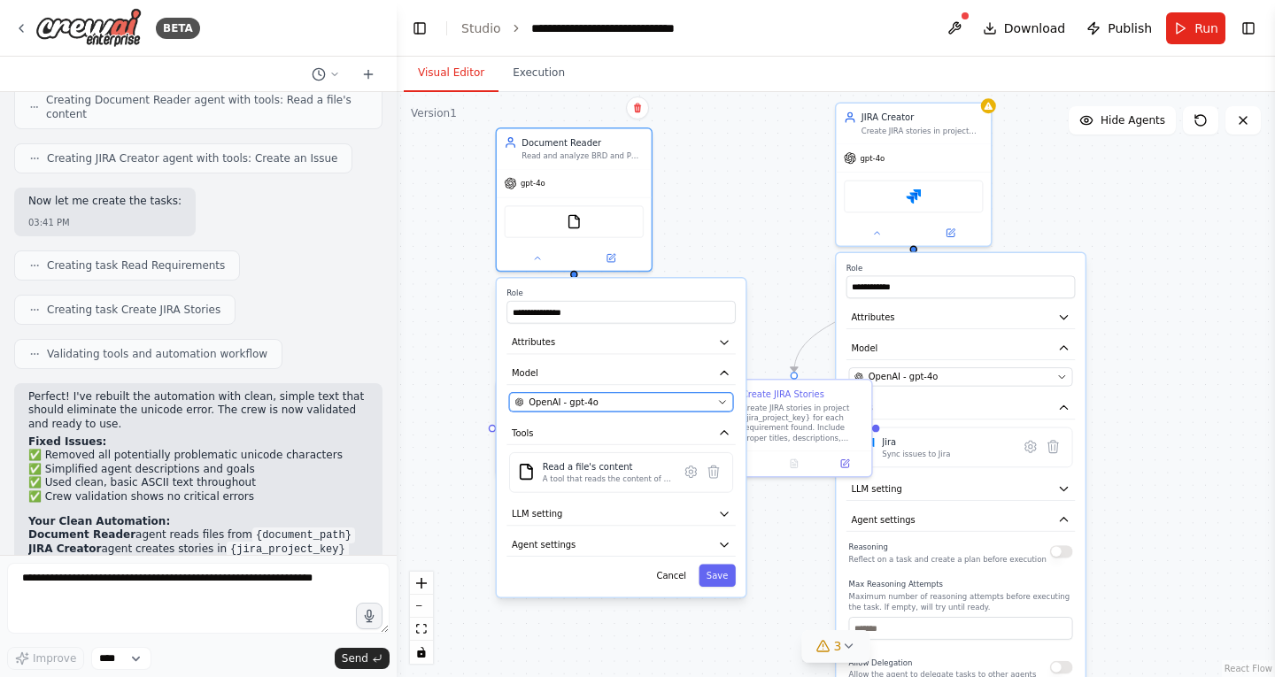
click at [591, 403] on span "OpenAI - gpt-4o" at bounding box center [564, 402] width 70 height 12
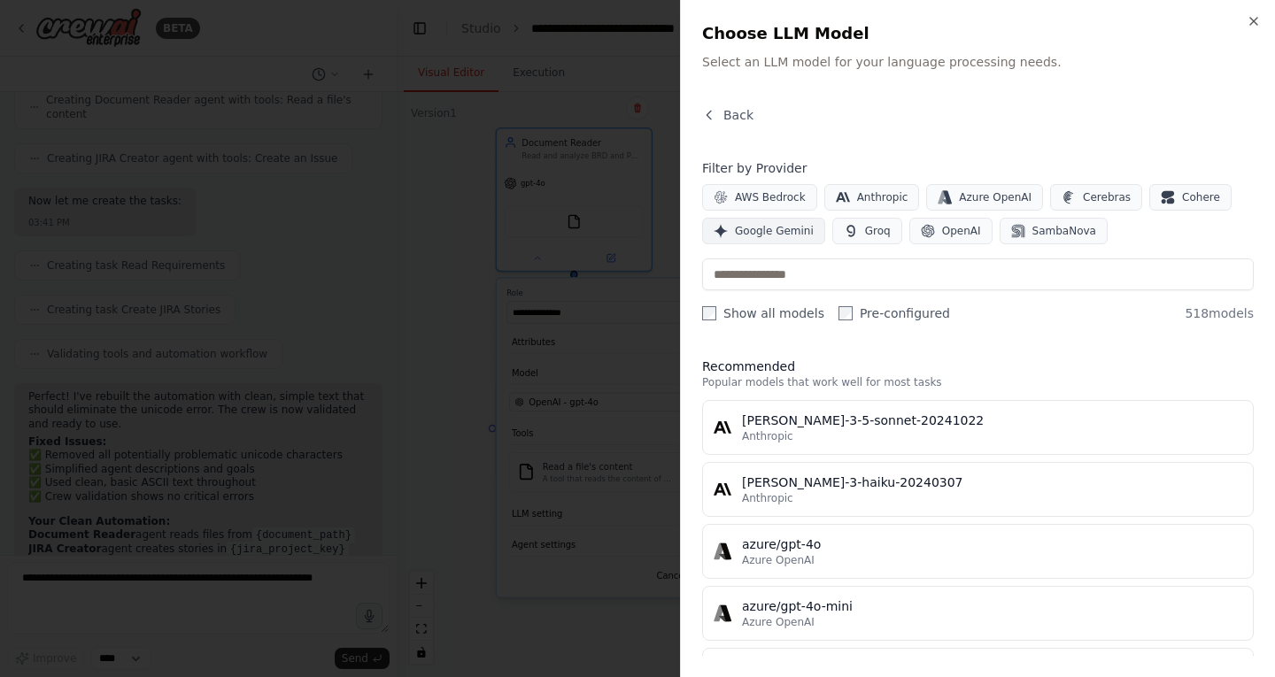
click at [787, 233] on span "Google Gemini" at bounding box center [774, 231] width 79 height 14
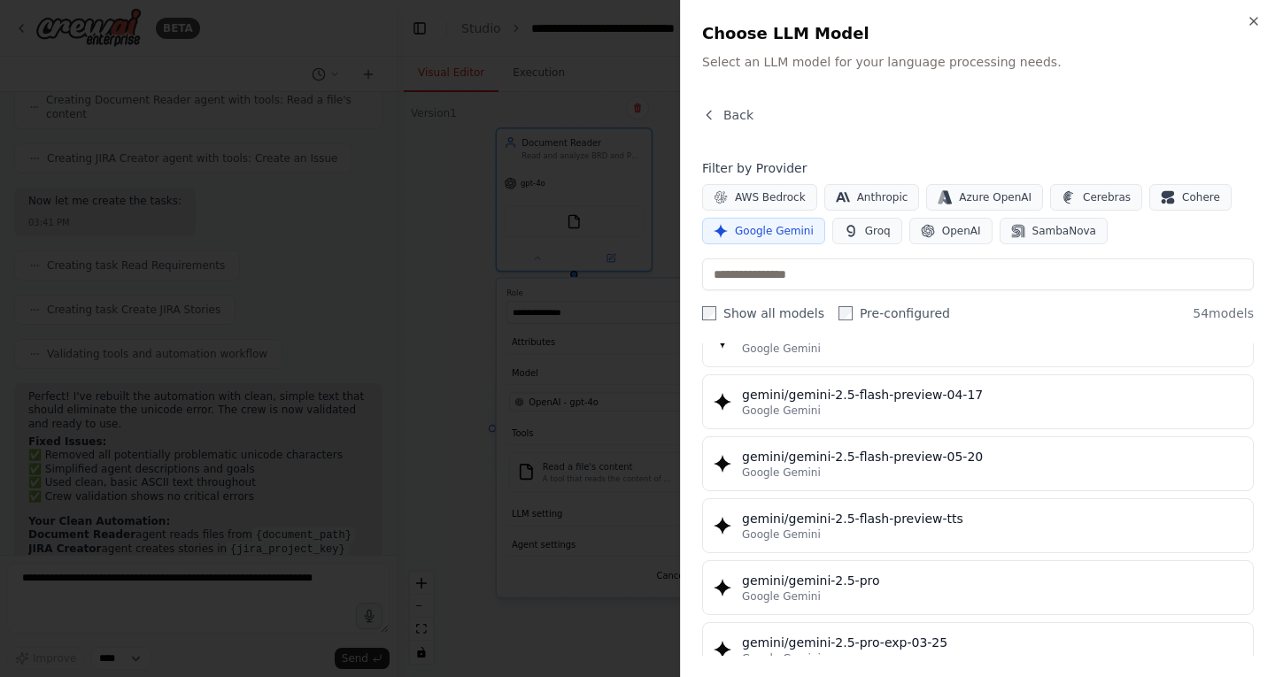
scroll to position [1799, 0]
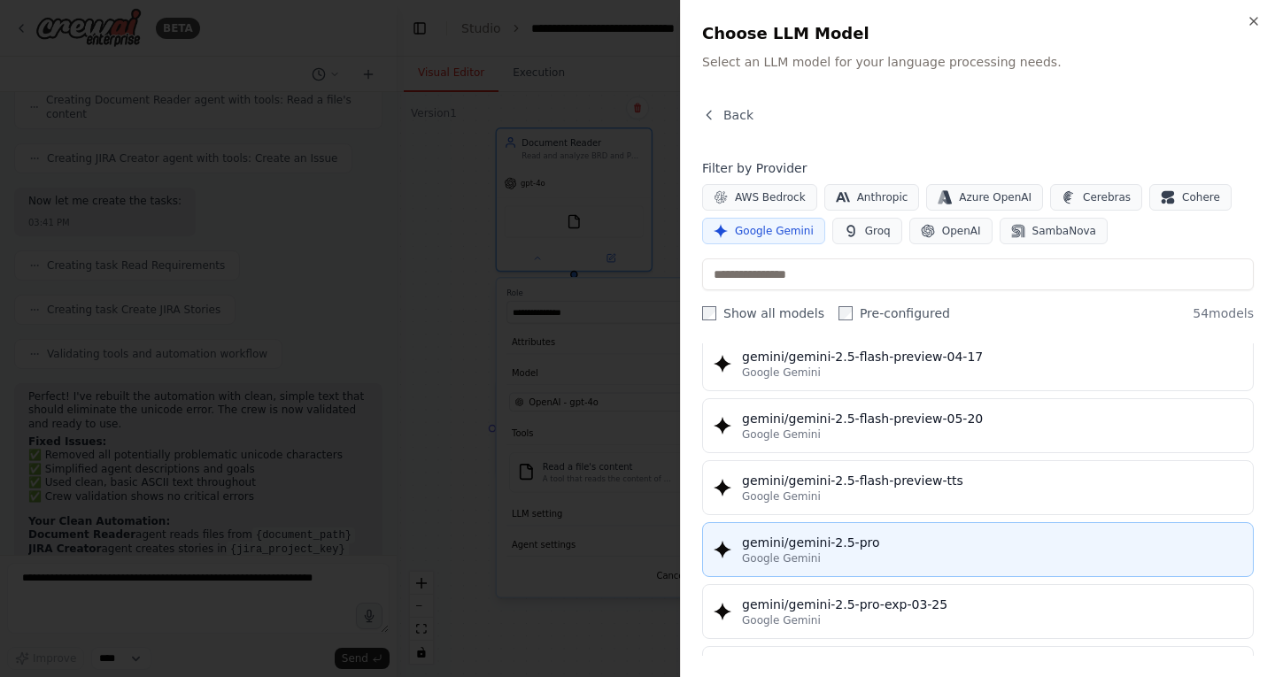
click at [921, 560] on div "Google Gemini" at bounding box center [992, 559] width 500 height 14
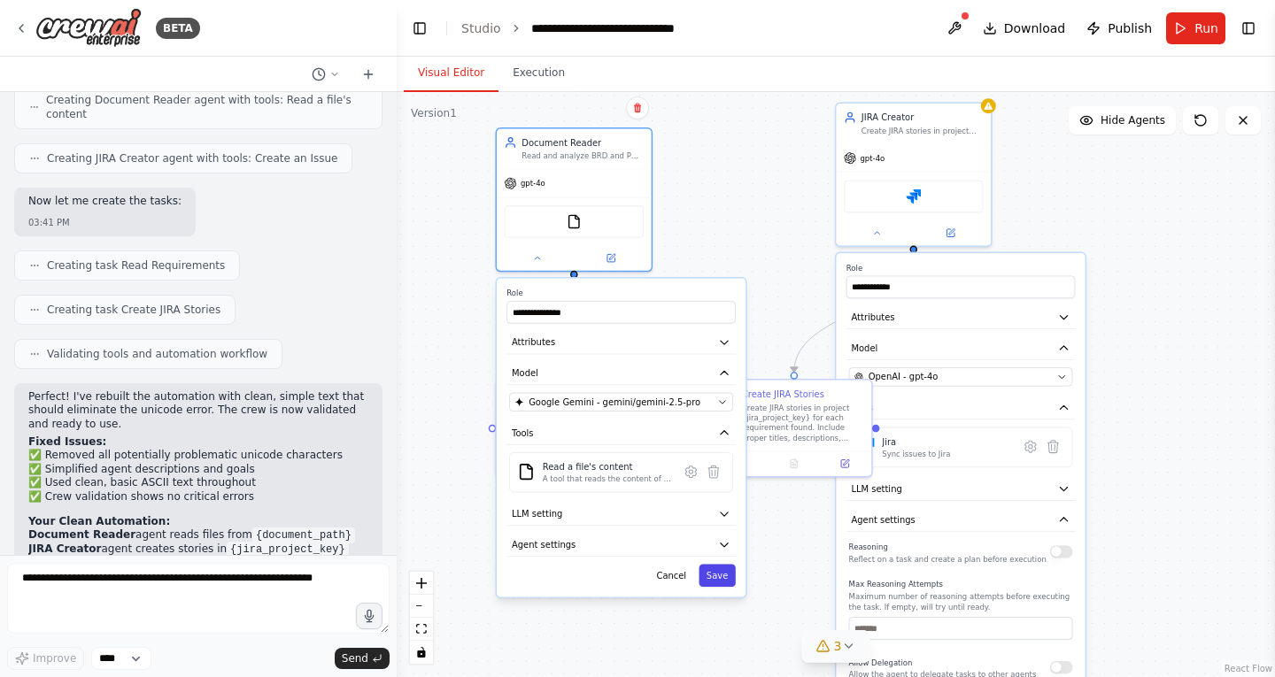
click at [729, 582] on button "Save" at bounding box center [717, 576] width 36 height 23
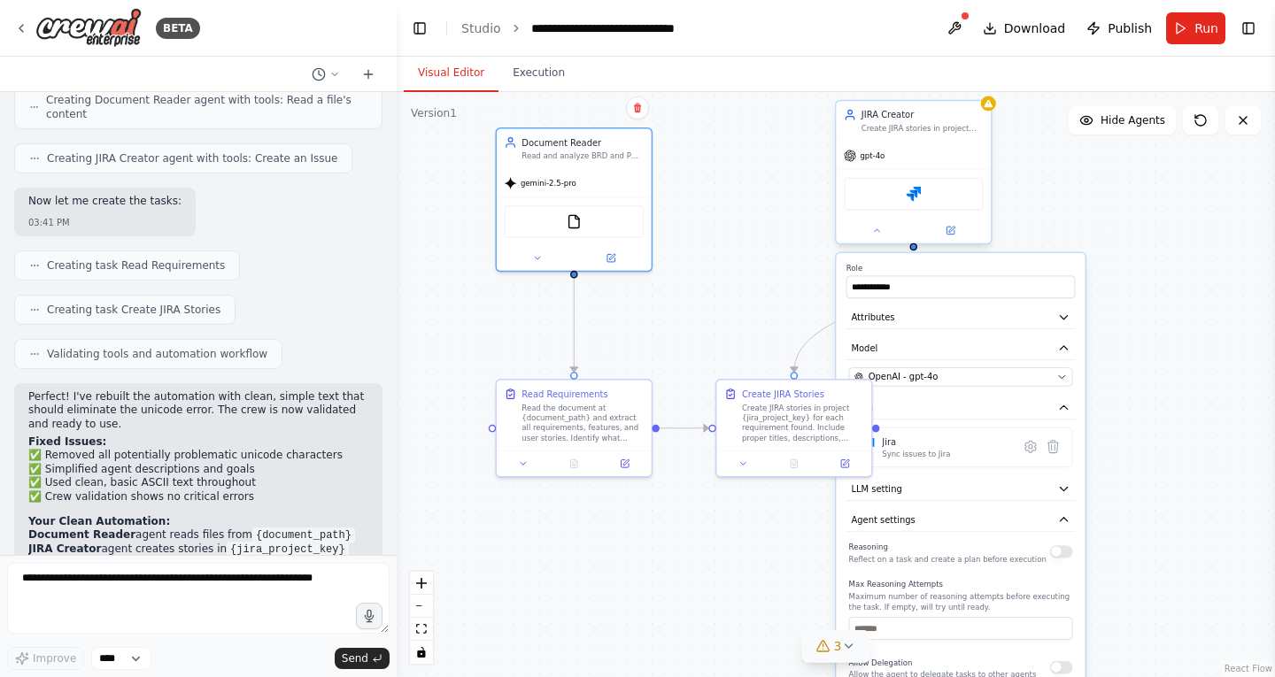
click at [863, 157] on span "gpt-4o" at bounding box center [872, 156] width 25 height 10
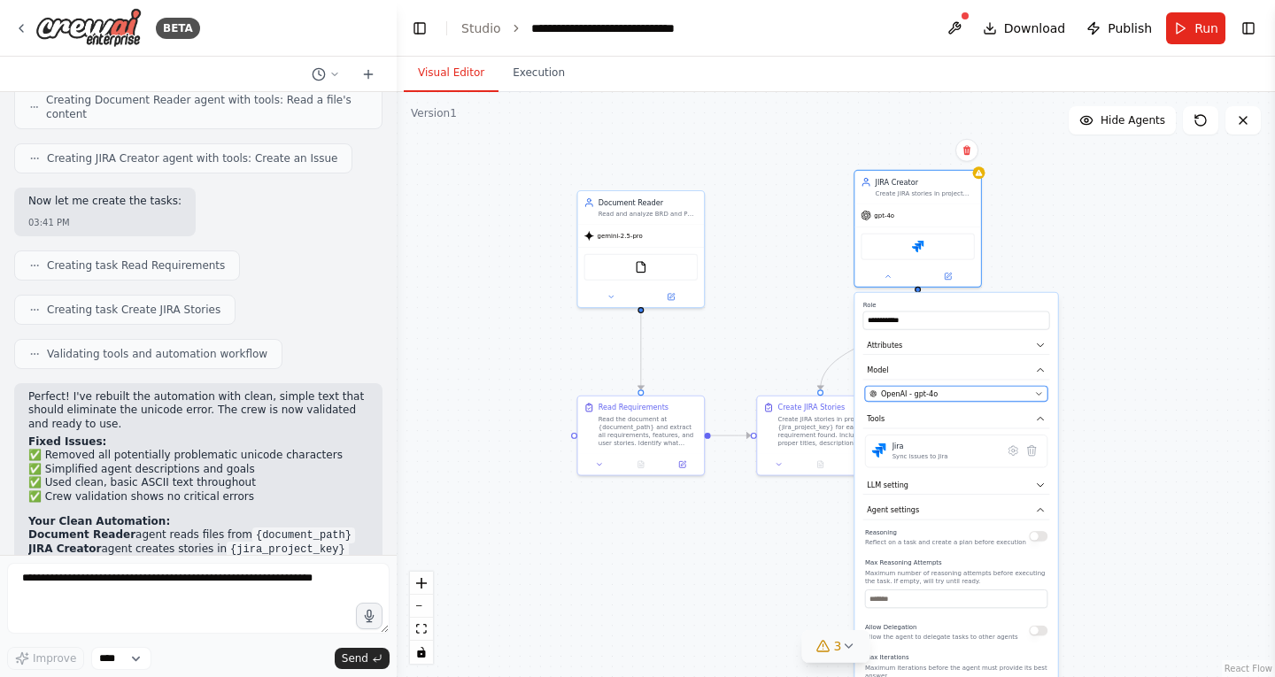
click at [931, 395] on span "OpenAI - gpt-4o" at bounding box center [909, 394] width 57 height 11
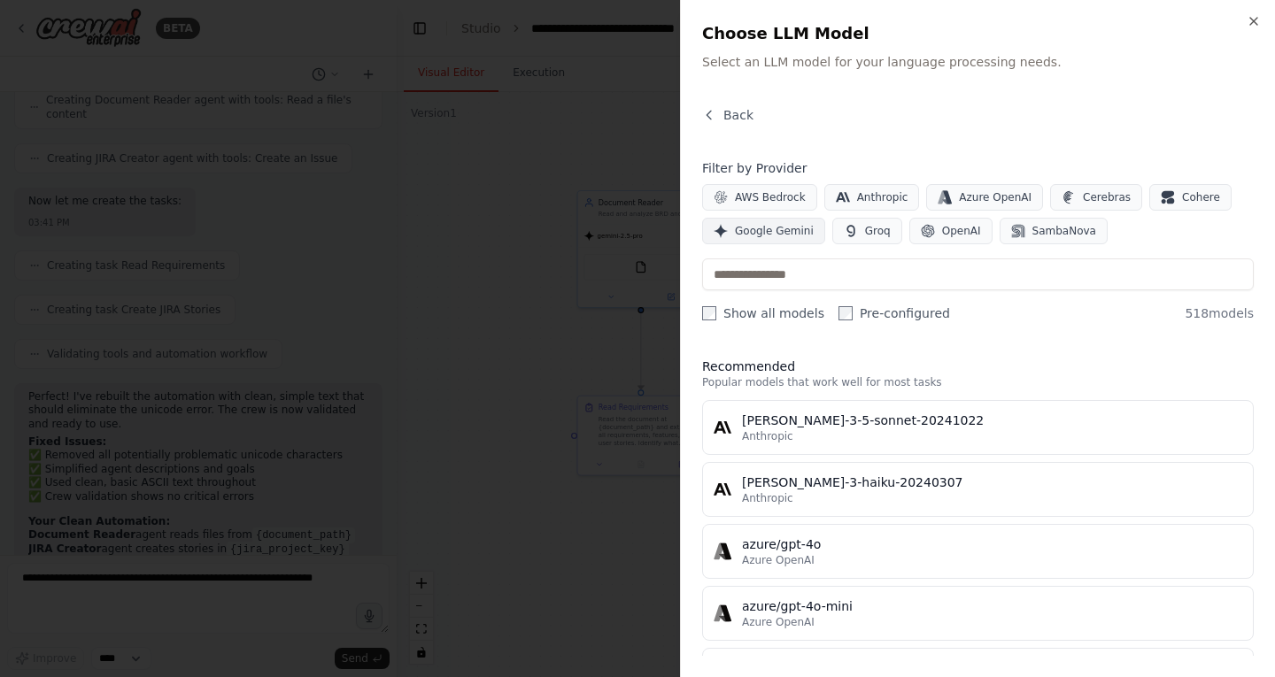
click at [769, 236] on span "Google Gemini" at bounding box center [774, 231] width 79 height 14
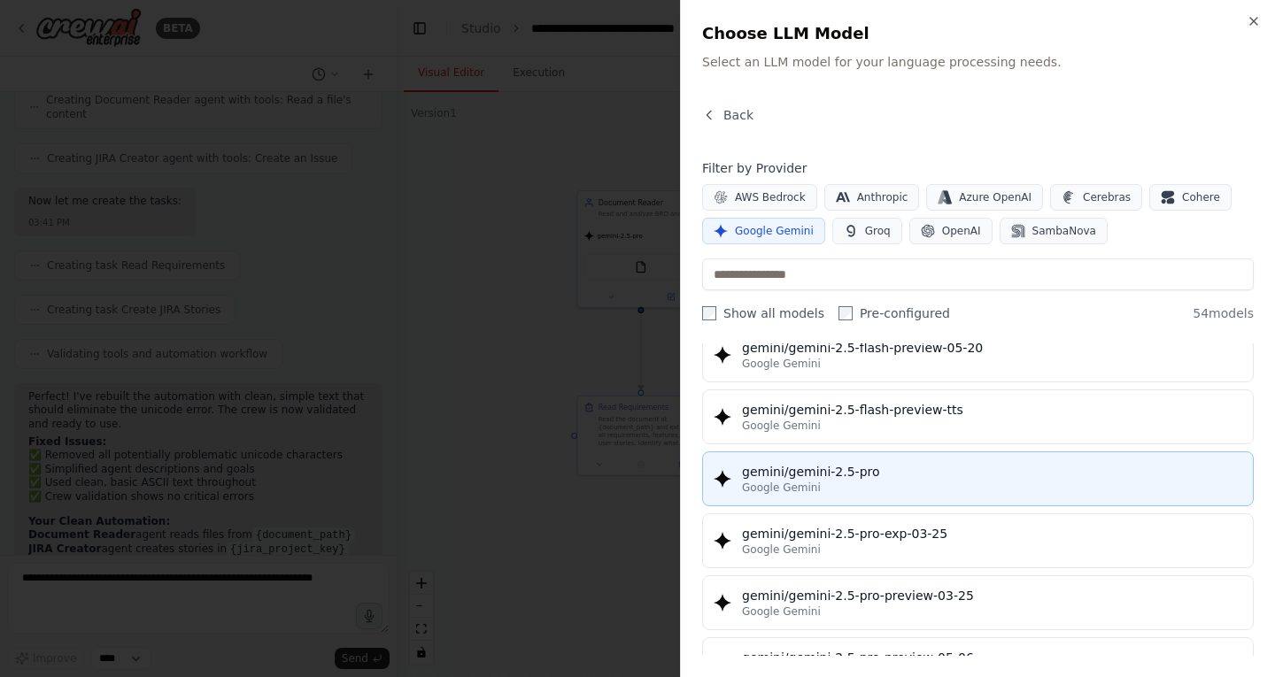
scroll to position [1867, 0]
click at [814, 484] on div "Google Gemini" at bounding box center [992, 490] width 500 height 14
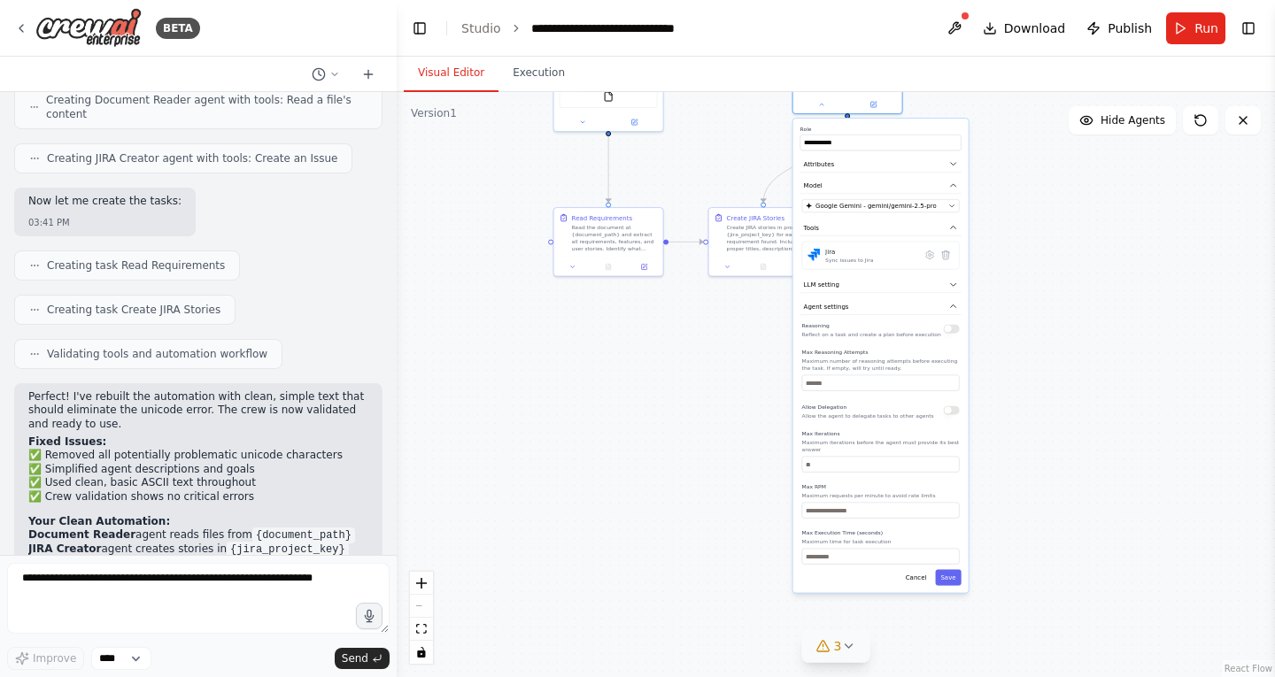
drag, startPoint x: 800, startPoint y: 566, endPoint x: 733, endPoint y: 344, distance: 232.2
click at [733, 344] on div ".deletable-edge-delete-btn { width: 20px; height: 20px; border: 0px solid #ffff…" at bounding box center [836, 384] width 878 height 585
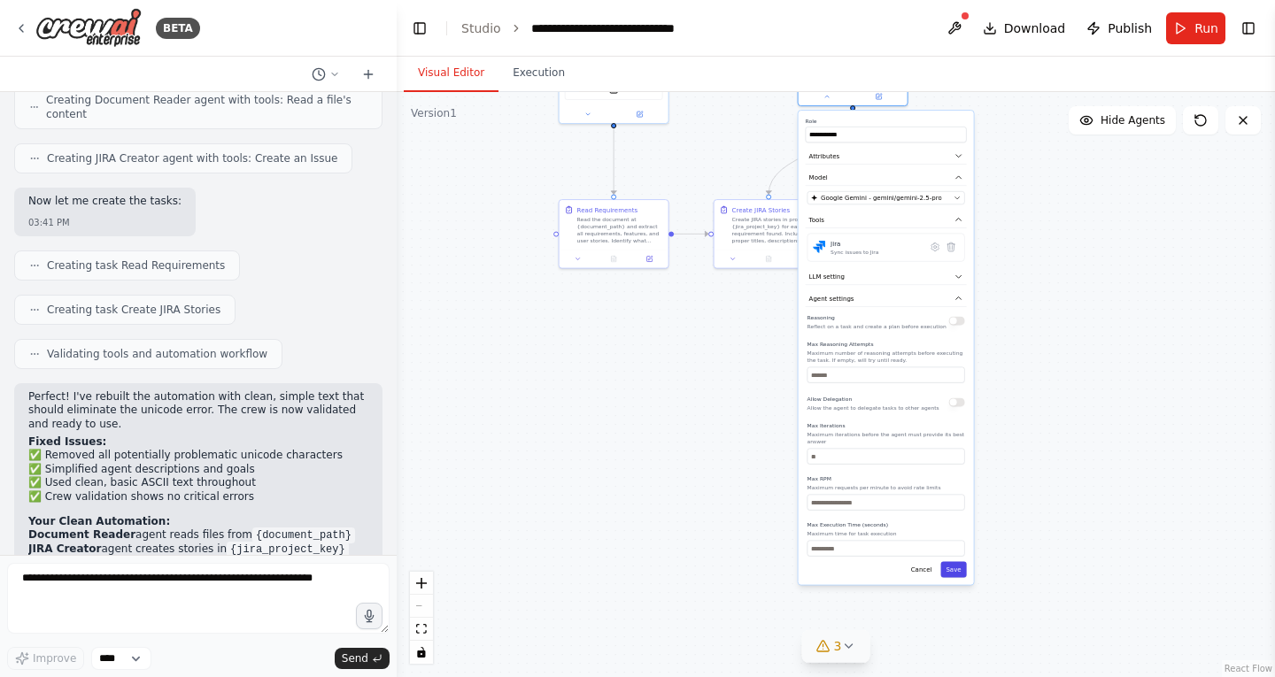
click at [958, 563] on button "Save" at bounding box center [953, 570] width 26 height 16
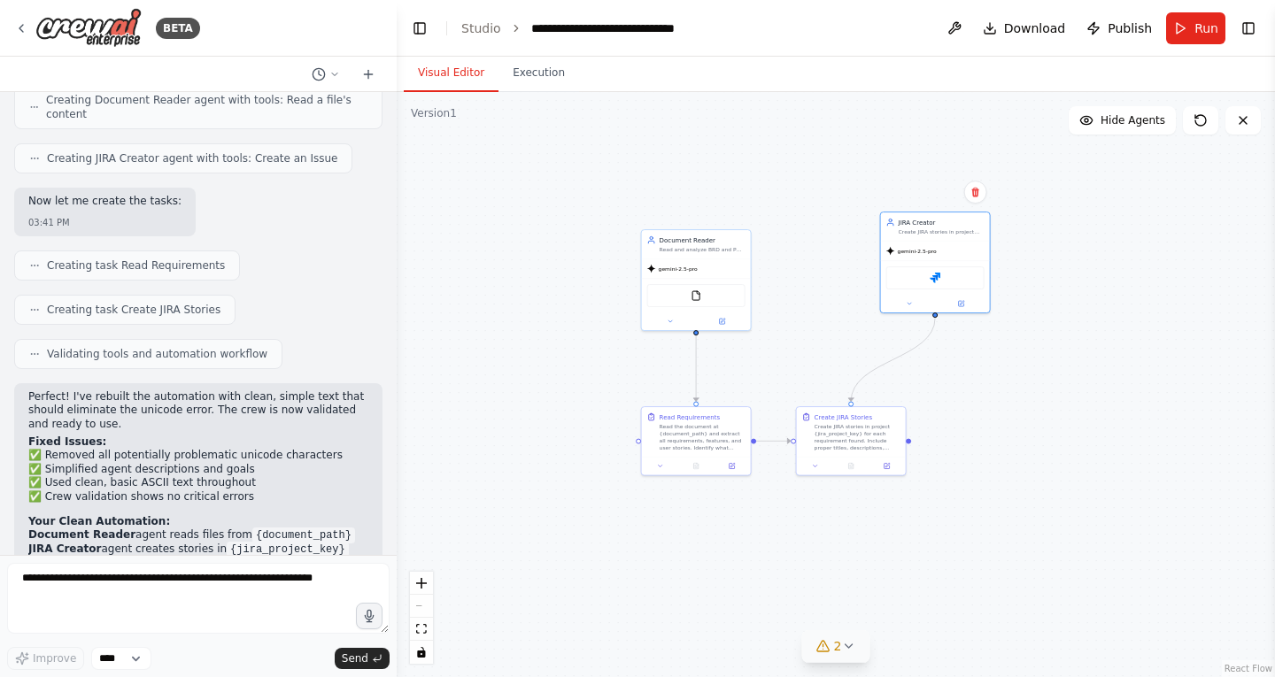
drag, startPoint x: 792, startPoint y: 483, endPoint x: 878, endPoint y: 697, distance: 230.9
click at [878, 676] on html "BETA Hello! I'm the CrewAI assistant. What kind of automation do you want to bu…" at bounding box center [637, 338] width 1275 height 677
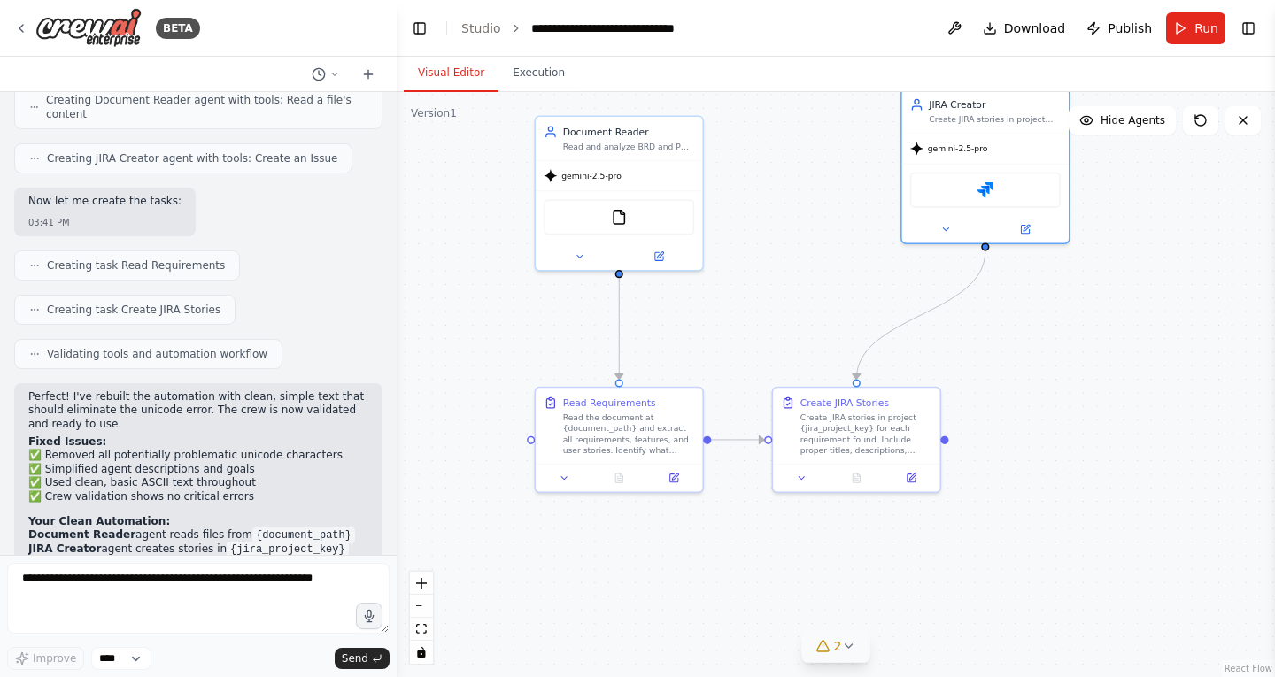
click at [861, 645] on button "2" at bounding box center [836, 646] width 68 height 33
click at [955, 192] on div "Jira" at bounding box center [985, 187] width 151 height 35
click at [946, 229] on icon at bounding box center [945, 226] width 11 height 11
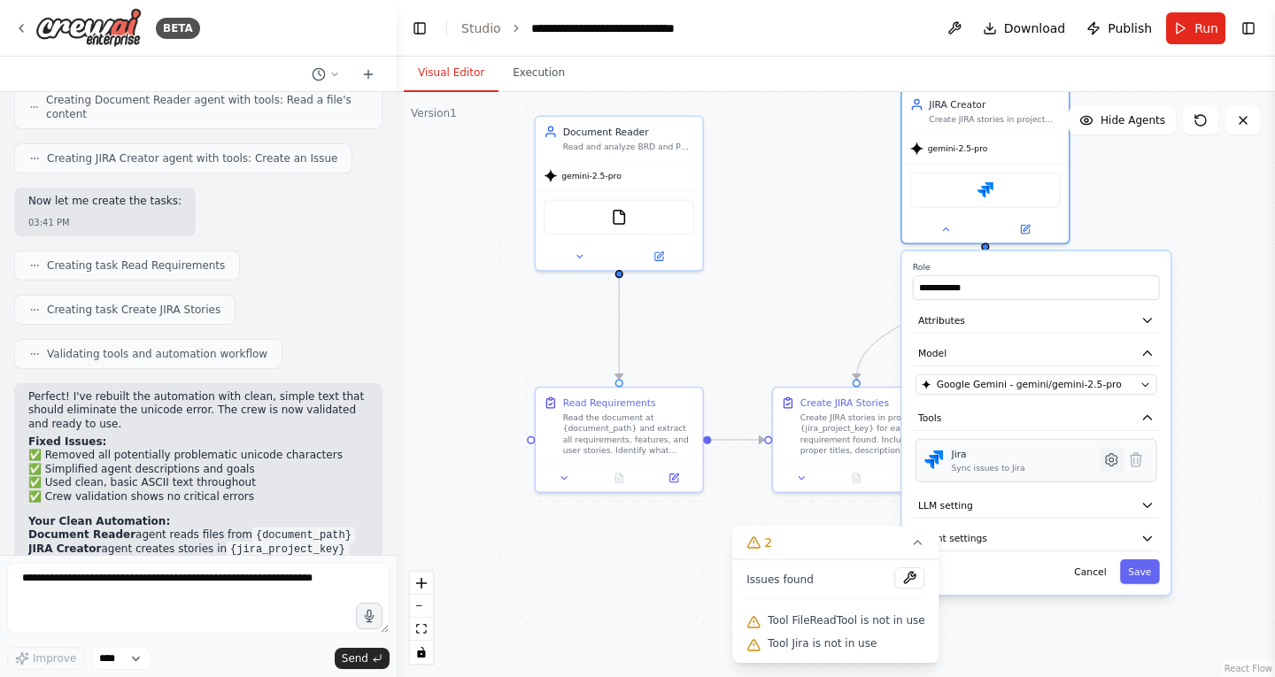
click at [1110, 462] on icon at bounding box center [1112, 460] width 12 height 12
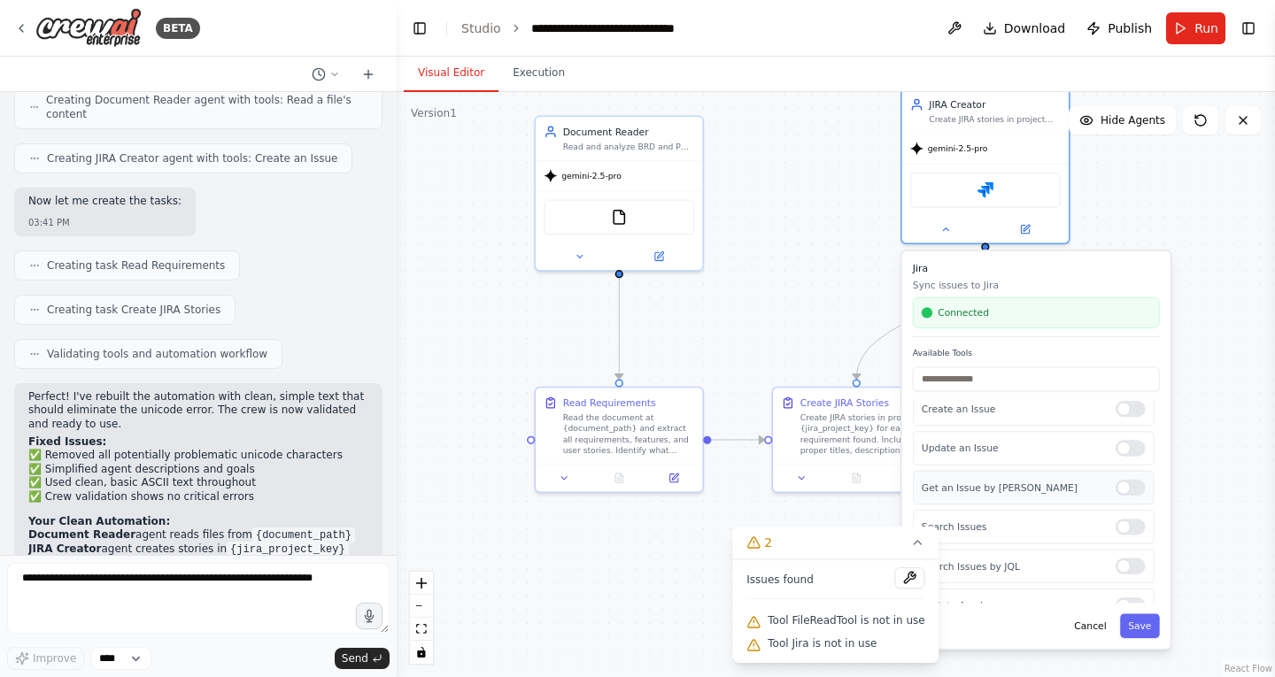
scroll to position [344, 0]
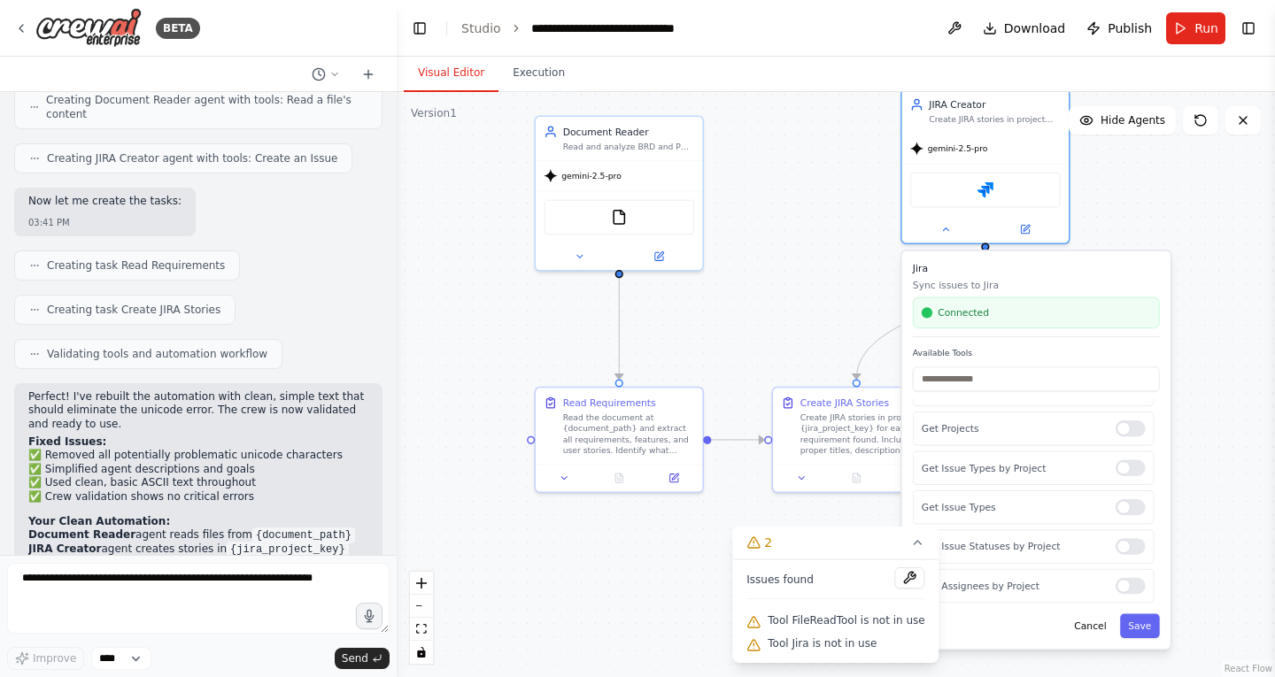
click at [1148, 643] on div "Jira Sync issues to Jira Connected Available Tools Create an Issue Update an Is…" at bounding box center [1036, 450] width 268 height 398
click at [901, 572] on button at bounding box center [910, 578] width 30 height 21
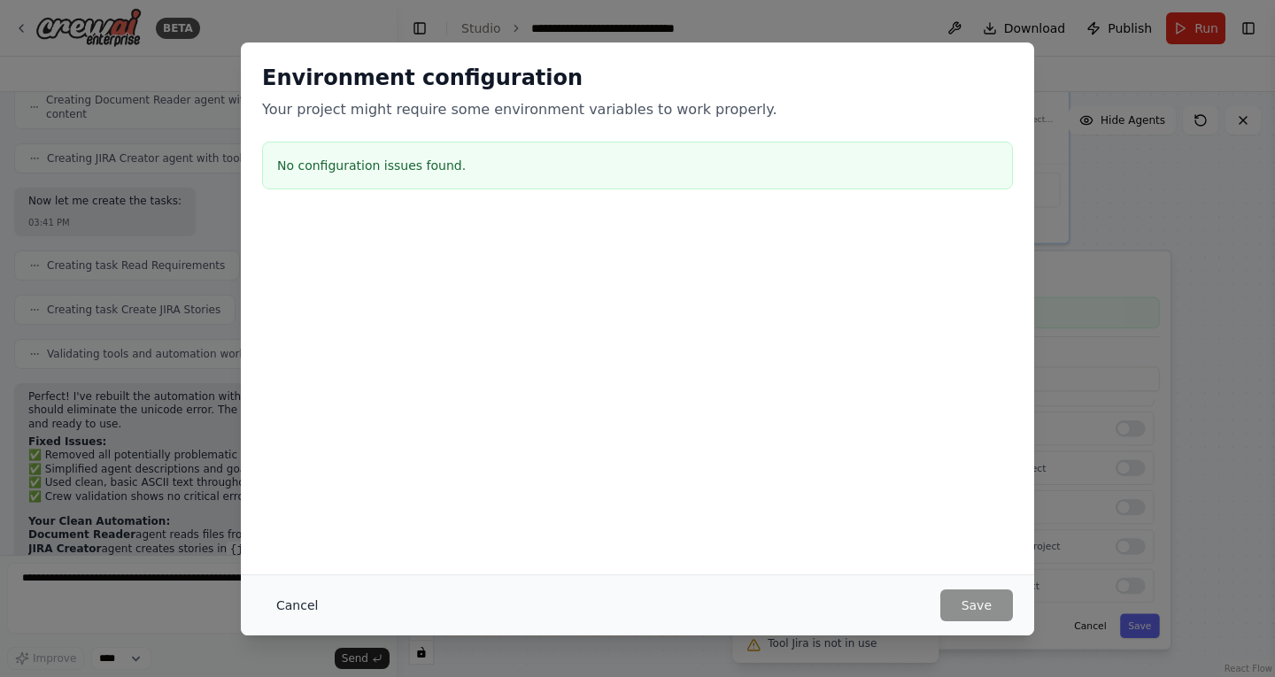
click at [298, 614] on button "Cancel" at bounding box center [297, 606] width 70 height 32
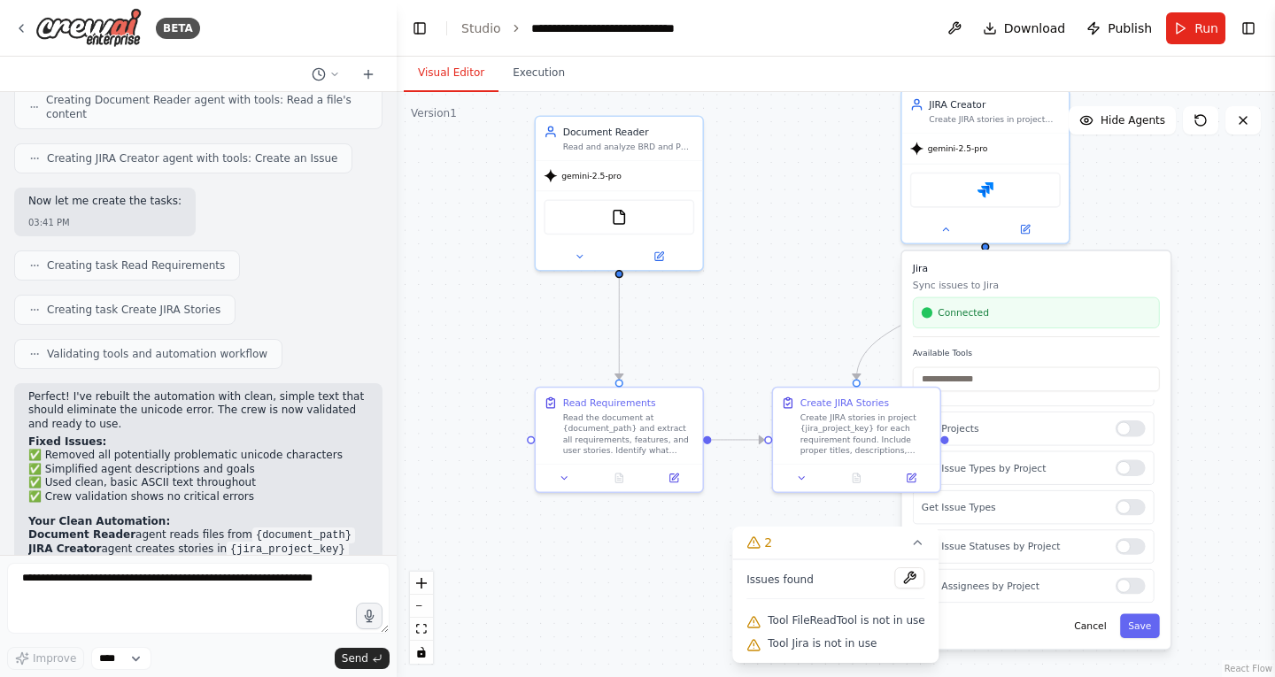
click at [1094, 639] on div "Jira Sync issues to Jira Connected Available Tools Create an Issue Update an Is…" at bounding box center [1036, 450] width 268 height 398
click at [571, 478] on button at bounding box center [564, 476] width 47 height 16
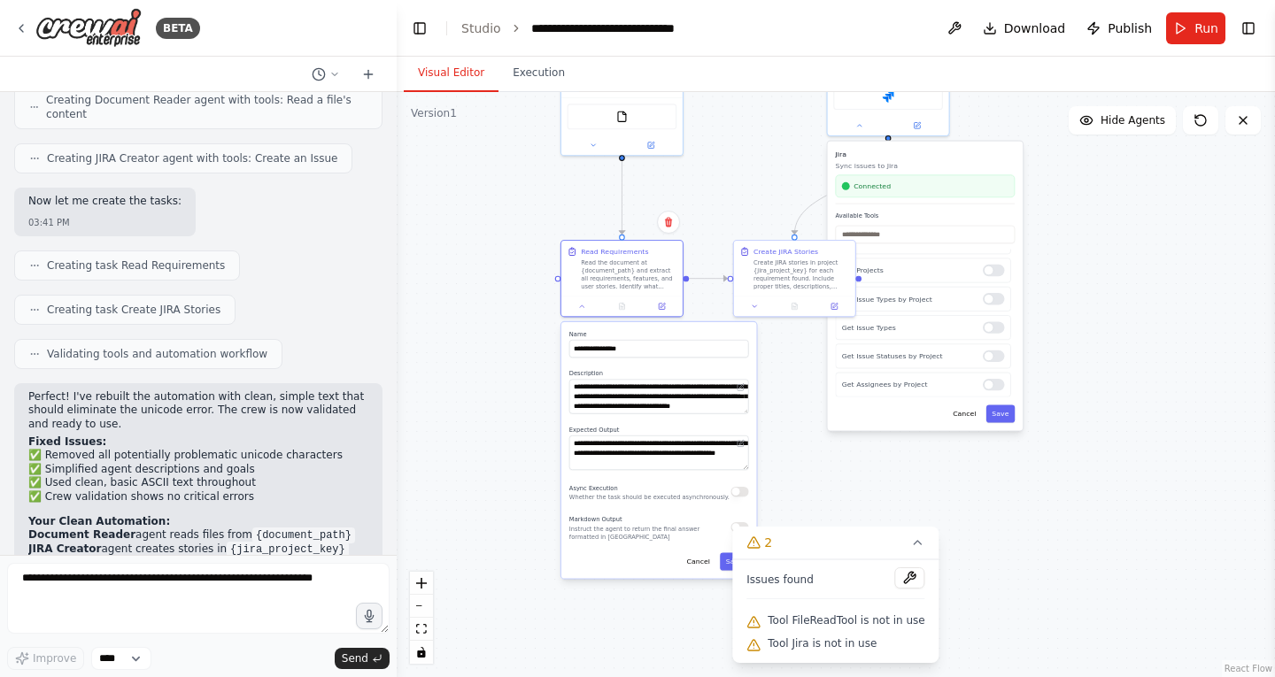
drag, startPoint x: 516, startPoint y: 576, endPoint x: 521, endPoint y: 349, distance: 227.6
click at [521, 349] on div ".deletable-edge-delete-btn { width: 20px; height: 20px; border: 0px solid #ffff…" at bounding box center [836, 384] width 878 height 585
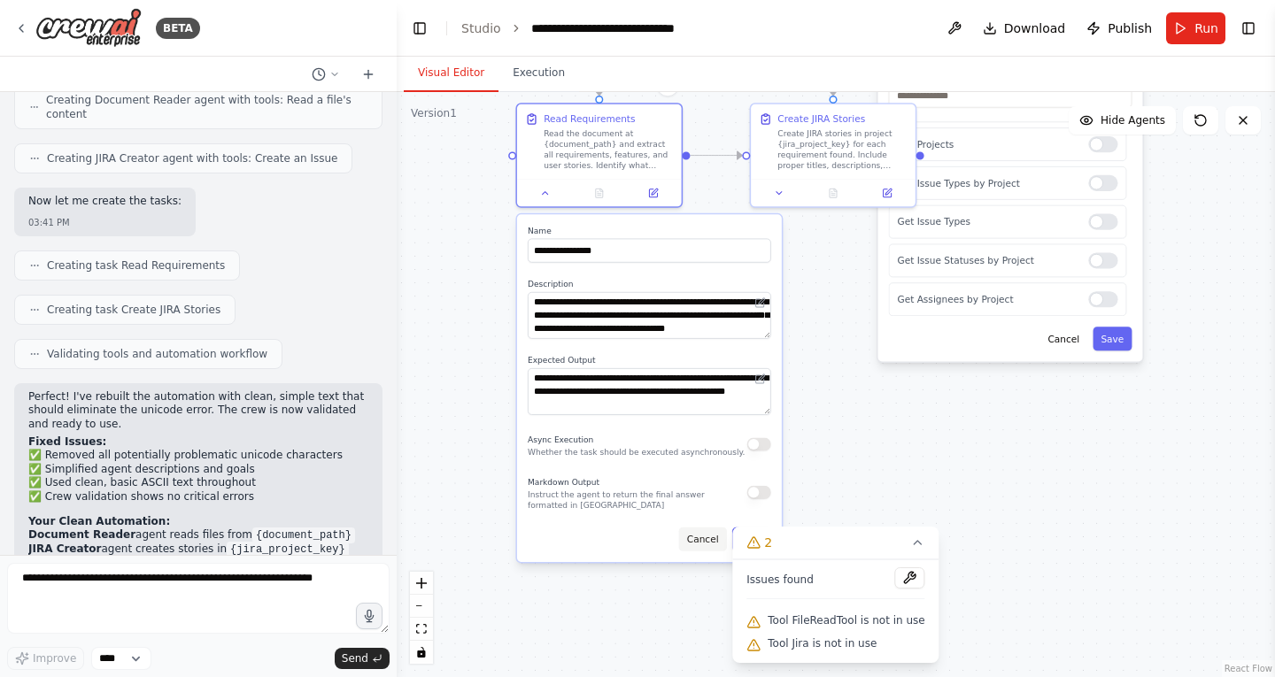
click at [715, 545] on button "Cancel" at bounding box center [703, 540] width 48 height 24
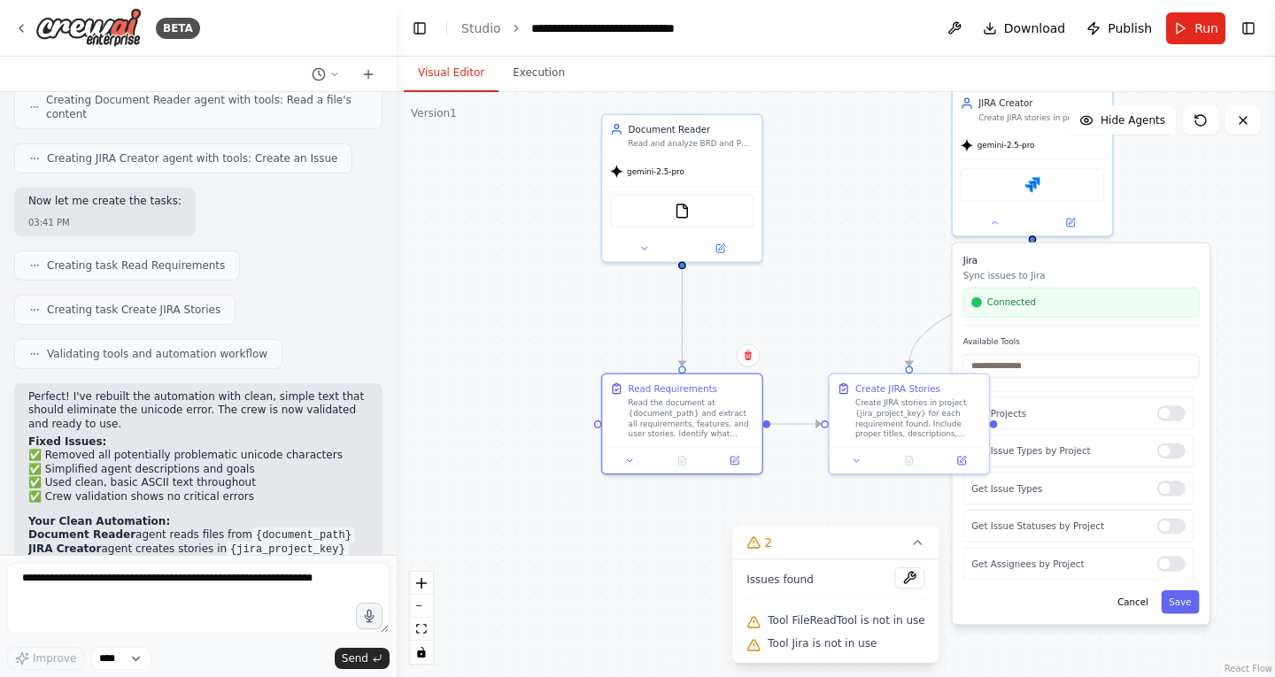
drag, startPoint x: 617, startPoint y: 411, endPoint x: 699, endPoint y: 676, distance: 277.0
click at [699, 676] on div ".deletable-edge-delete-btn { width: 20px; height: 20px; border: 0px solid #ffff…" at bounding box center [836, 384] width 878 height 585
click at [638, 254] on icon at bounding box center [643, 249] width 11 height 11
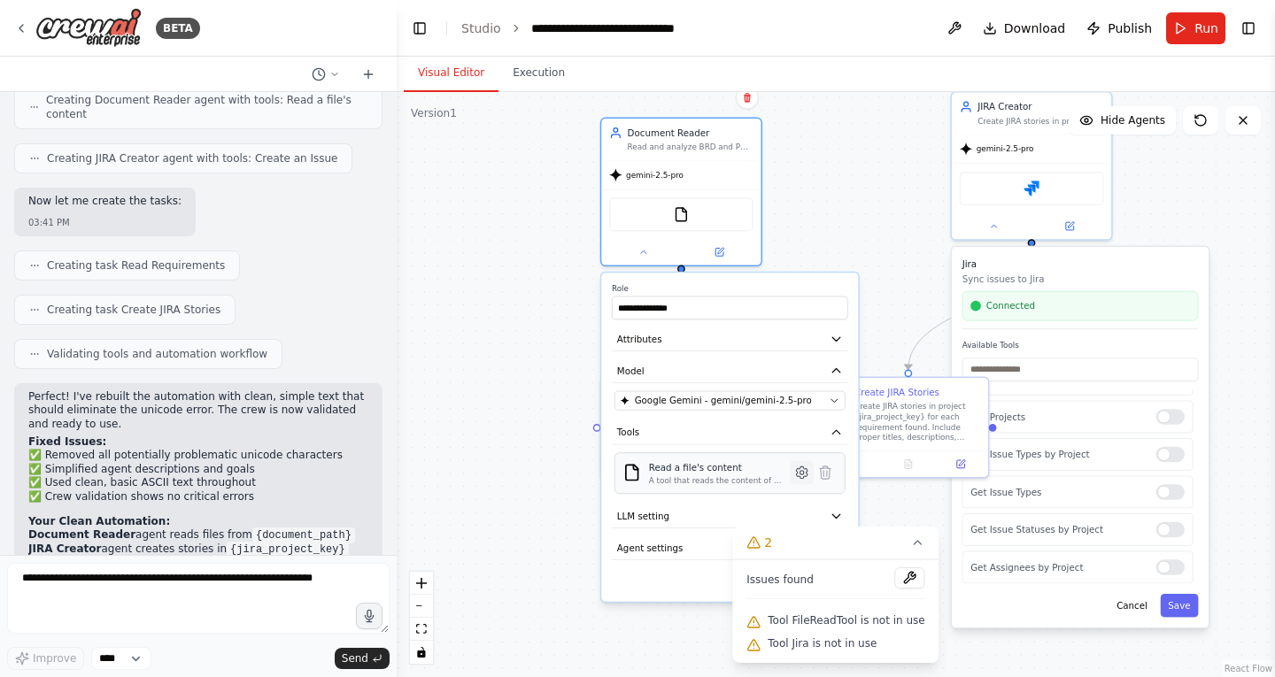
click at [800, 476] on icon at bounding box center [802, 473] width 12 height 12
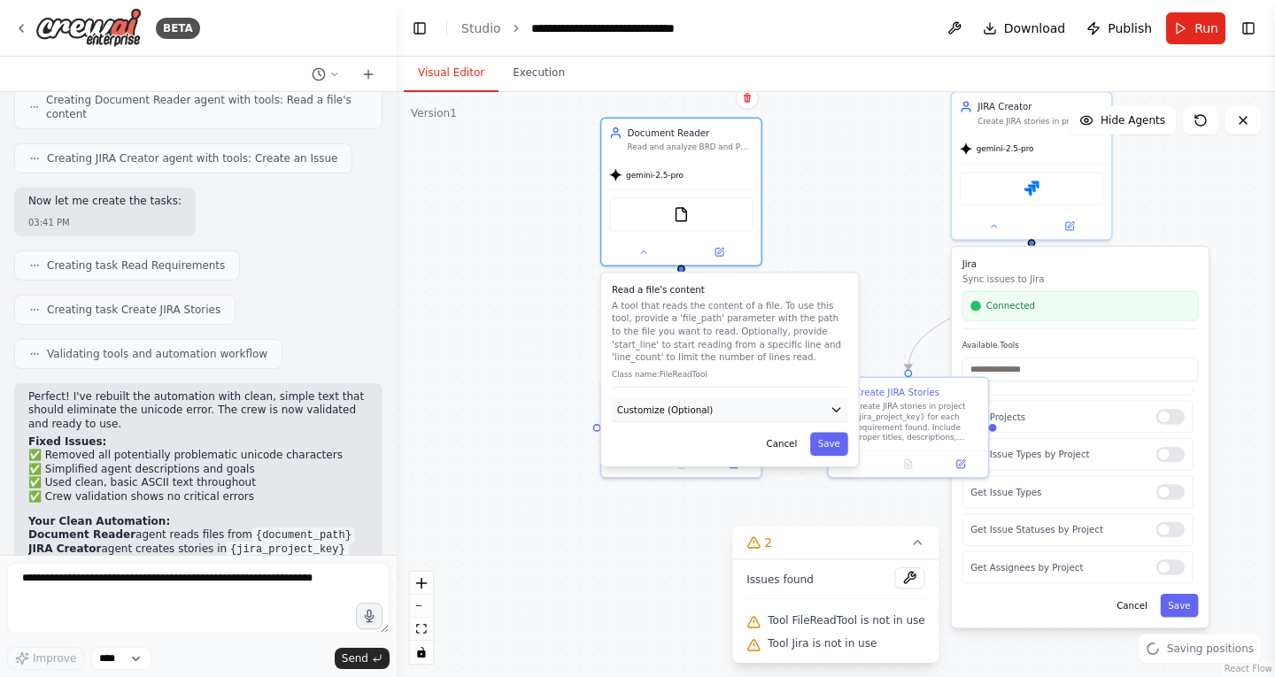
click at [776, 402] on button "Customize (Optional)" at bounding box center [730, 410] width 236 height 24
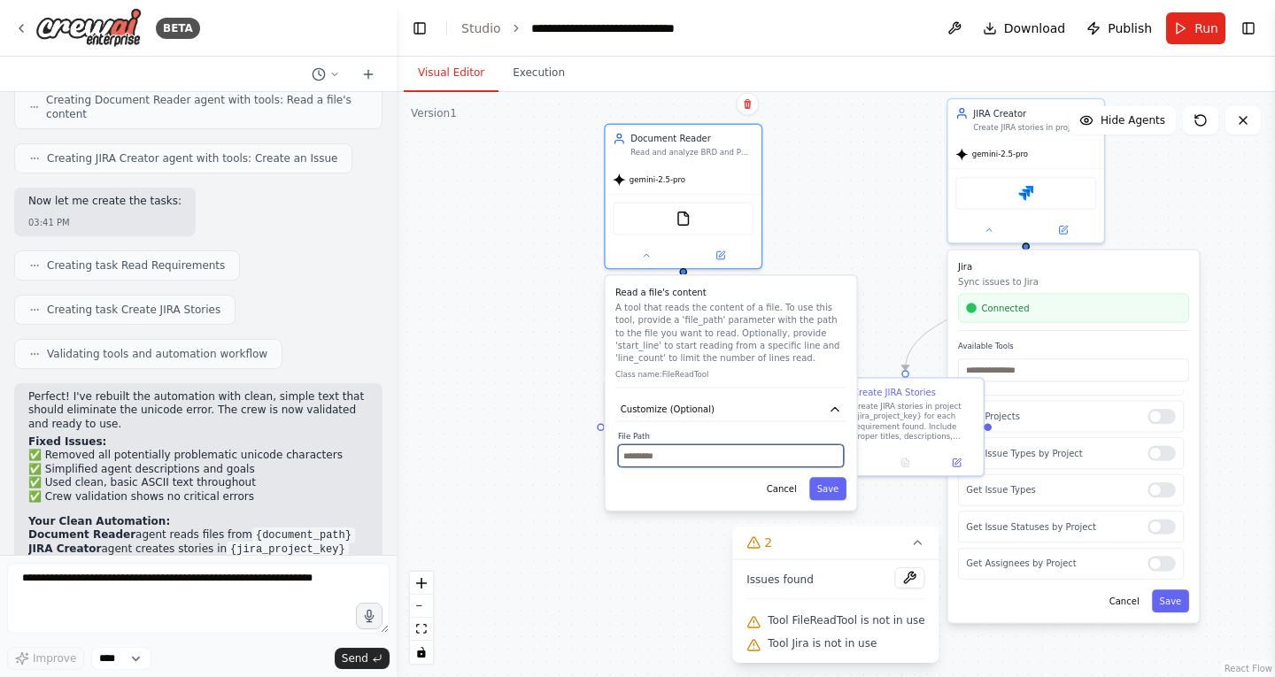
click at [768, 452] on input "text" at bounding box center [731, 455] width 226 height 23
paste input "**********"
type input "**********"
click at [831, 489] on button "Save" at bounding box center [827, 488] width 37 height 23
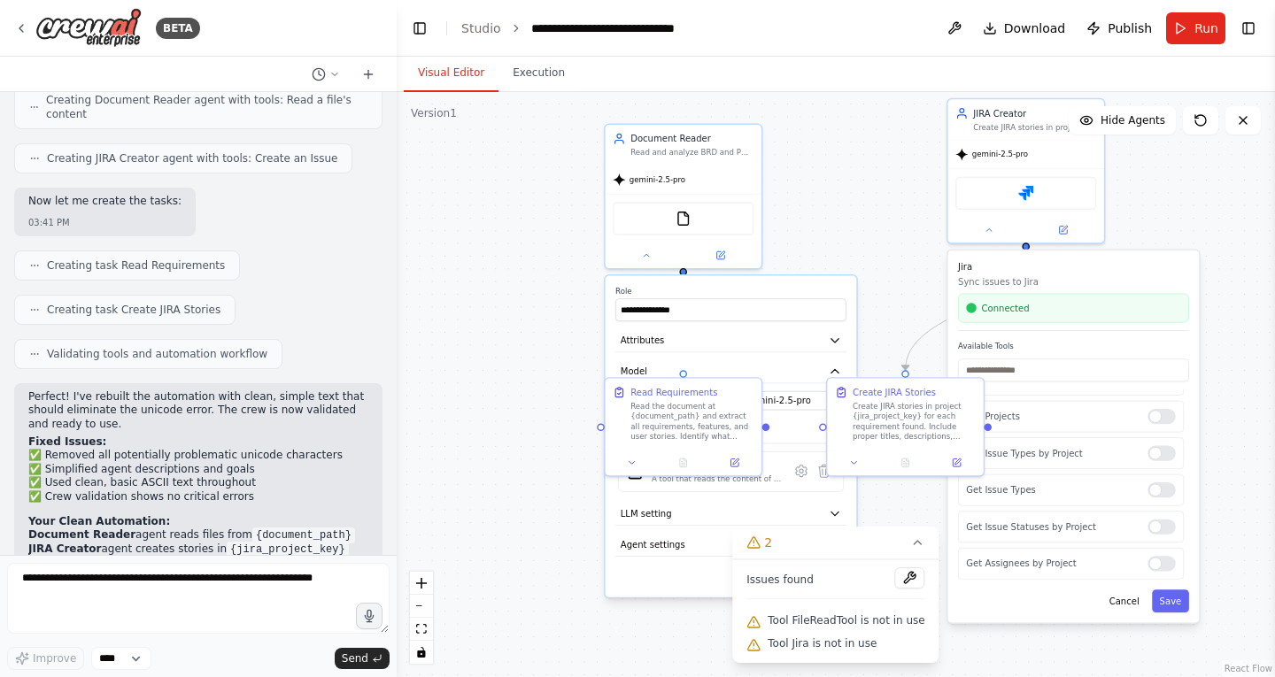
click at [1167, 33] on header "**********" at bounding box center [836, 28] width 878 height 57
click at [1172, 29] on button "Run" at bounding box center [1195, 28] width 59 height 32
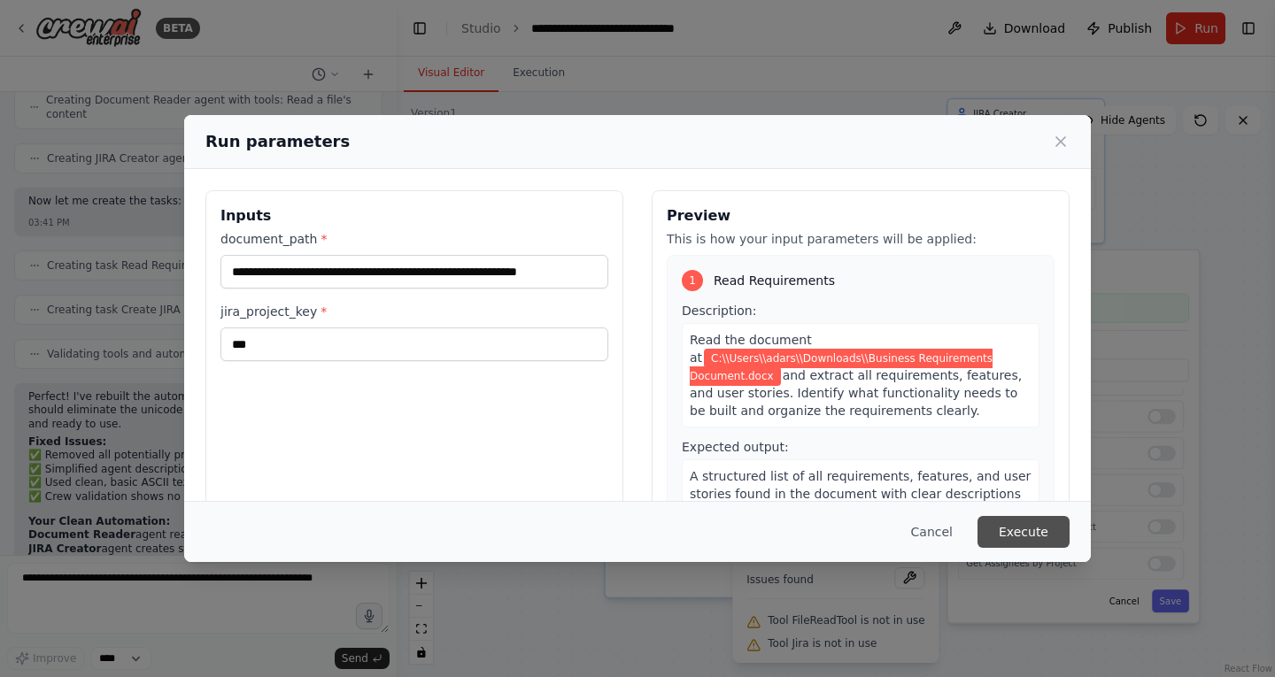
click at [1034, 529] on button "Execute" at bounding box center [1024, 532] width 92 height 32
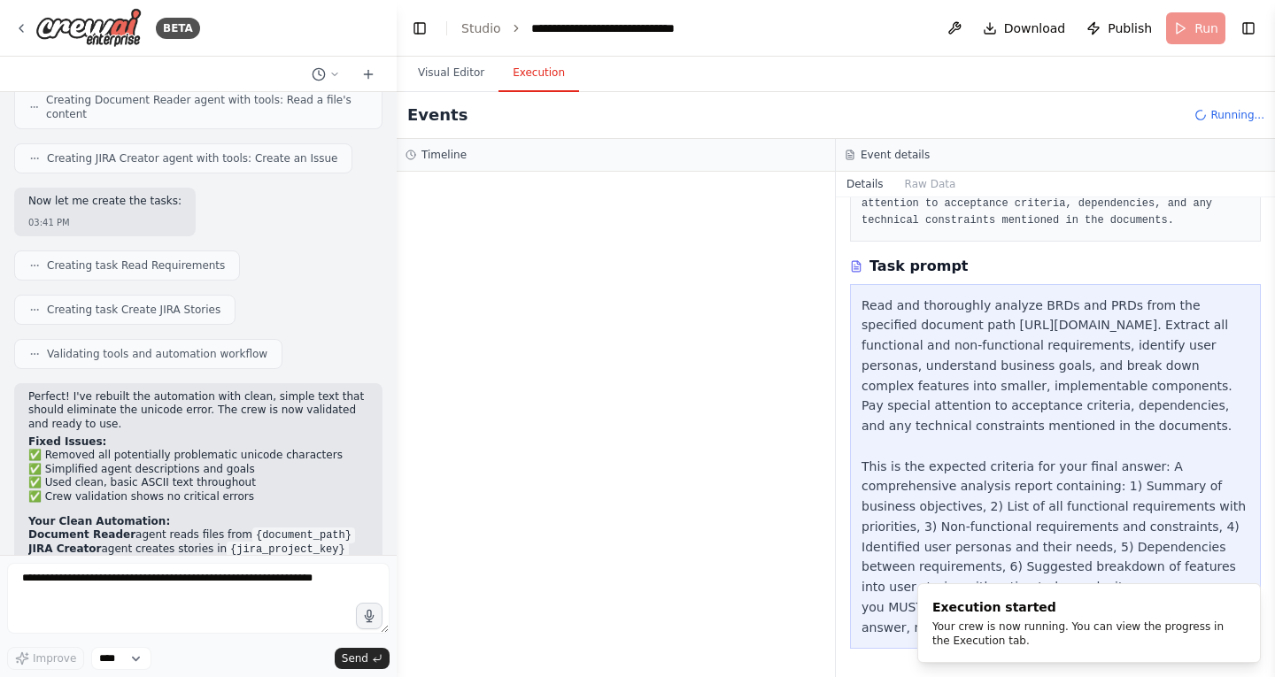
click at [537, 77] on button "Execution" at bounding box center [539, 73] width 81 height 37
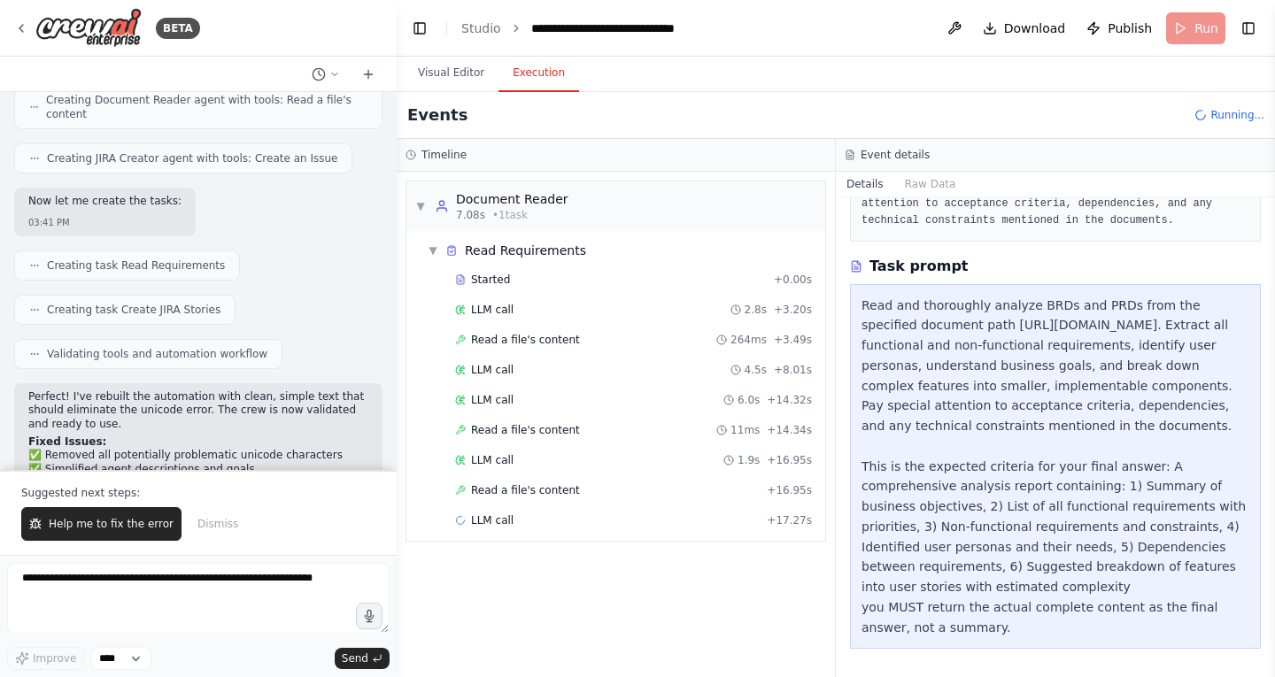
scroll to position [4154, 0]
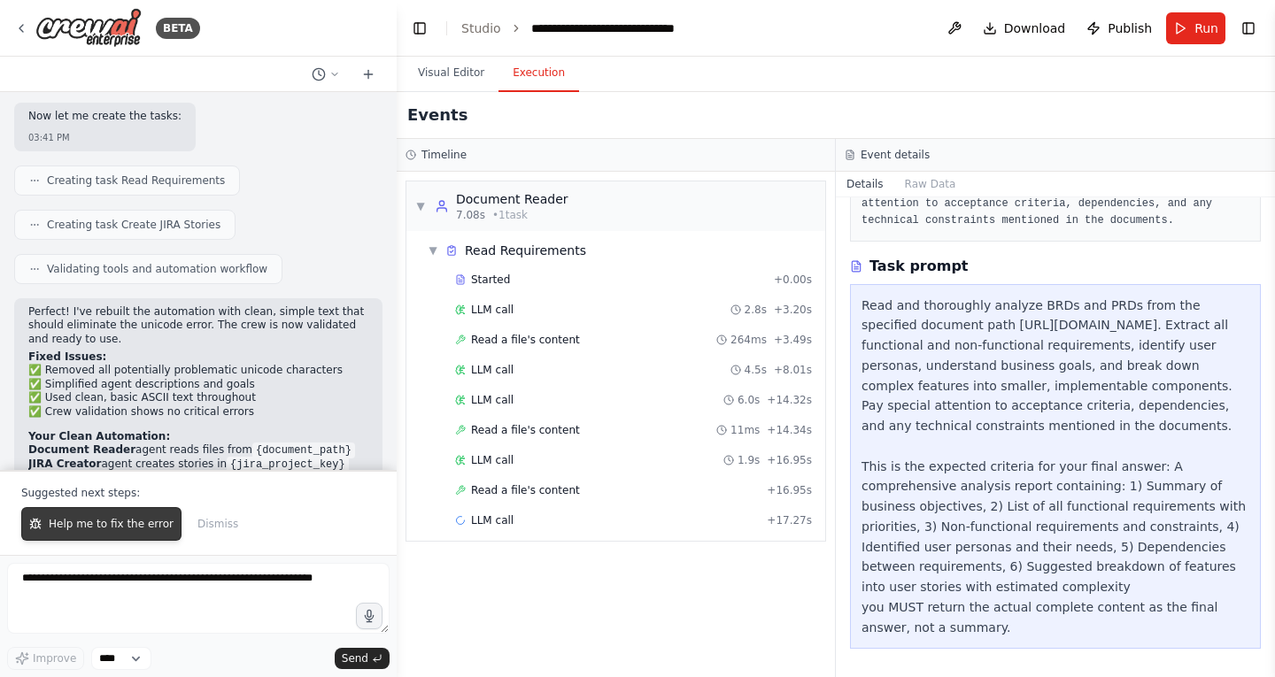
click at [124, 525] on span "Help me to fix the error" at bounding box center [111, 524] width 125 height 14
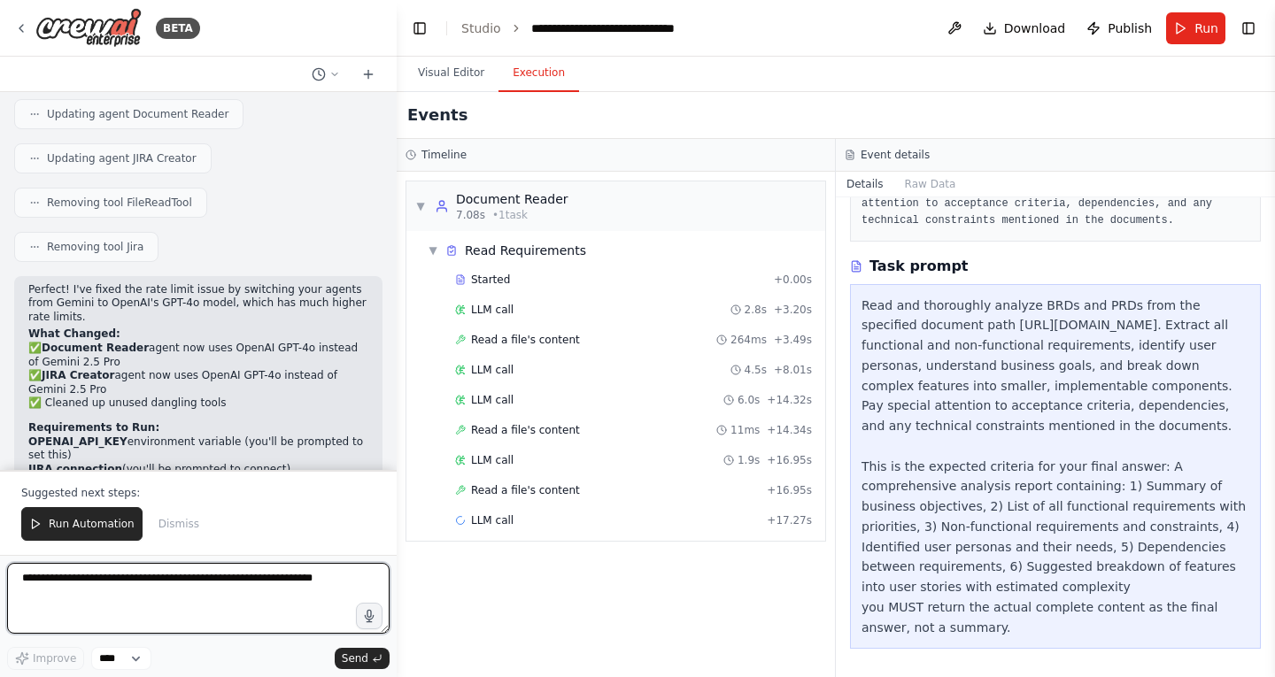
scroll to position [4982, 0]
click at [440, 64] on button "Visual Editor" at bounding box center [451, 73] width 95 height 37
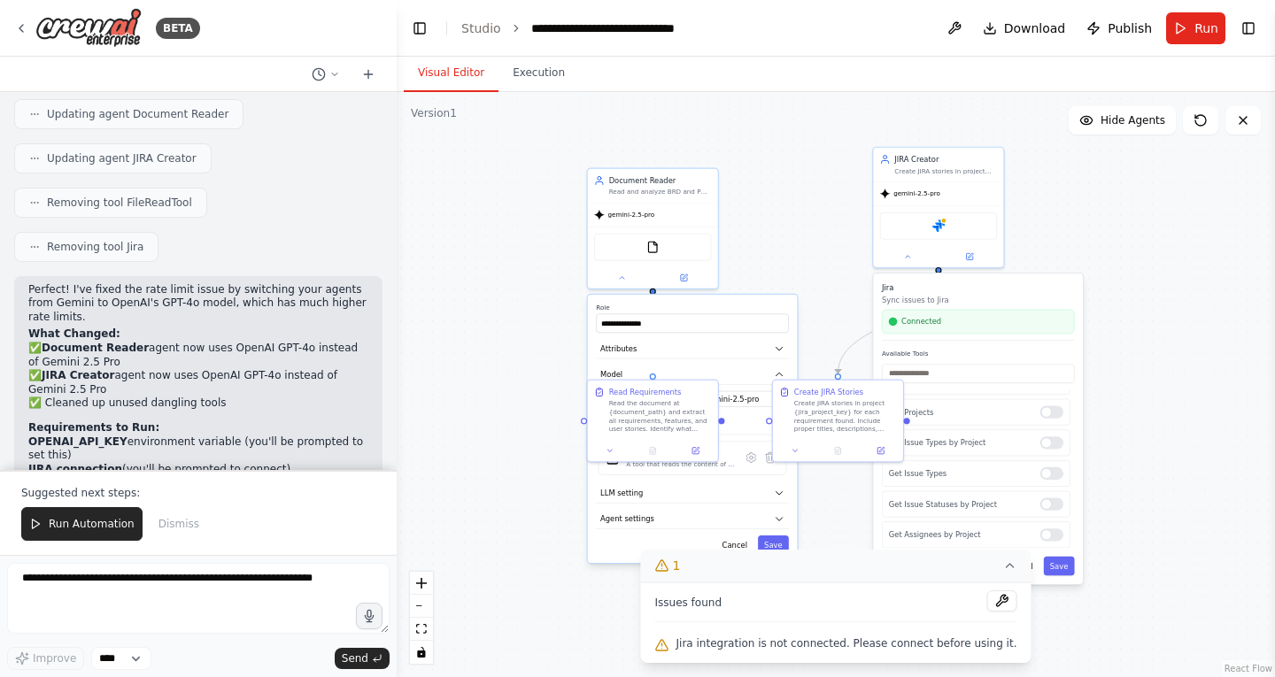
click at [1006, 568] on icon at bounding box center [1009, 566] width 7 height 4
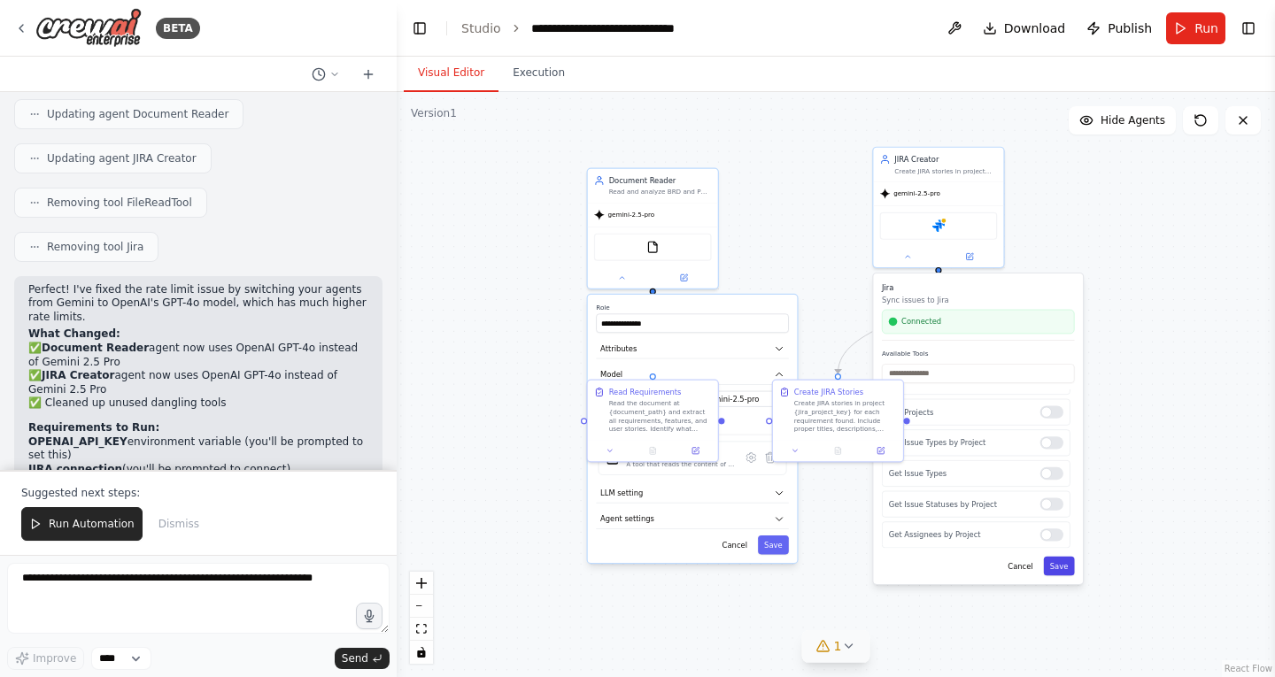
click at [1071, 569] on button "Save" at bounding box center [1059, 566] width 31 height 19
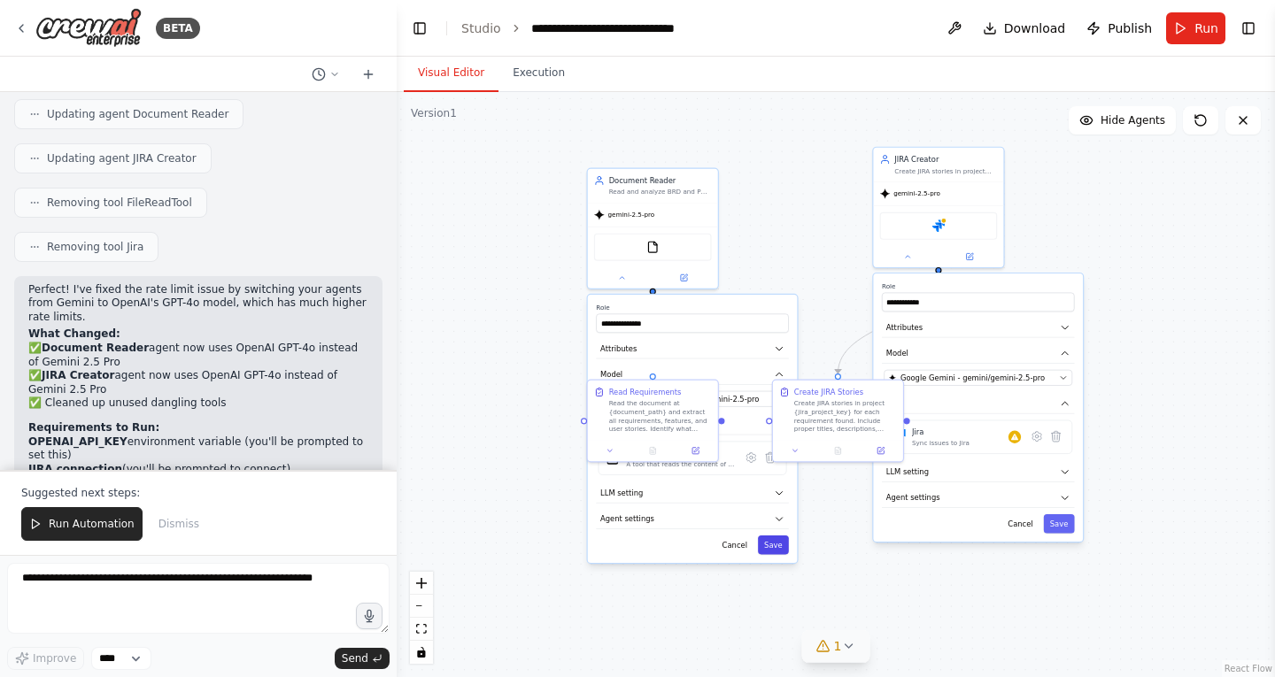
click at [771, 549] on button "Save" at bounding box center [773, 545] width 31 height 19
click at [1060, 524] on button "Save" at bounding box center [1059, 523] width 31 height 19
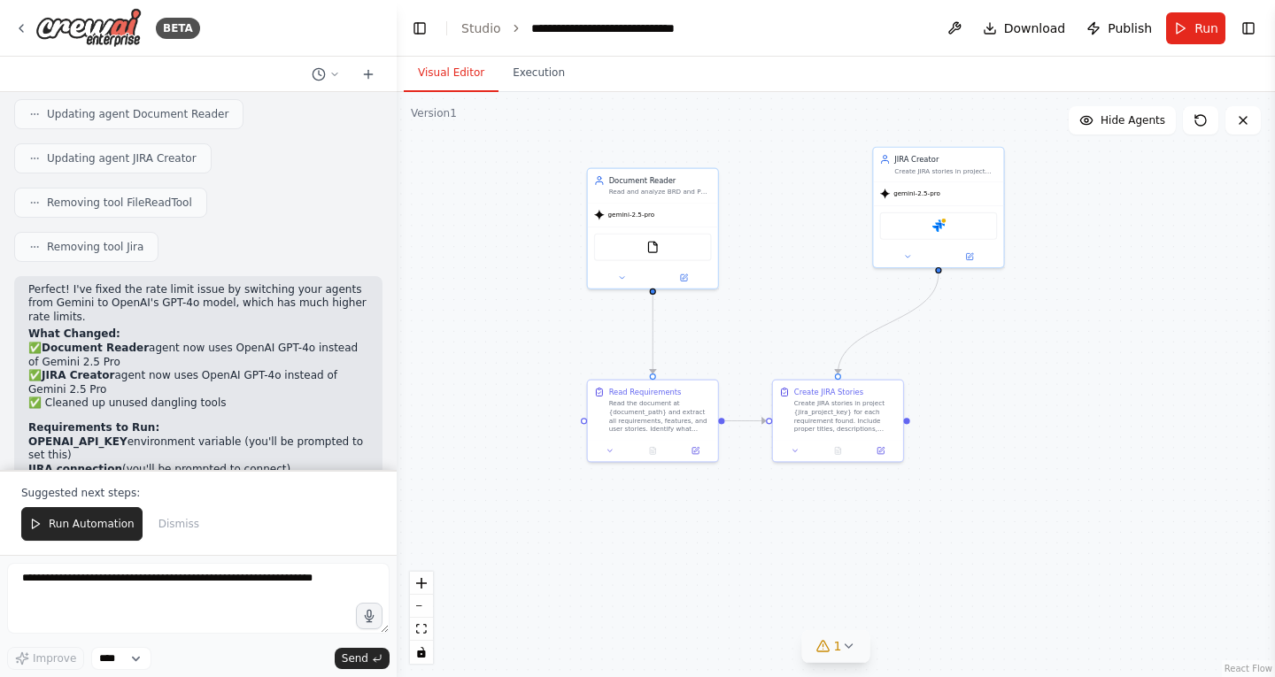
click at [1060, 440] on div ".deletable-edge-delete-btn { width: 20px; height: 20px; border: 0px solid #ffff…" at bounding box center [836, 384] width 878 height 585
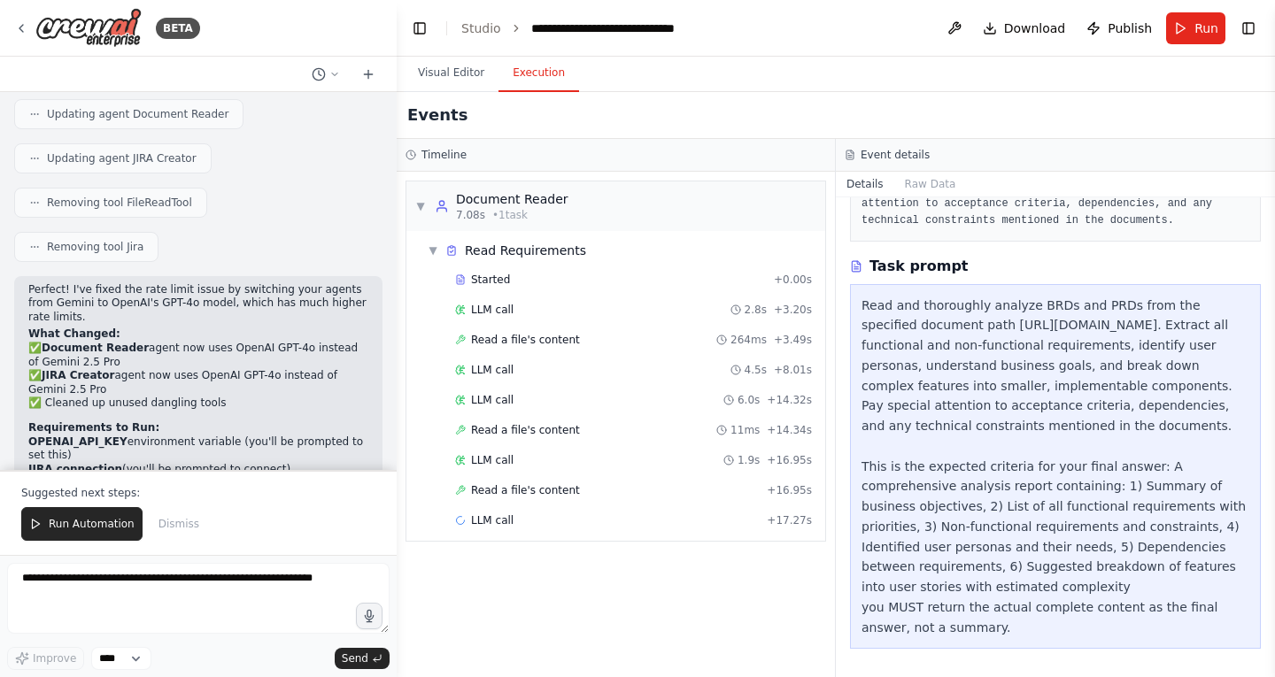
click at [536, 77] on button "Execution" at bounding box center [539, 73] width 81 height 37
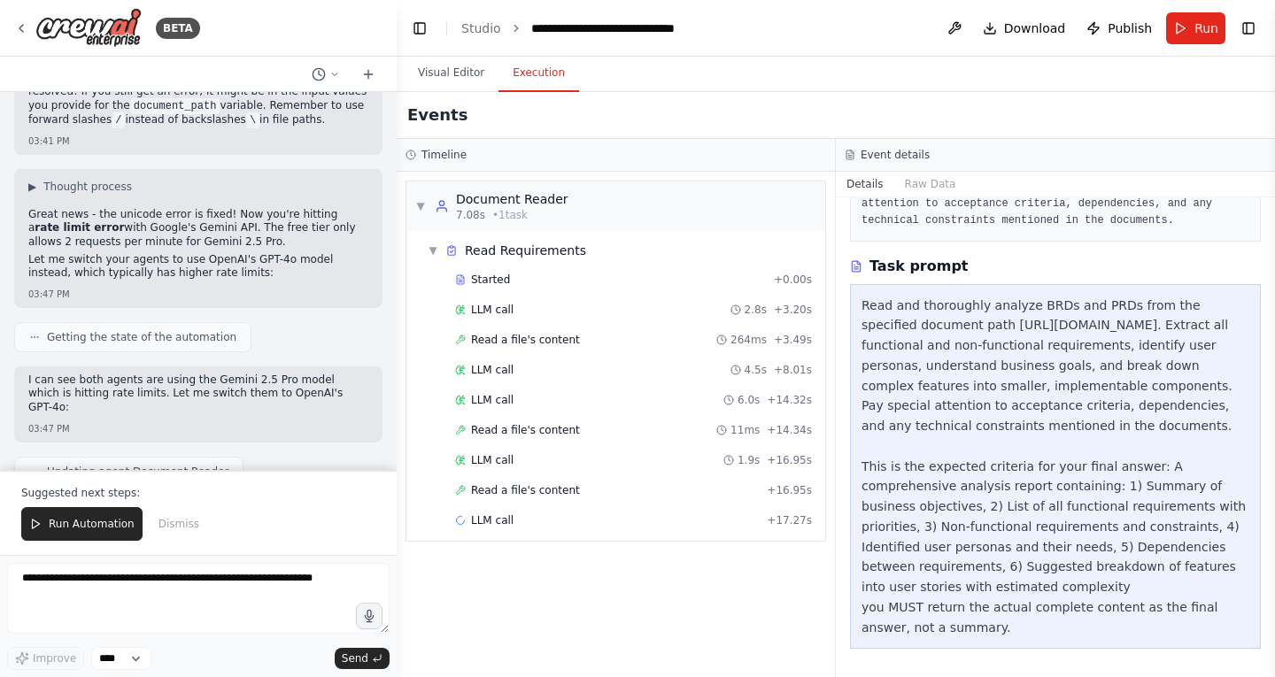
scroll to position [4940, 0]
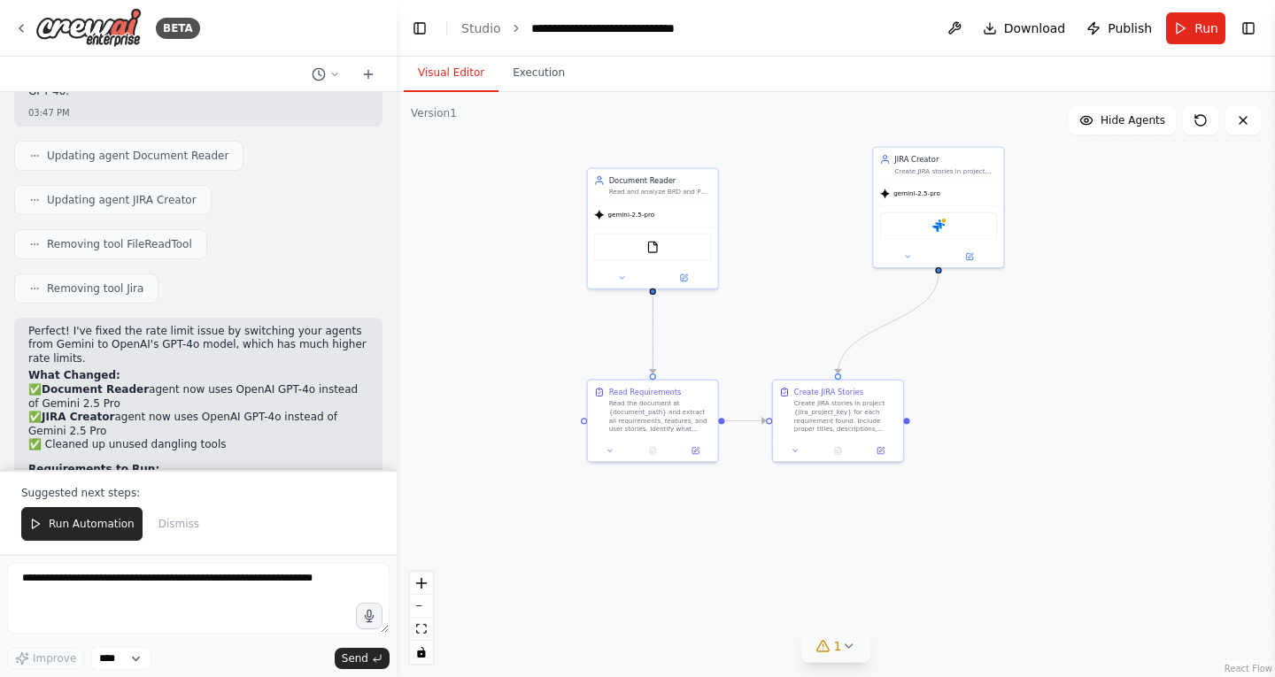
click at [468, 66] on button "Visual Editor" at bounding box center [451, 73] width 95 height 37
click at [1187, 30] on button "Run" at bounding box center [1195, 28] width 59 height 32
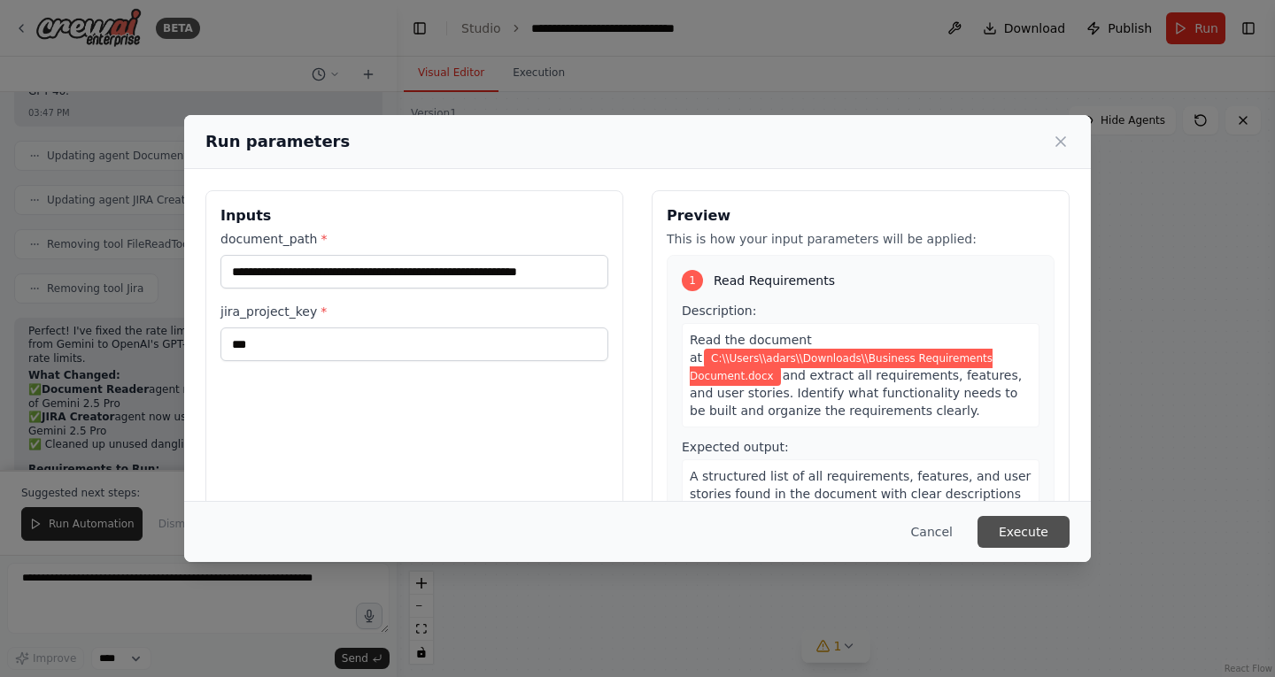
click at [1034, 531] on button "Execute" at bounding box center [1024, 532] width 92 height 32
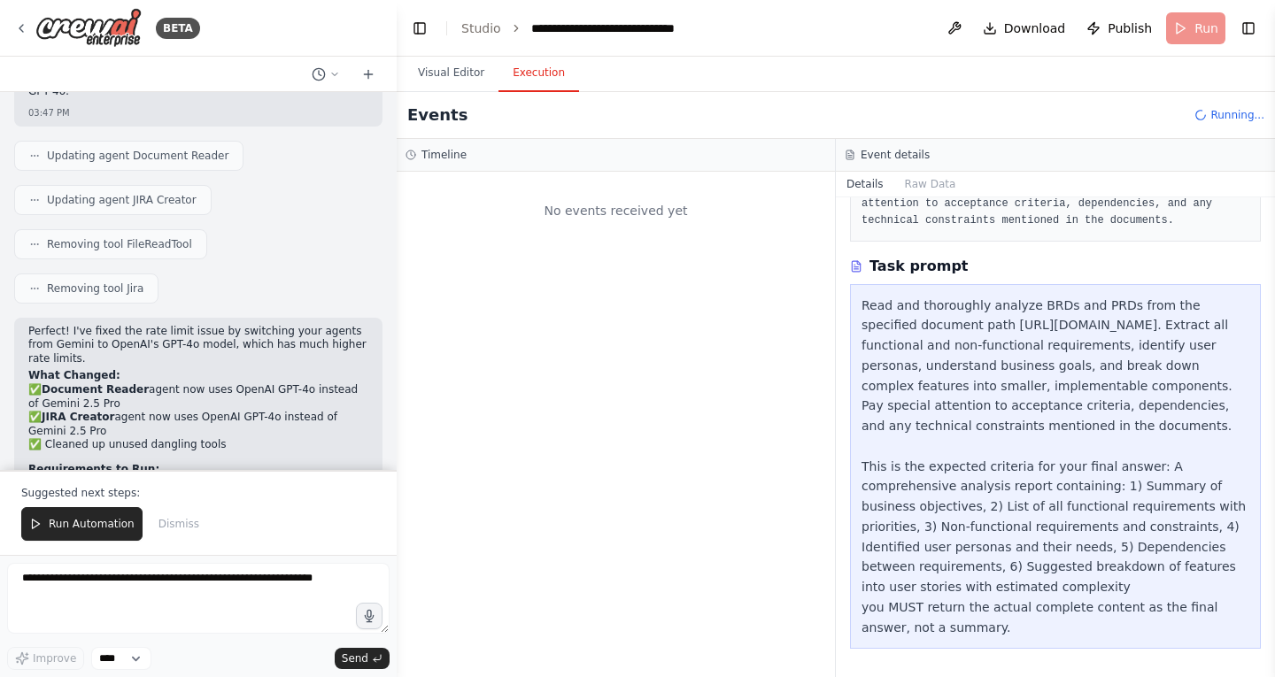
click at [537, 77] on button "Execution" at bounding box center [539, 73] width 81 height 37
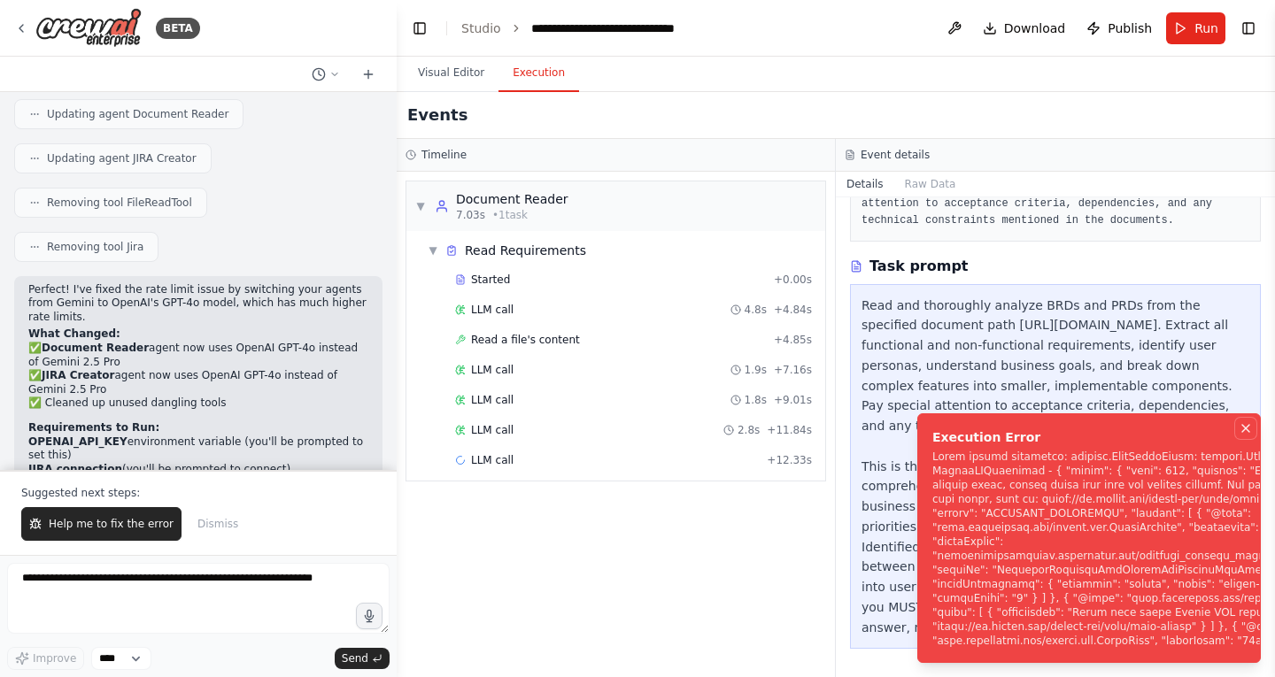
click at [1244, 421] on button "Notifications (F8)" at bounding box center [1245, 428] width 21 height 21
